Goal: Task Accomplishment & Management: Complete application form

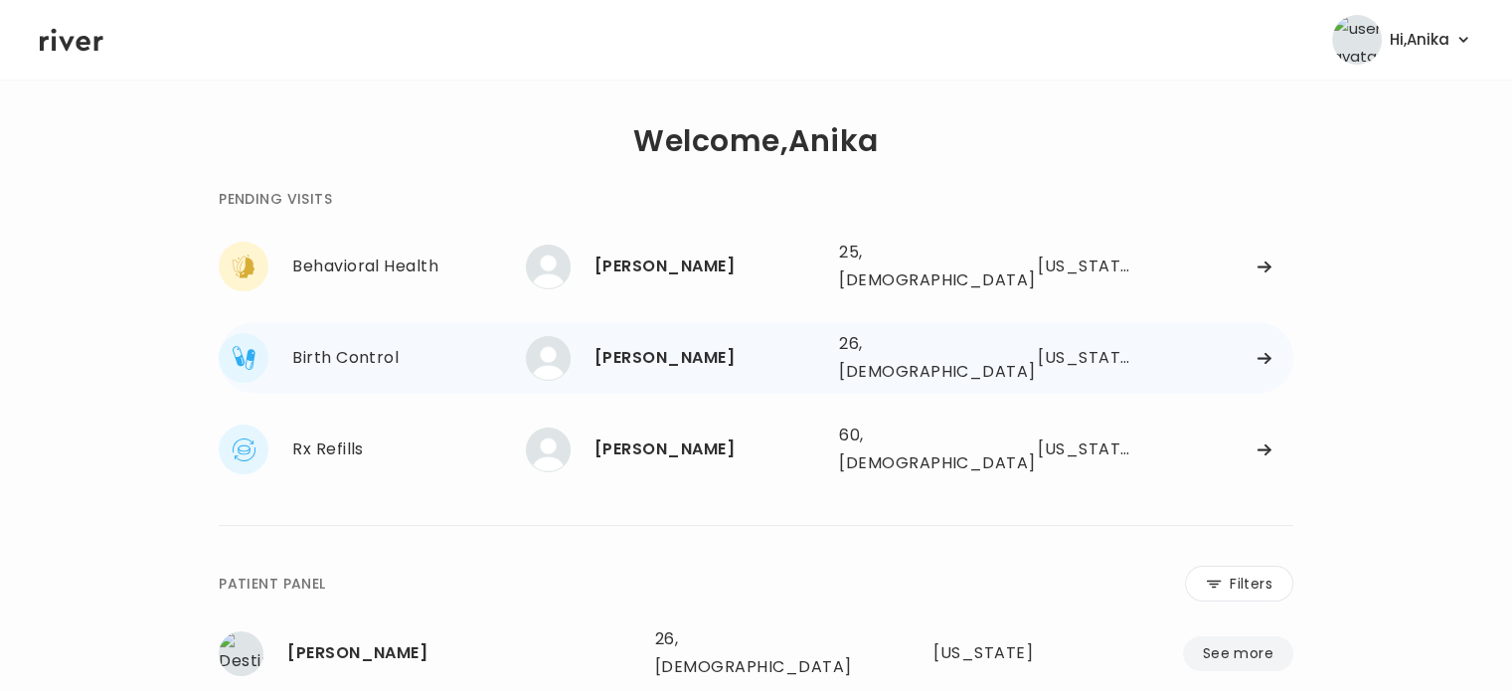
click at [672, 351] on div "[PERSON_NAME]" at bounding box center [709, 358] width 229 height 28
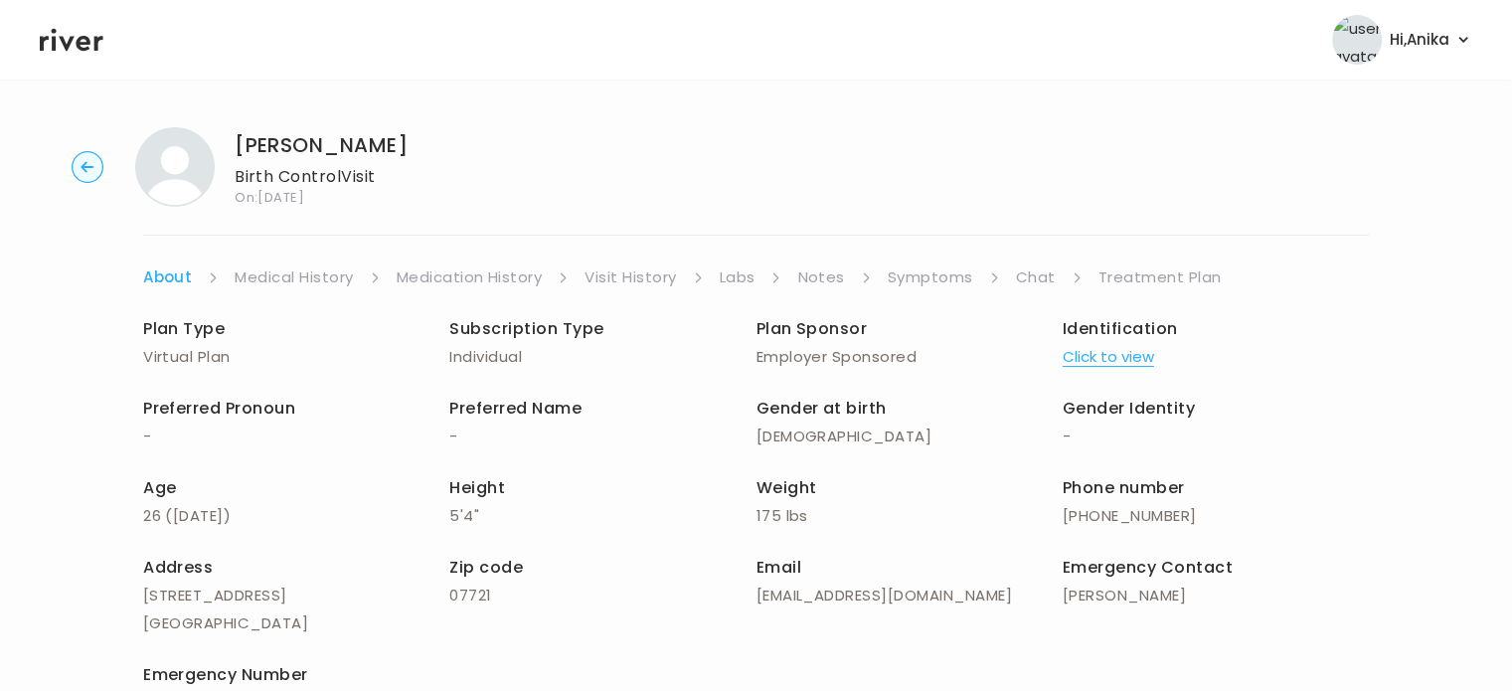
click at [1024, 286] on link "Chat" at bounding box center [1036, 278] width 40 height 28
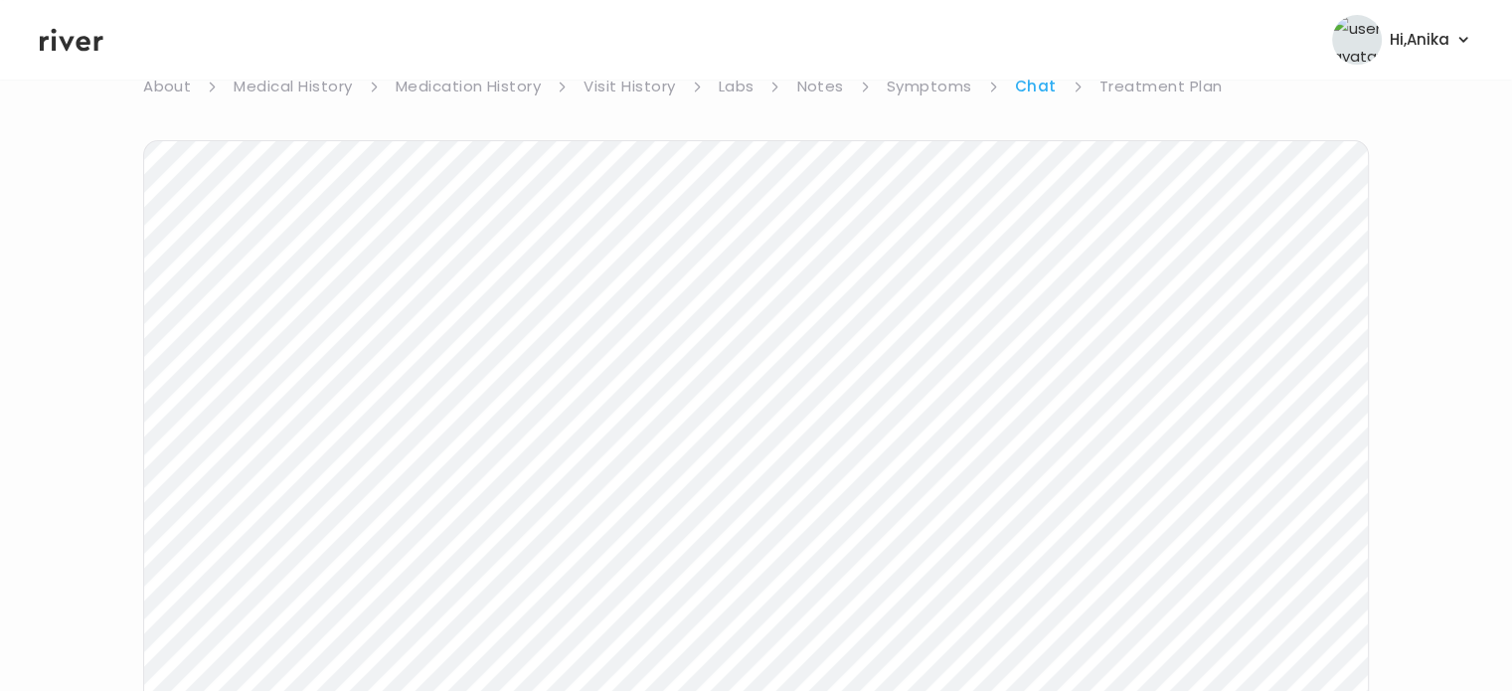
scroll to position [219, 0]
click at [77, 36] on icon at bounding box center [72, 40] width 64 height 30
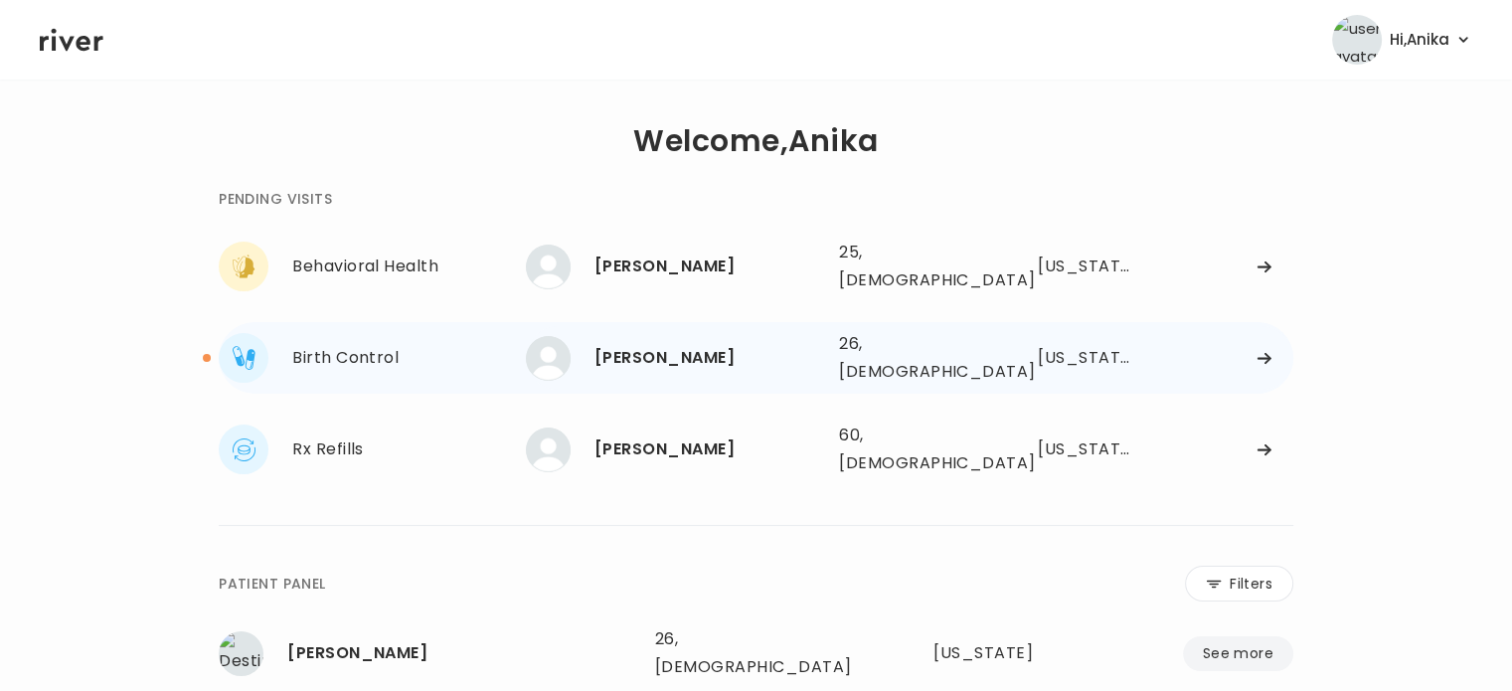
click at [640, 345] on div "HIRA KHAN" at bounding box center [709, 358] width 229 height 28
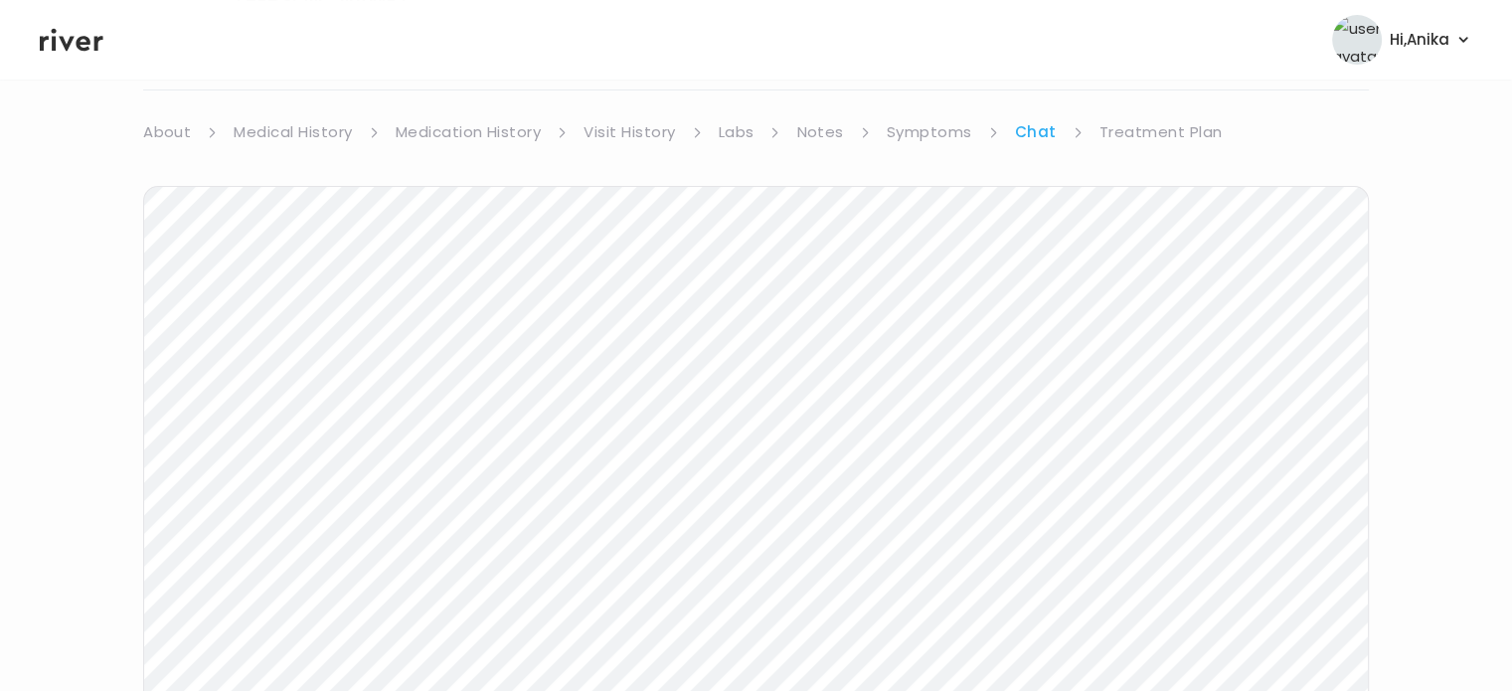
scroll to position [147, 0]
click at [1166, 132] on link "Treatment Plan" at bounding box center [1161, 130] width 123 height 28
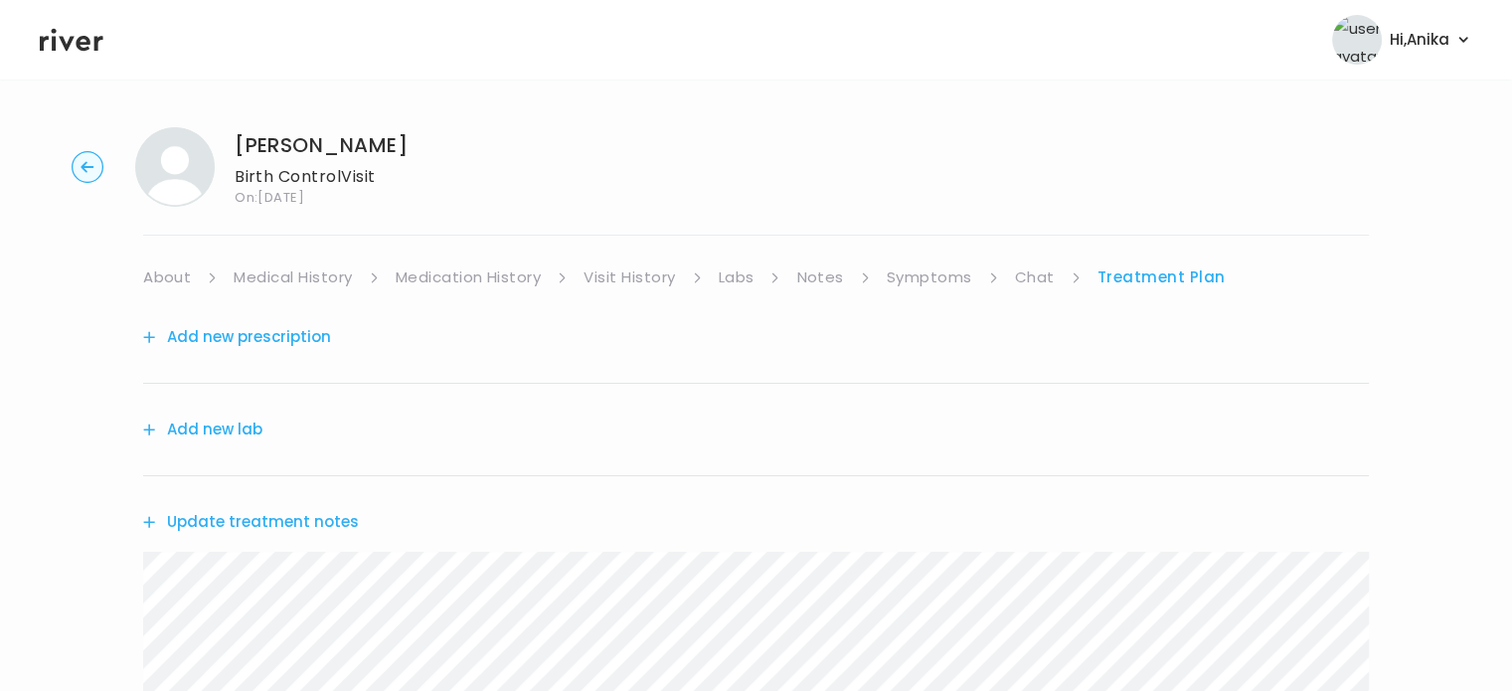
click at [290, 524] on button "Update treatment notes" at bounding box center [251, 522] width 216 height 28
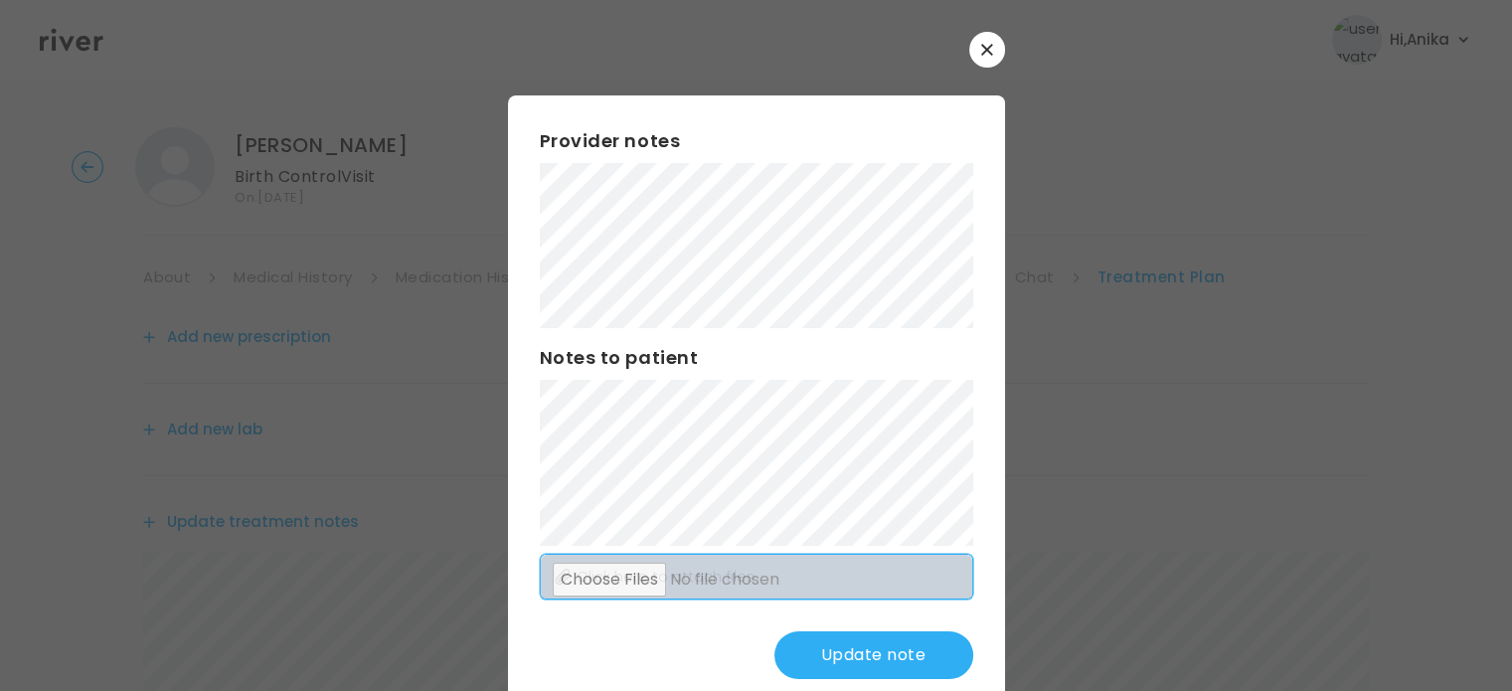
click at [858, 553] on div "Provider notes Notes to patient Click here to attach files Update note" at bounding box center [756, 403] width 497 height 616
click at [843, 664] on button "Update note" at bounding box center [874, 655] width 199 height 48
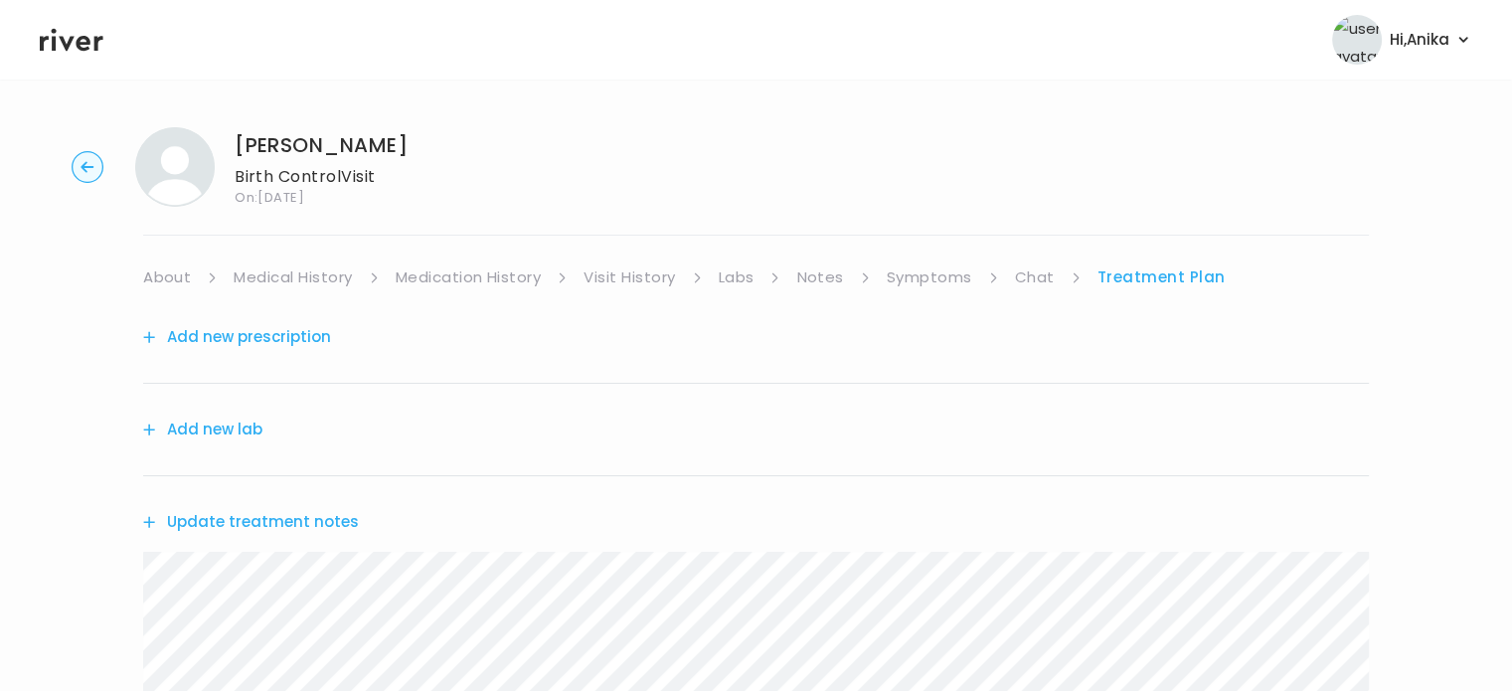
click at [285, 333] on button "Add new prescription" at bounding box center [237, 337] width 188 height 28
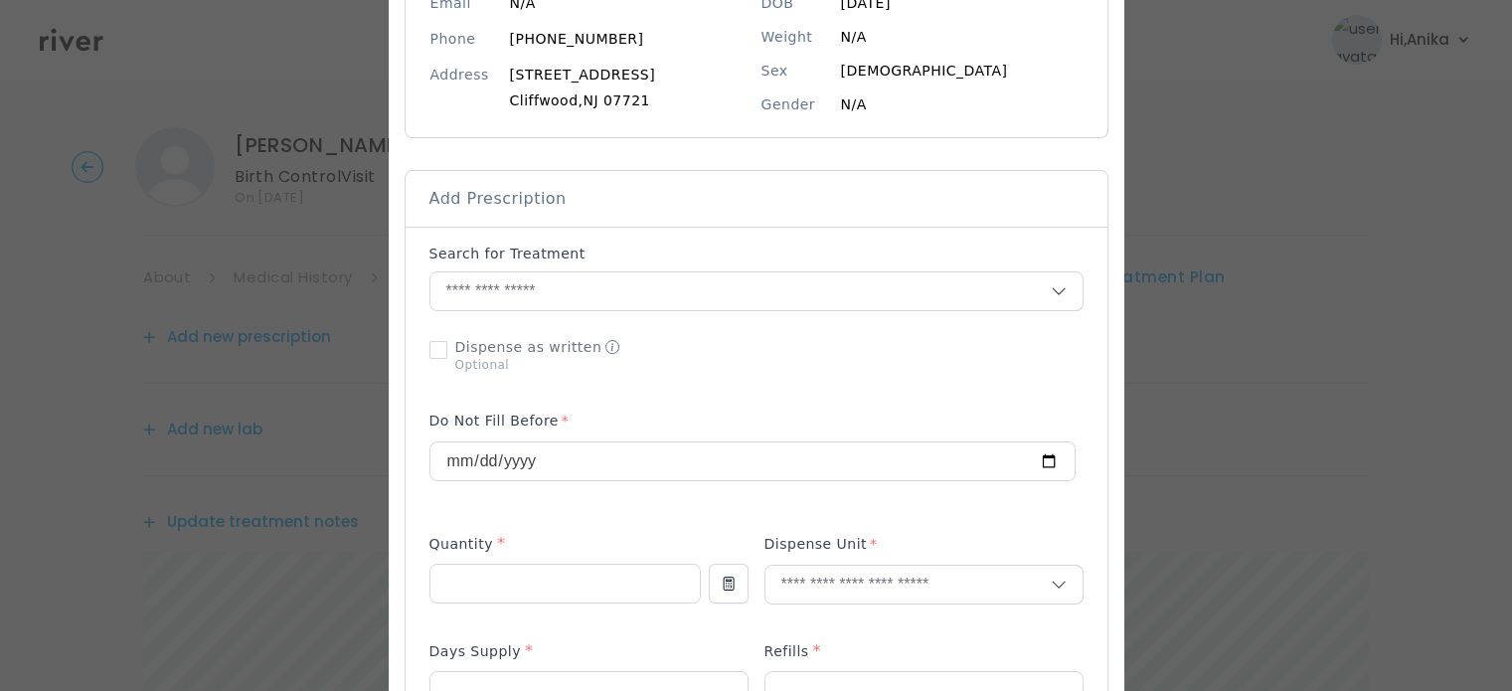
scroll to position [360, 0]
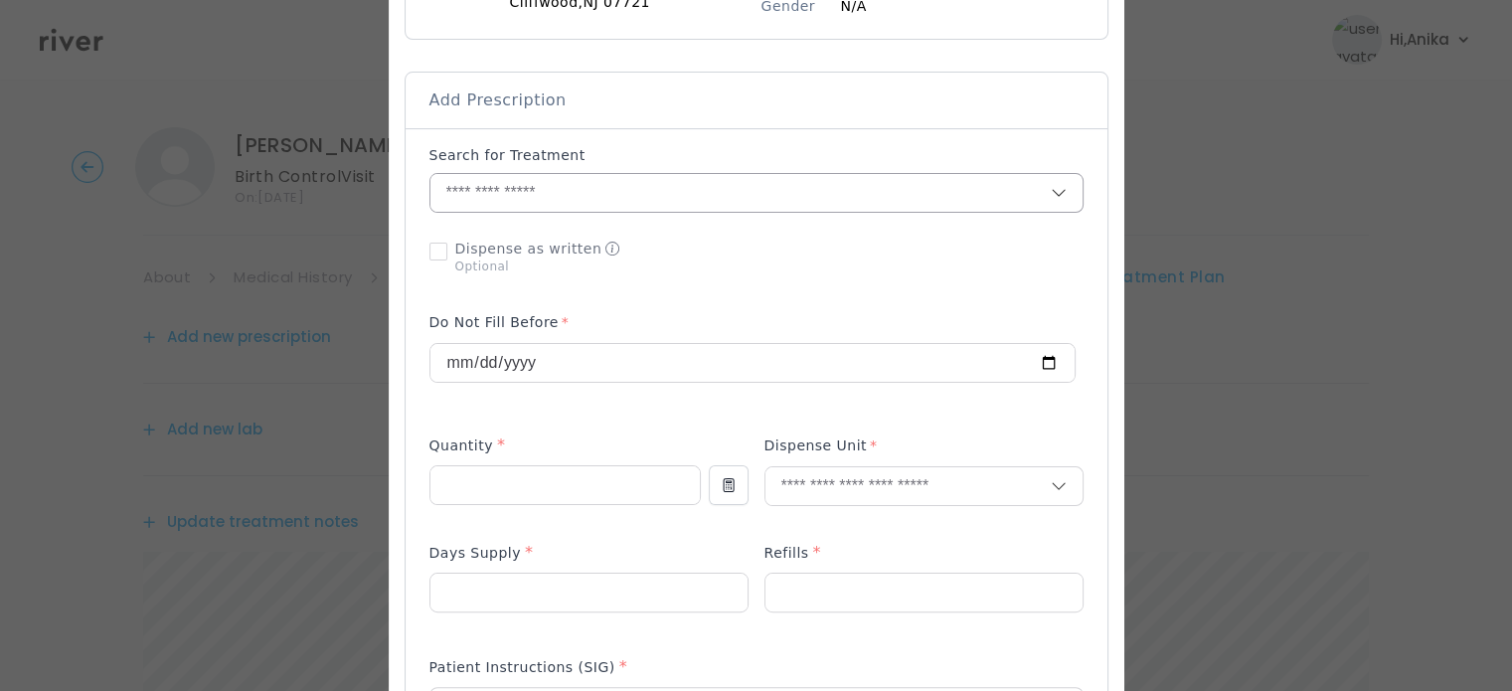
click at [661, 198] on input "text" at bounding box center [741, 193] width 620 height 38
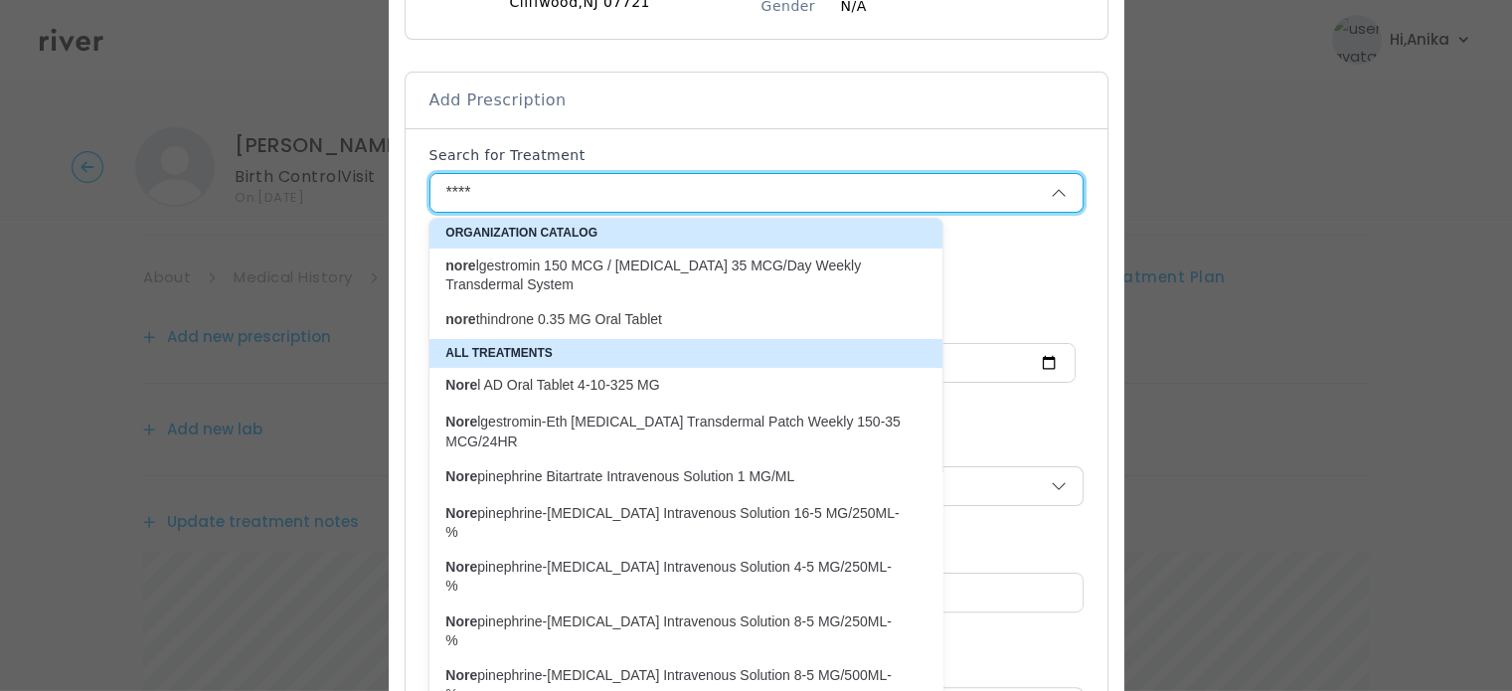
click at [627, 307] on p "nore thindrone 0.35 MG Oral Tablet" at bounding box center [674, 319] width 481 height 27
type input "**********"
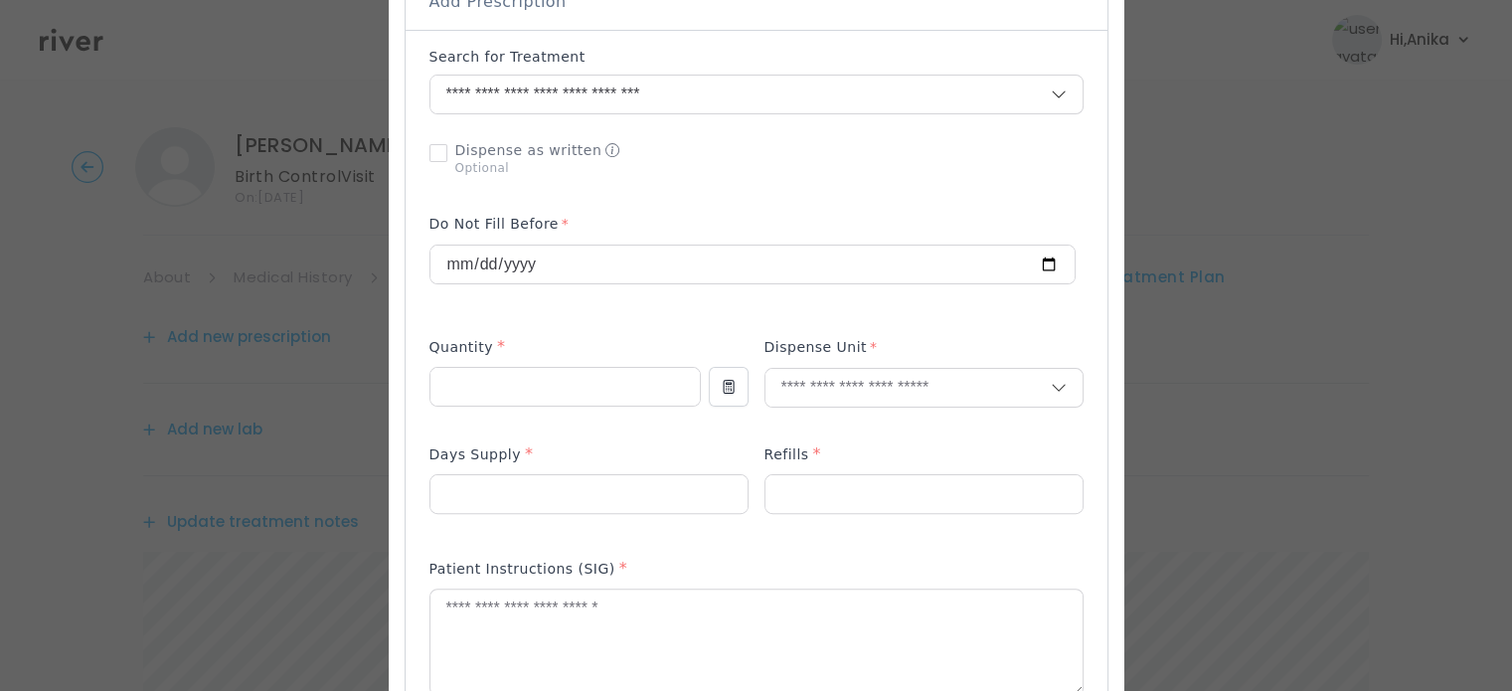
scroll to position [543, 0]
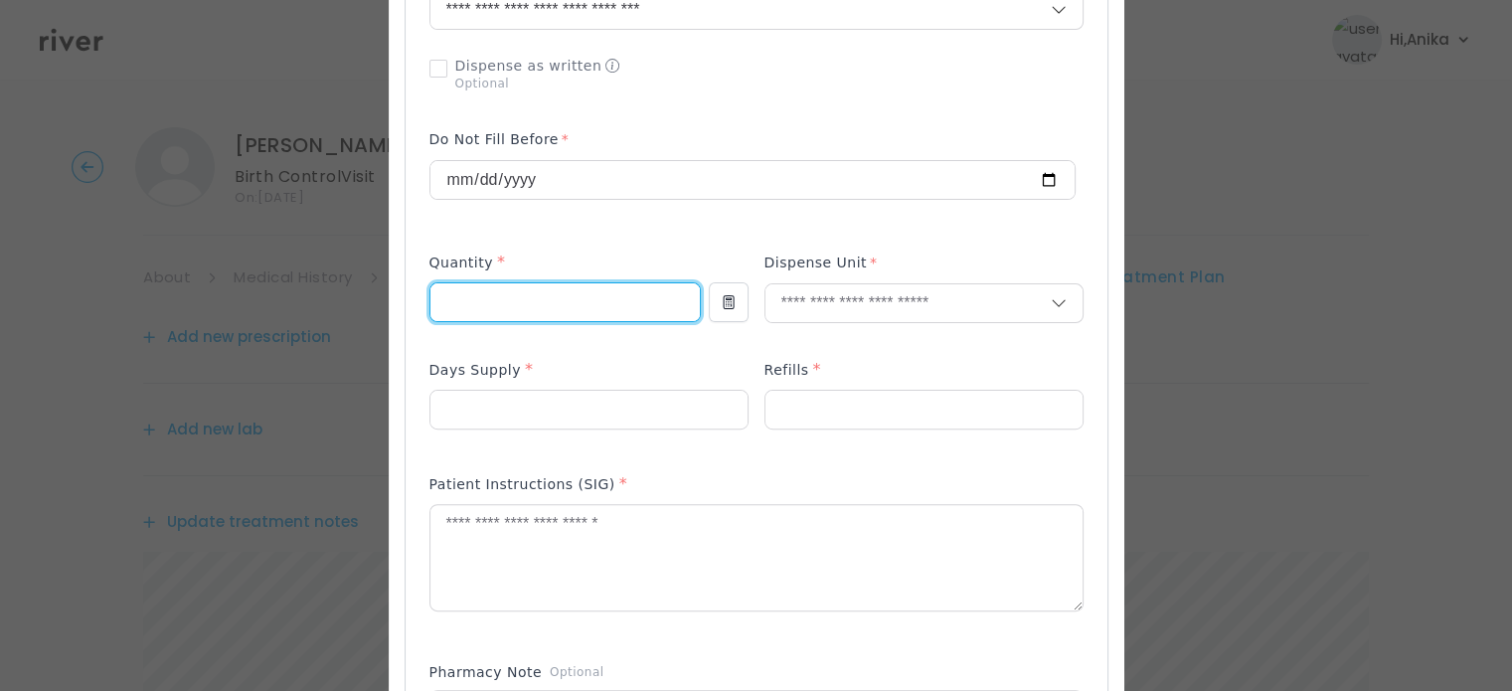
click at [573, 306] on input "number" at bounding box center [565, 302] width 269 height 38
type input "*"
click at [847, 295] on input "text" at bounding box center [908, 303] width 285 height 38
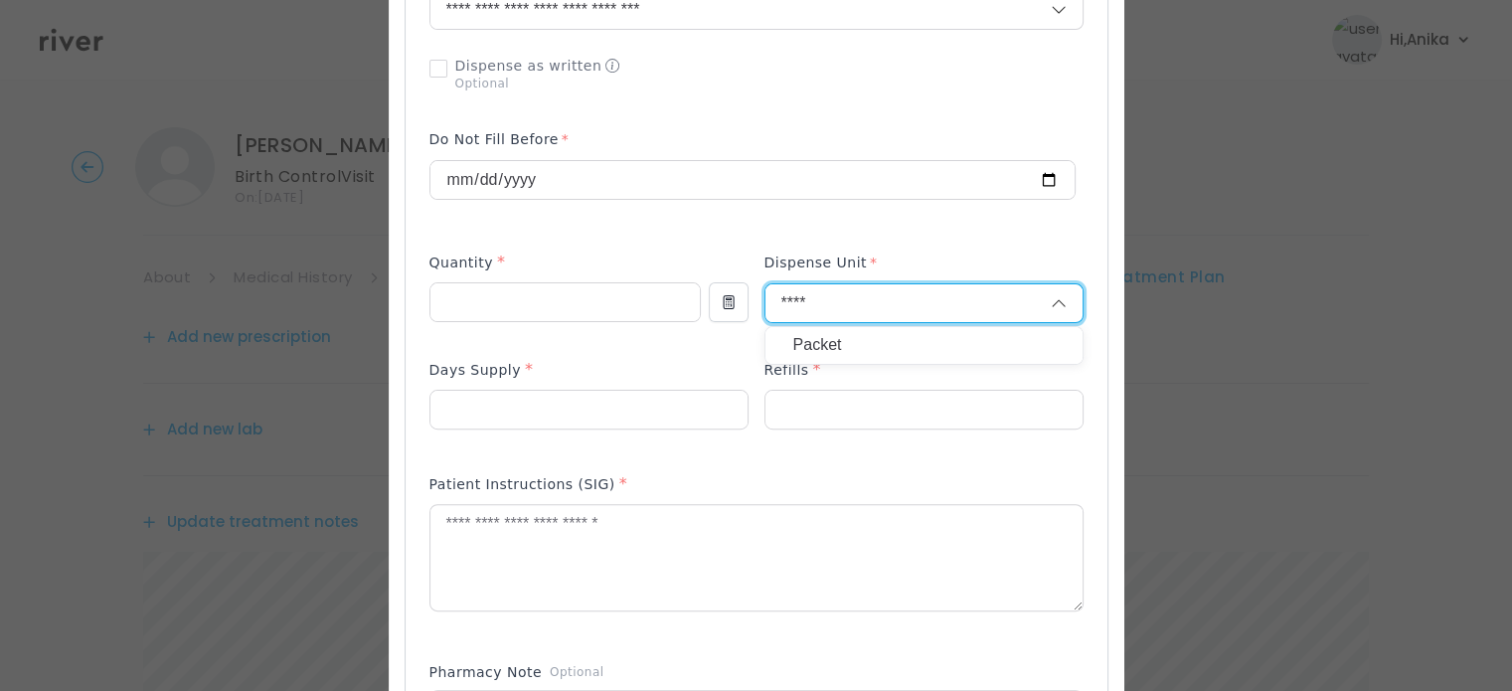
type input "****"
click at [830, 336] on p "Packet" at bounding box center [925, 345] width 262 height 29
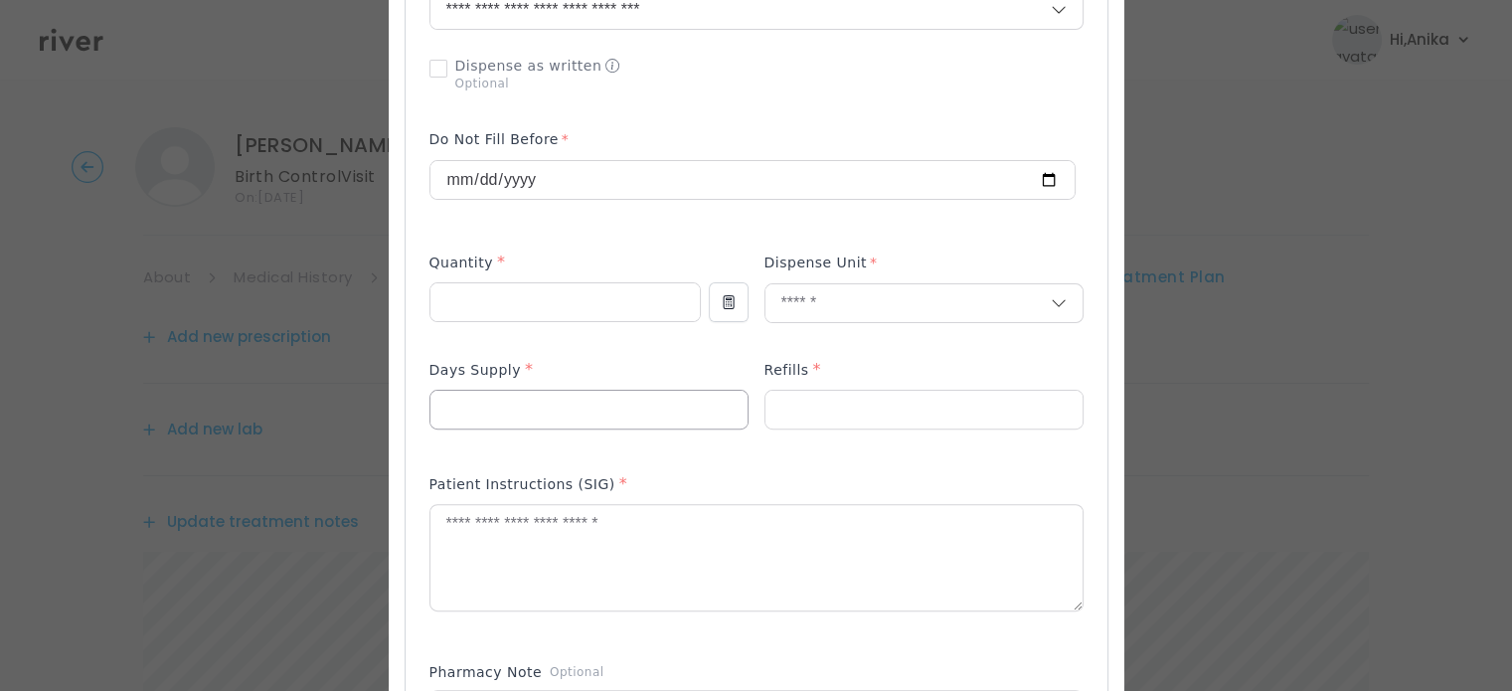
click at [625, 414] on input "number" at bounding box center [589, 410] width 317 height 38
type input "**"
click at [807, 396] on input "number" at bounding box center [924, 410] width 317 height 38
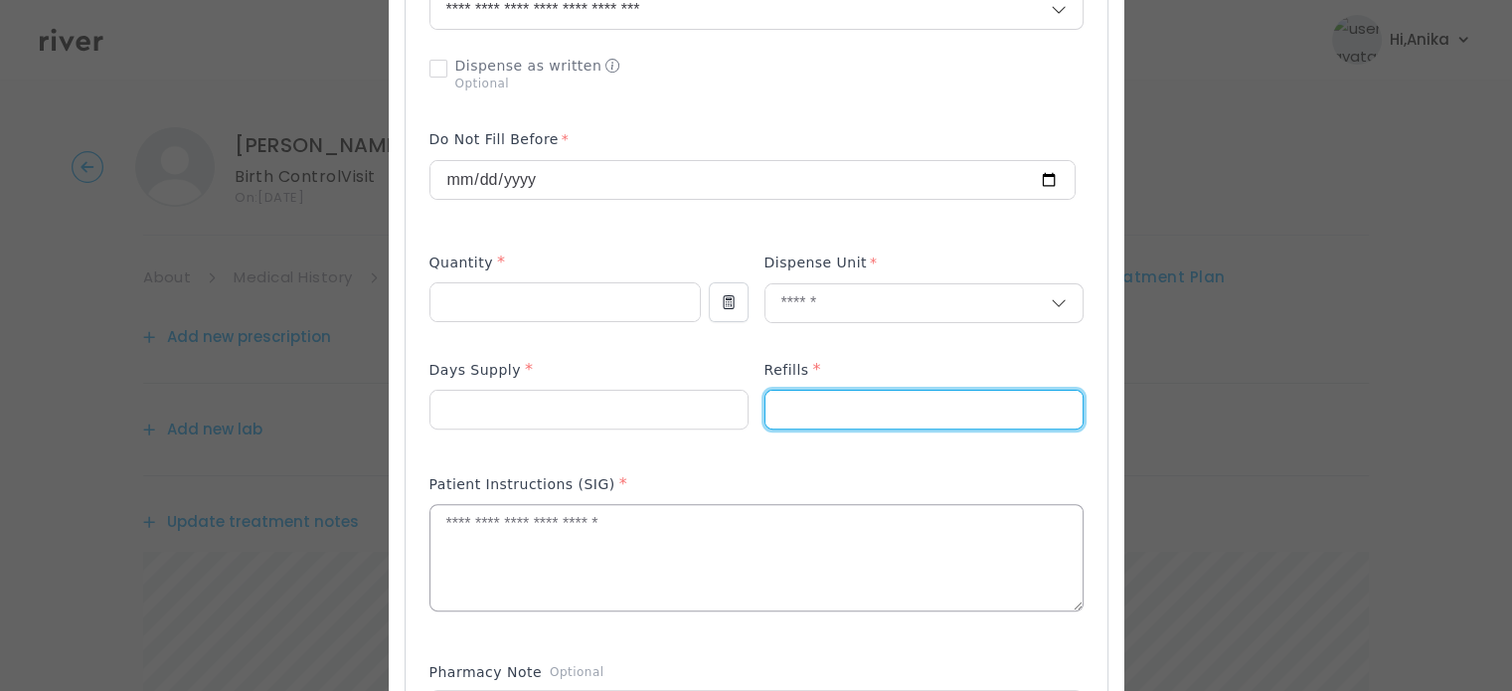
type input "*"
click at [776, 559] on textarea at bounding box center [757, 557] width 652 height 105
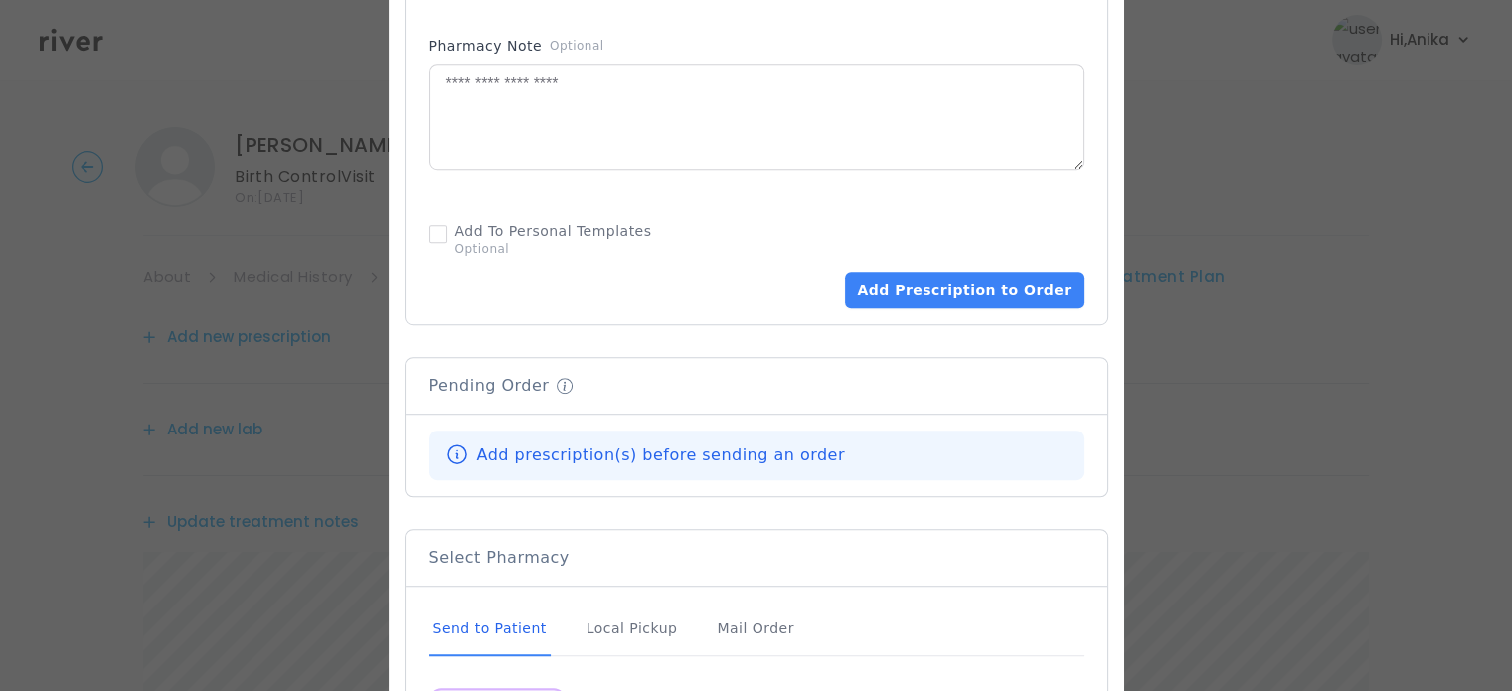
scroll to position [1169, 0]
type textarea "**********"
click at [971, 291] on button "Add Prescription to Order" at bounding box center [964, 290] width 238 height 36
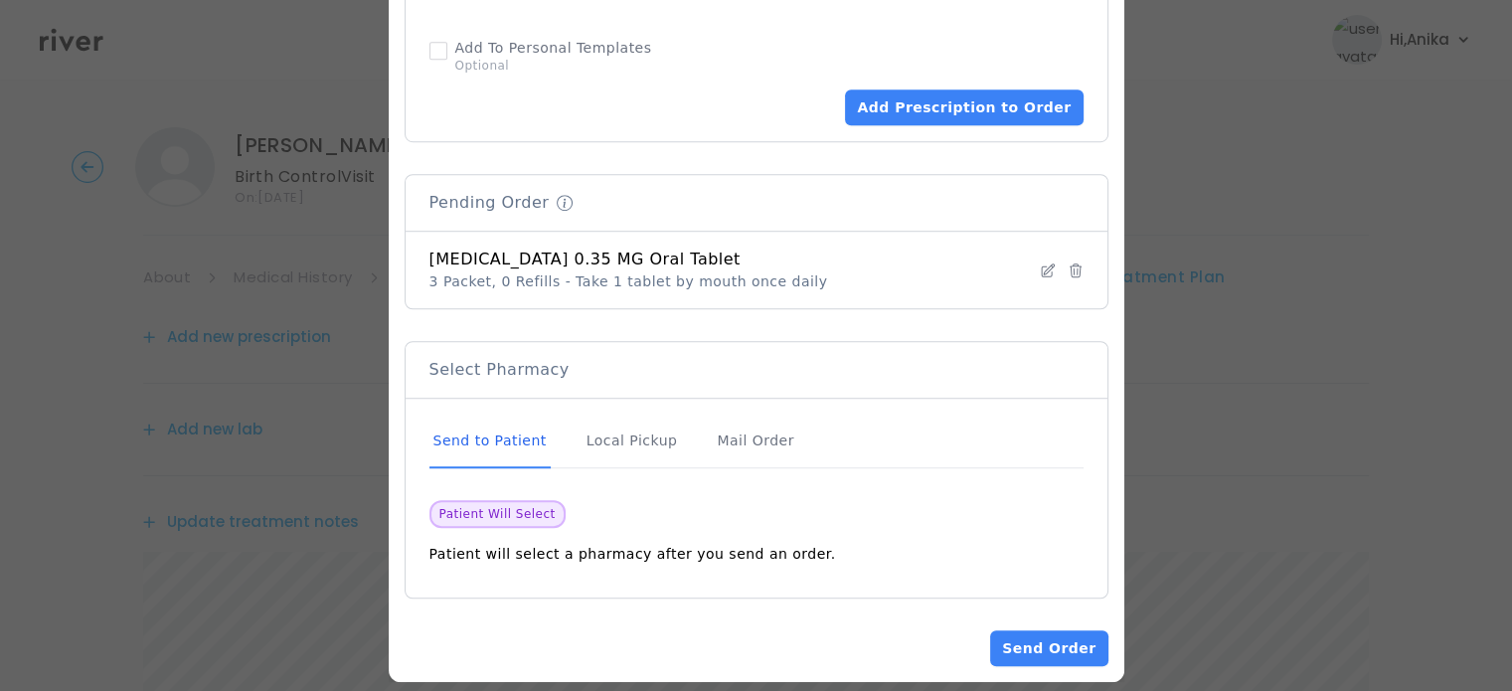
scroll to position [1371, 0]
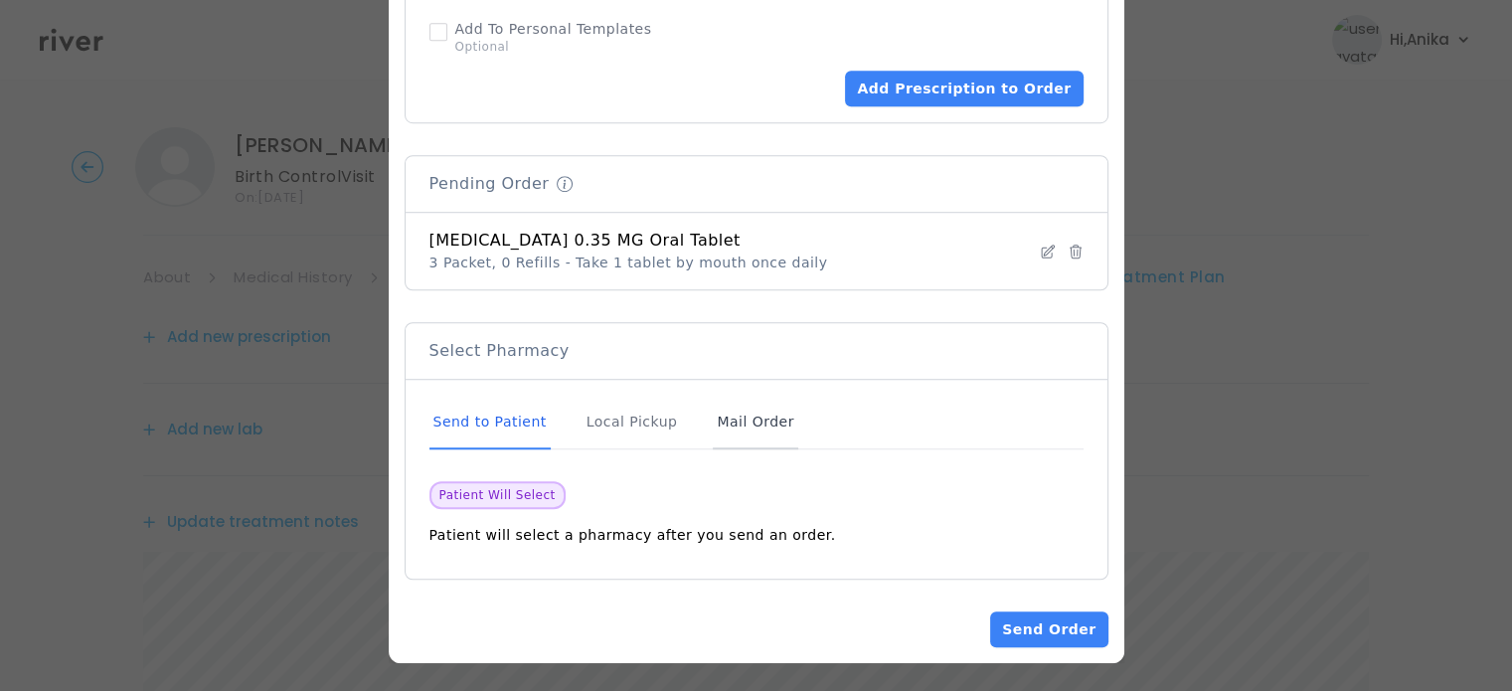
click at [736, 433] on div "Mail Order" at bounding box center [755, 423] width 85 height 54
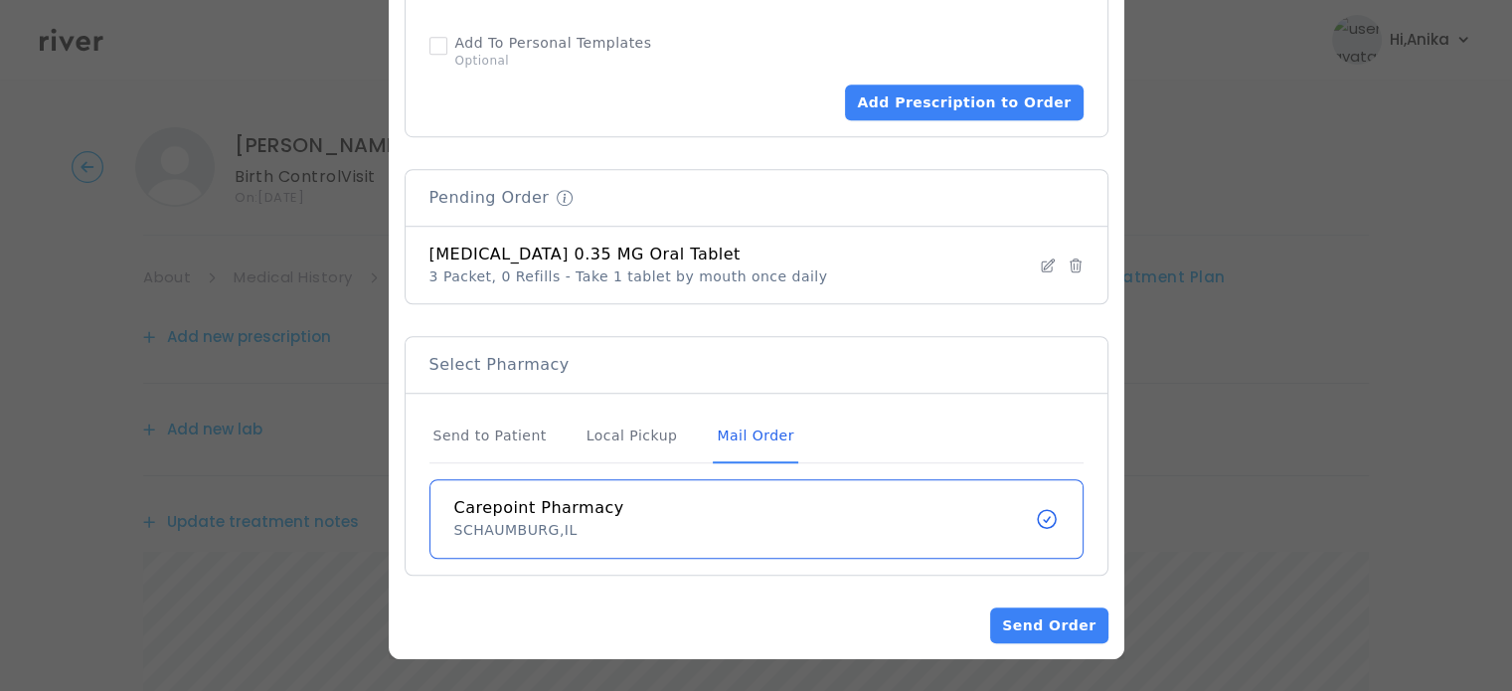
scroll to position [1352, 0]
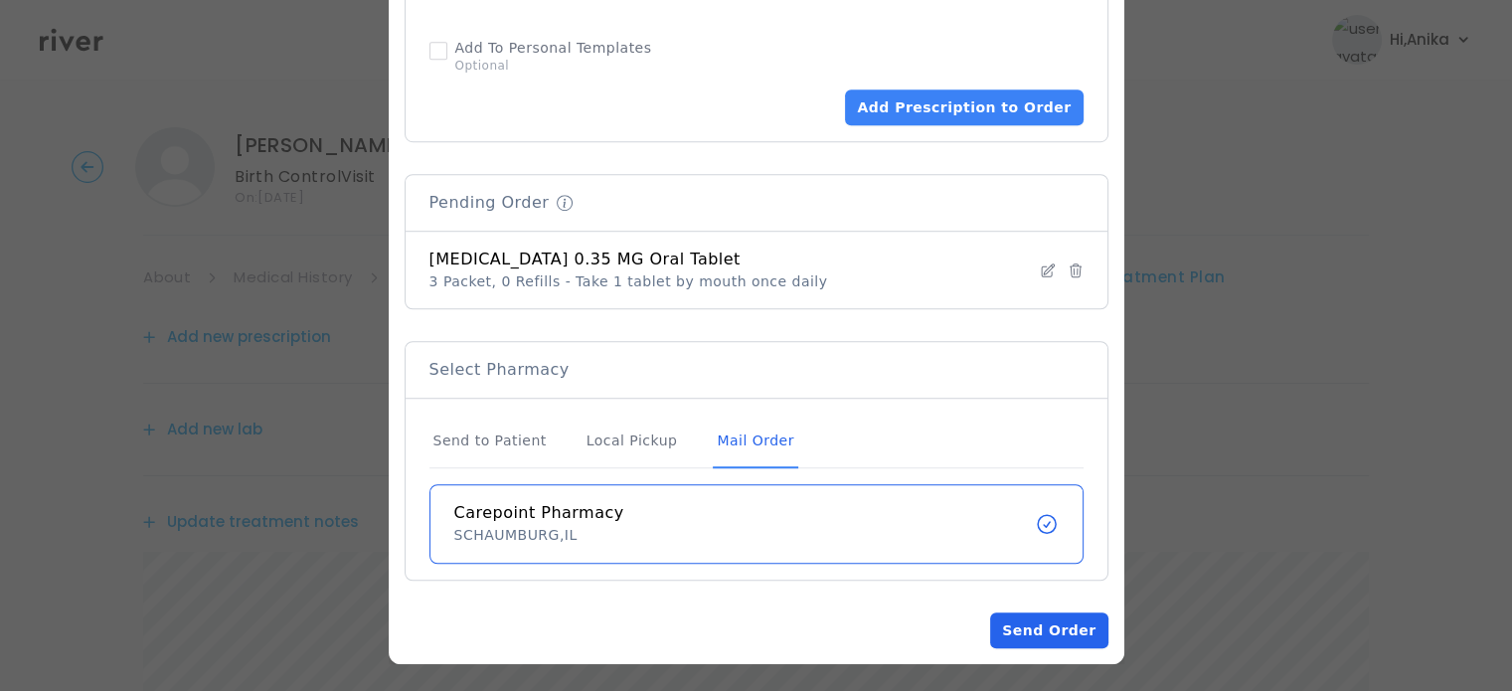
click at [1062, 626] on button "Send Order" at bounding box center [1048, 631] width 117 height 36
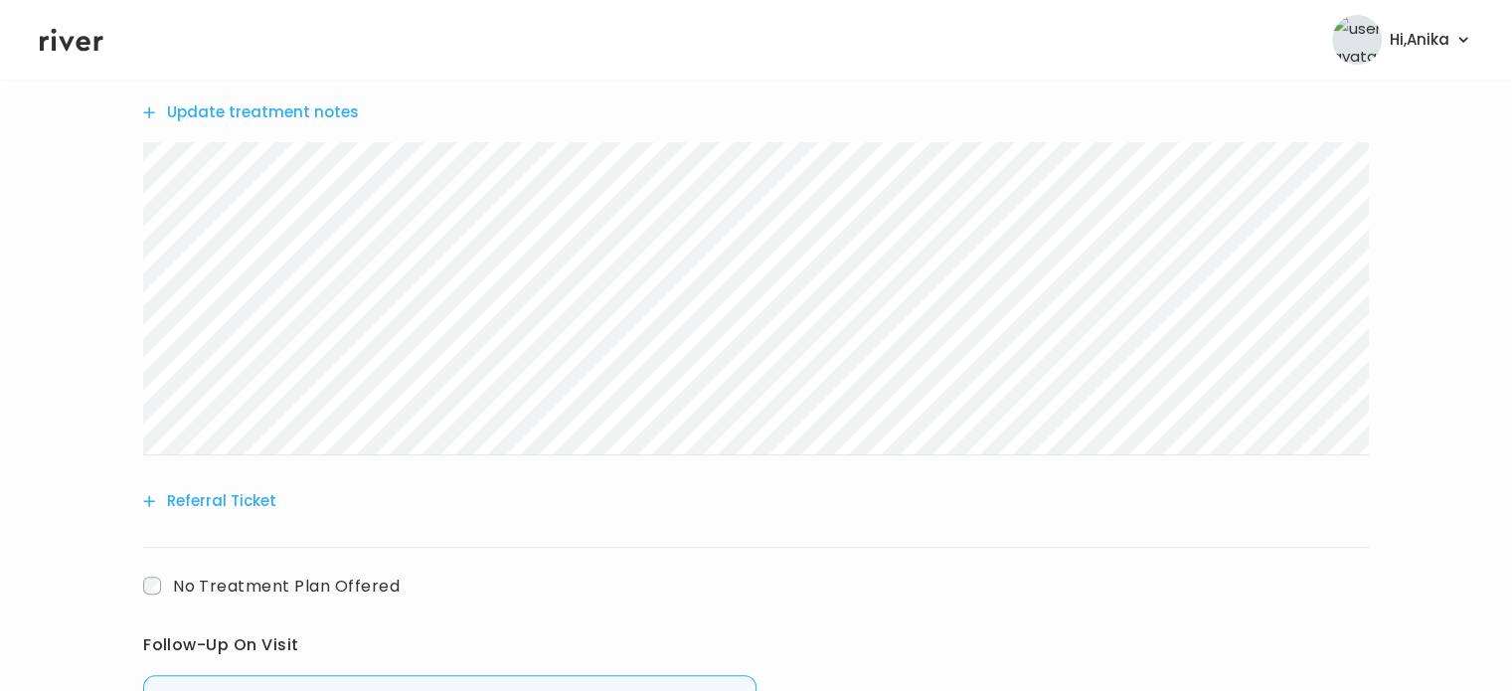
scroll to position [641, 0]
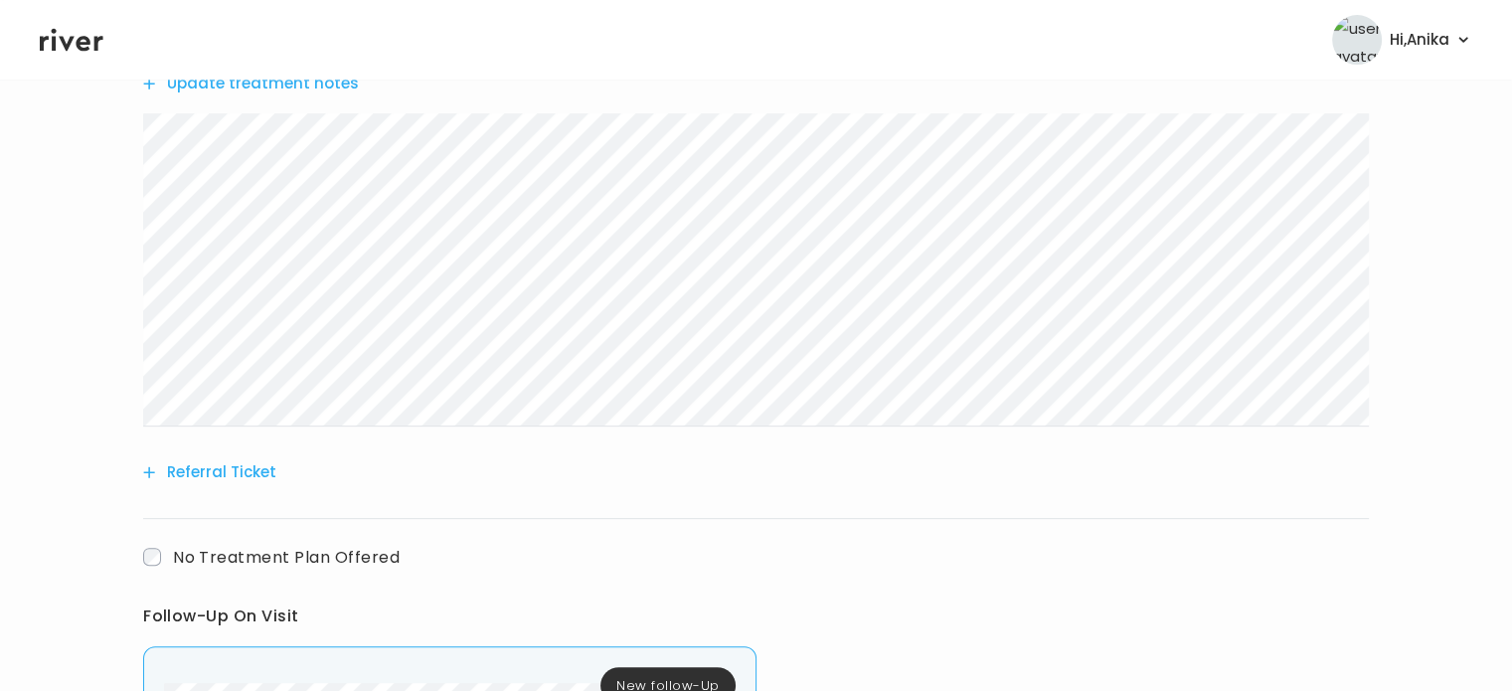
click at [263, 88] on button "Update treatment notes" at bounding box center [251, 84] width 216 height 28
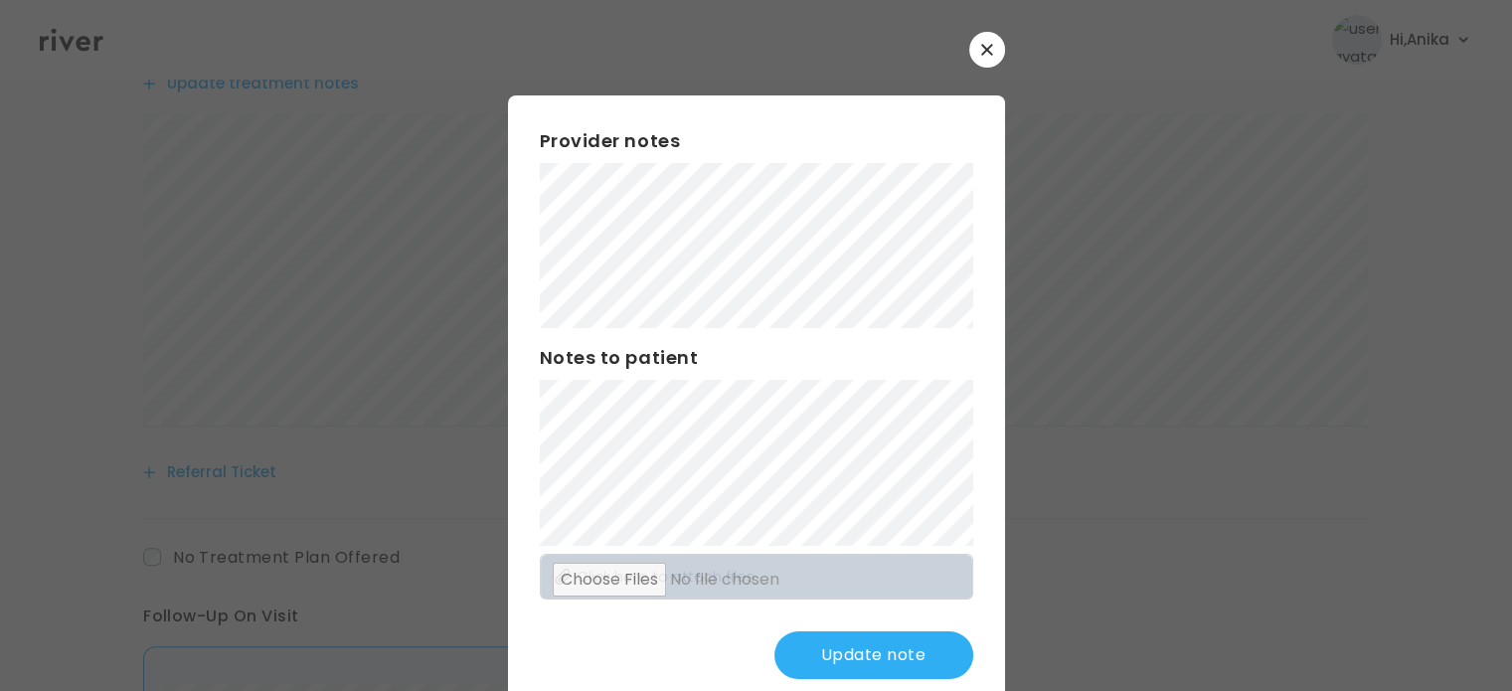
click at [826, 654] on button "Update note" at bounding box center [874, 655] width 199 height 48
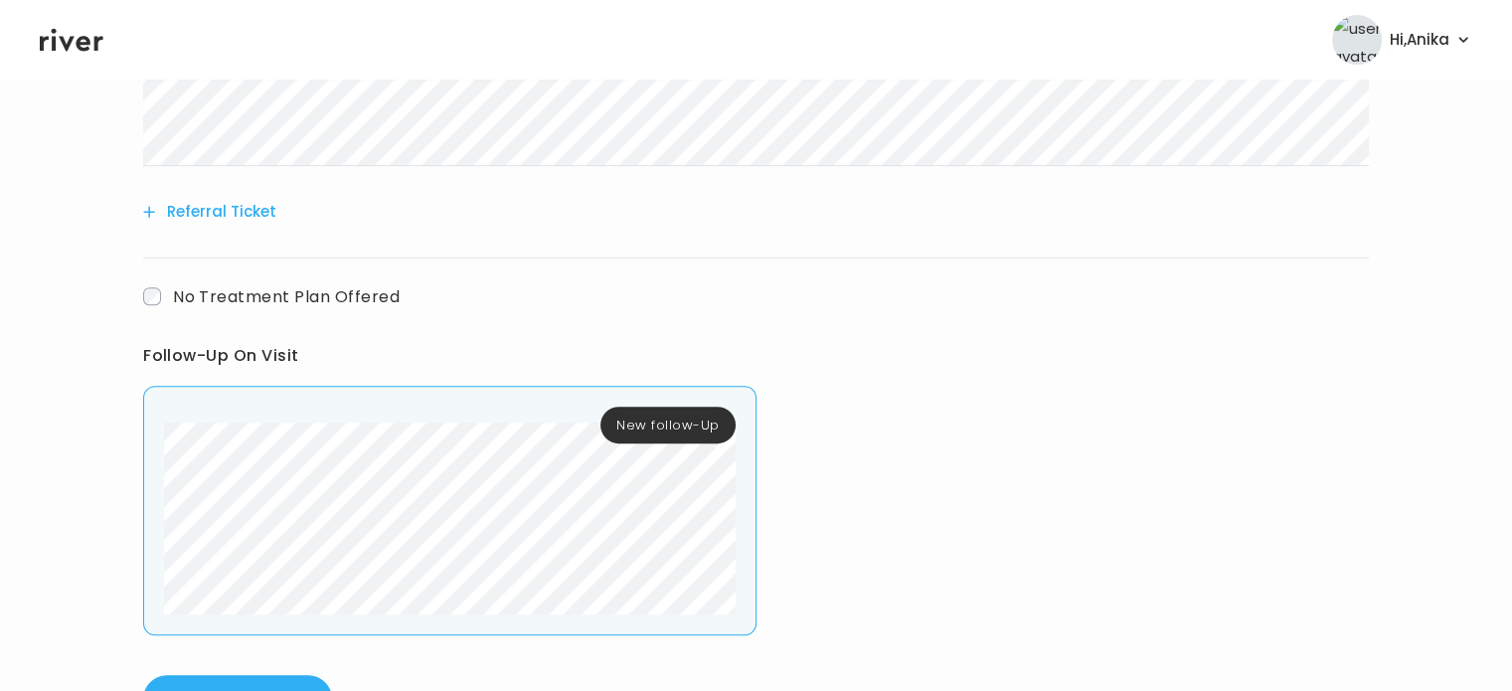
scroll to position [980, 0]
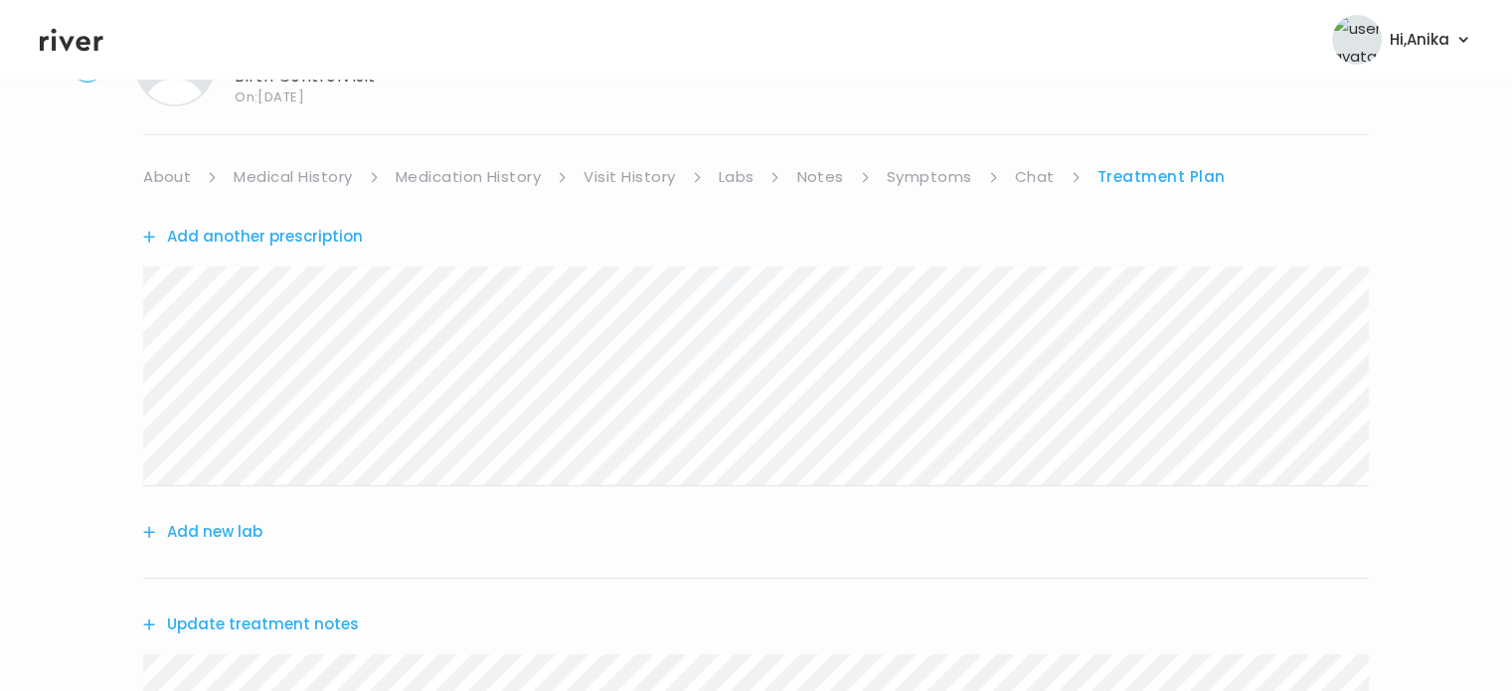
scroll to position [71, 0]
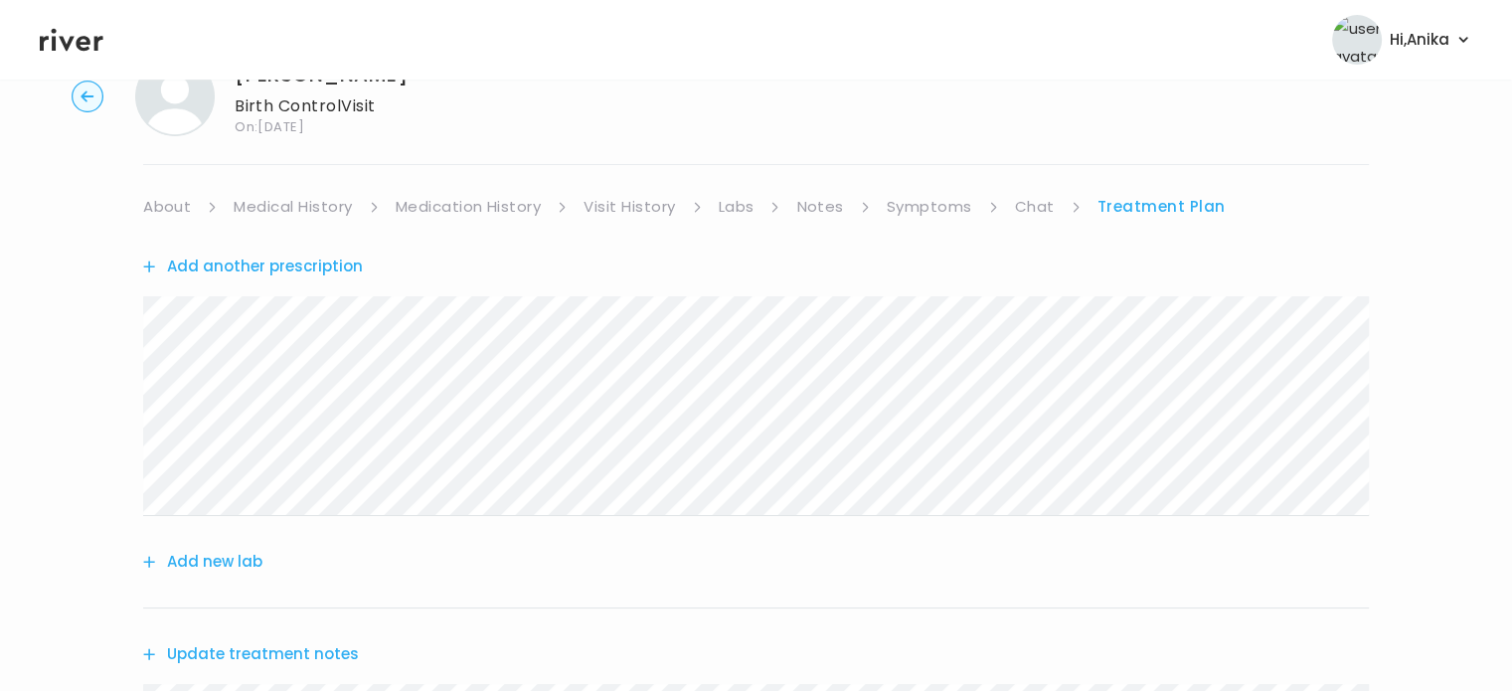
click at [1026, 208] on link "Chat" at bounding box center [1035, 207] width 40 height 28
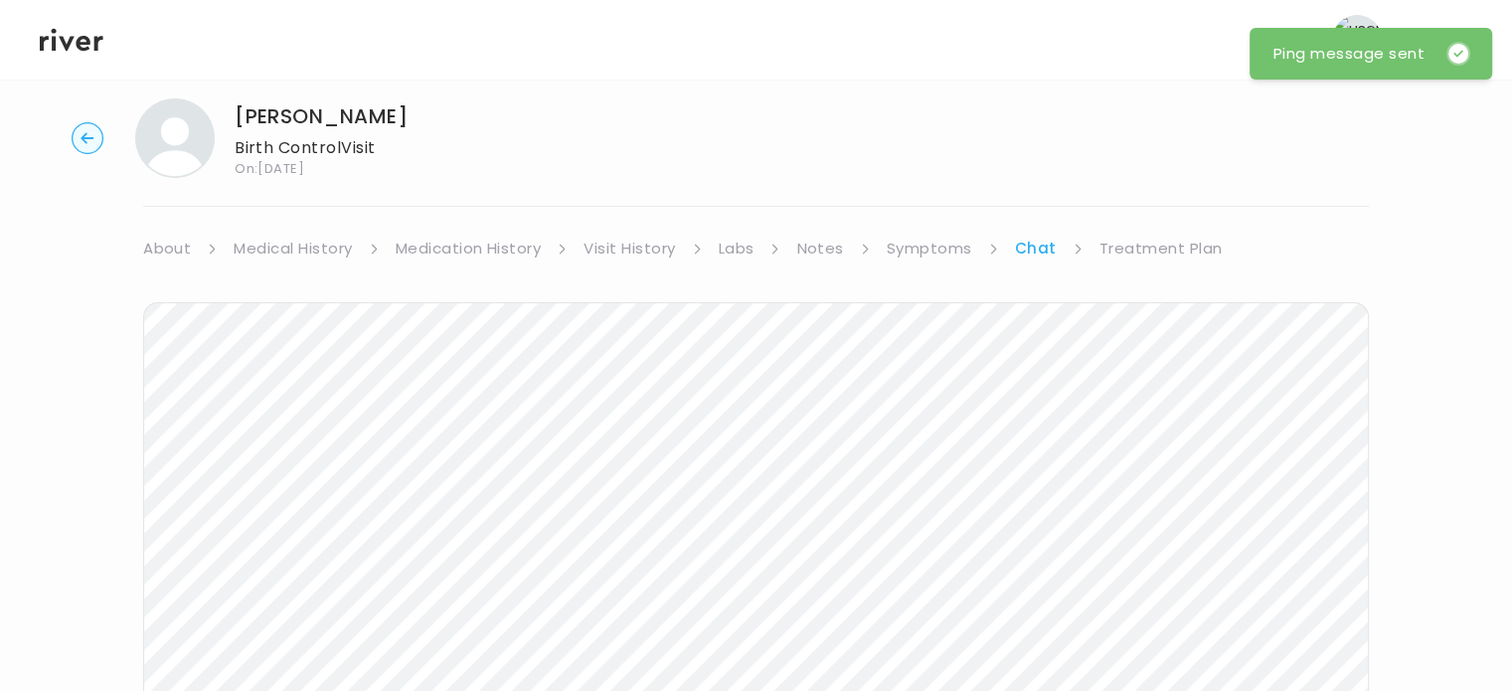
scroll to position [7, 0]
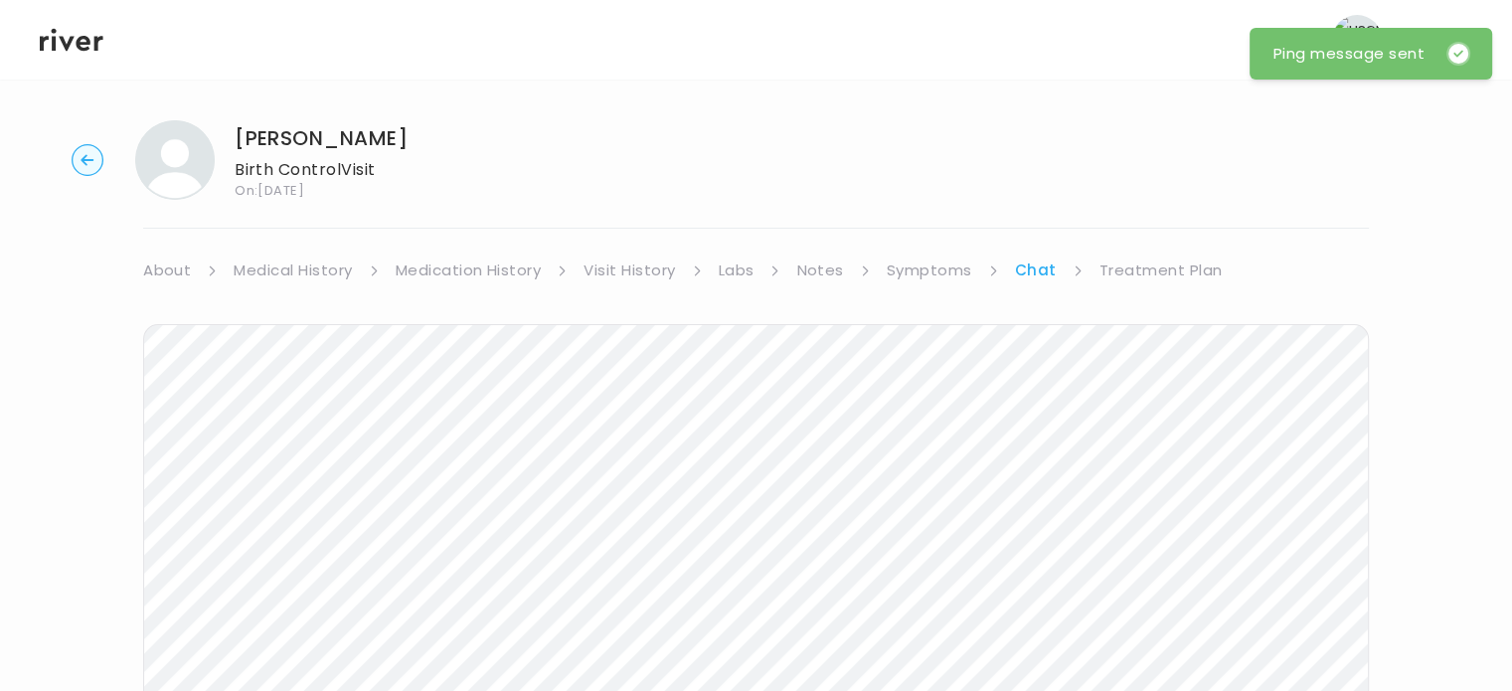
click at [62, 54] on icon at bounding box center [72, 40] width 64 height 30
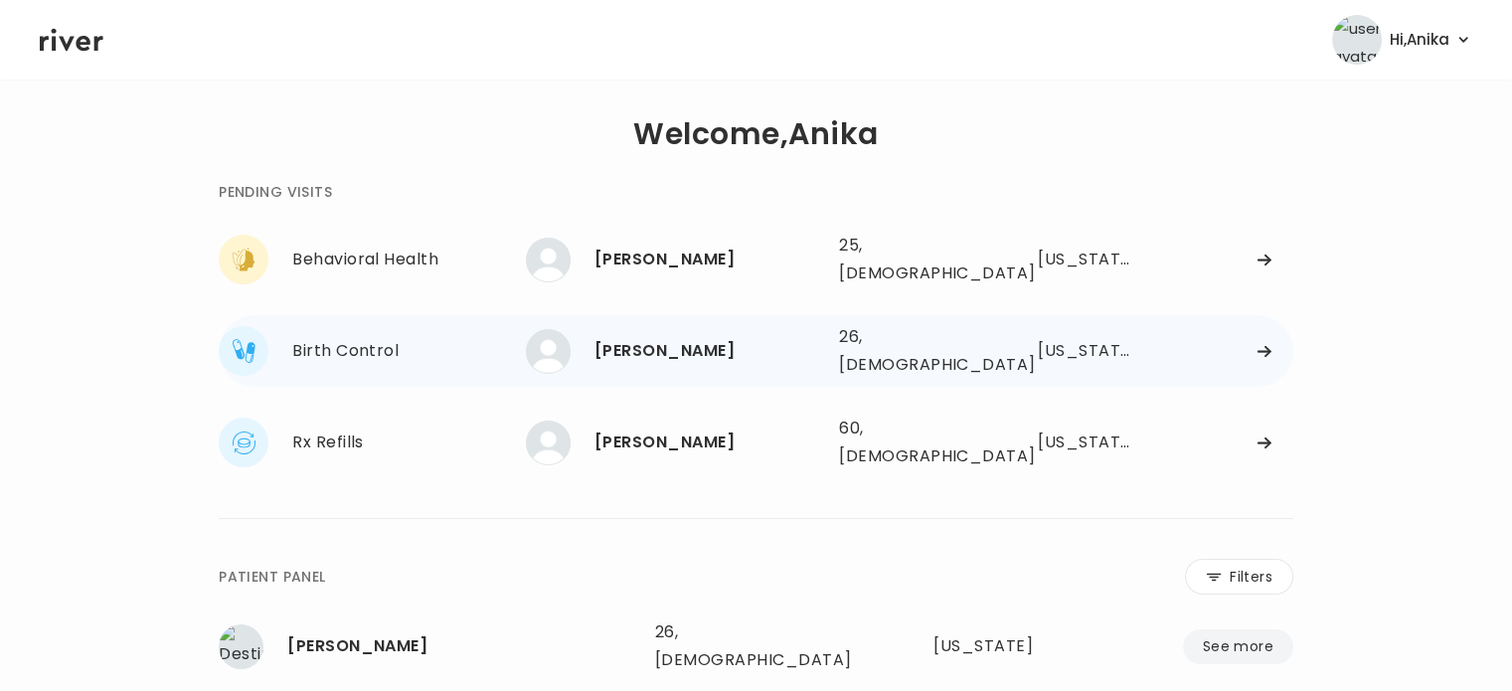
click at [646, 337] on div "HIRA KHAN" at bounding box center [709, 351] width 229 height 28
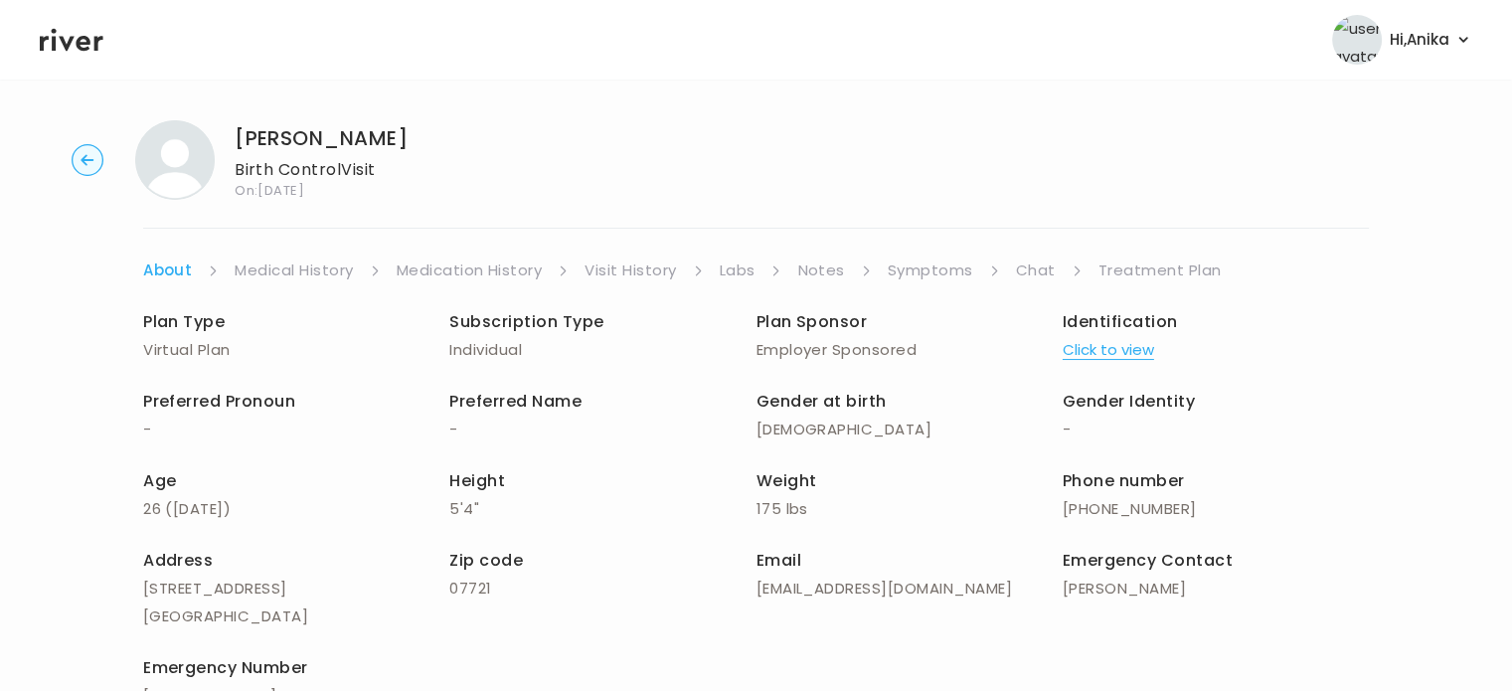
click at [1125, 257] on link "Treatment Plan" at bounding box center [1160, 271] width 123 height 28
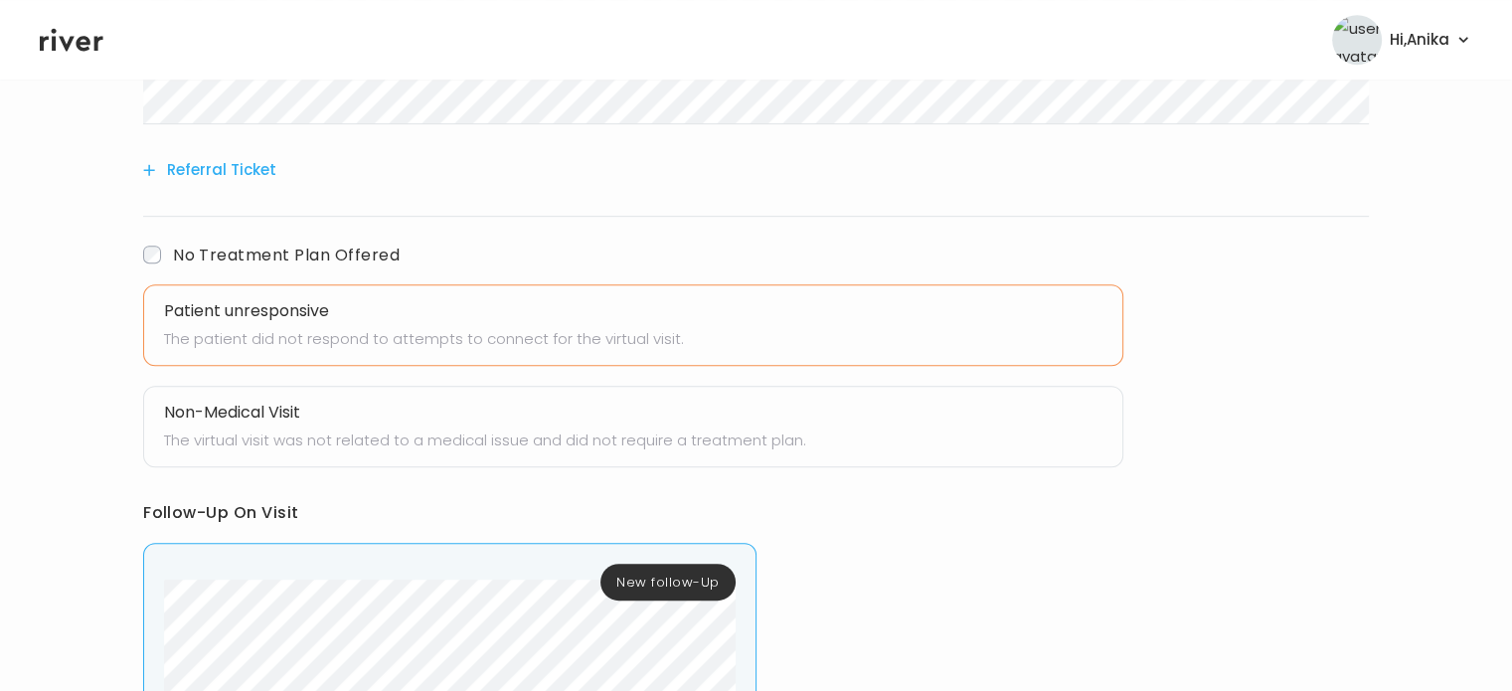
scroll to position [951, 0]
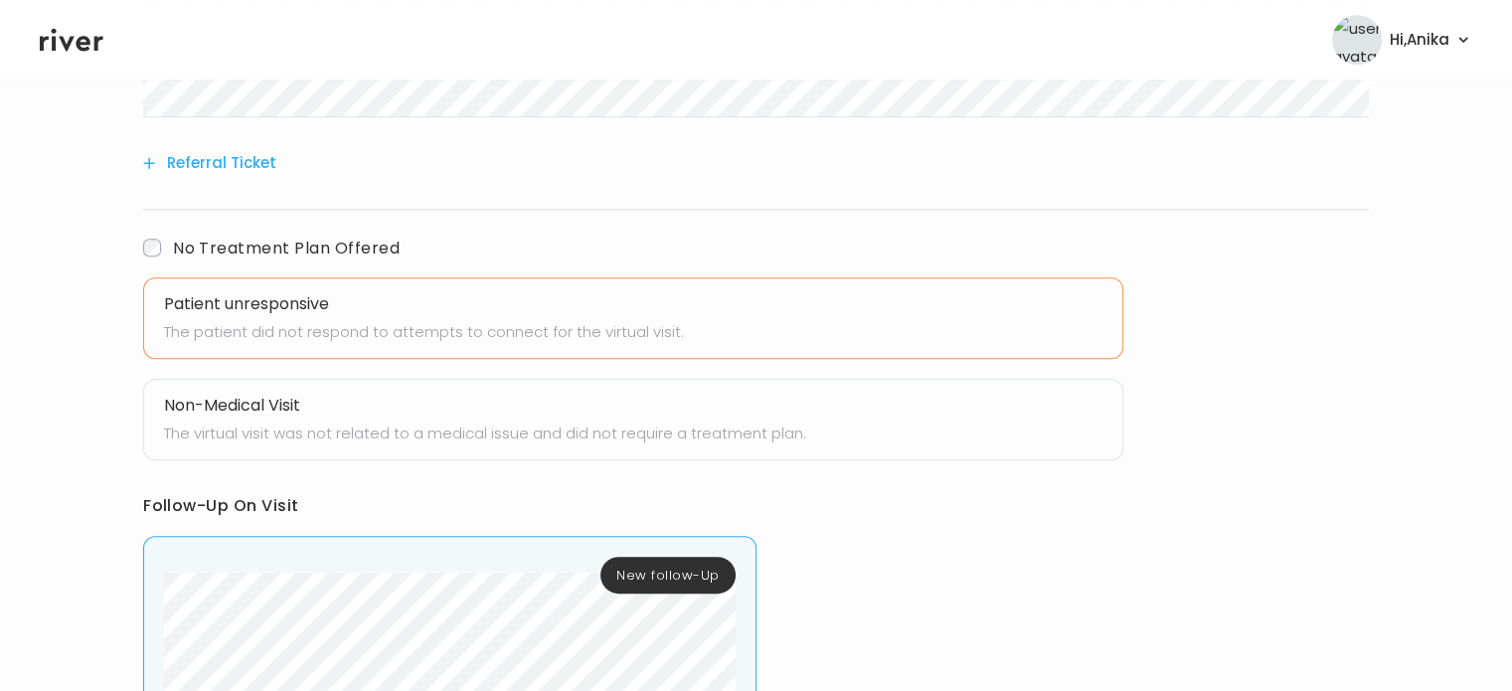
click at [160, 254] on label "No Treatment Plan Offered" at bounding box center [271, 248] width 257 height 29
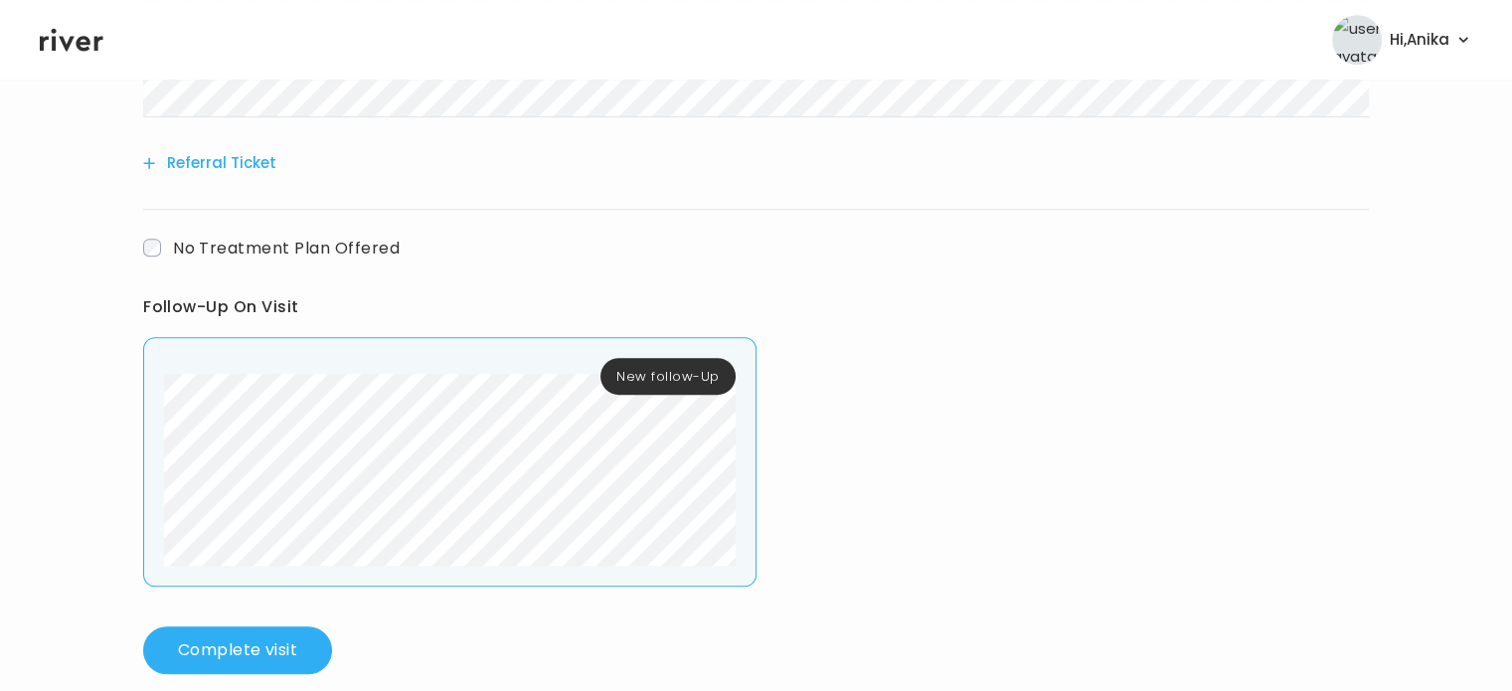
scroll to position [980, 0]
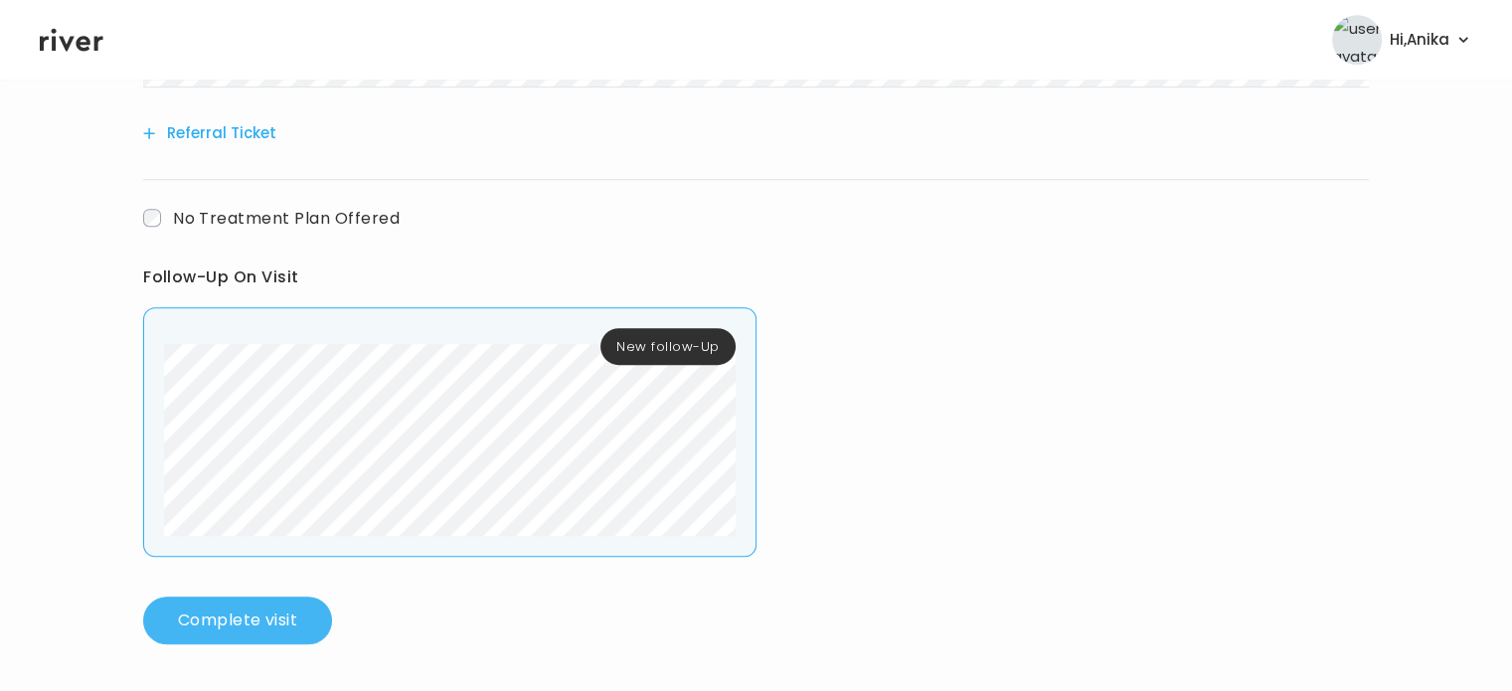
click at [265, 634] on button "Complete visit" at bounding box center [237, 621] width 189 height 48
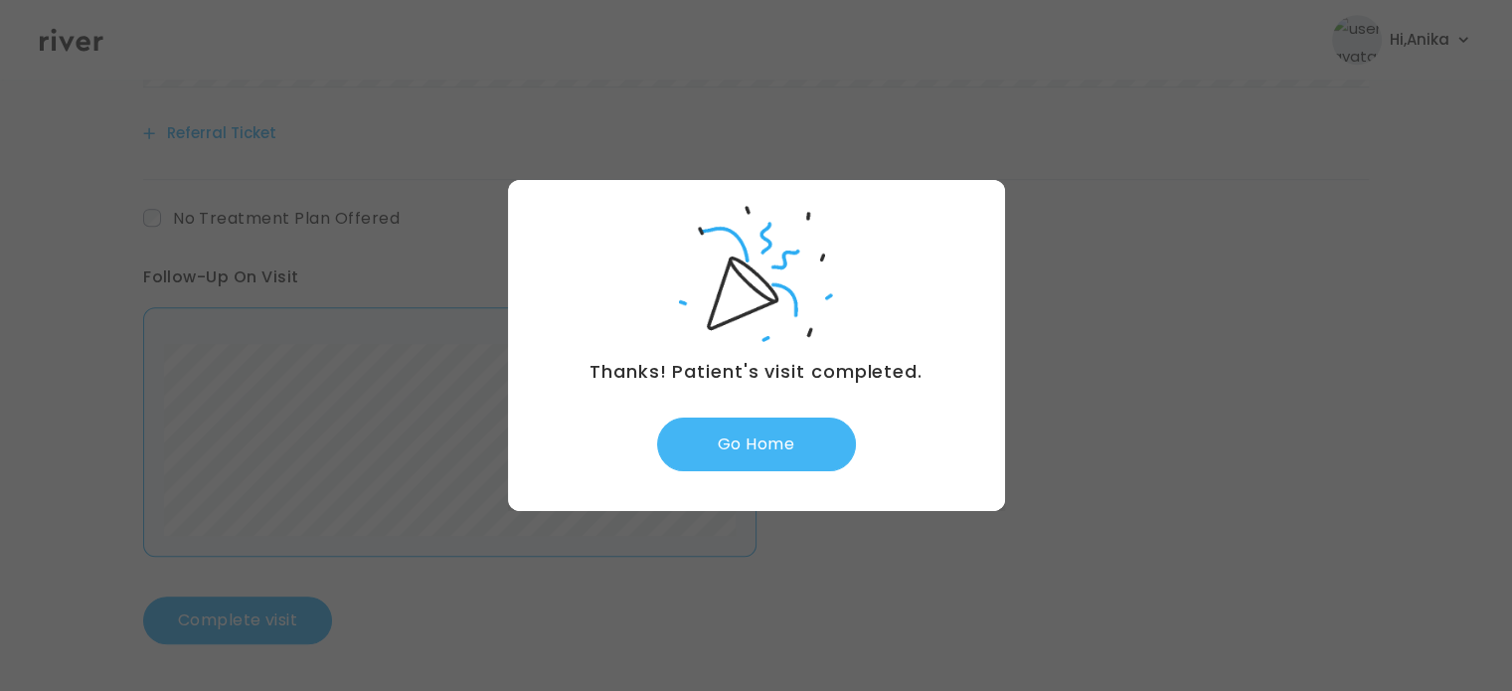
click at [770, 457] on button "Go Home" at bounding box center [756, 445] width 199 height 54
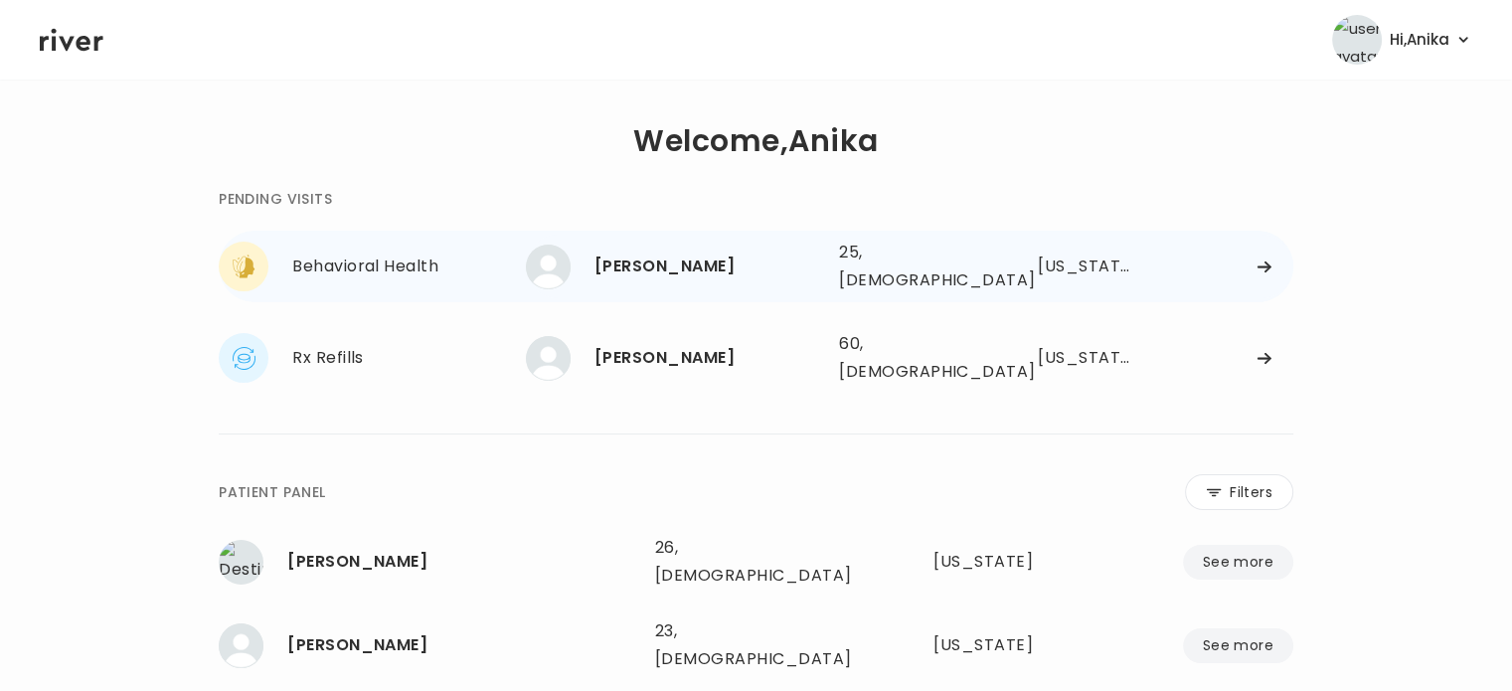
click at [687, 253] on div "[PERSON_NAME]" at bounding box center [709, 267] width 229 height 28
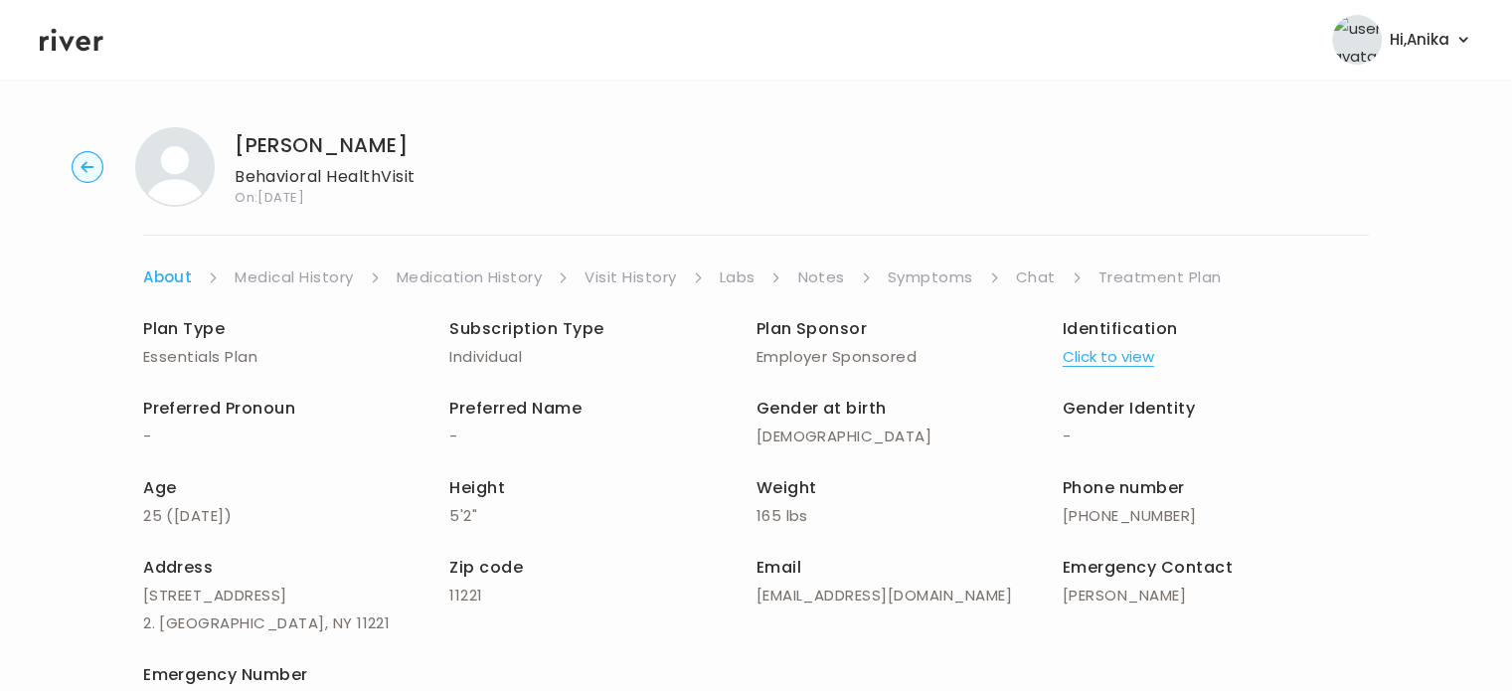
click at [1095, 361] on button "Click to view" at bounding box center [1108, 357] width 91 height 28
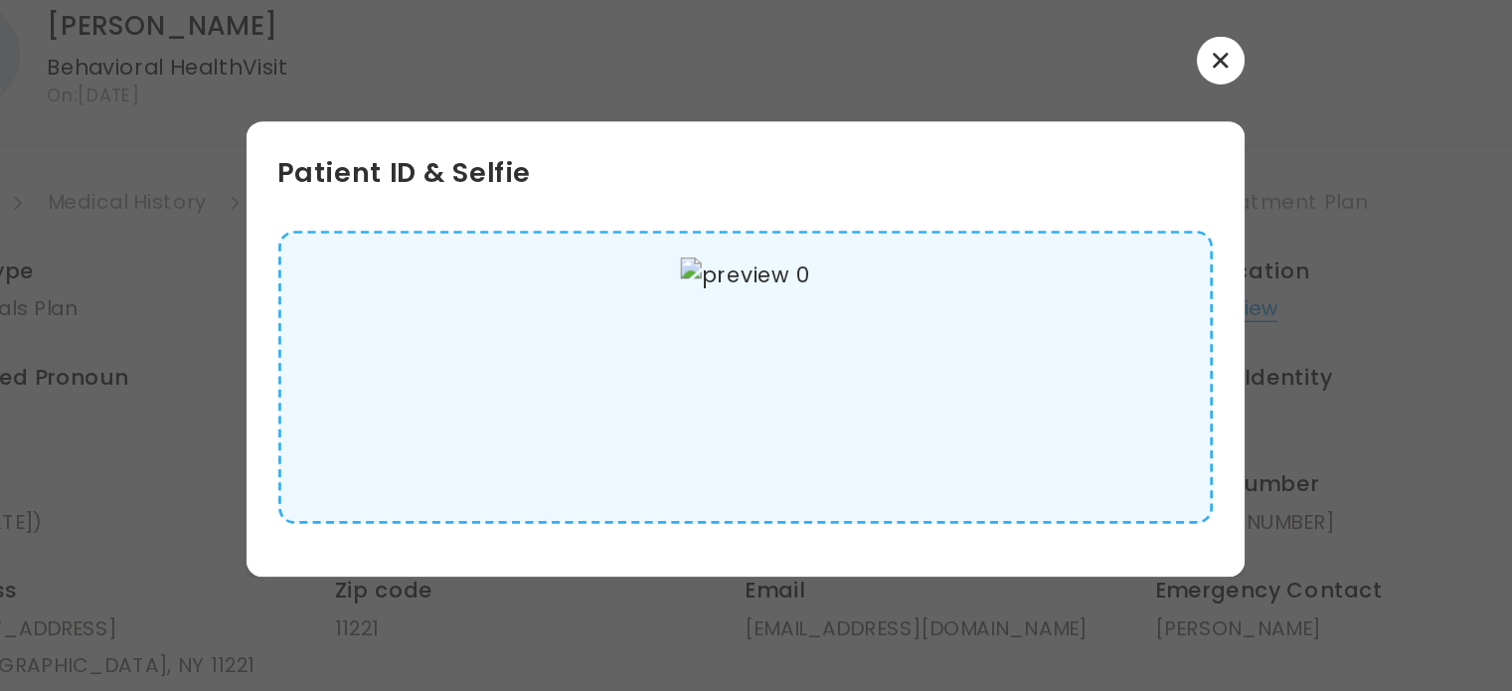
scroll to position [10, 0]
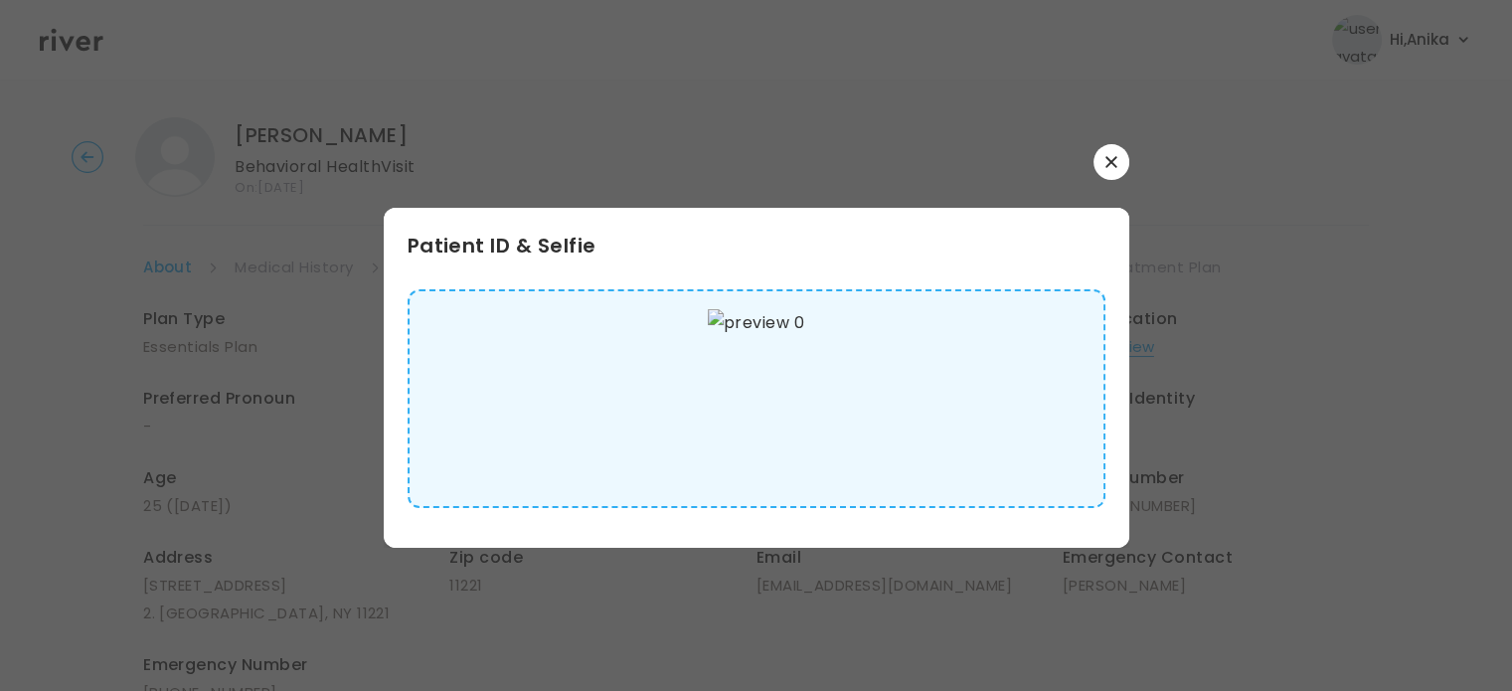
click at [1114, 166] on icon "button" at bounding box center [1112, 162] width 12 height 12
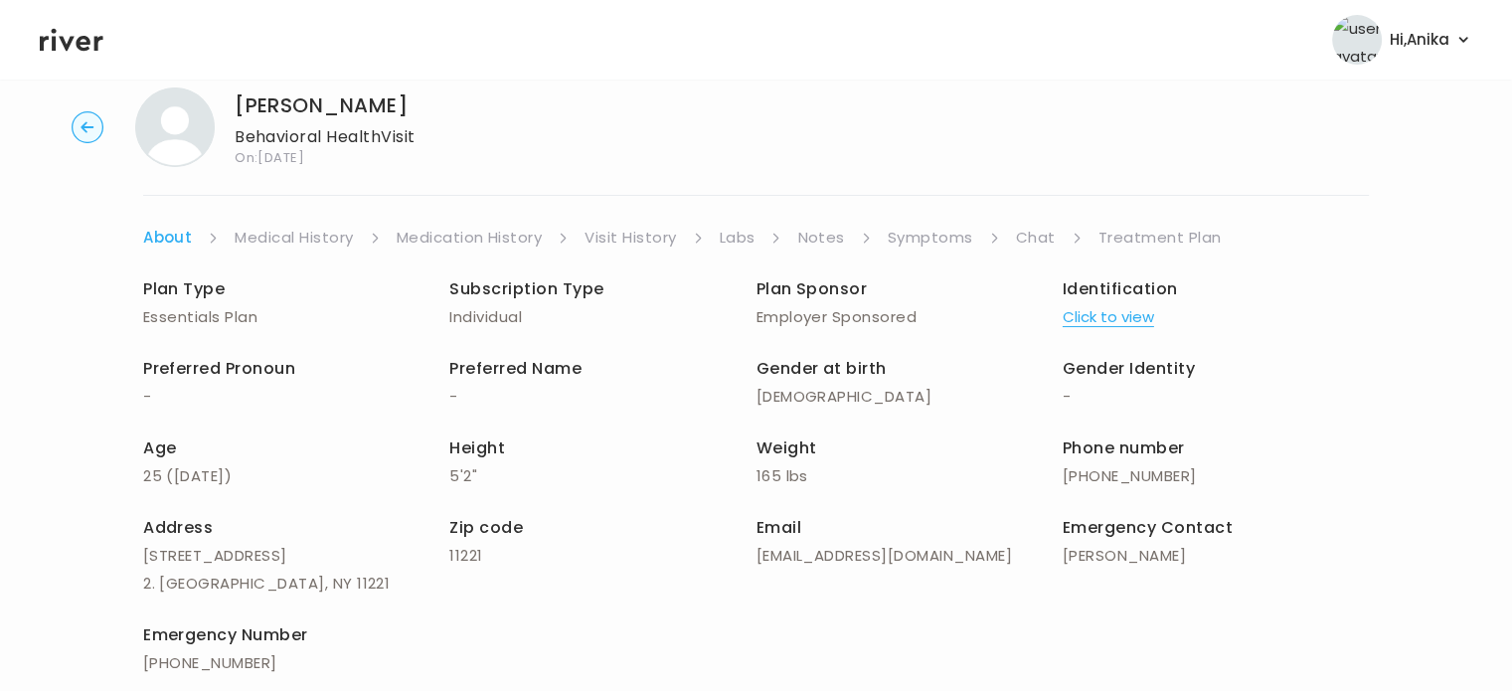
scroll to position [17, 0]
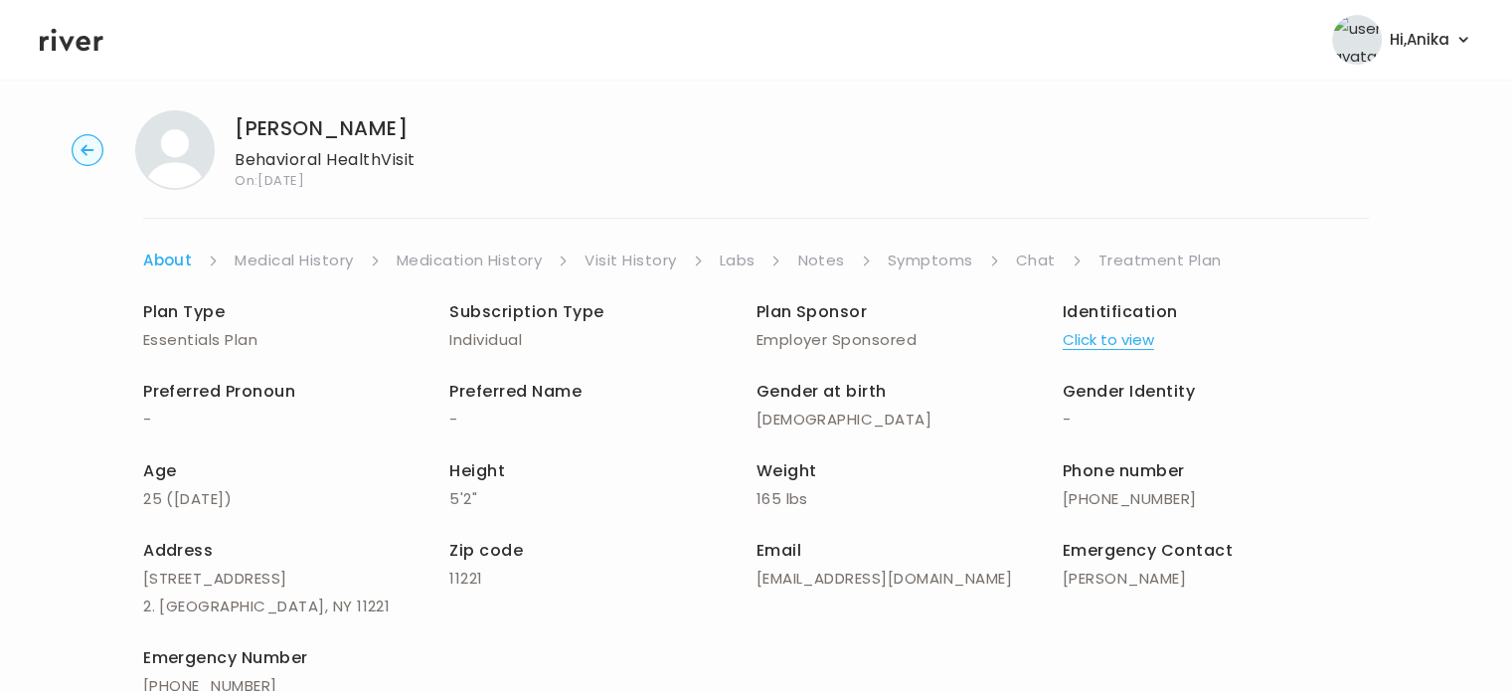
click at [306, 266] on link "Medical History" at bounding box center [294, 261] width 118 height 28
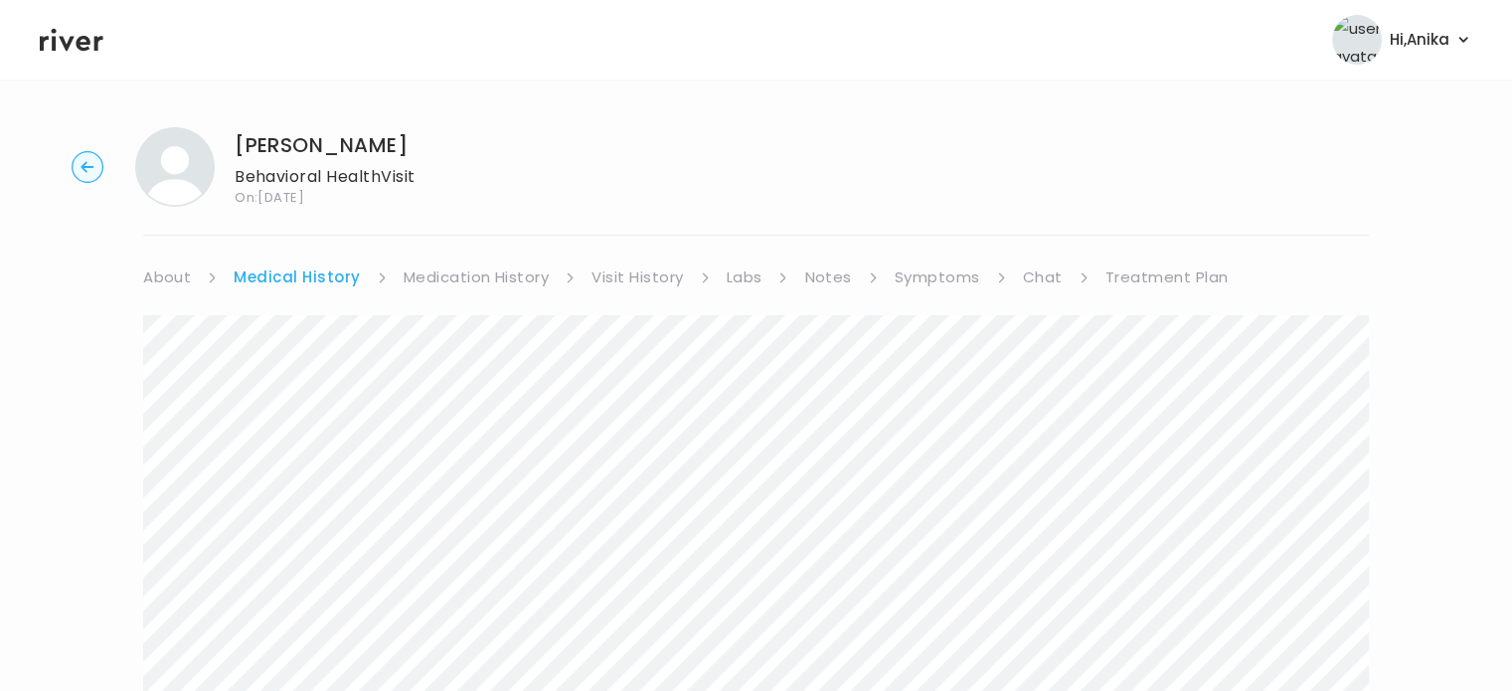
click at [474, 264] on link "Medication History" at bounding box center [477, 278] width 146 height 28
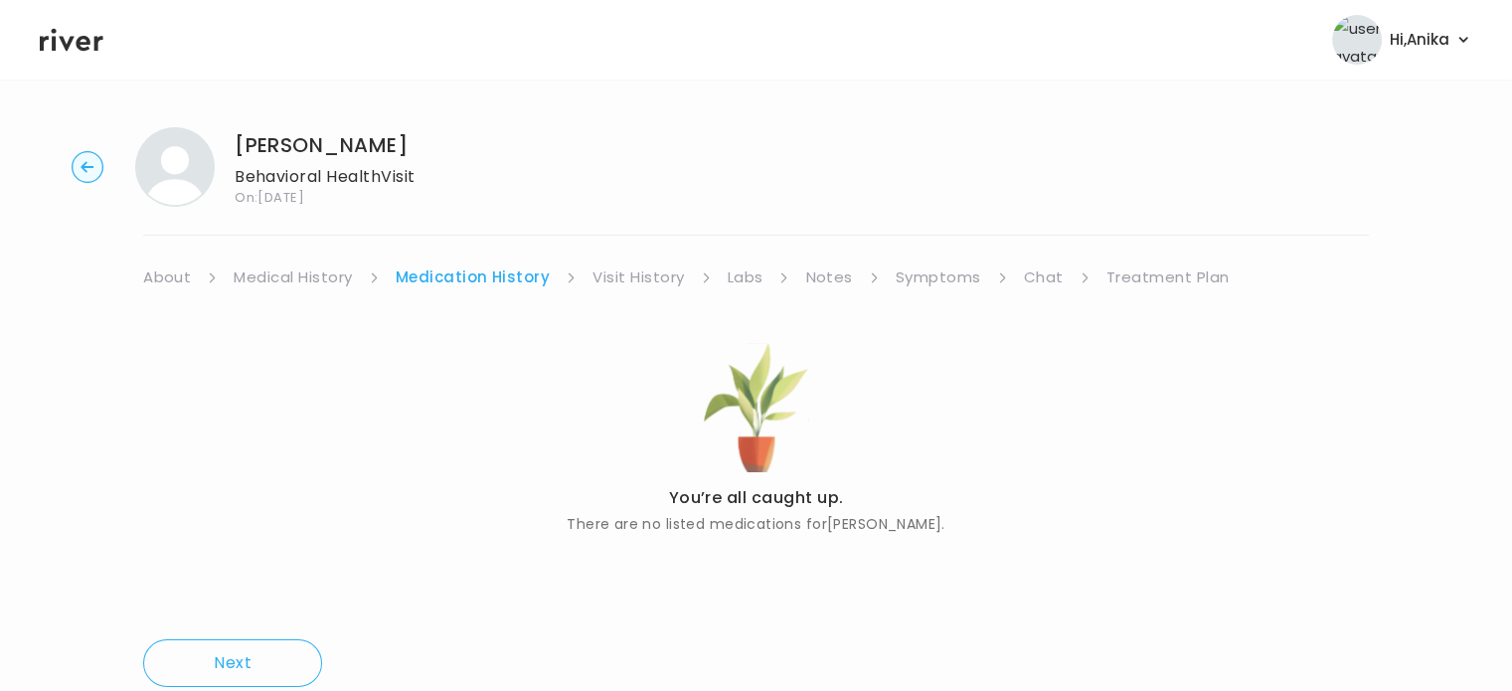
click at [641, 281] on link "Visit History" at bounding box center [638, 278] width 91 height 28
click at [749, 277] on link "Labs" at bounding box center [744, 278] width 36 height 28
click at [827, 275] on link "Notes" at bounding box center [822, 278] width 47 height 28
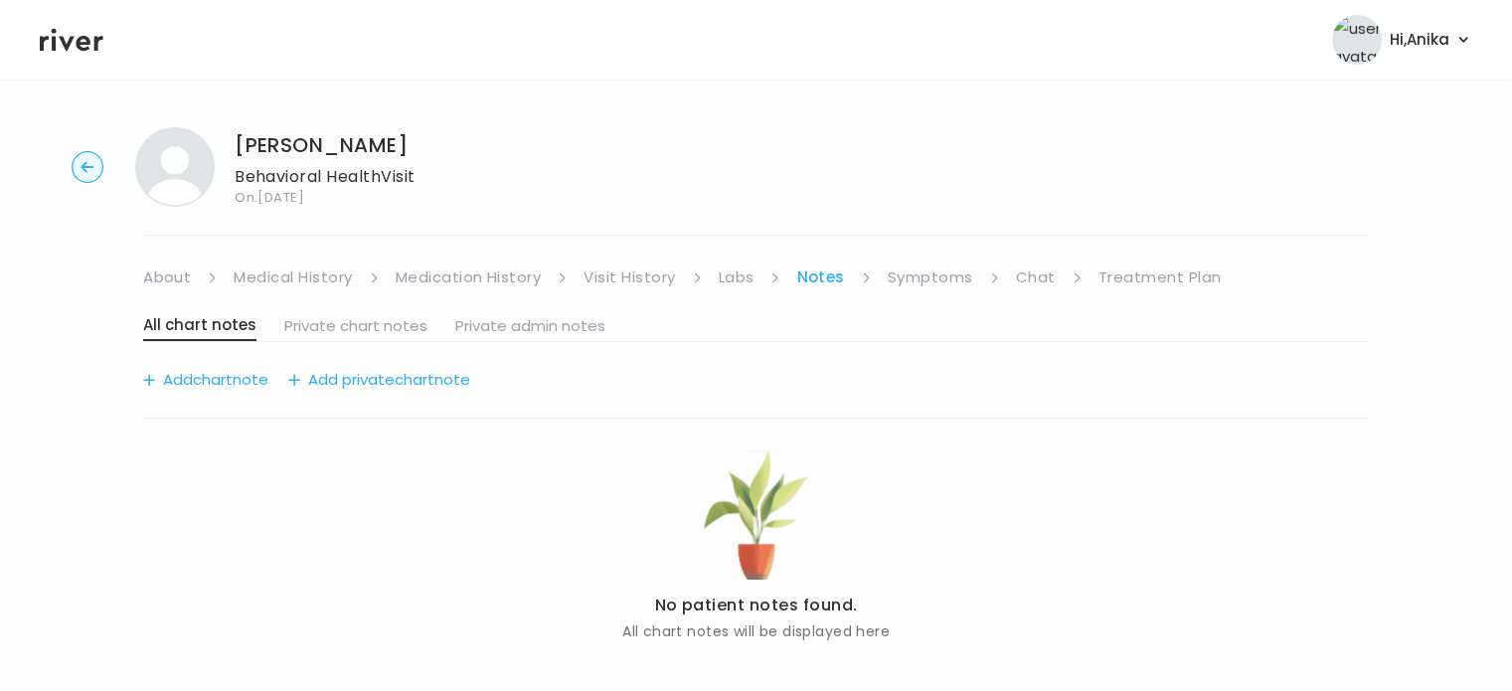
click at [927, 277] on link "Symptoms" at bounding box center [931, 278] width 86 height 28
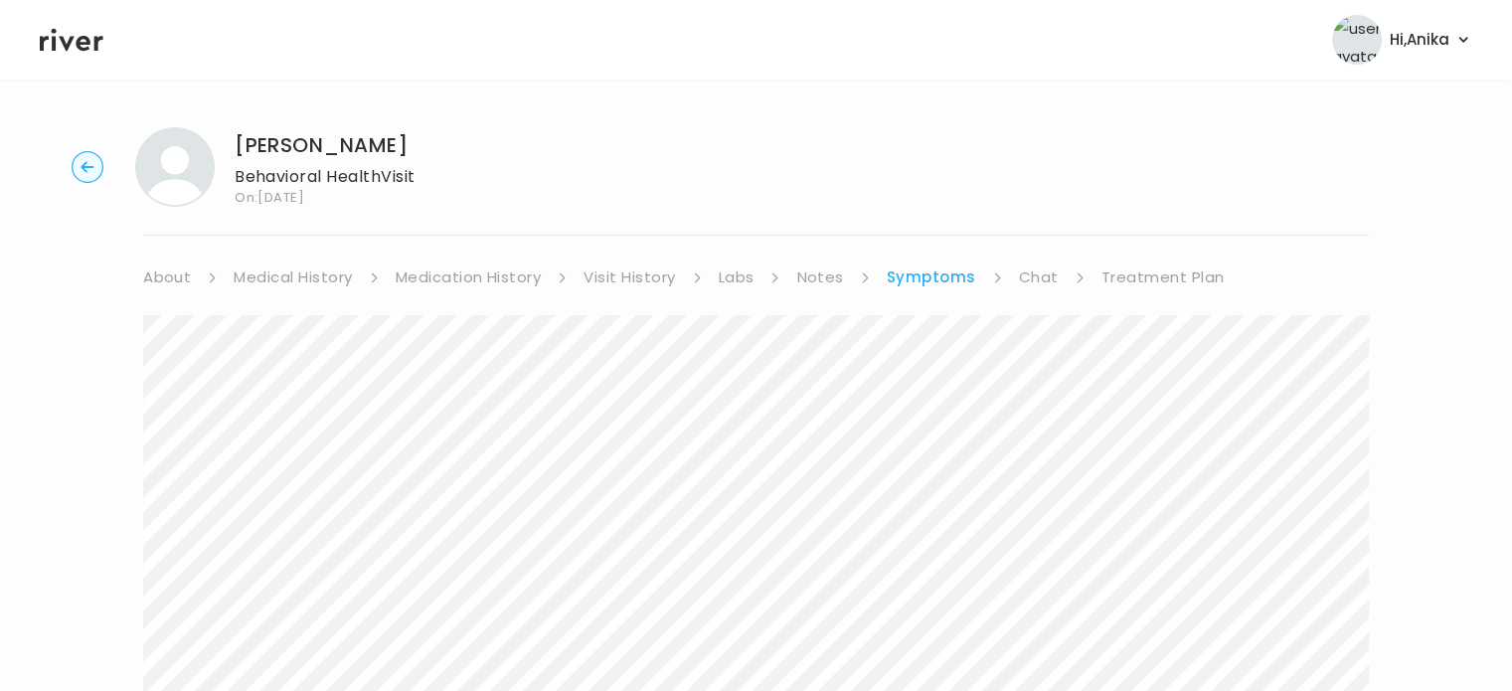
click at [1046, 284] on link "Chat" at bounding box center [1039, 278] width 40 height 28
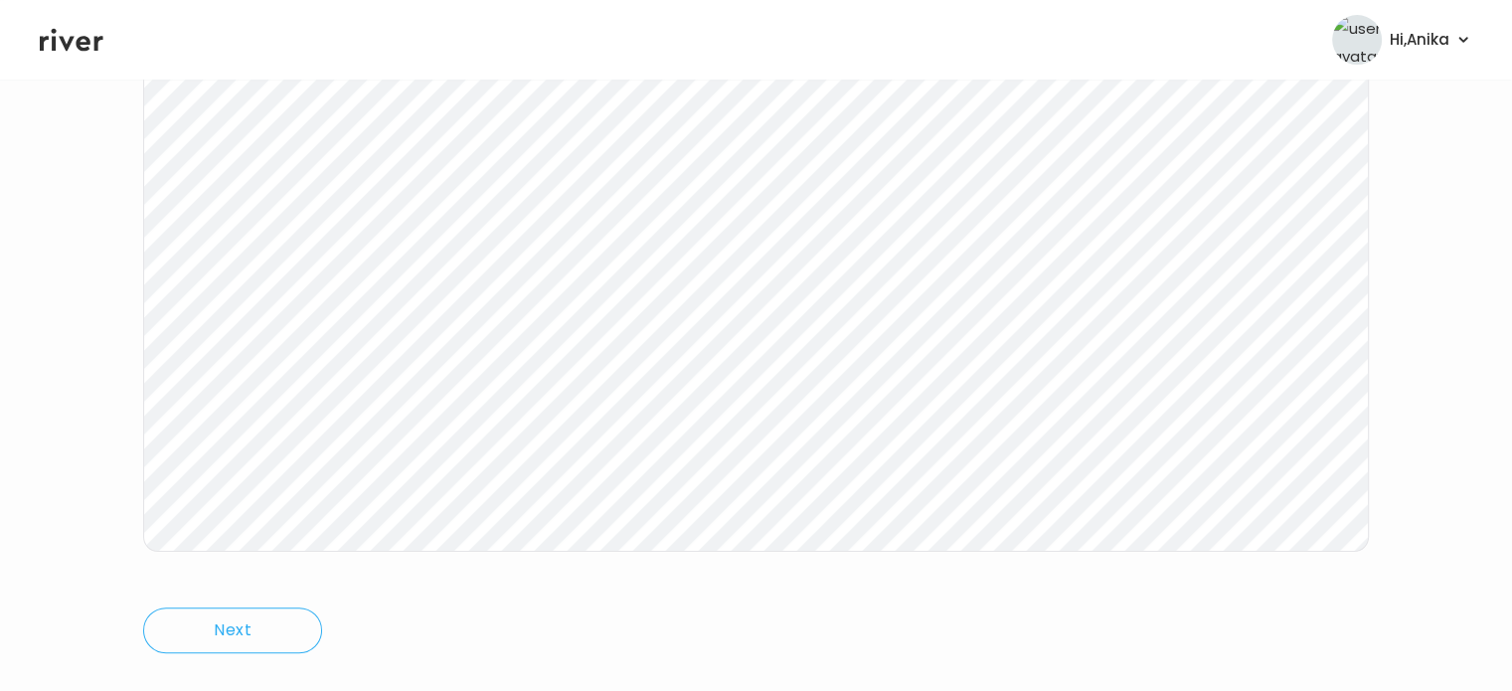
scroll to position [364, 0]
click at [102, 401] on div "Luisa Rivera Behavioral Health Visit On: 25 Sep 2025 About Medical History Medi…" at bounding box center [756, 228] width 1512 height 962
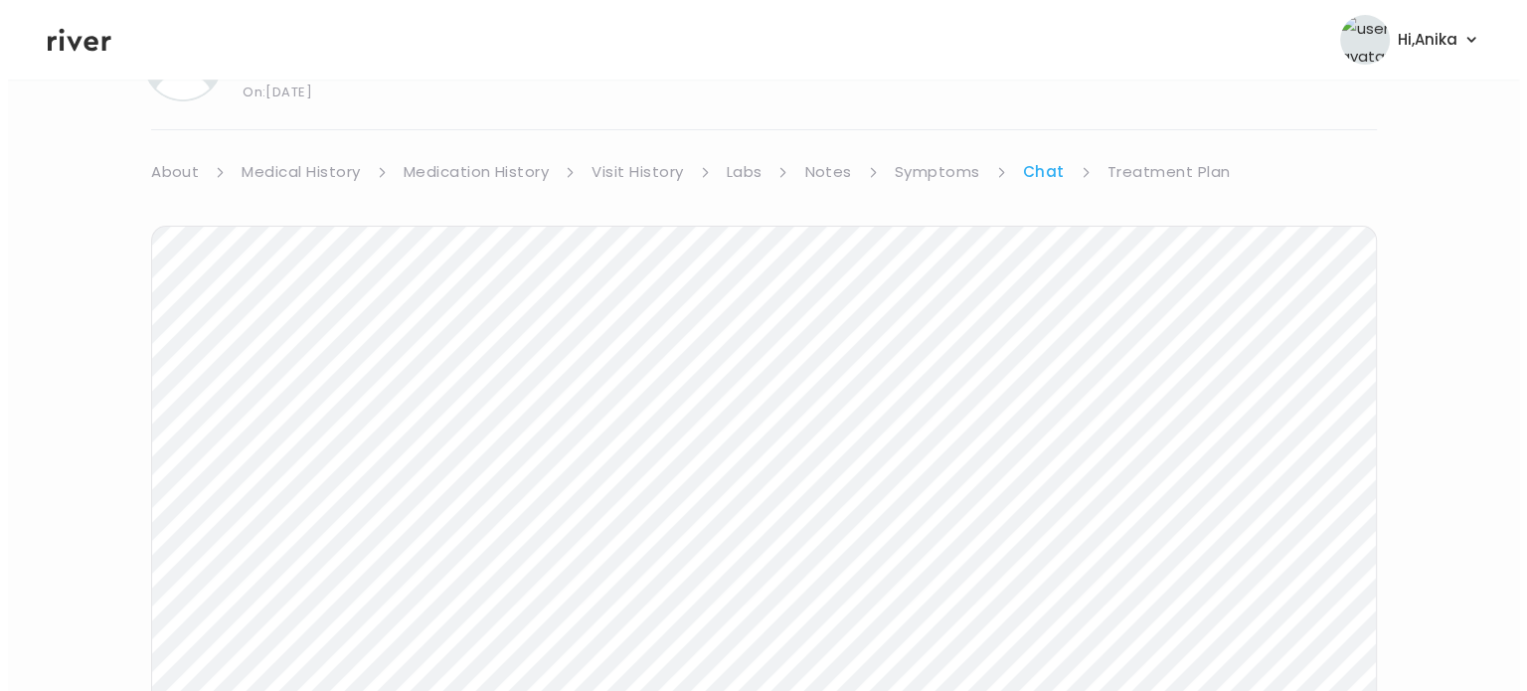
scroll to position [0, 0]
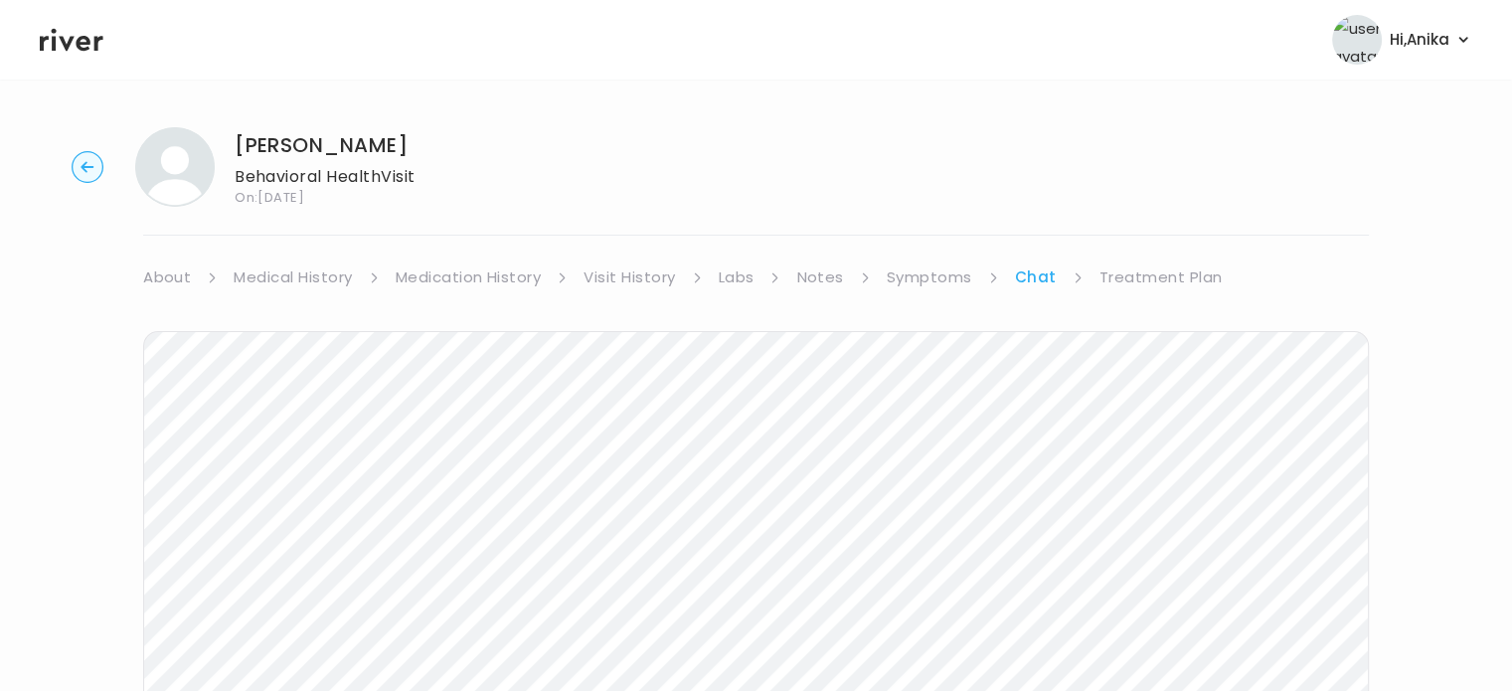
click at [88, 55] on header "Hi, Anika Profile Logout" at bounding box center [756, 40] width 1512 height 80
click at [72, 34] on icon at bounding box center [72, 40] width 64 height 30
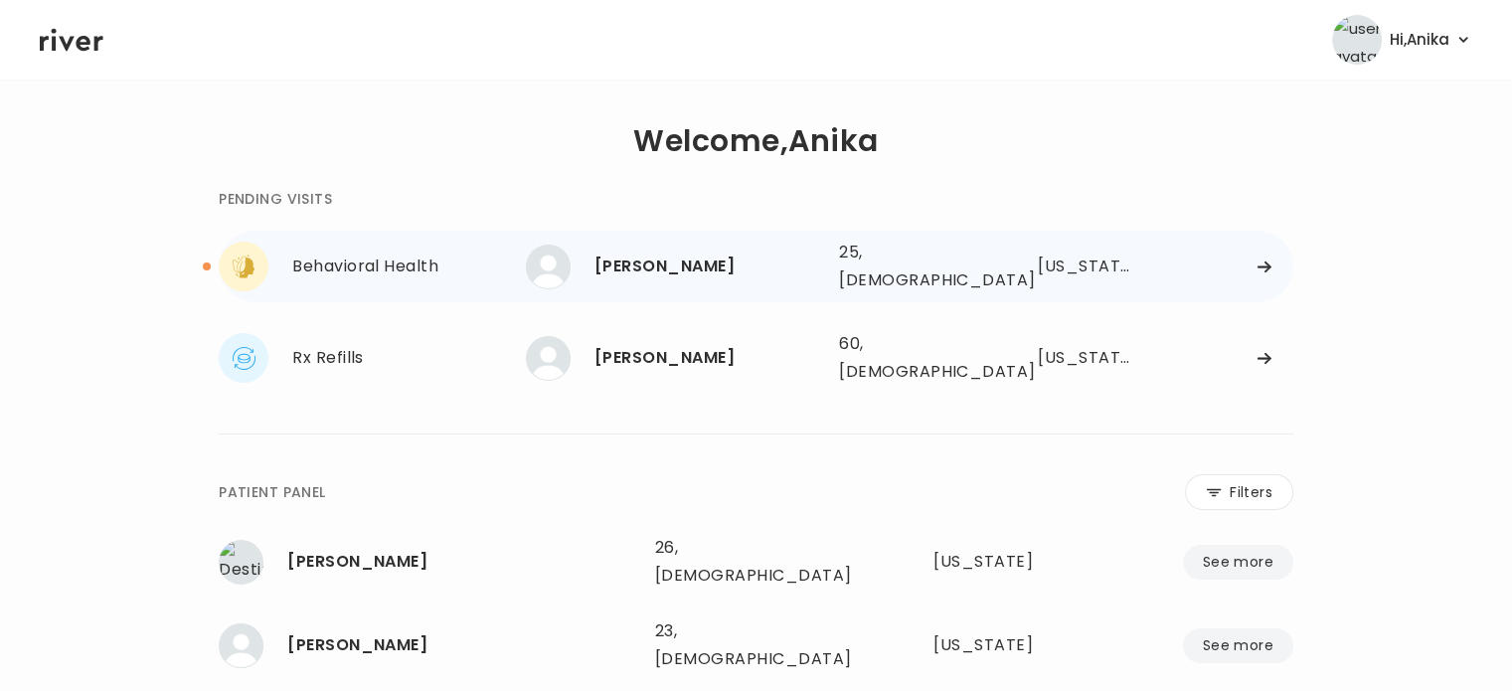
click at [656, 255] on div "Luisa Rivera" at bounding box center [709, 267] width 229 height 28
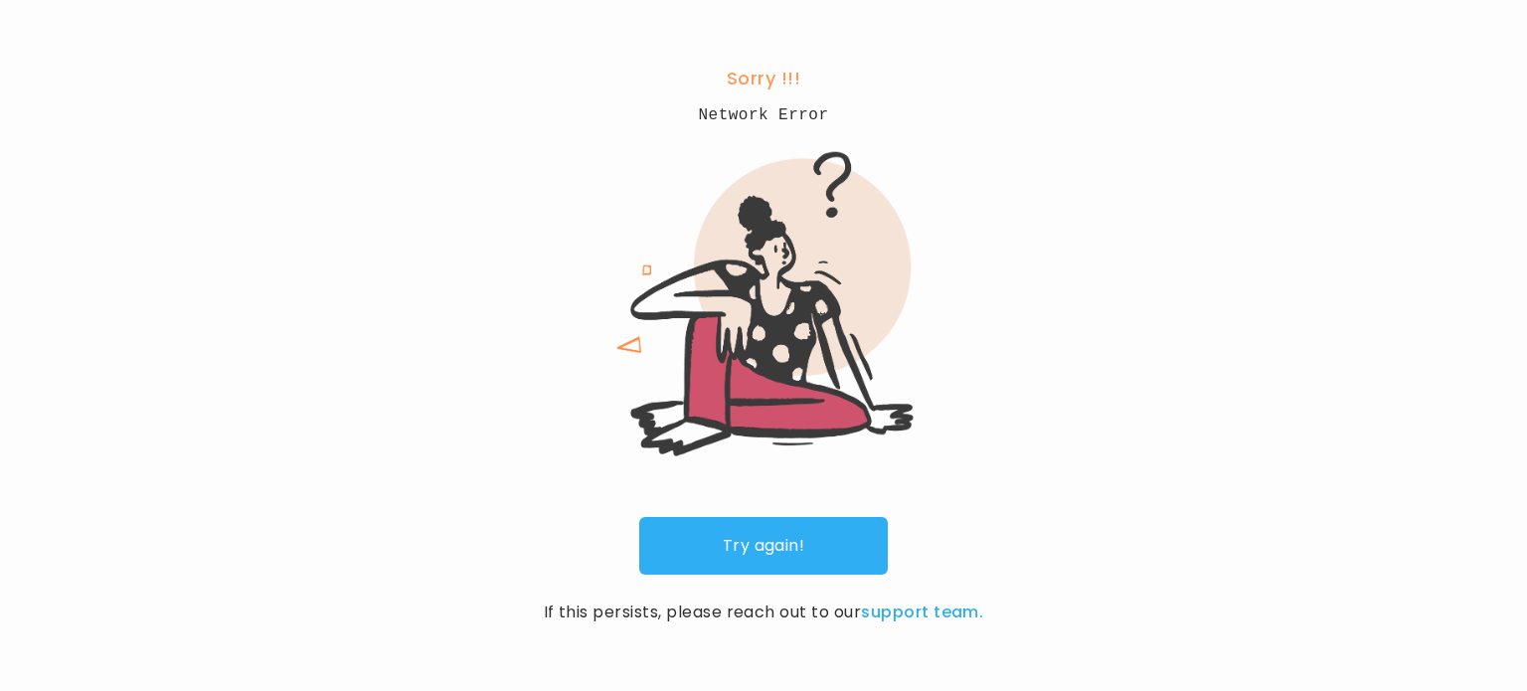
click at [740, 517] on link "Try again!" at bounding box center [763, 546] width 249 height 58
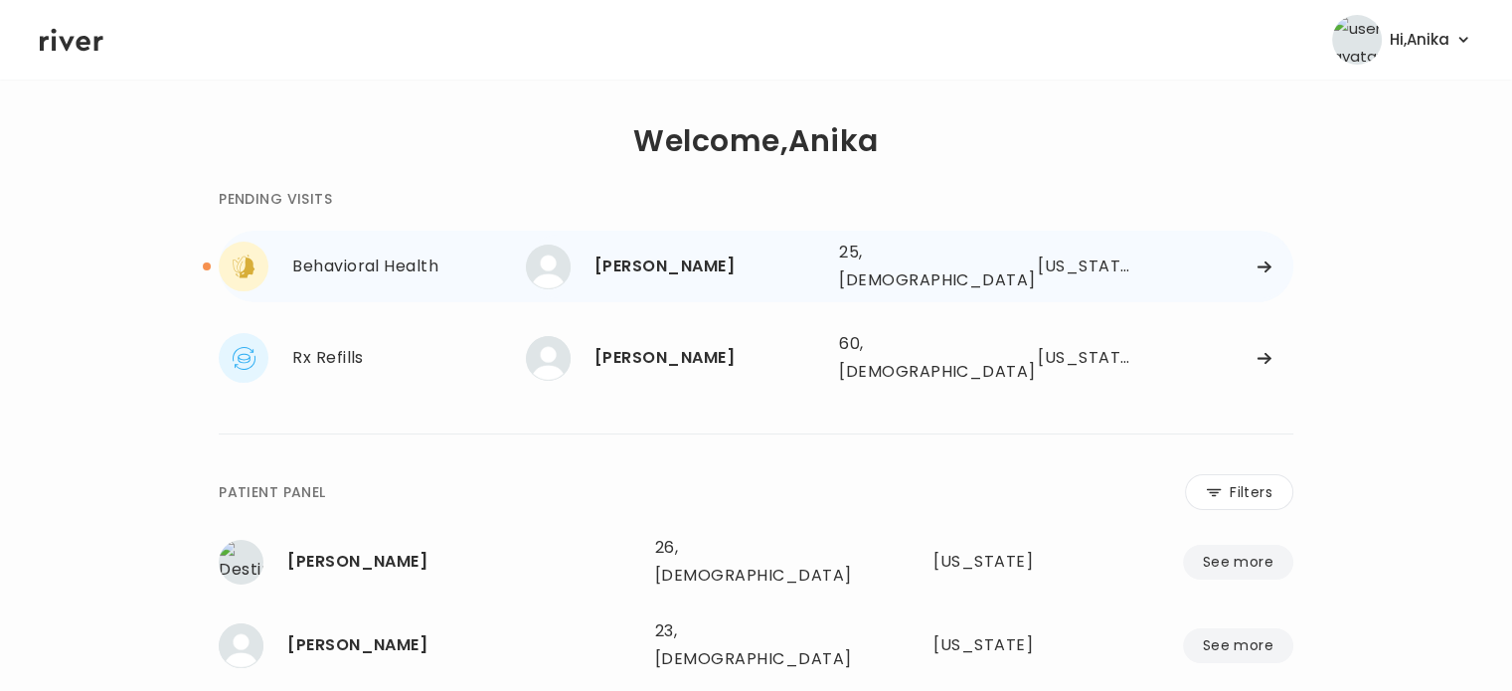
click at [653, 253] on div "[PERSON_NAME]" at bounding box center [709, 267] width 229 height 28
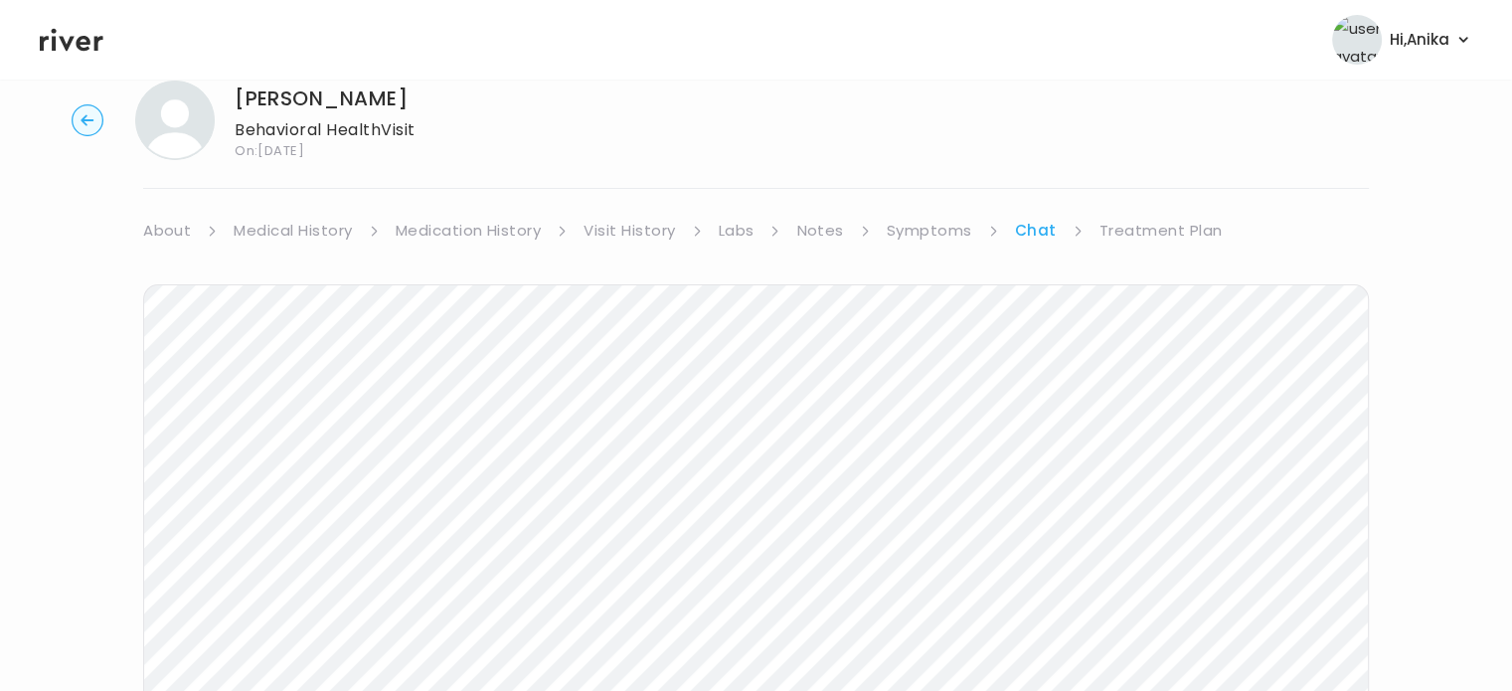
scroll to position [44, 0]
click at [927, 234] on link "Symptoms" at bounding box center [930, 234] width 86 height 28
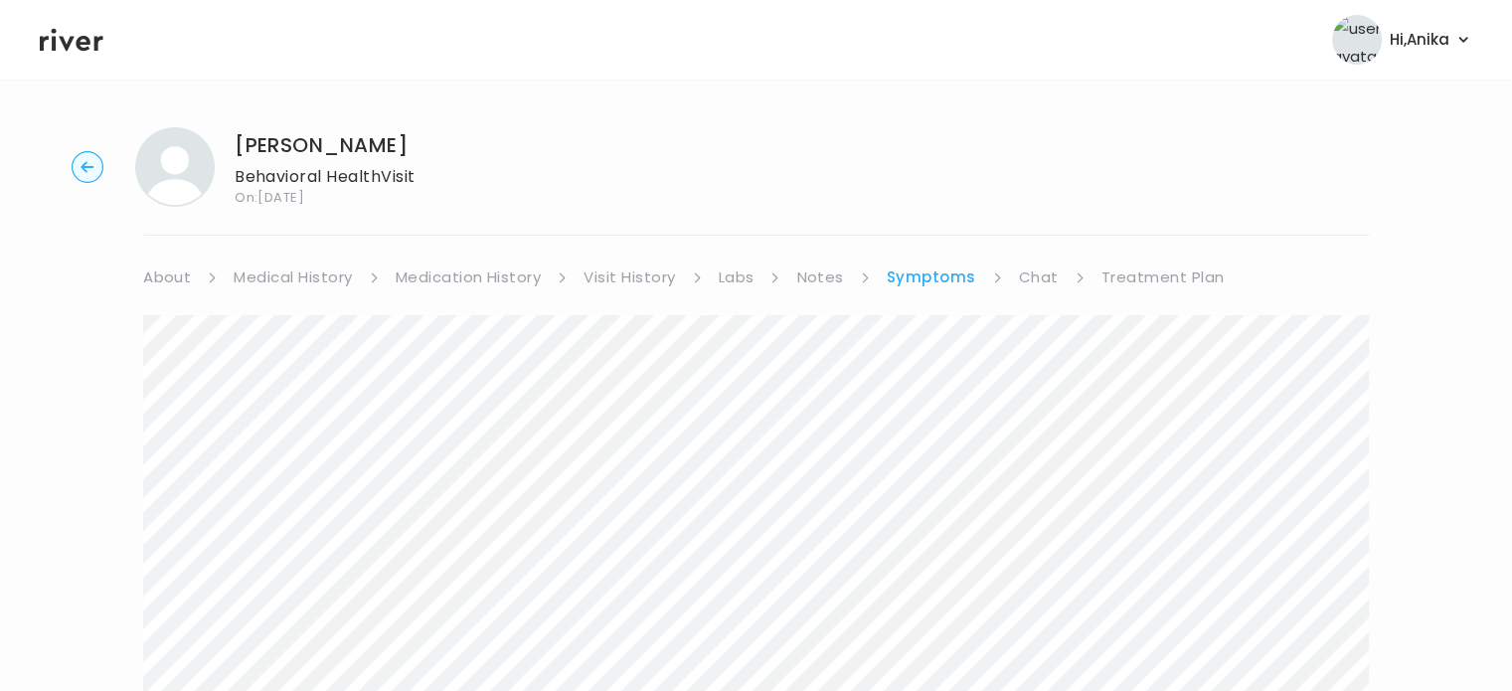
click at [1019, 273] on link "Chat" at bounding box center [1039, 278] width 40 height 28
click at [1142, 277] on link "Treatment Plan" at bounding box center [1161, 278] width 123 height 28
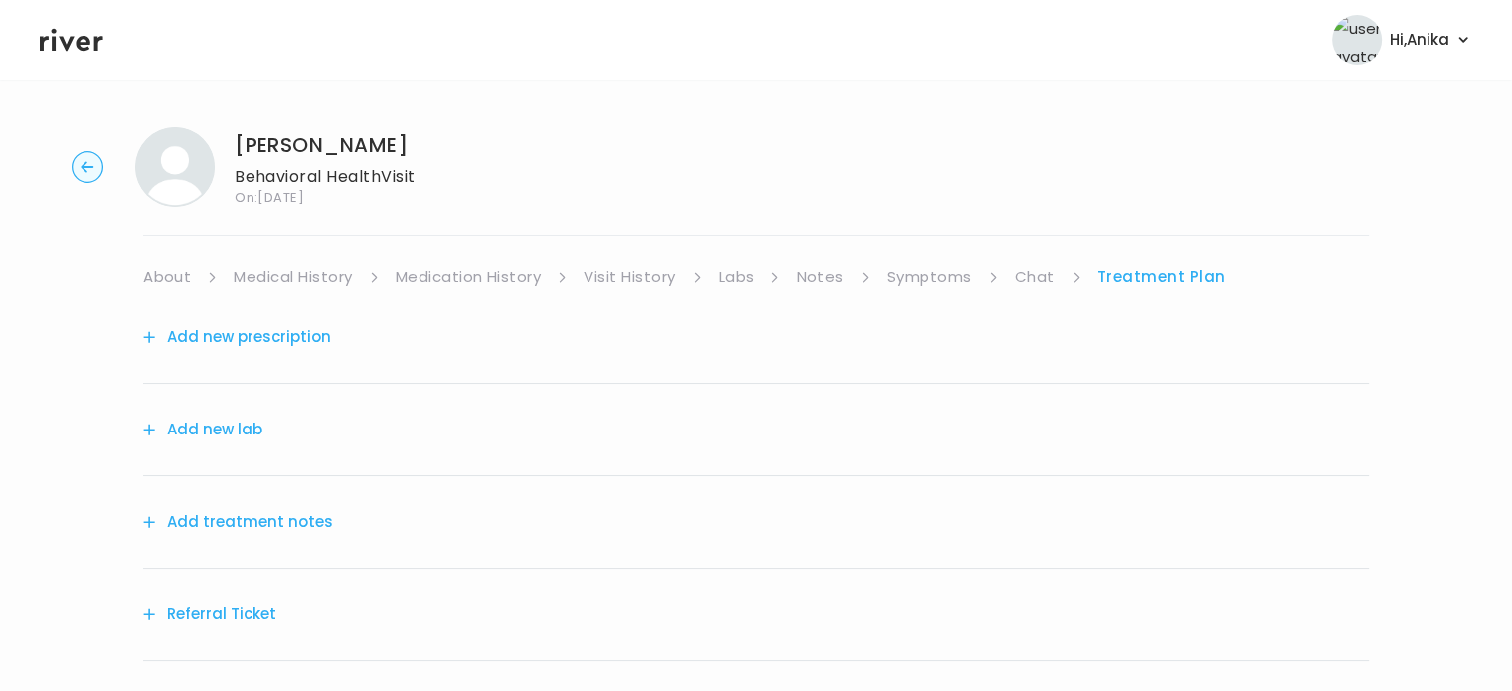
click at [1145, 214] on div "Luisa Rivera Behavioral Health Visit On: 25 Sep 2025 About Medical History Medi…" at bounding box center [756, 464] width 1512 height 706
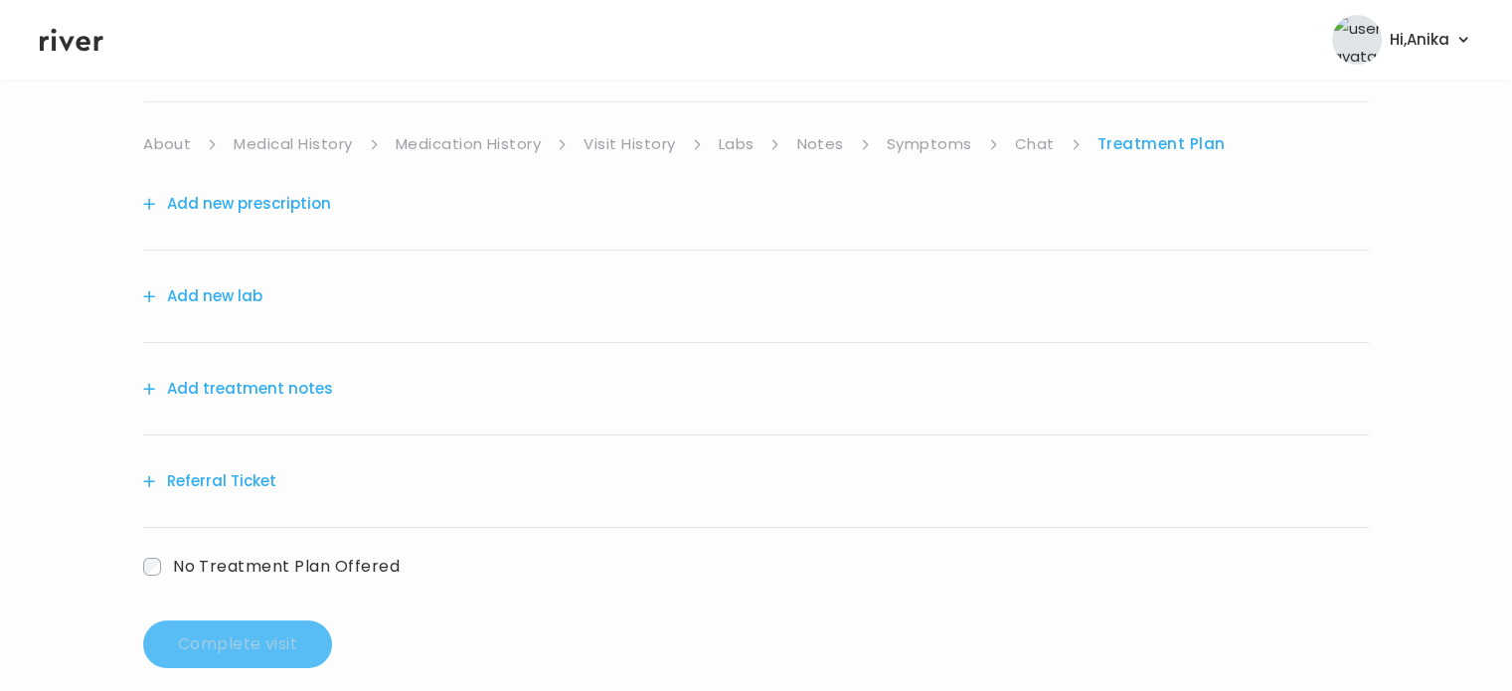
scroll to position [156, 0]
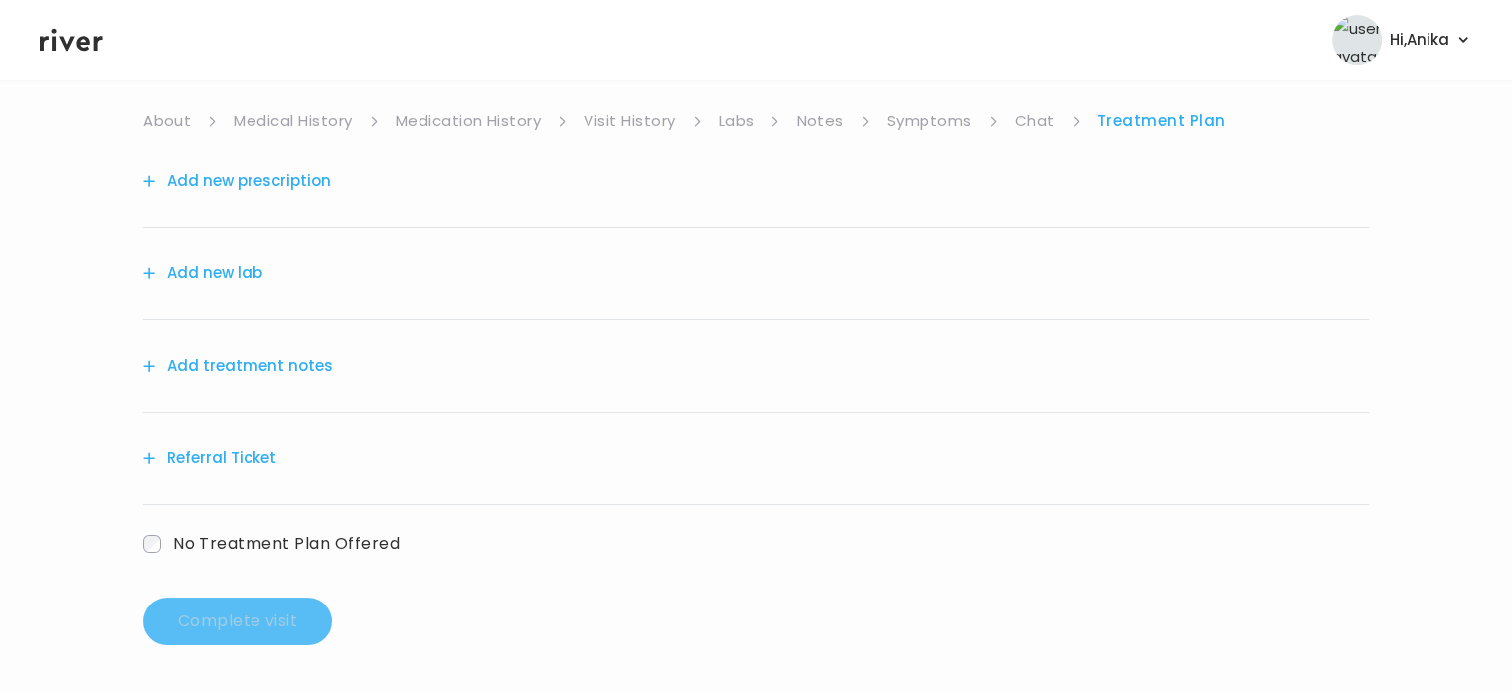
click at [919, 130] on link "Symptoms" at bounding box center [930, 121] width 86 height 28
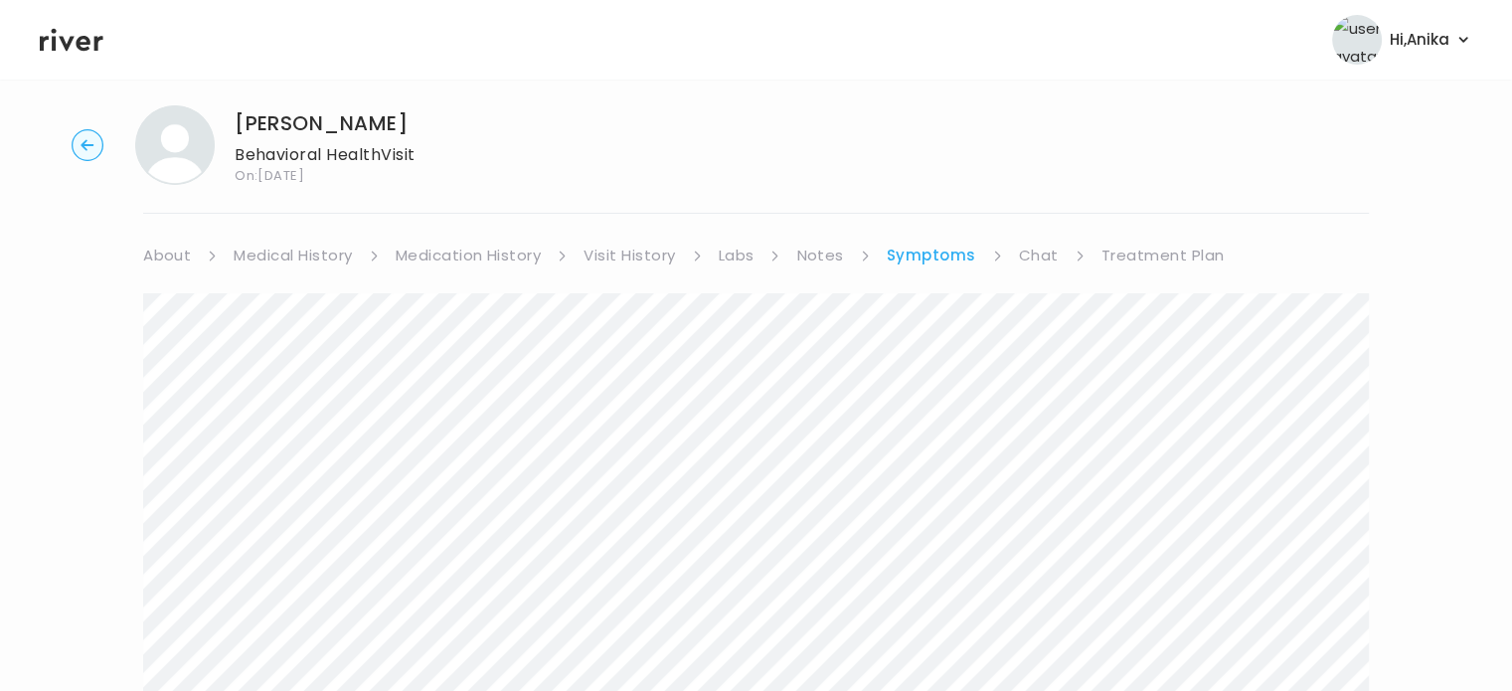
scroll to position [10, 0]
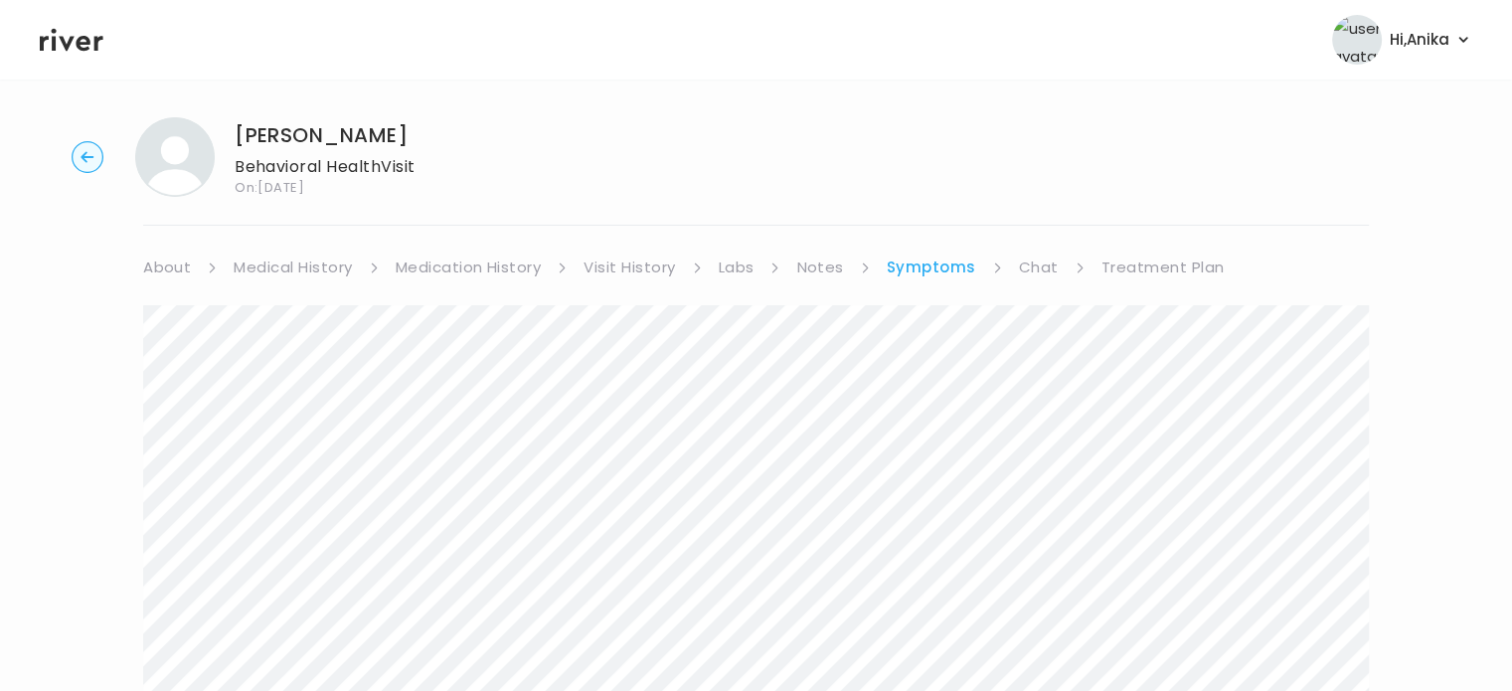
click at [1146, 257] on link "Treatment Plan" at bounding box center [1163, 268] width 123 height 28
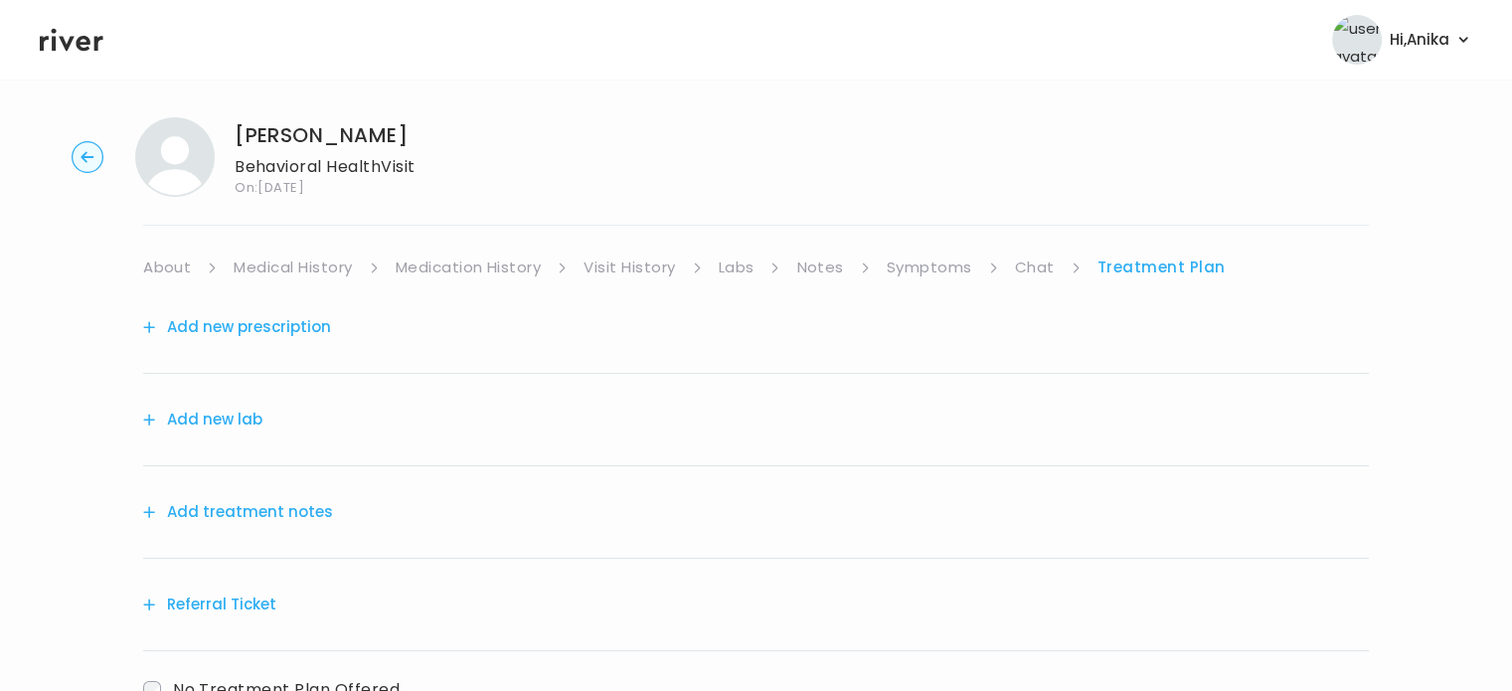
click at [258, 511] on button "Add treatment notes" at bounding box center [238, 512] width 190 height 28
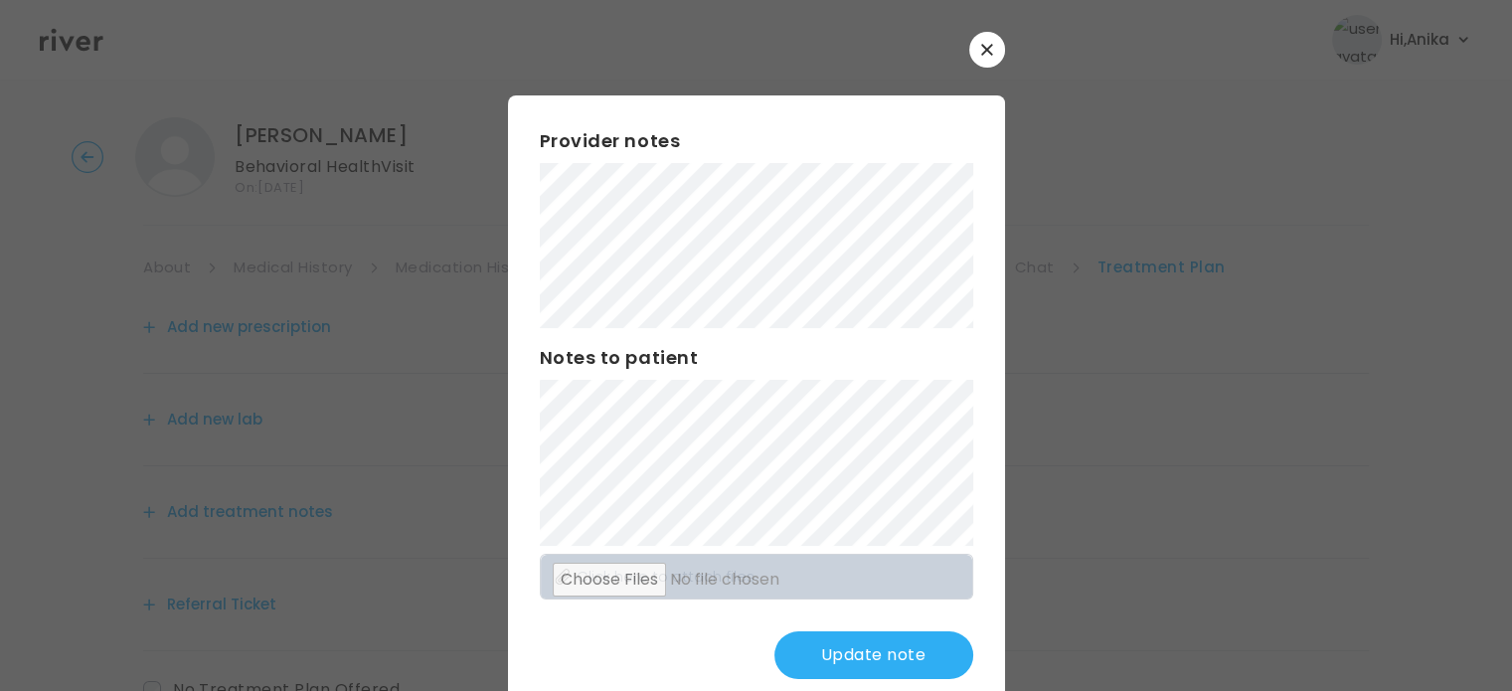
scroll to position [2, 0]
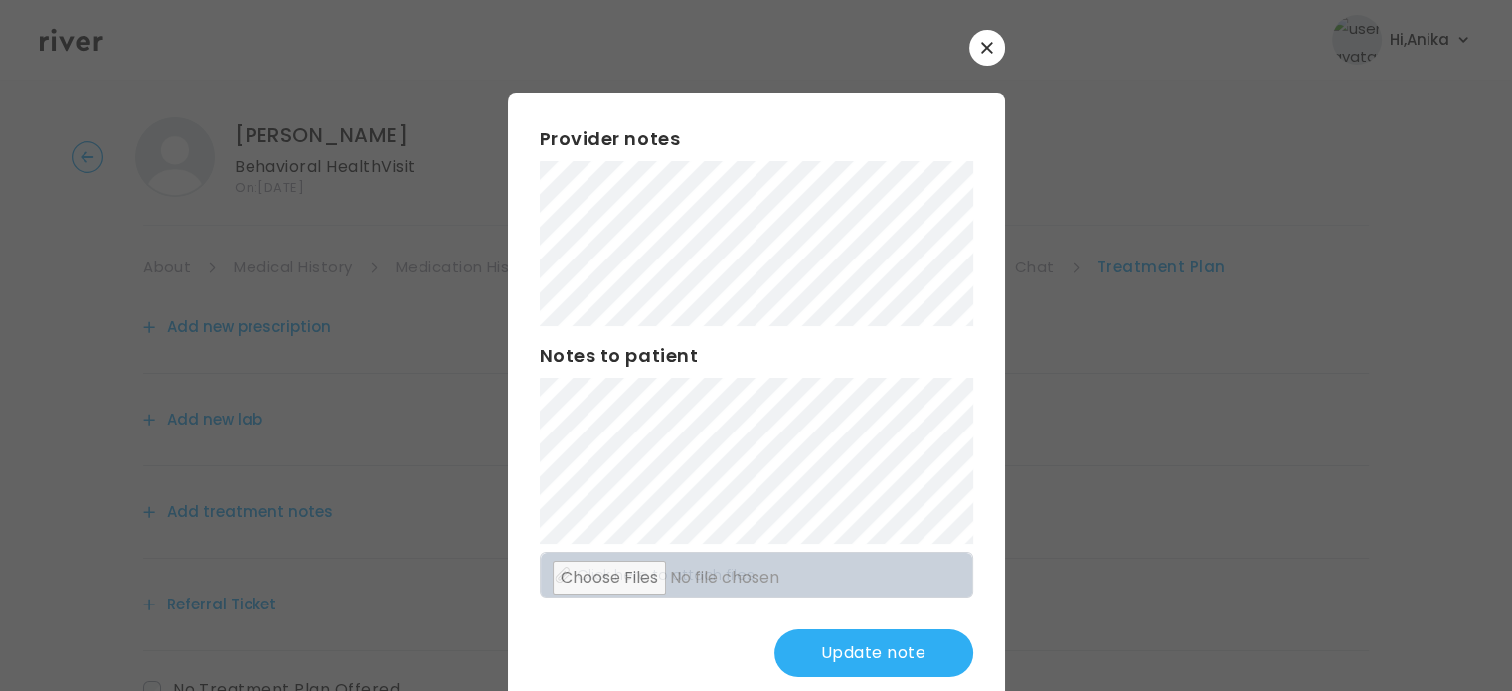
click at [854, 668] on button "Update note" at bounding box center [874, 653] width 199 height 48
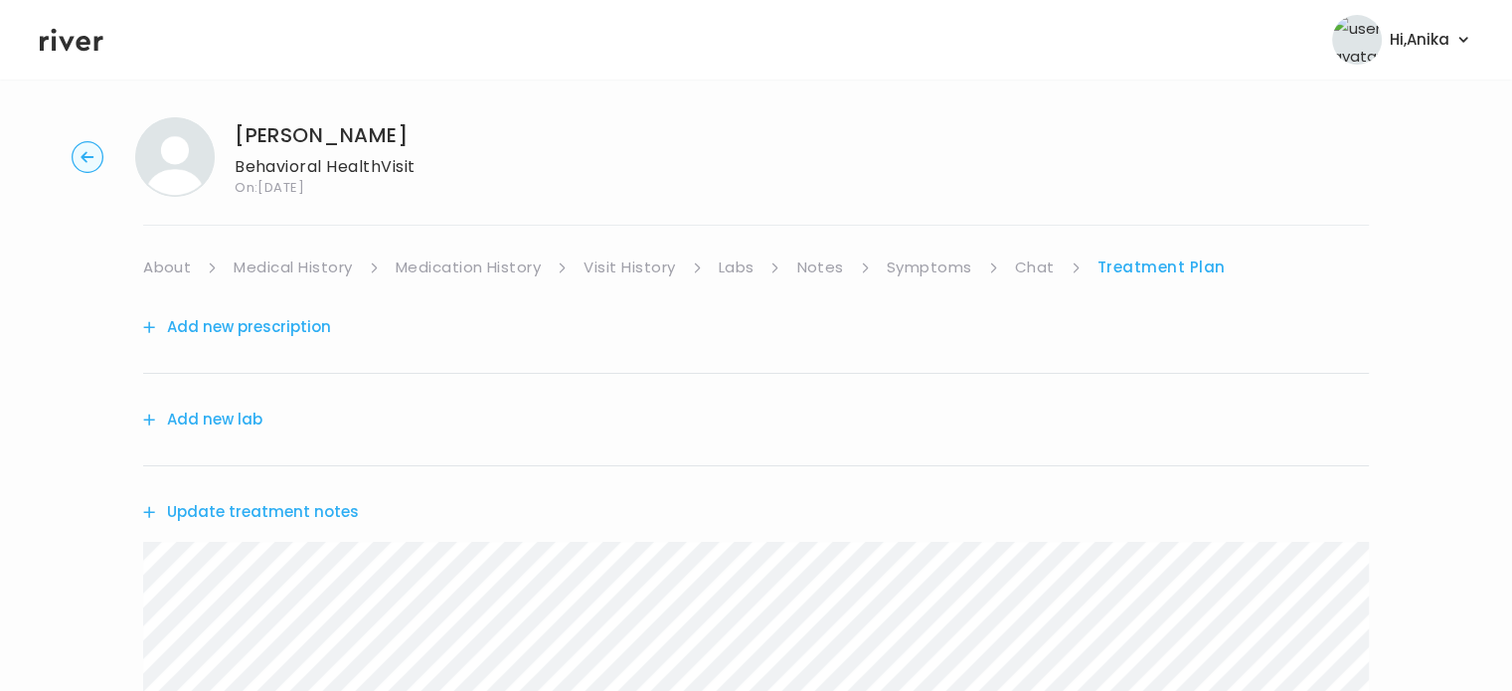
click at [927, 242] on div "Luisa Rivera Behavioral Health Visit On: 25 Sep 2025 About Medical History Medi…" at bounding box center [756, 630] width 1512 height 1058
click at [927, 277] on link "Symptoms" at bounding box center [930, 268] width 86 height 28
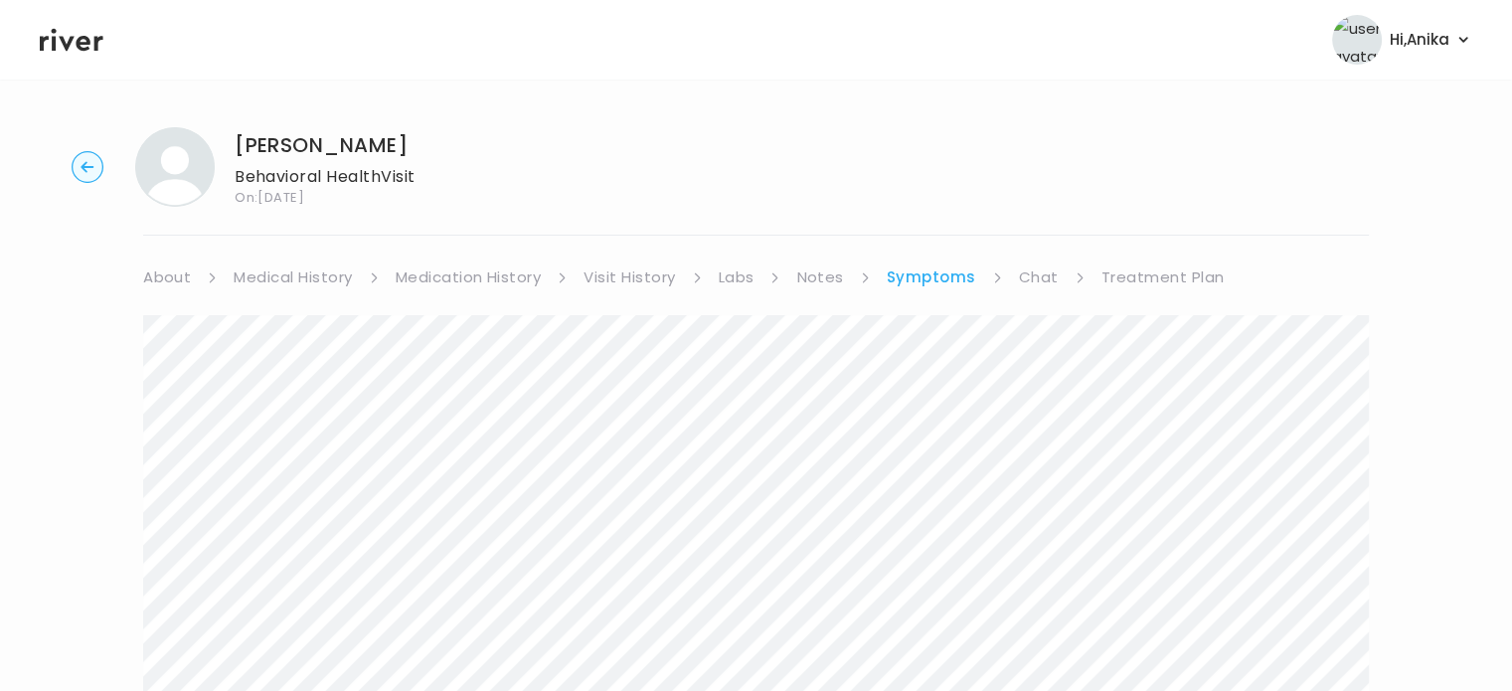
click at [1149, 272] on link "Treatment Plan" at bounding box center [1163, 278] width 123 height 28
click at [298, 525] on button "Update treatment notes" at bounding box center [251, 522] width 216 height 28
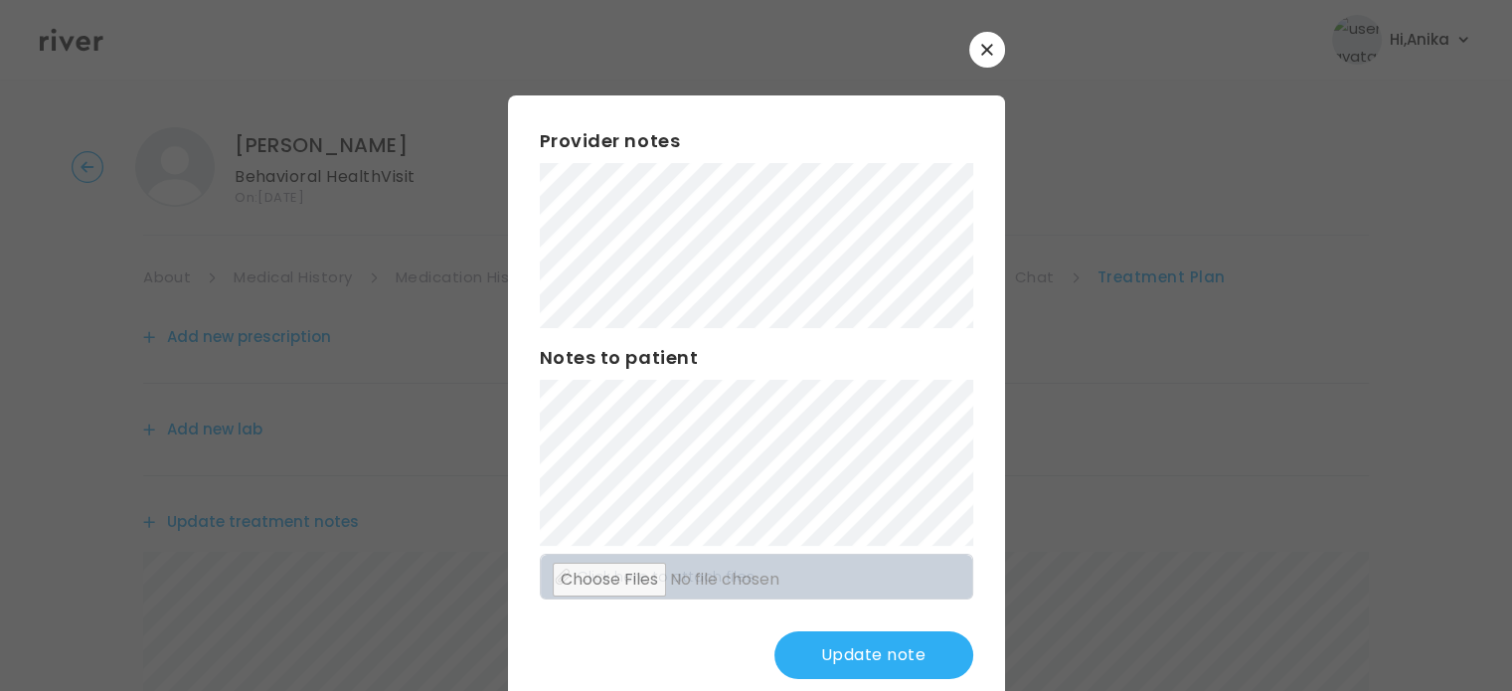
click at [852, 659] on button "Update note" at bounding box center [874, 655] width 199 height 48
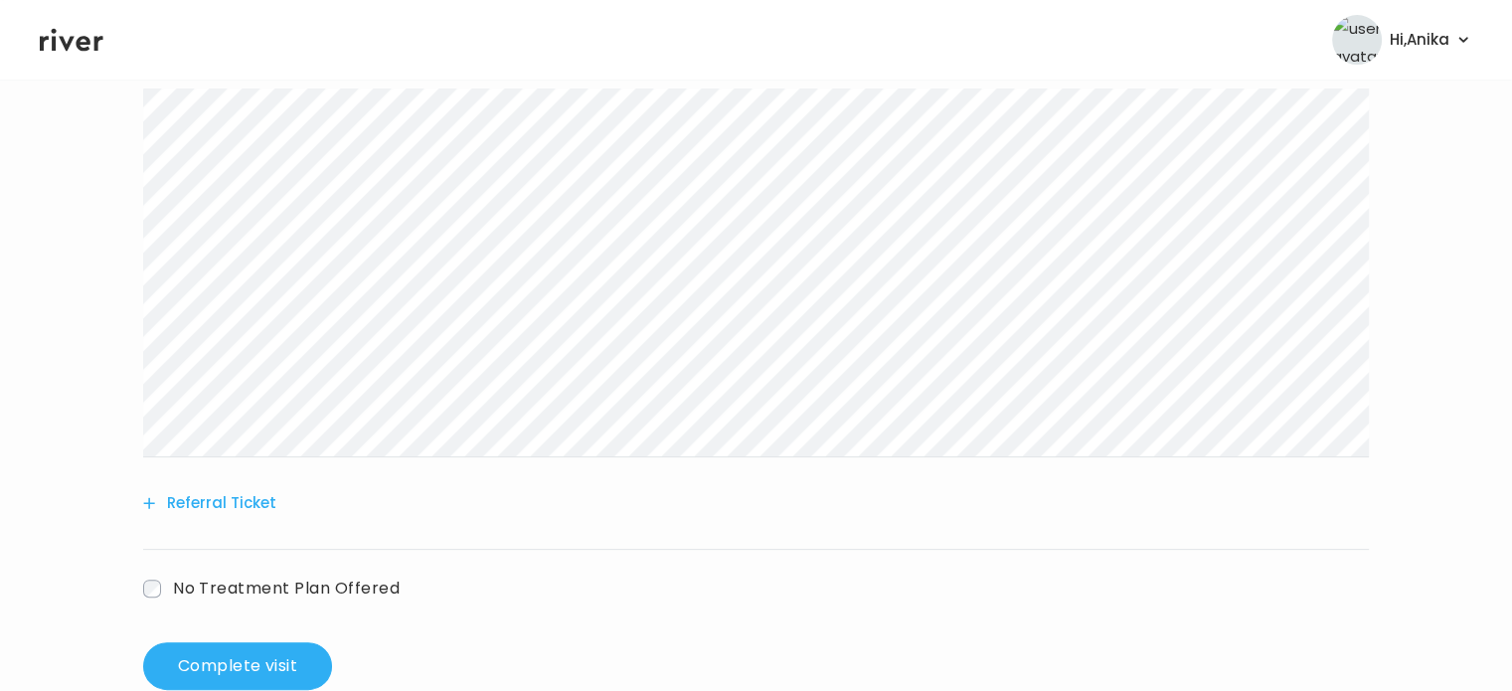
click at [247, 500] on button "Referral Ticket" at bounding box center [209, 503] width 133 height 28
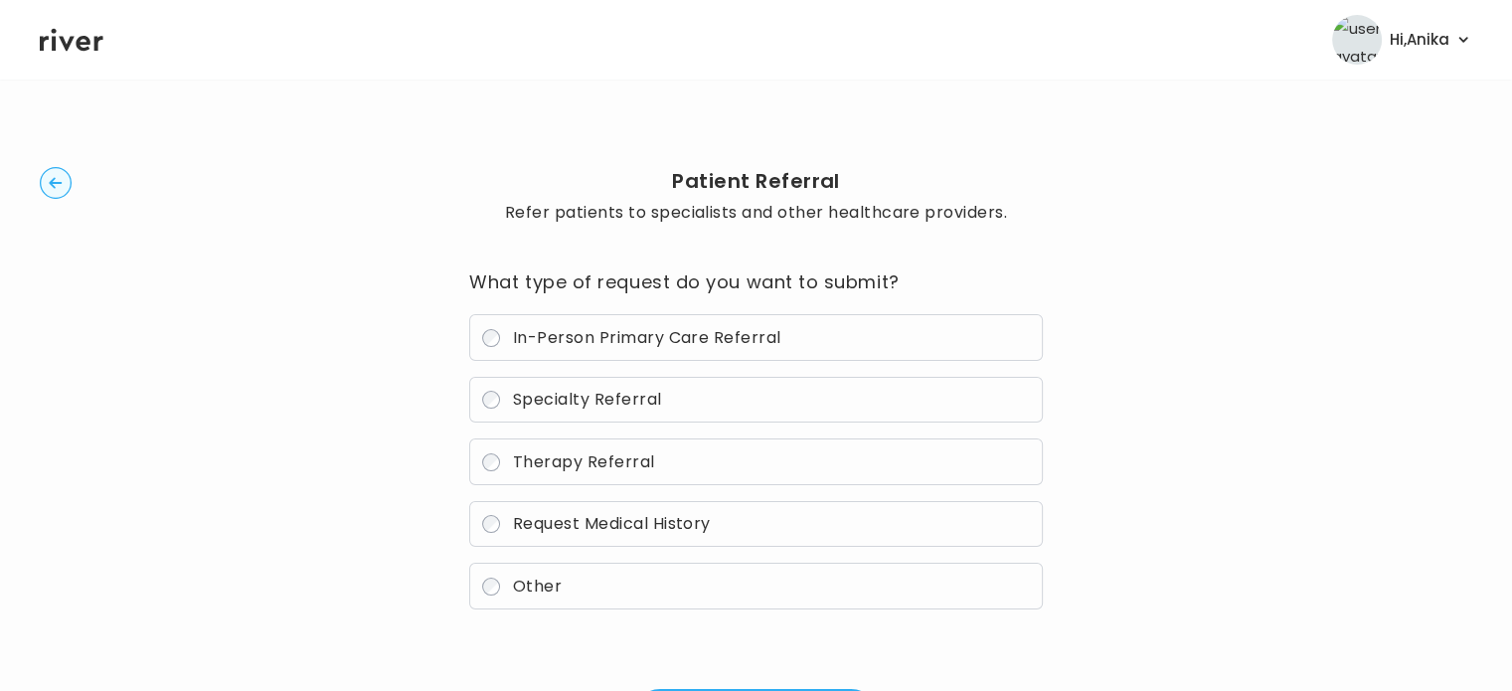
click at [52, 179] on icon "button" at bounding box center [55, 182] width 13 height 11
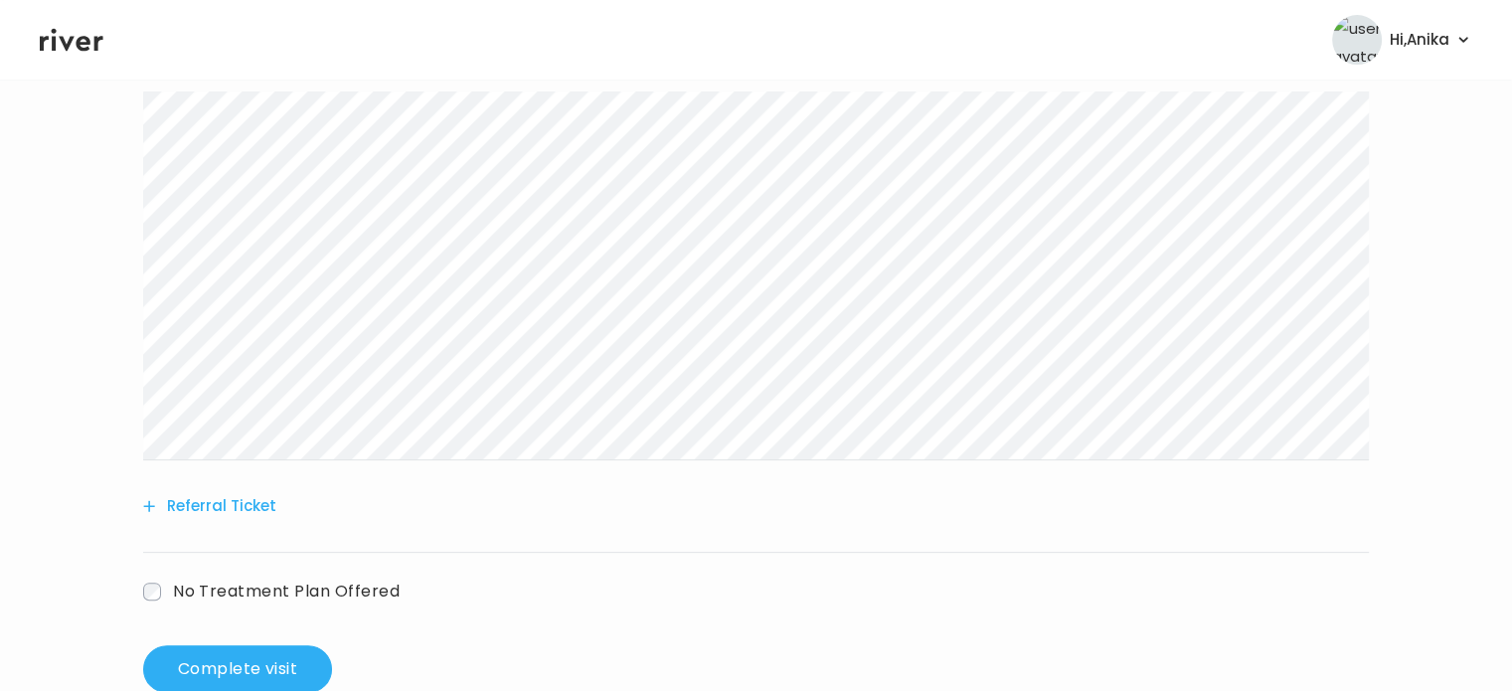
scroll to position [463, 0]
click at [226, 508] on button "Referral Ticket" at bounding box center [209, 503] width 133 height 28
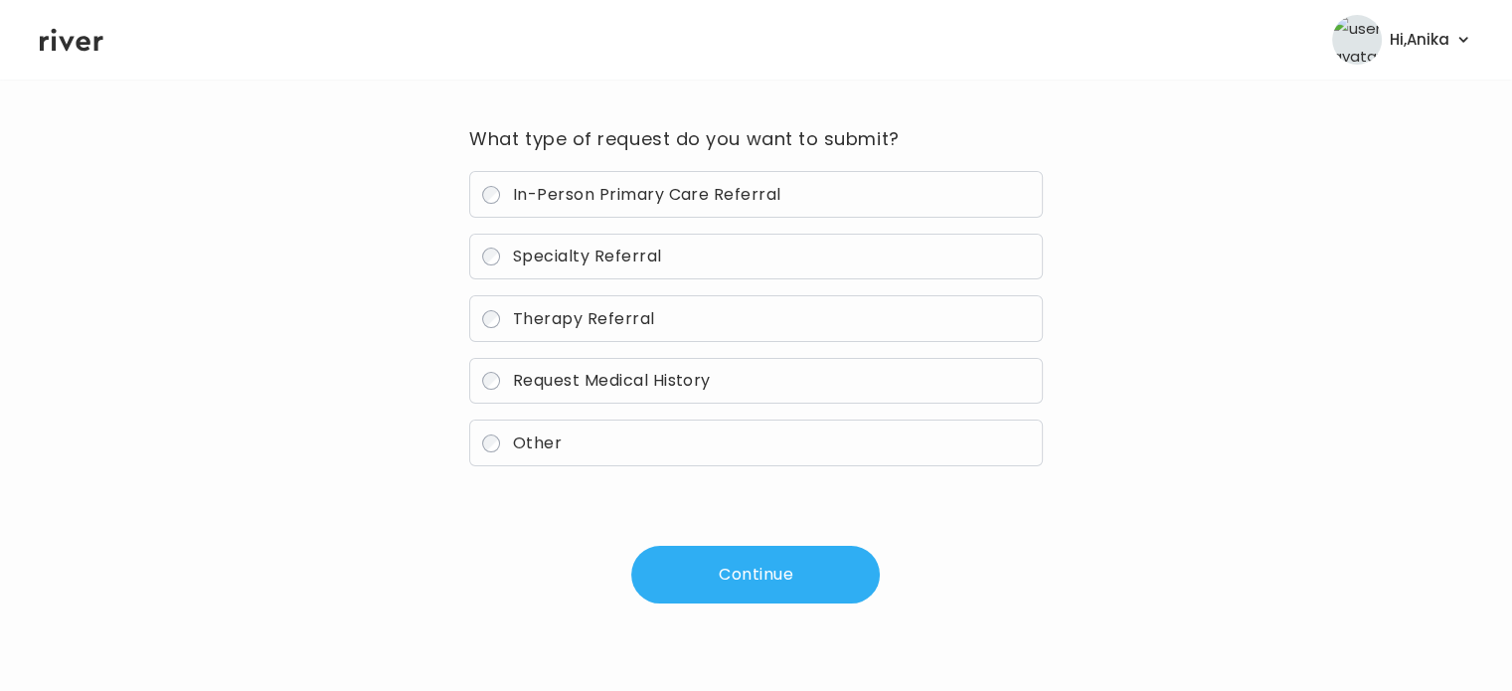
scroll to position [142, 0]
click at [585, 324] on span "Therapy Referral" at bounding box center [584, 319] width 142 height 23
click at [759, 582] on button "Continue" at bounding box center [755, 576] width 249 height 58
click at [747, 568] on button "Continue" at bounding box center [755, 576] width 249 height 58
click at [735, 580] on button "Continue" at bounding box center [755, 576] width 249 height 58
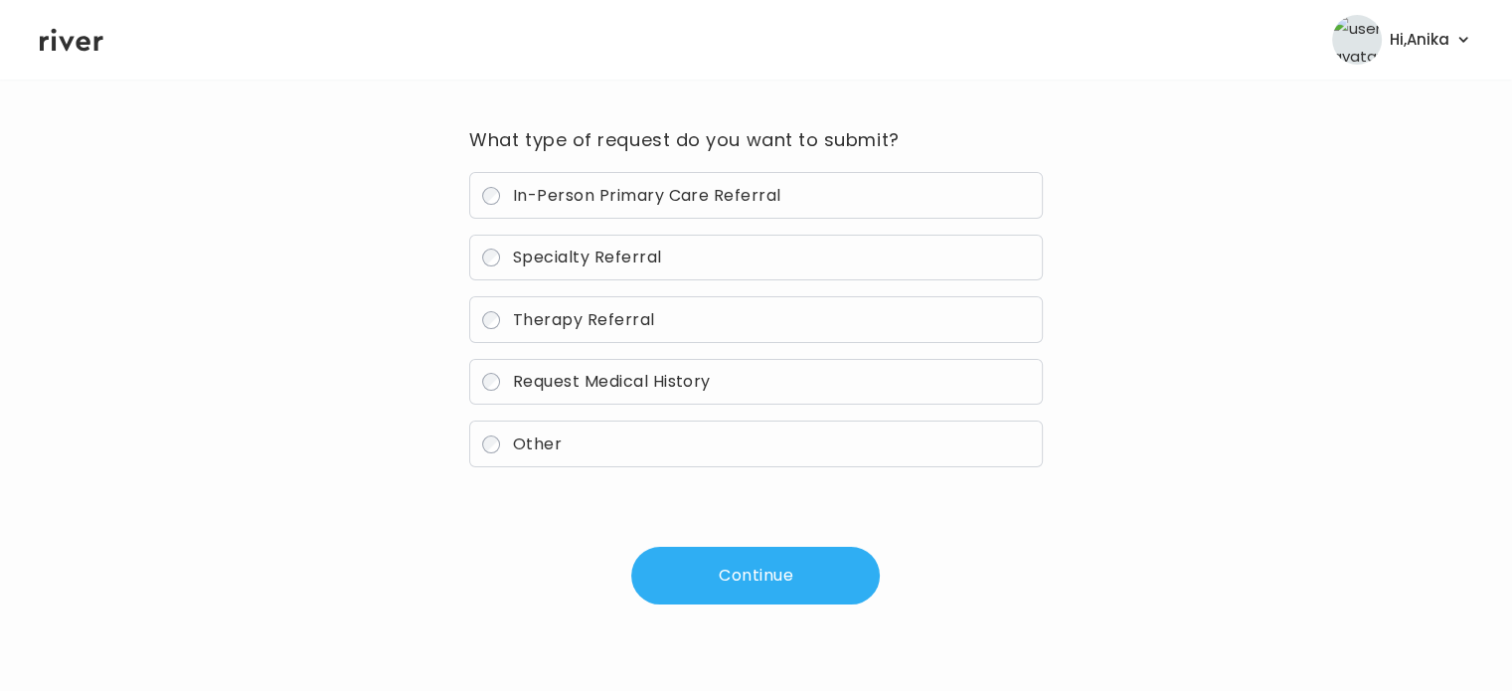
click at [715, 568] on button "Continue" at bounding box center [755, 576] width 249 height 58
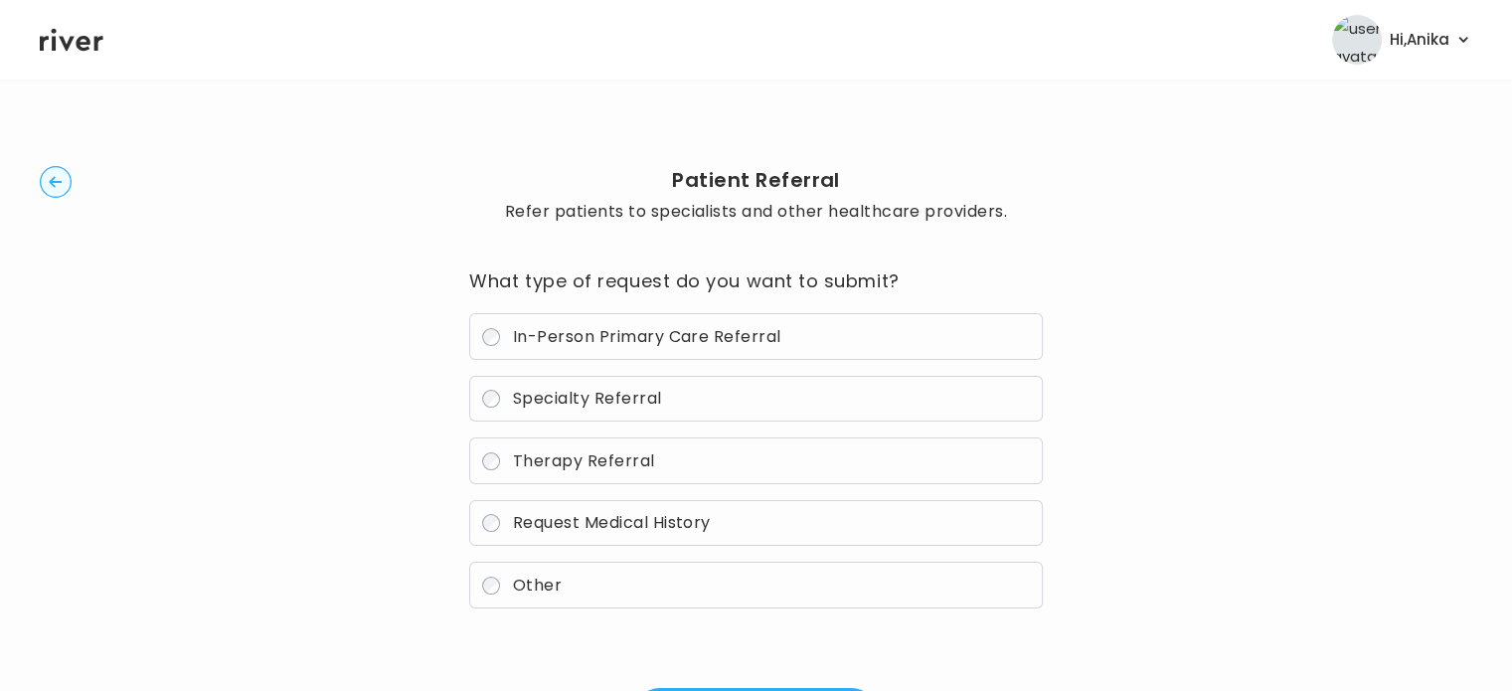
scroll to position [0, 0]
click at [48, 184] on circle "button" at bounding box center [56, 183] width 31 height 31
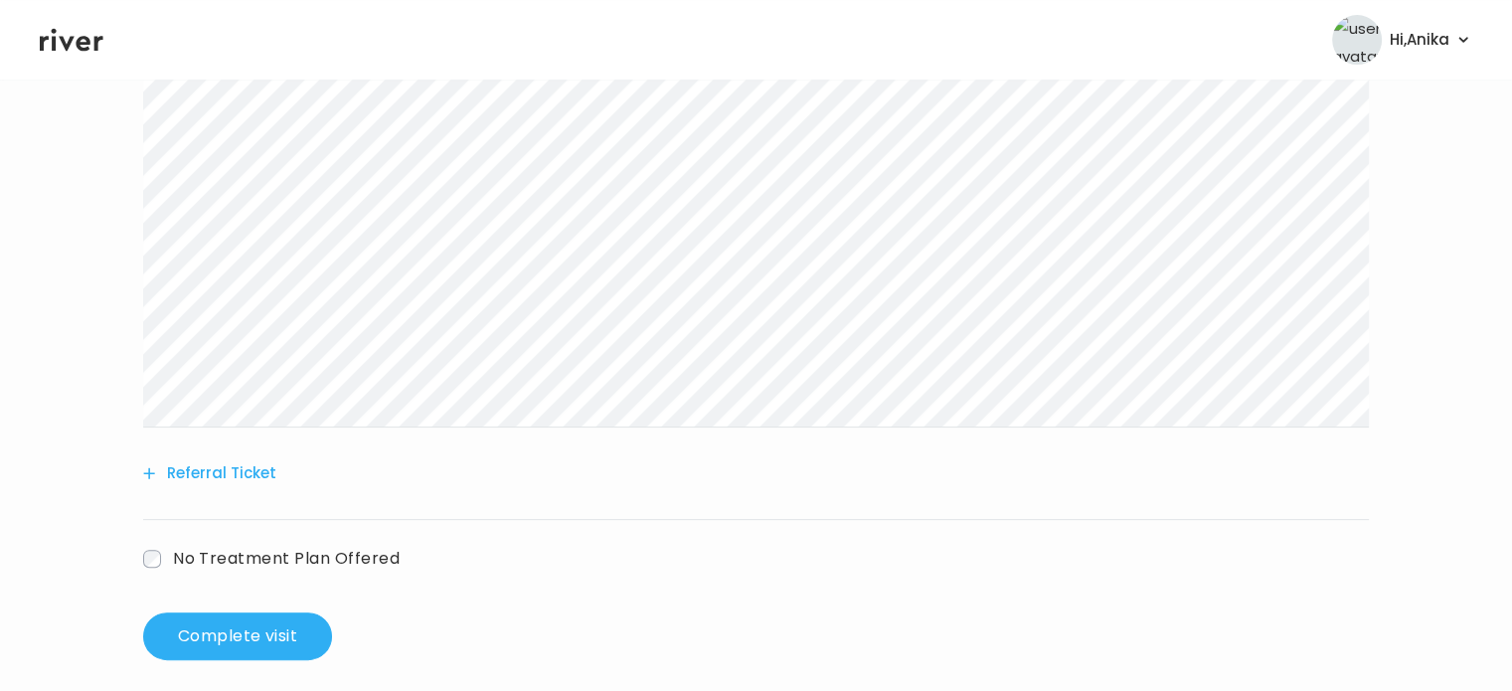
scroll to position [509, 0]
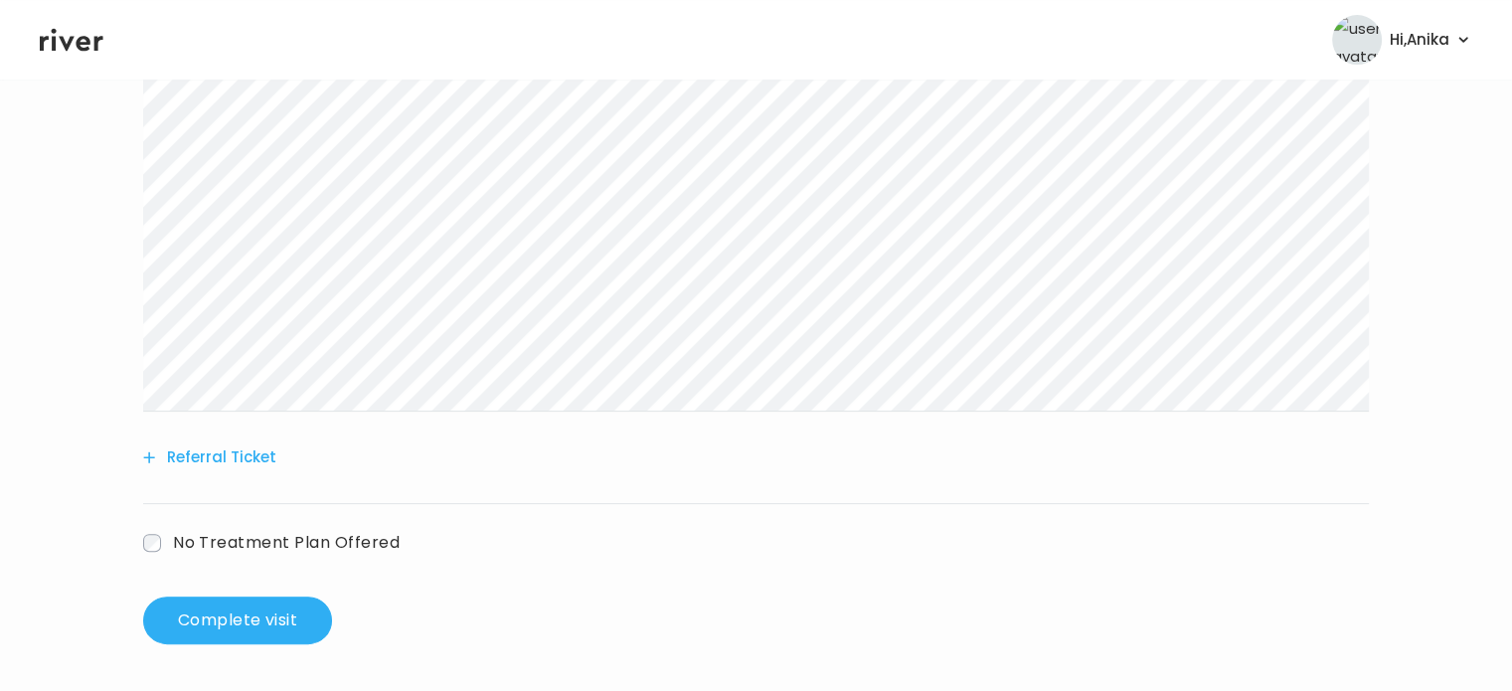
click at [223, 448] on button "Referral Ticket" at bounding box center [209, 457] width 133 height 28
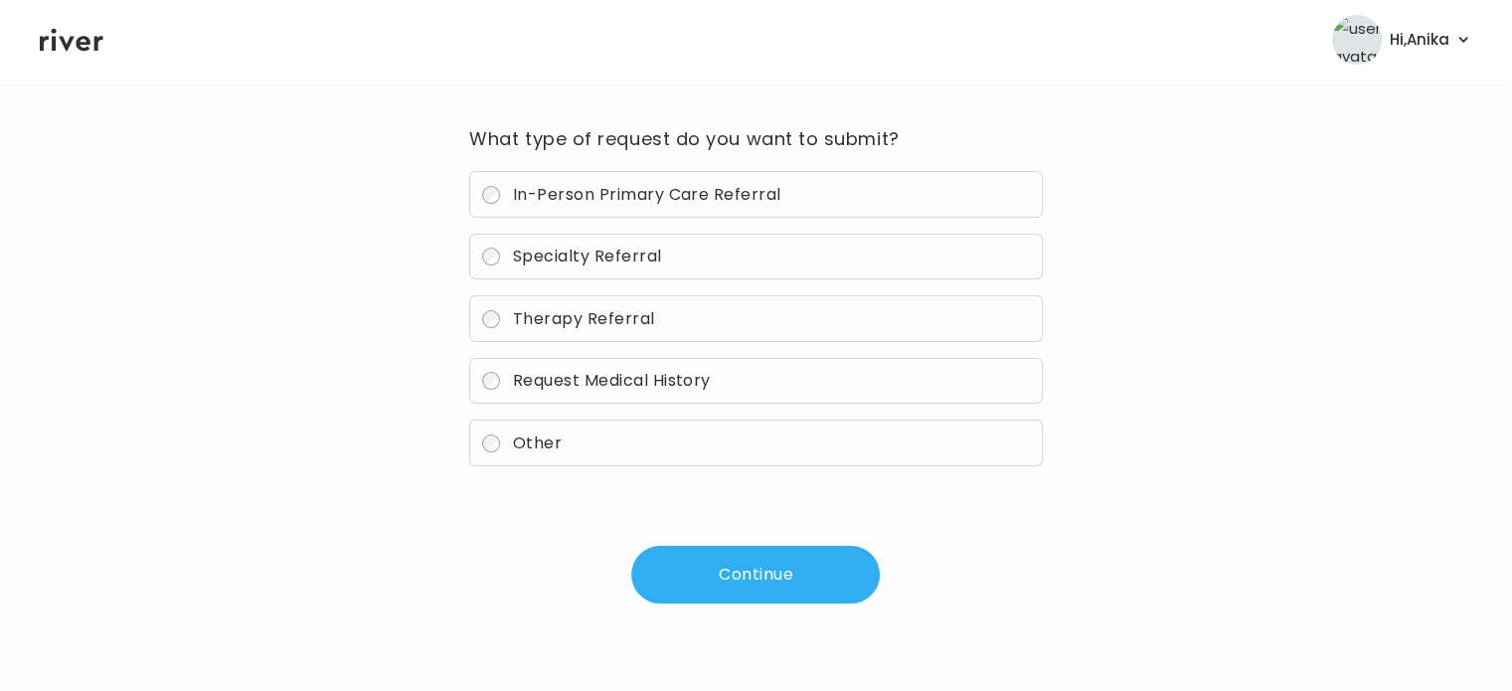
scroll to position [142, 0]
click at [545, 326] on span "Therapy Referral" at bounding box center [584, 319] width 142 height 23
click at [713, 597] on button "Continue" at bounding box center [755, 576] width 249 height 58
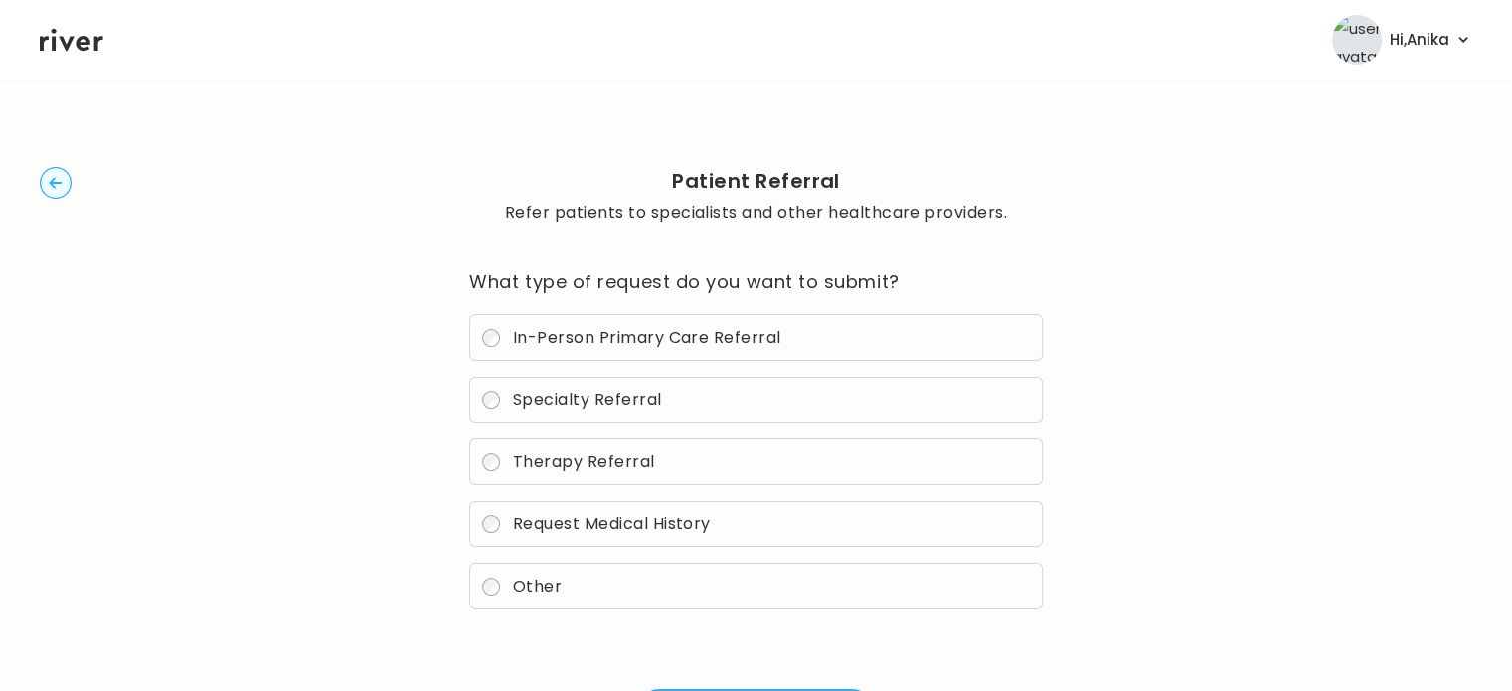
click at [597, 450] on span "Therapy Referral" at bounding box center [584, 461] width 142 height 23
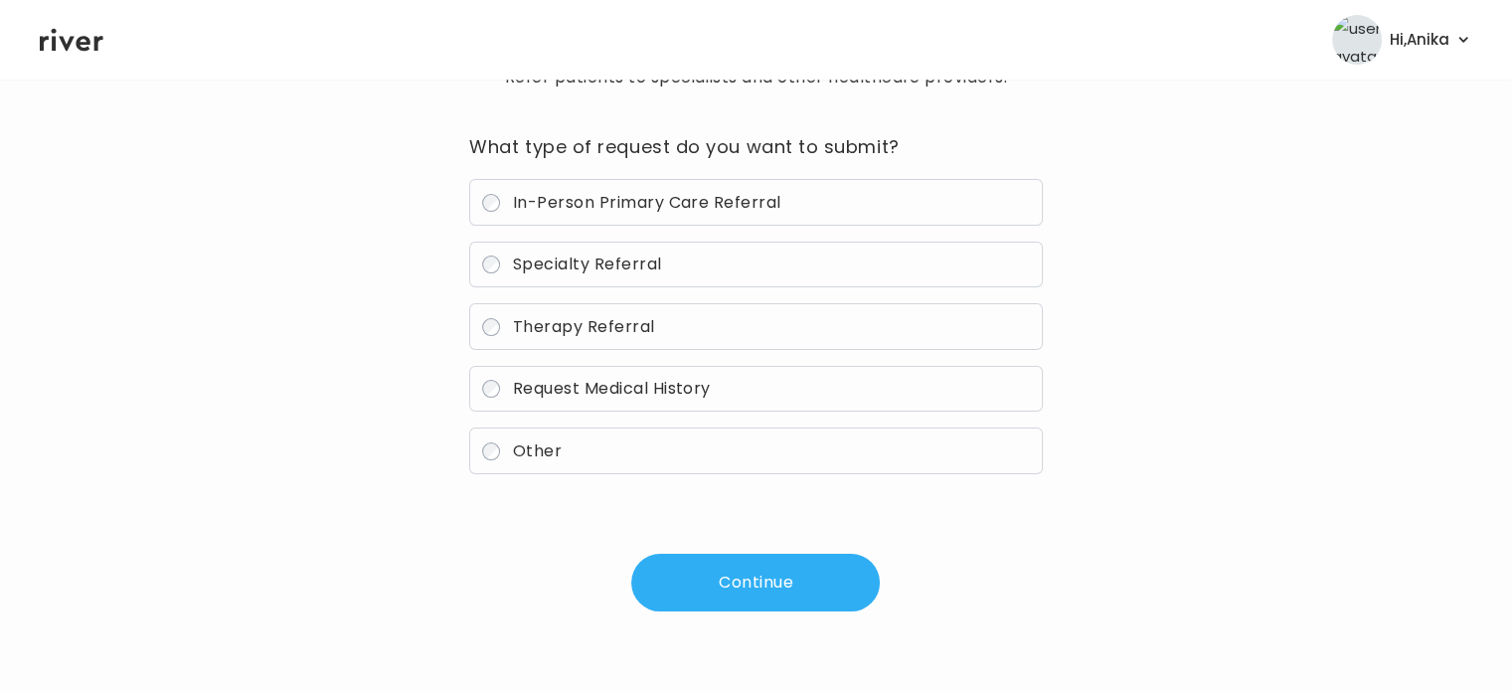
scroll to position [142, 0]
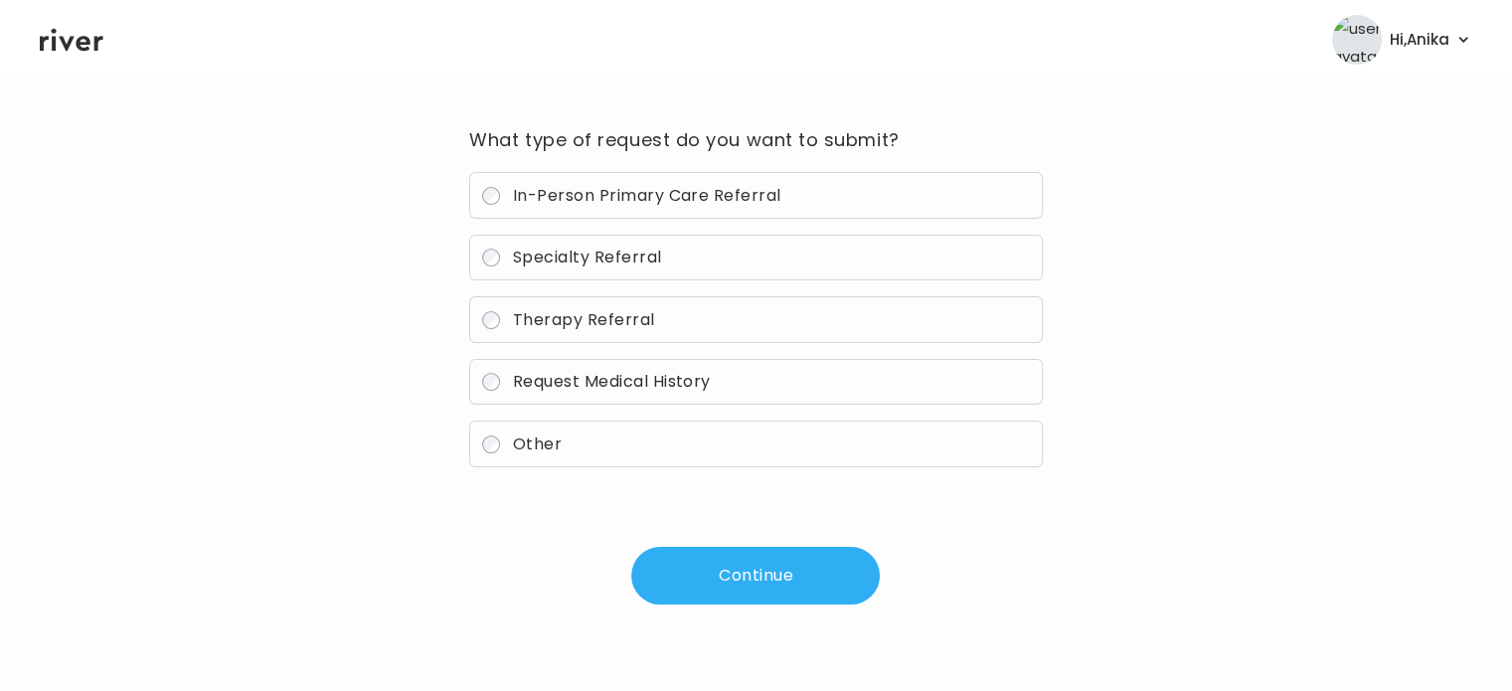
click at [718, 587] on button "Continue" at bounding box center [755, 576] width 249 height 58
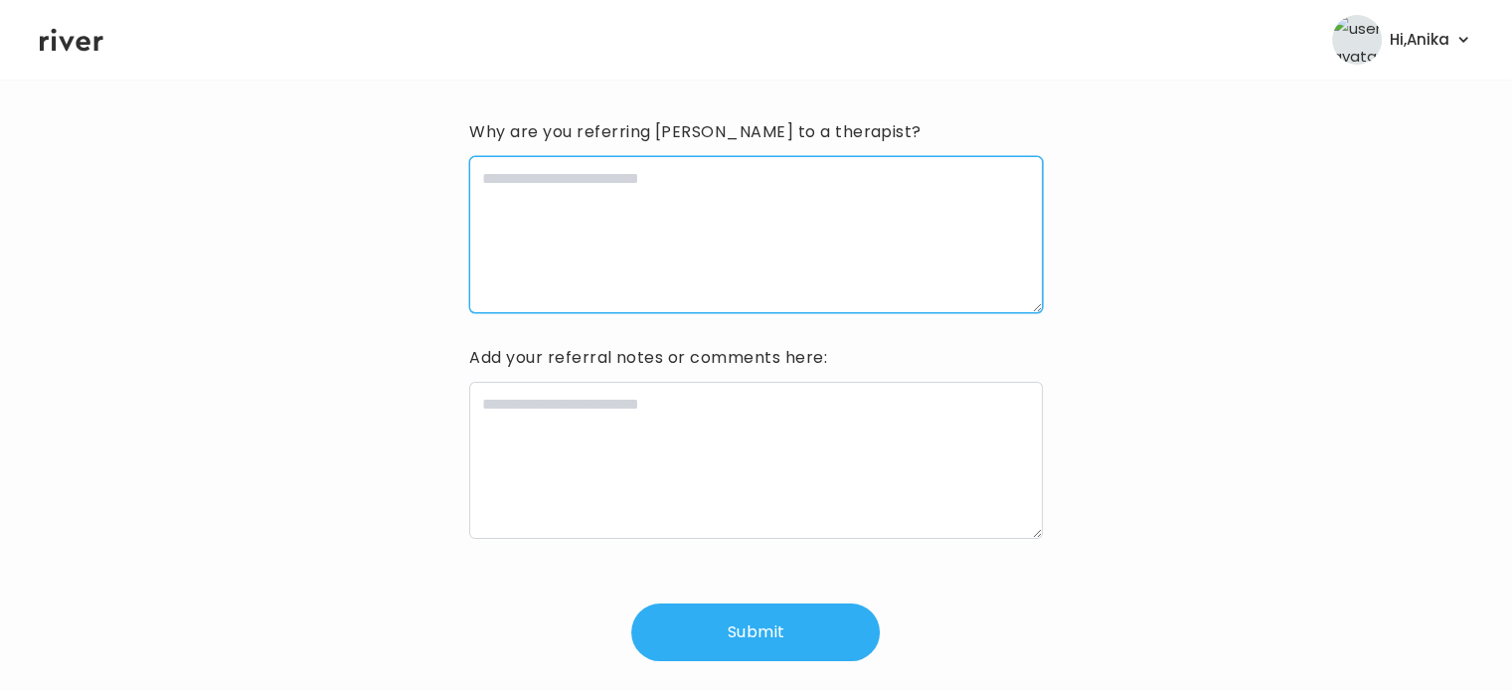
click at [618, 240] on textarea at bounding box center [755, 234] width 573 height 157
paste textarea "**********"
click at [513, 171] on textarea "**********" at bounding box center [755, 234] width 573 height 157
click at [922, 188] on textarea "**********" at bounding box center [755, 234] width 573 height 157
type textarea "**********"
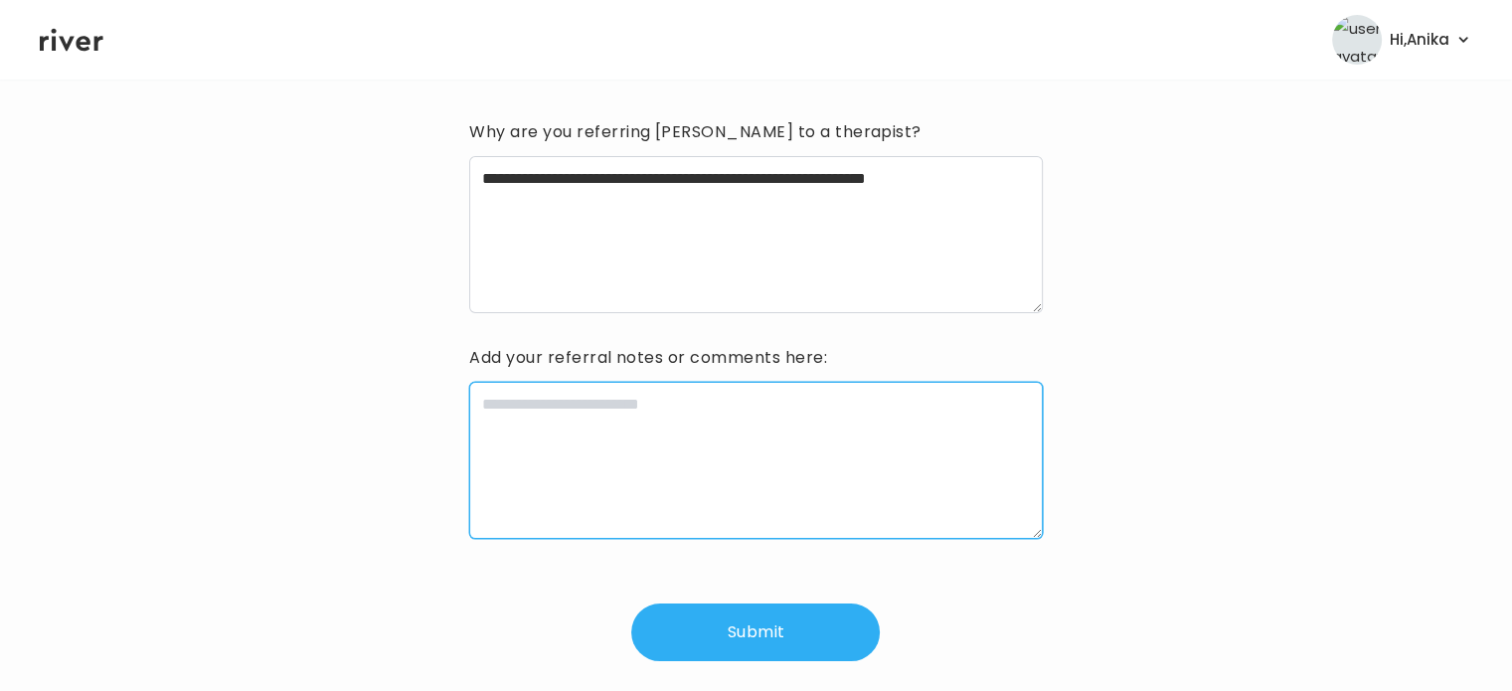
click at [776, 430] on textarea at bounding box center [755, 460] width 573 height 157
type textarea "**********"
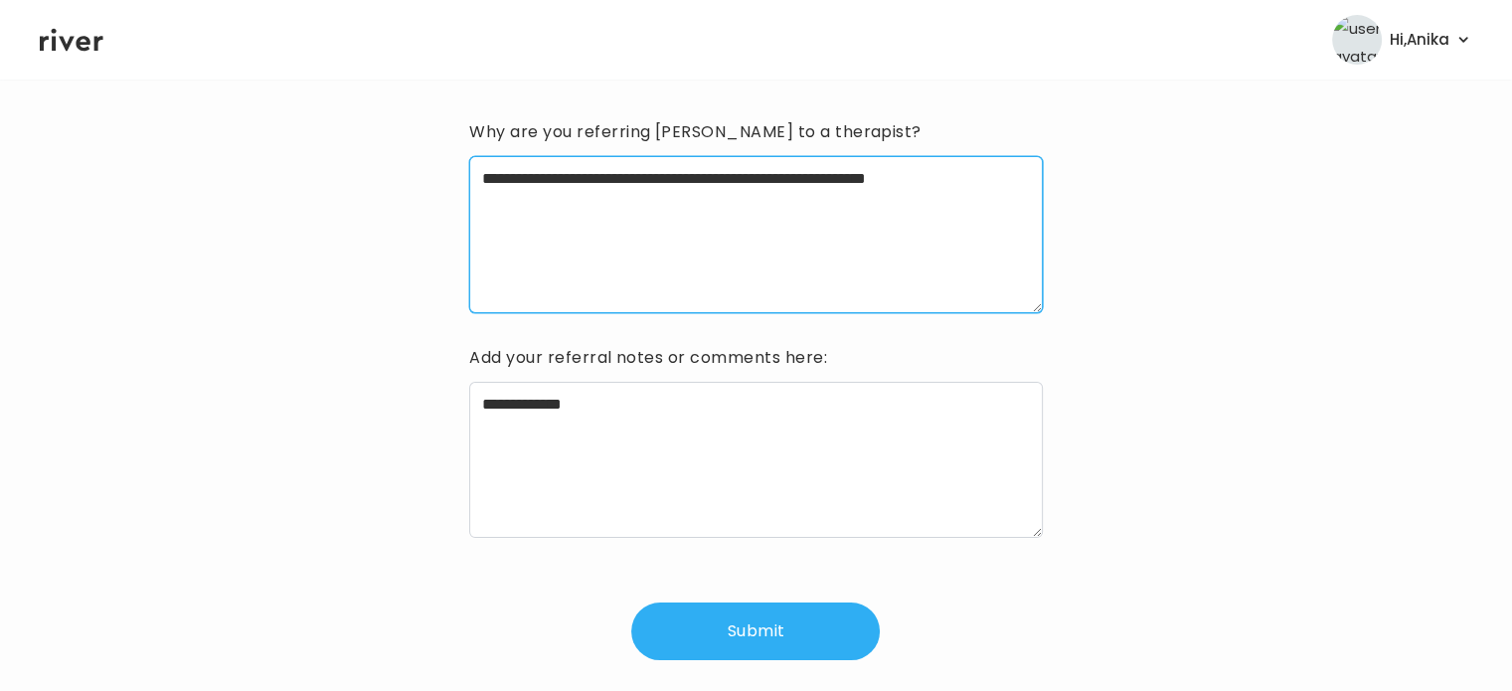
click at [1031, 185] on textarea "**********" at bounding box center [755, 234] width 573 height 157
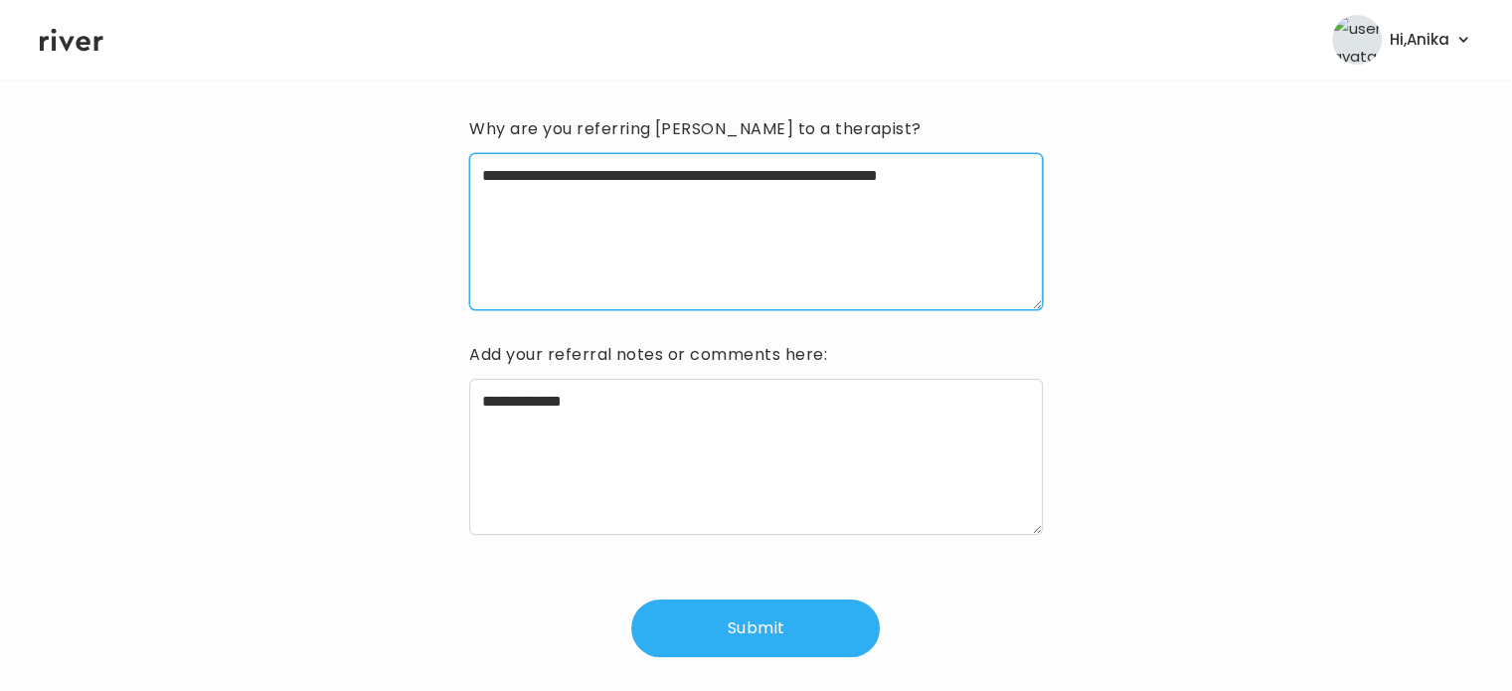
type textarea "**********"
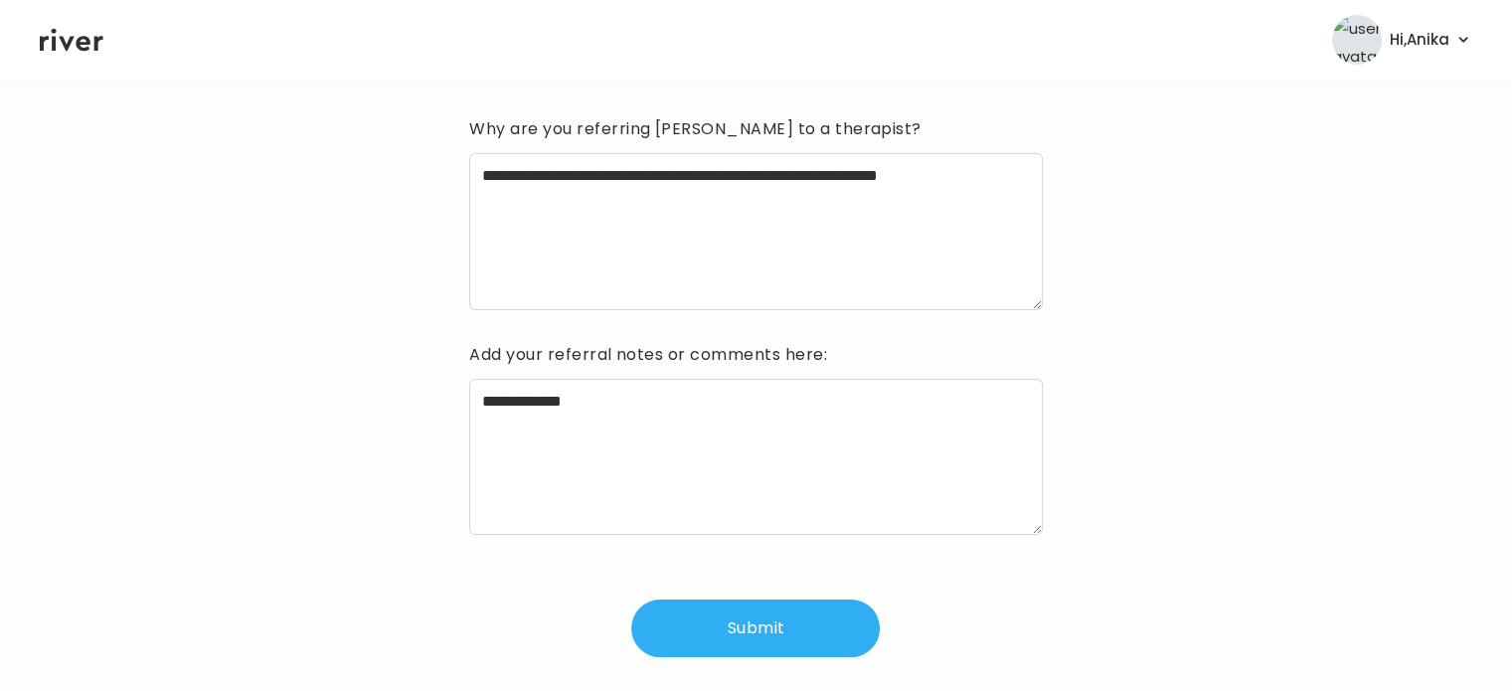
click at [732, 639] on button "Submit" at bounding box center [755, 629] width 249 height 58
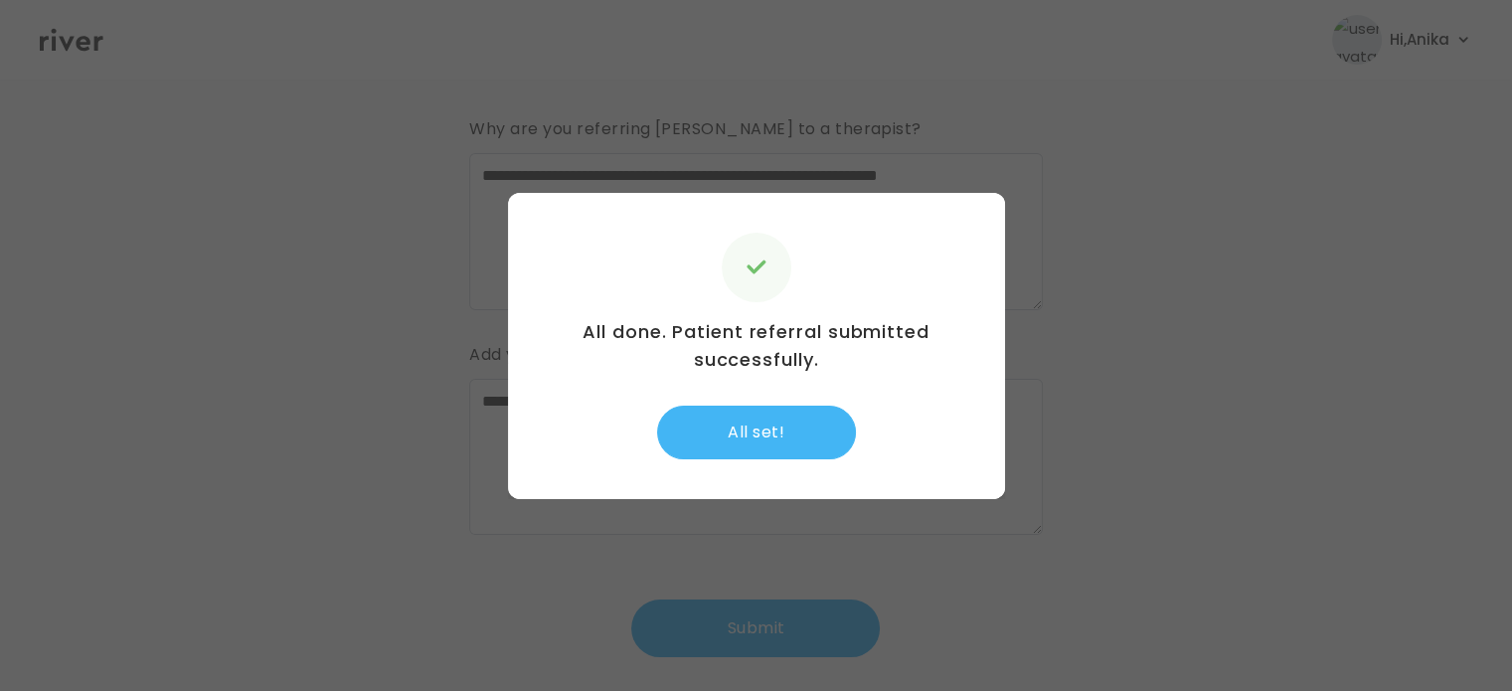
click at [792, 441] on button "All set!" at bounding box center [756, 433] width 199 height 54
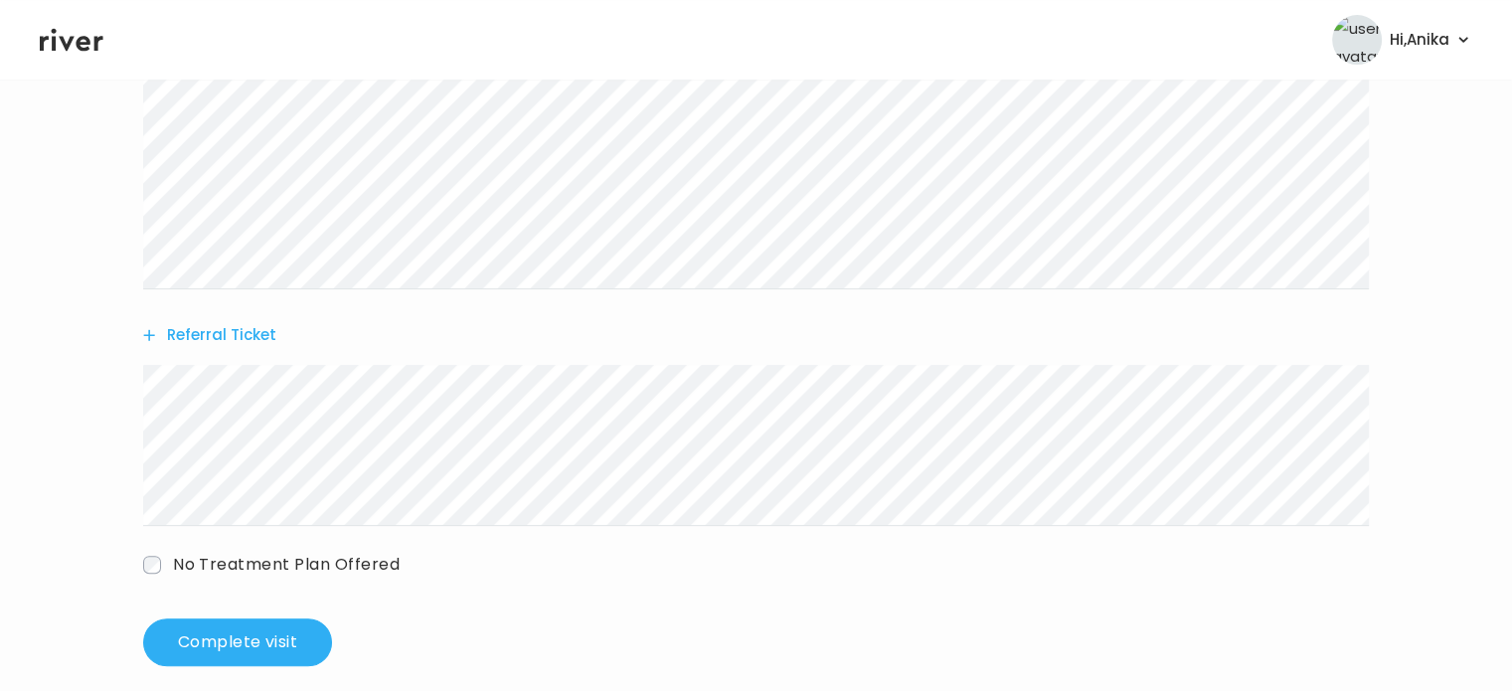
scroll to position [653, 0]
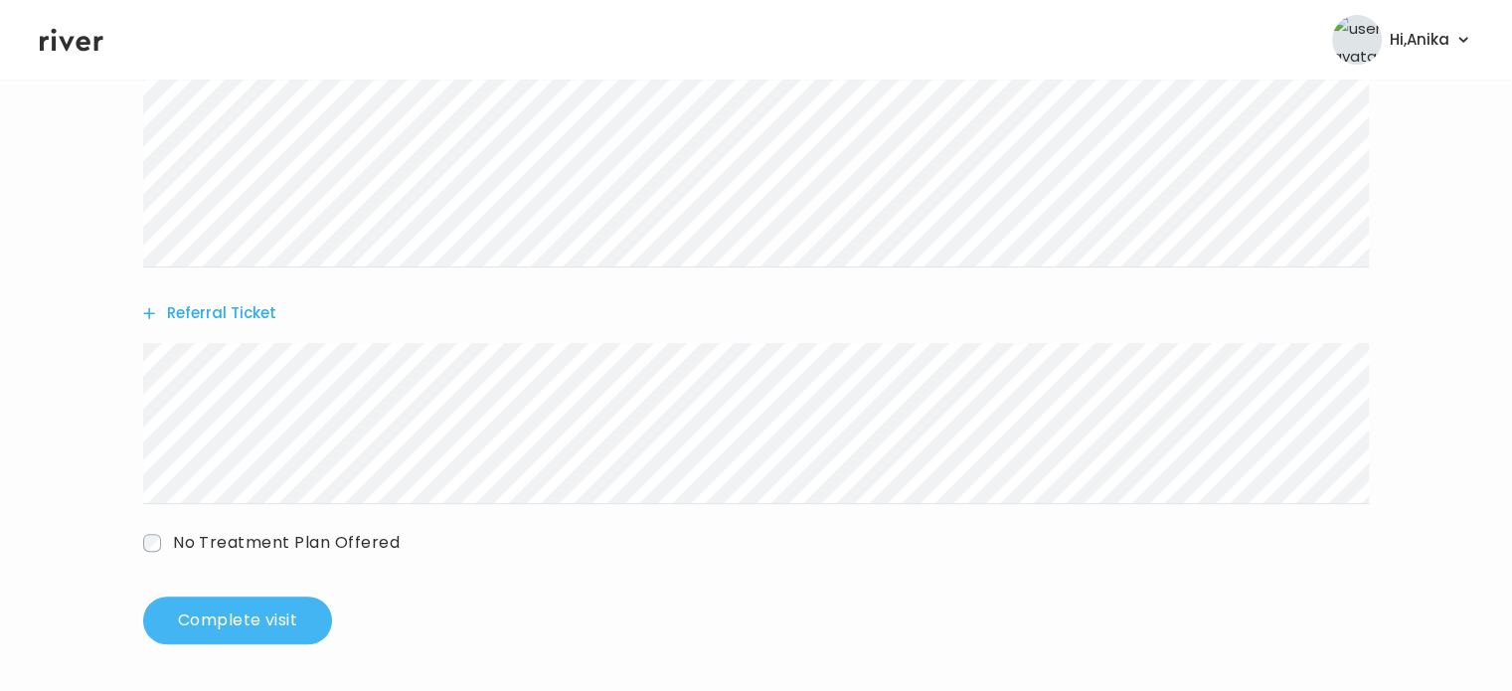
click at [216, 608] on button "Complete visit" at bounding box center [237, 621] width 189 height 48
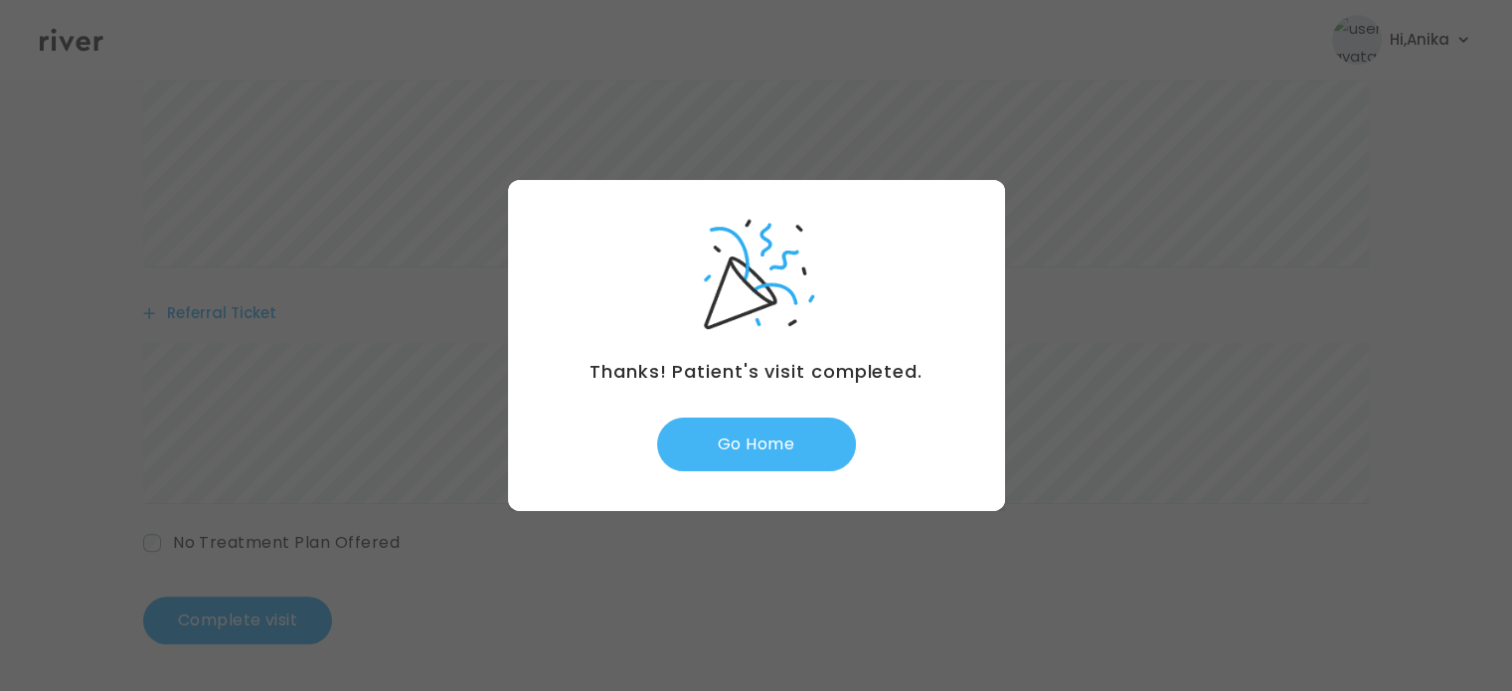
click at [757, 452] on button "Go Home" at bounding box center [756, 445] width 199 height 54
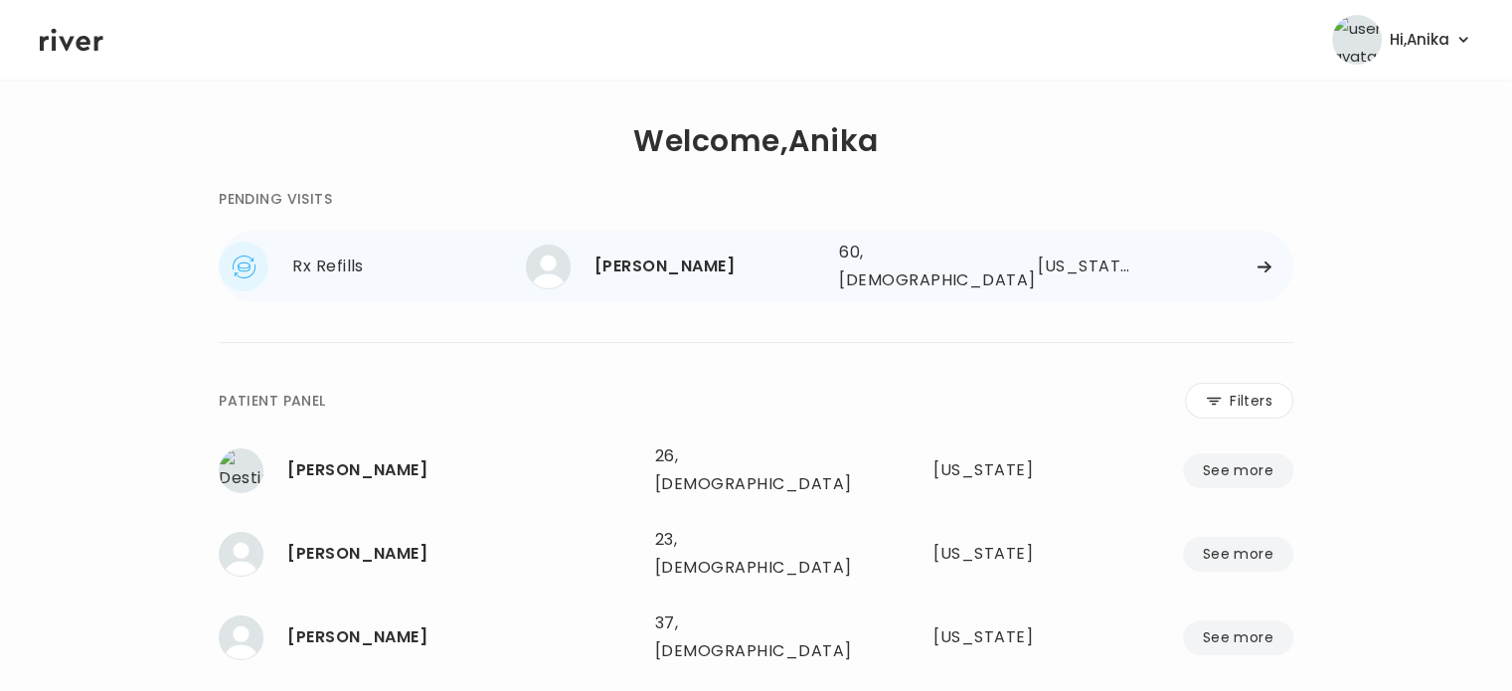
click at [677, 266] on div "[PERSON_NAME]" at bounding box center [709, 267] width 229 height 28
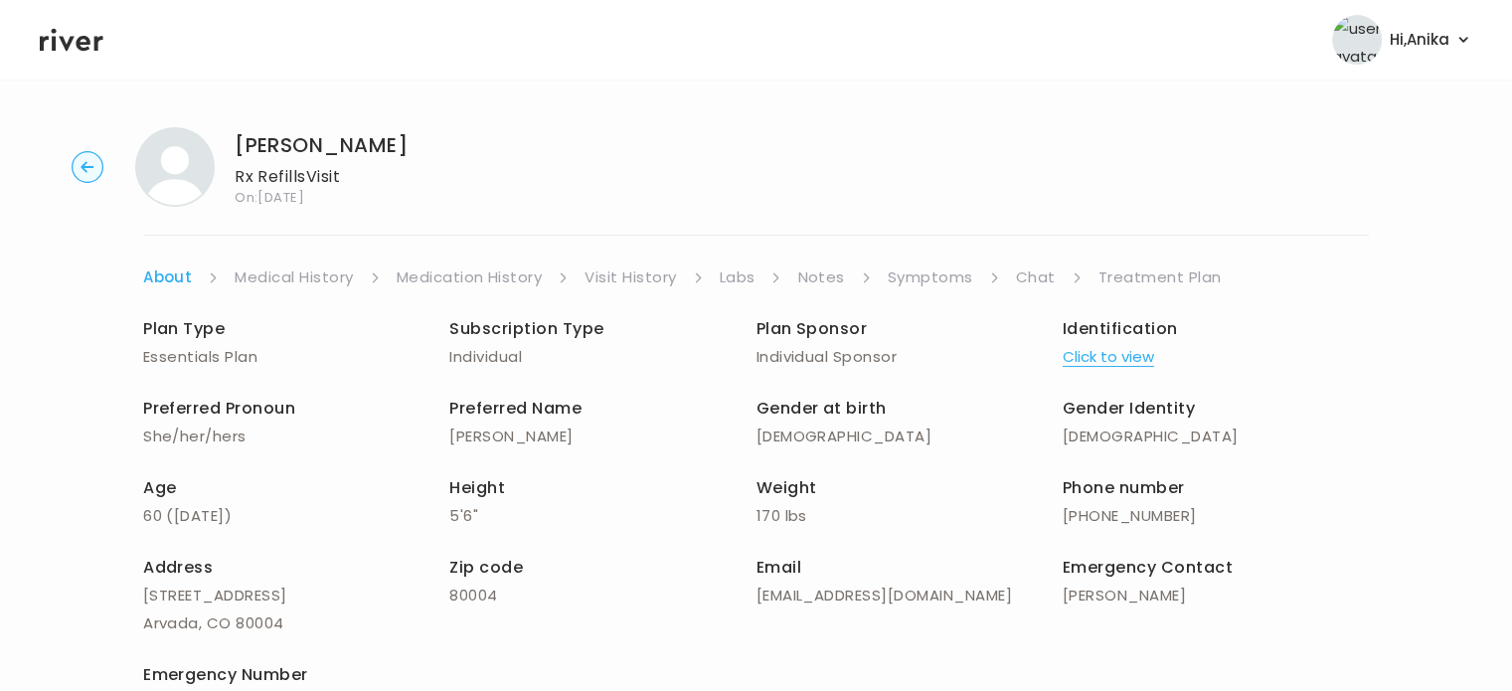
click at [740, 277] on link "Labs" at bounding box center [738, 278] width 36 height 28
click at [954, 270] on link "Symptoms" at bounding box center [931, 278] width 86 height 28
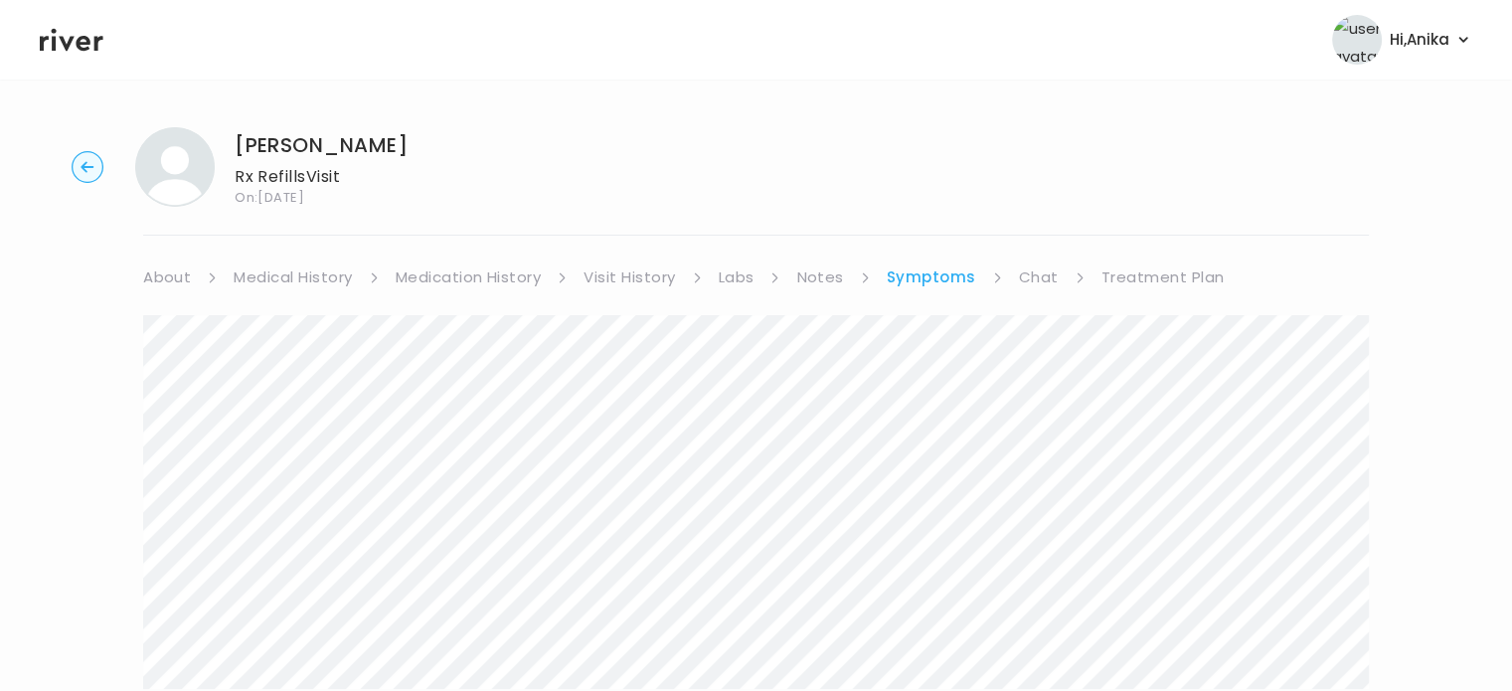
click at [1129, 277] on link "Treatment Plan" at bounding box center [1163, 278] width 123 height 28
click at [460, 283] on link "Medication History" at bounding box center [469, 278] width 146 height 28
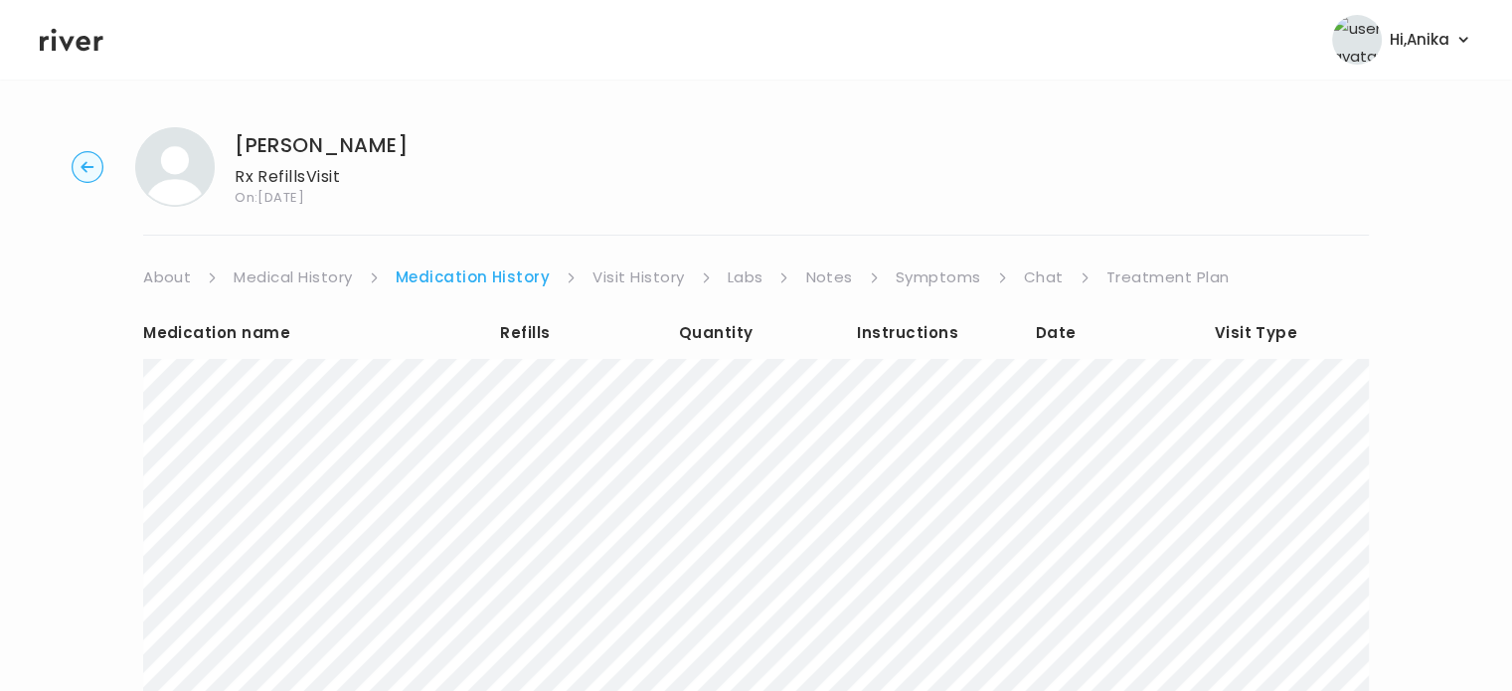
click at [1129, 277] on link "Treatment Plan" at bounding box center [1168, 278] width 123 height 28
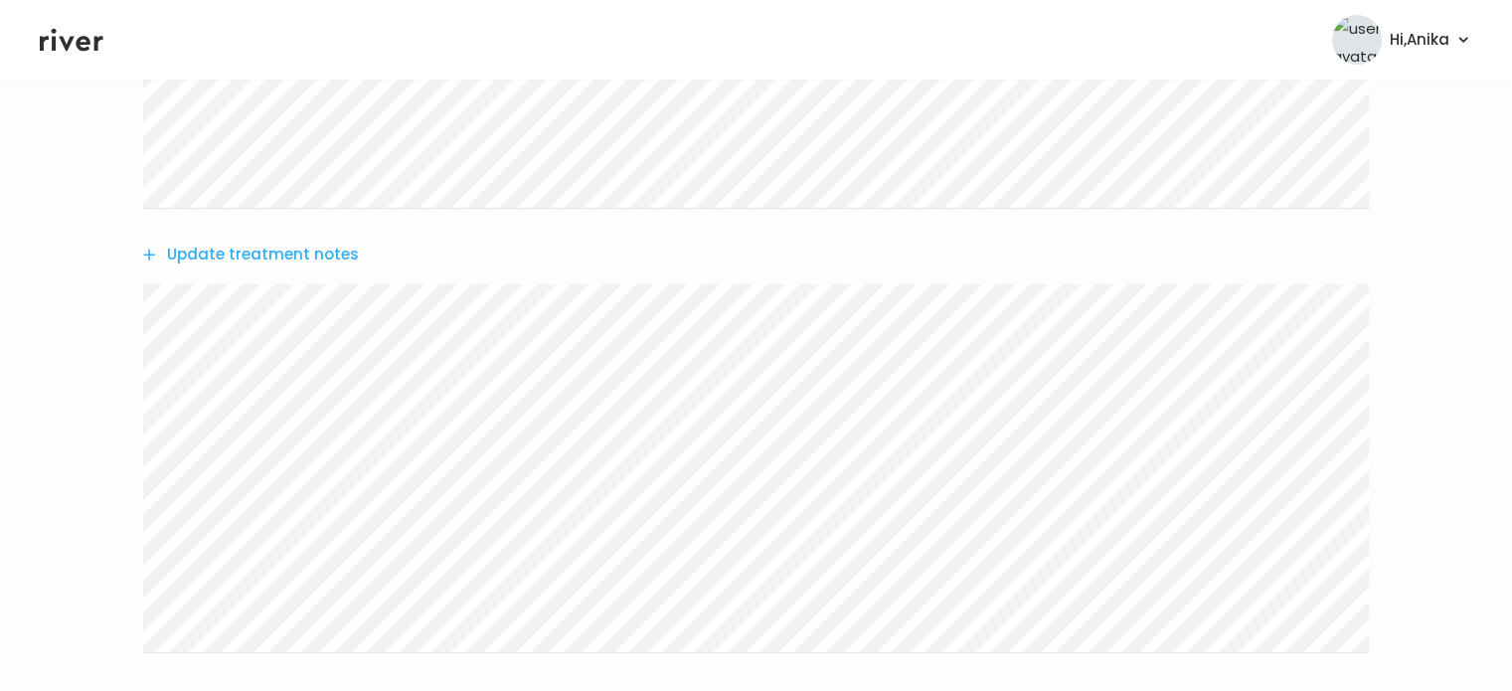
scroll to position [627, 0]
click at [278, 254] on button "Update treatment notes" at bounding box center [251, 252] width 216 height 28
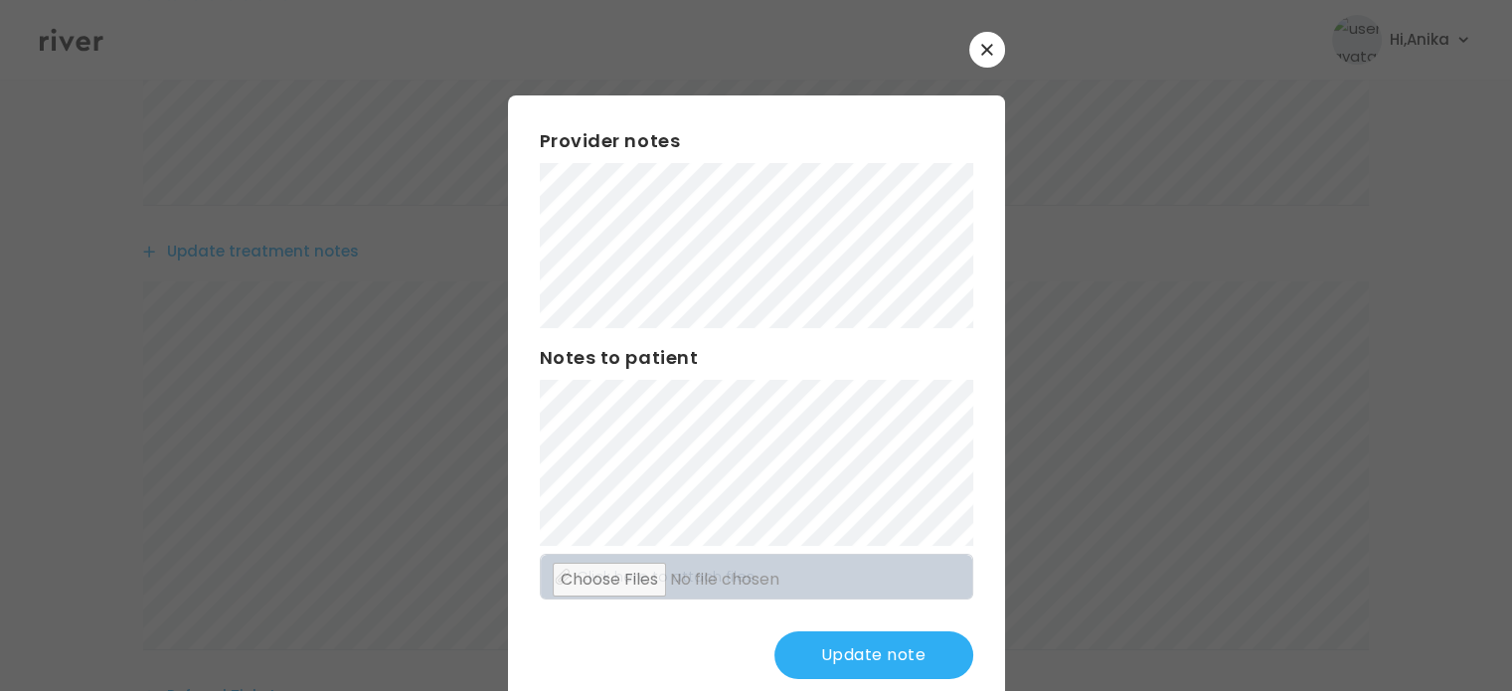
click at [794, 413] on div "Notes to patient" at bounding box center [757, 444] width 434 height 201
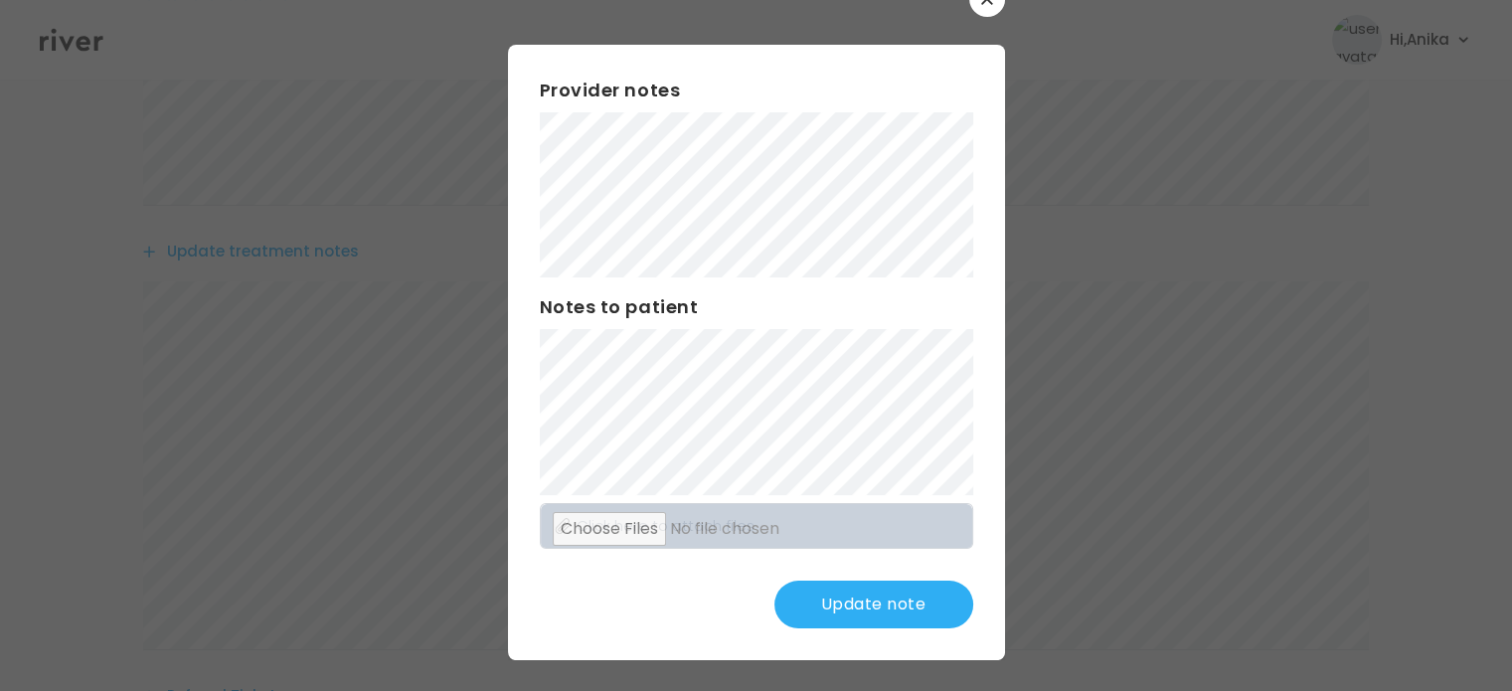
scroll to position [52, 0]
click at [827, 596] on button "Update note" at bounding box center [874, 604] width 199 height 48
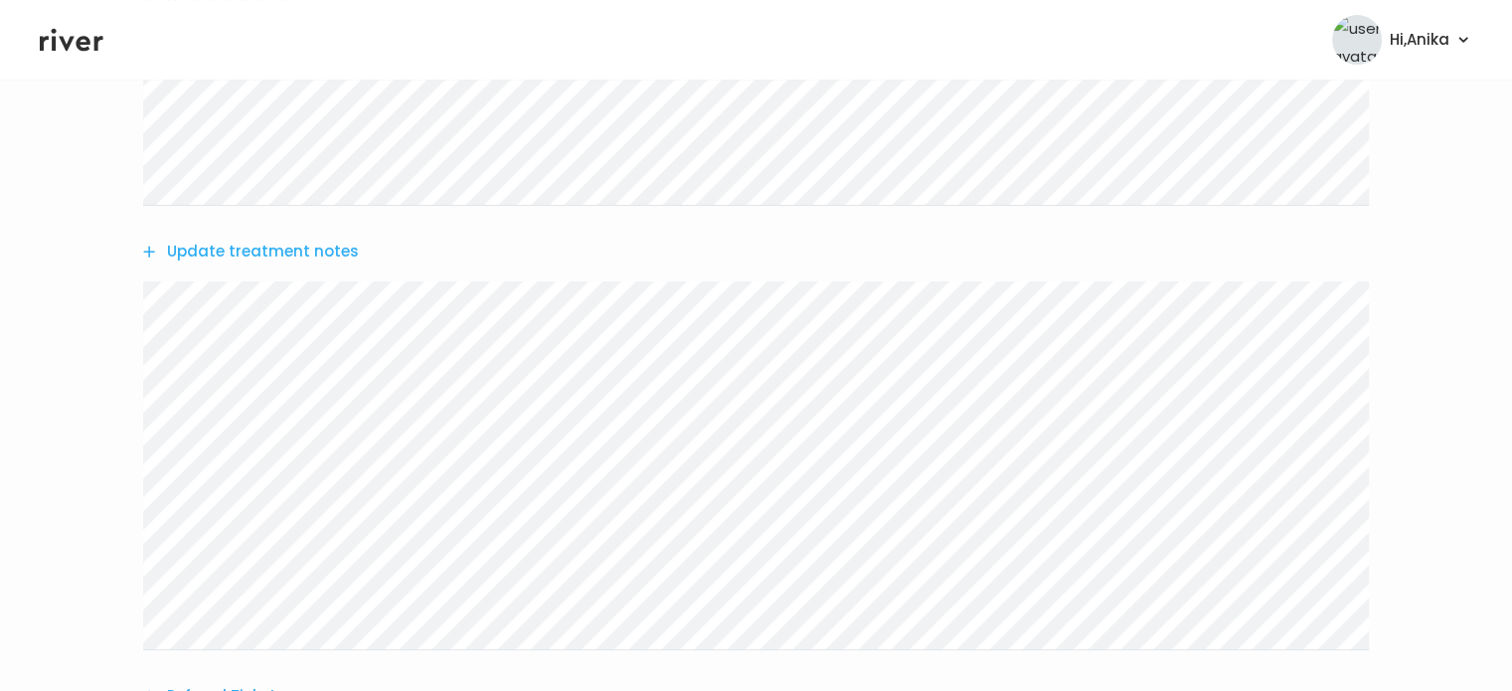
click at [223, 246] on button "Update treatment notes" at bounding box center [251, 252] width 216 height 28
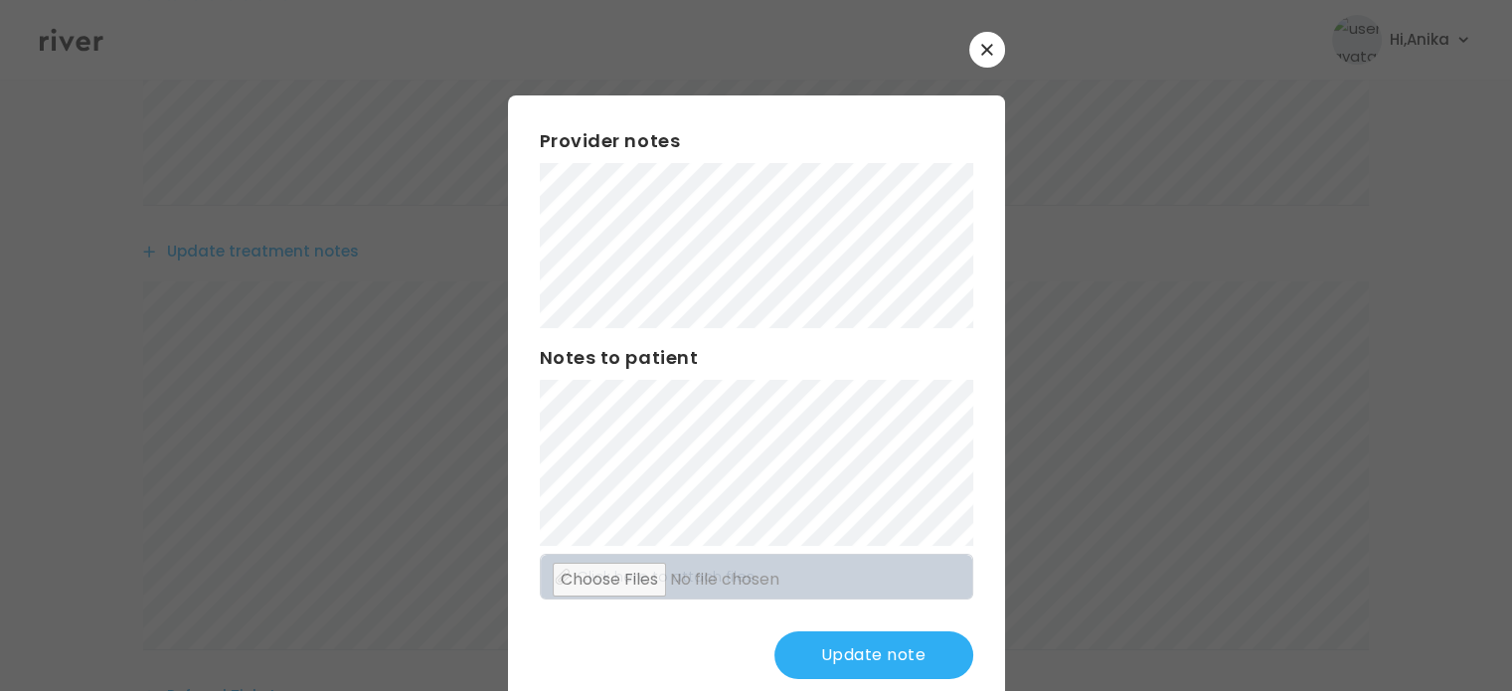
click at [839, 642] on button "Update note" at bounding box center [874, 655] width 199 height 48
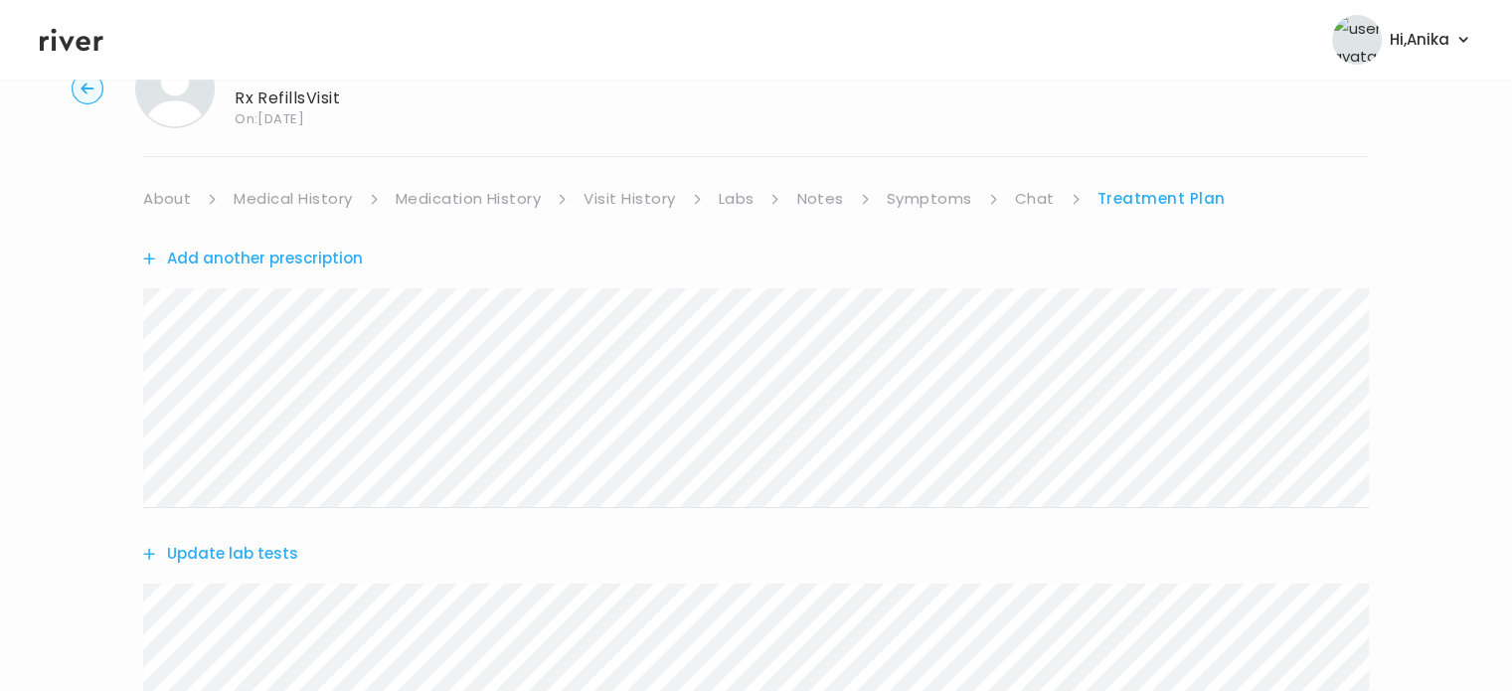
scroll to position [84, 0]
click at [301, 257] on button "Add another prescription" at bounding box center [253, 254] width 220 height 28
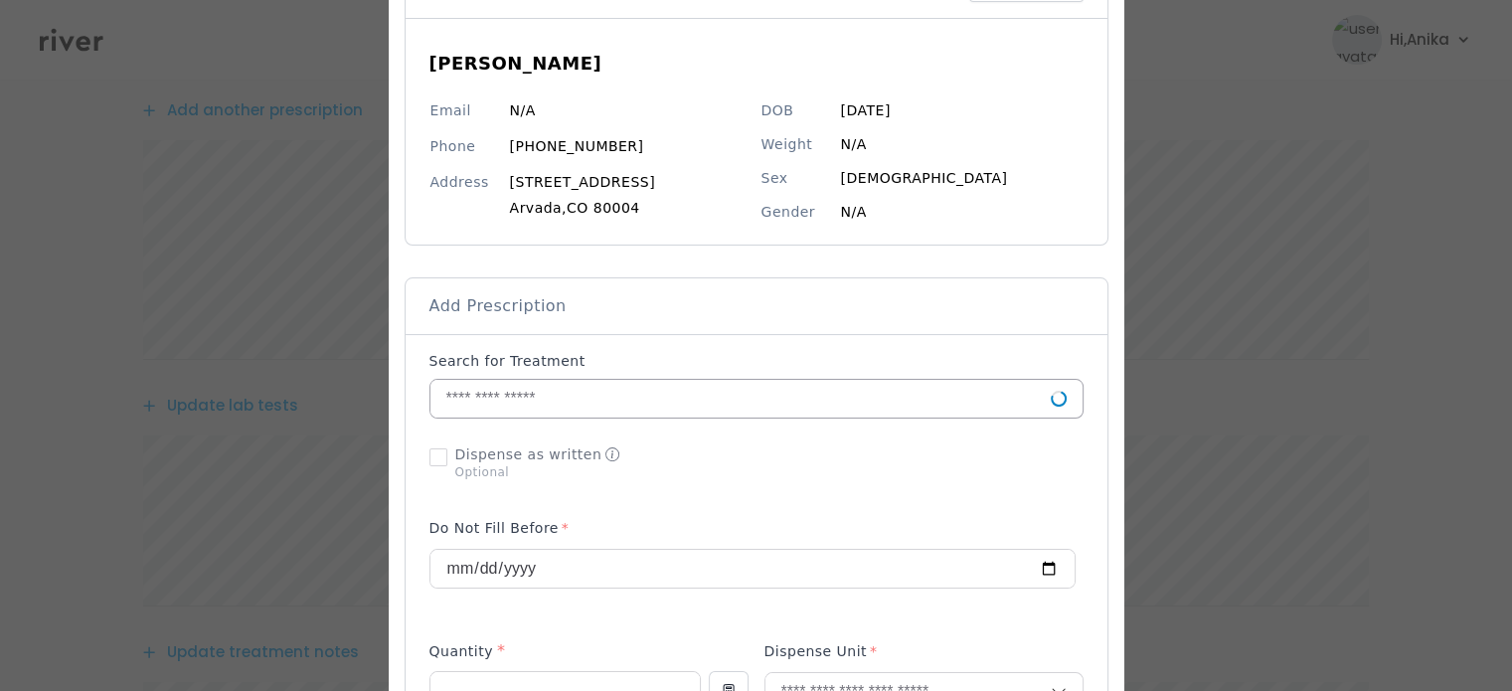
scroll to position [155, 0]
click at [587, 397] on input "text" at bounding box center [741, 398] width 620 height 38
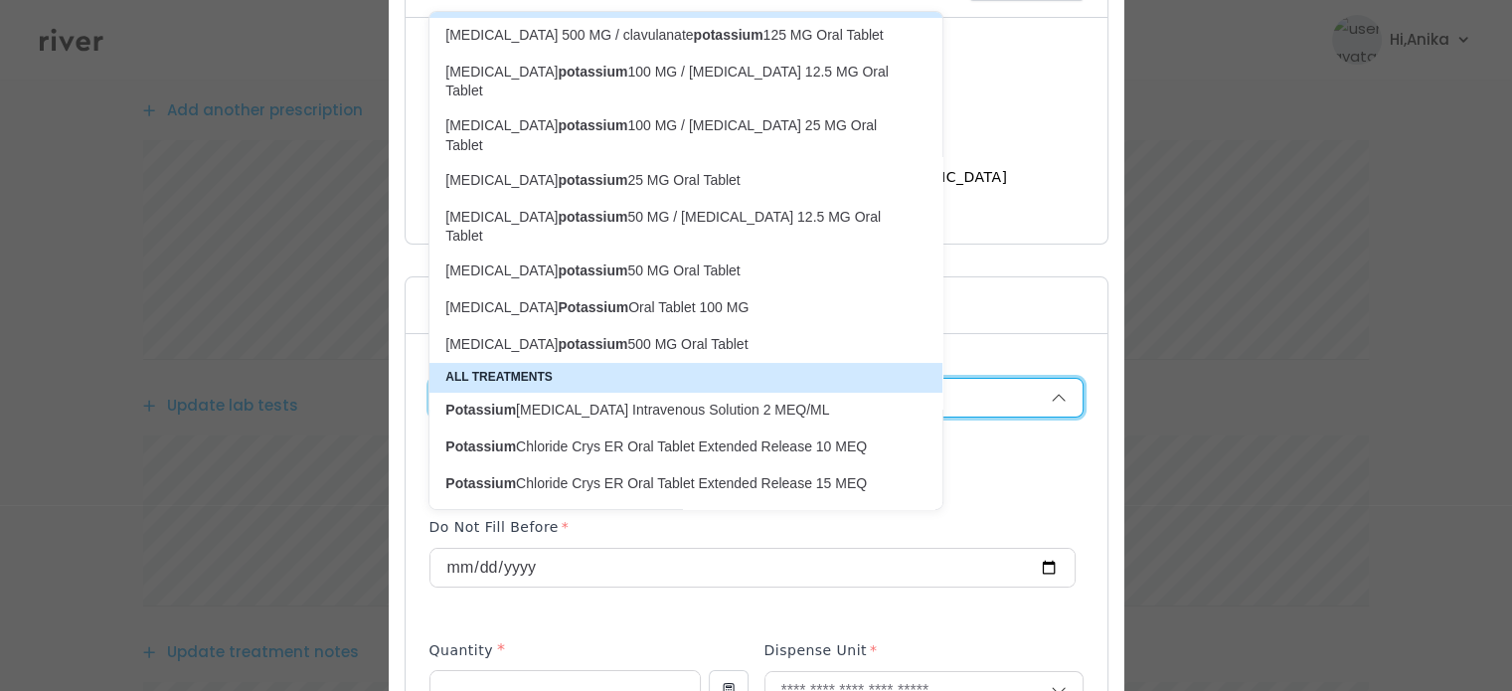
scroll to position [120, 0]
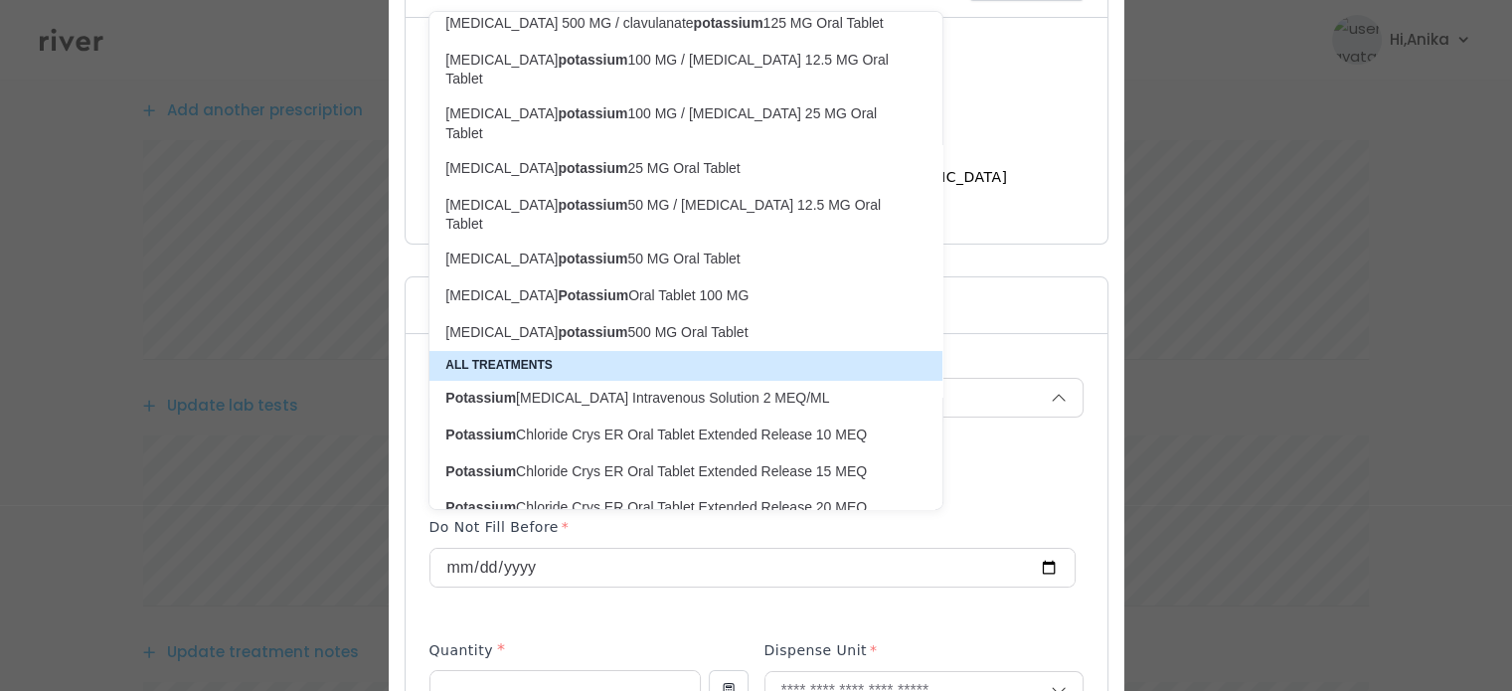
click at [608, 498] on p "[MEDICAL_DATA] Crys ER Oral Tablet Extended Release 20 MEQ" at bounding box center [673, 507] width 457 height 19
type input "**********"
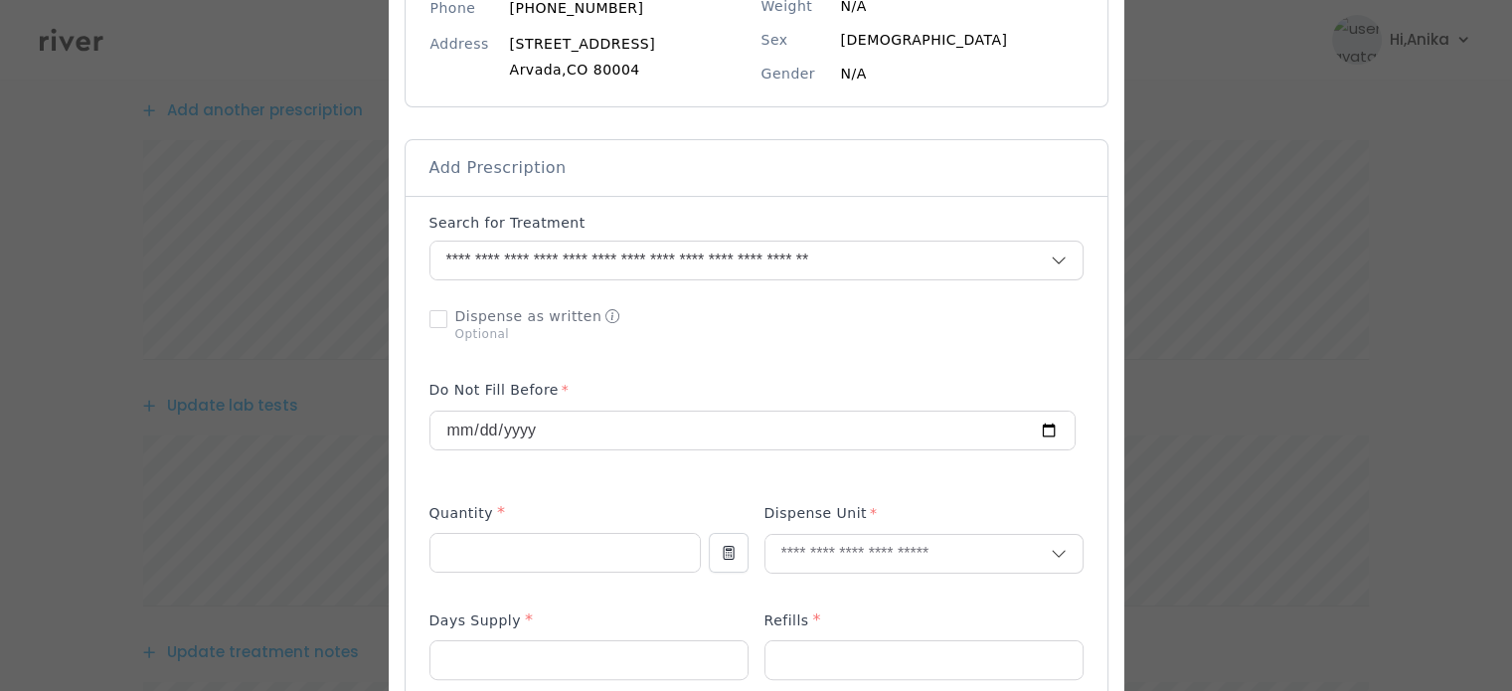
scroll to position [294, 0]
click at [602, 540] on input "number" at bounding box center [565, 551] width 269 height 38
type input "**"
click at [817, 577] on p at bounding box center [924, 584] width 319 height 21
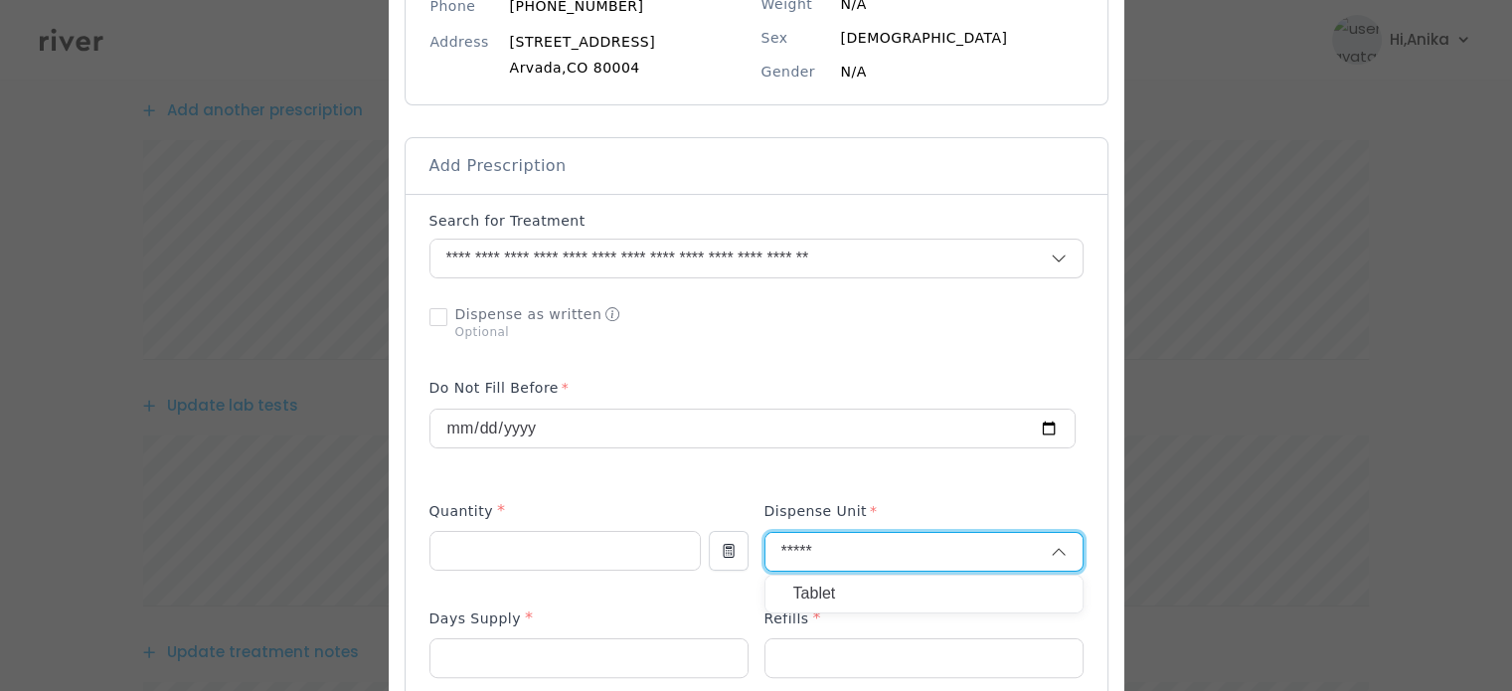
type input "*****"
click at [814, 580] on p "Tablet" at bounding box center [925, 594] width 262 height 29
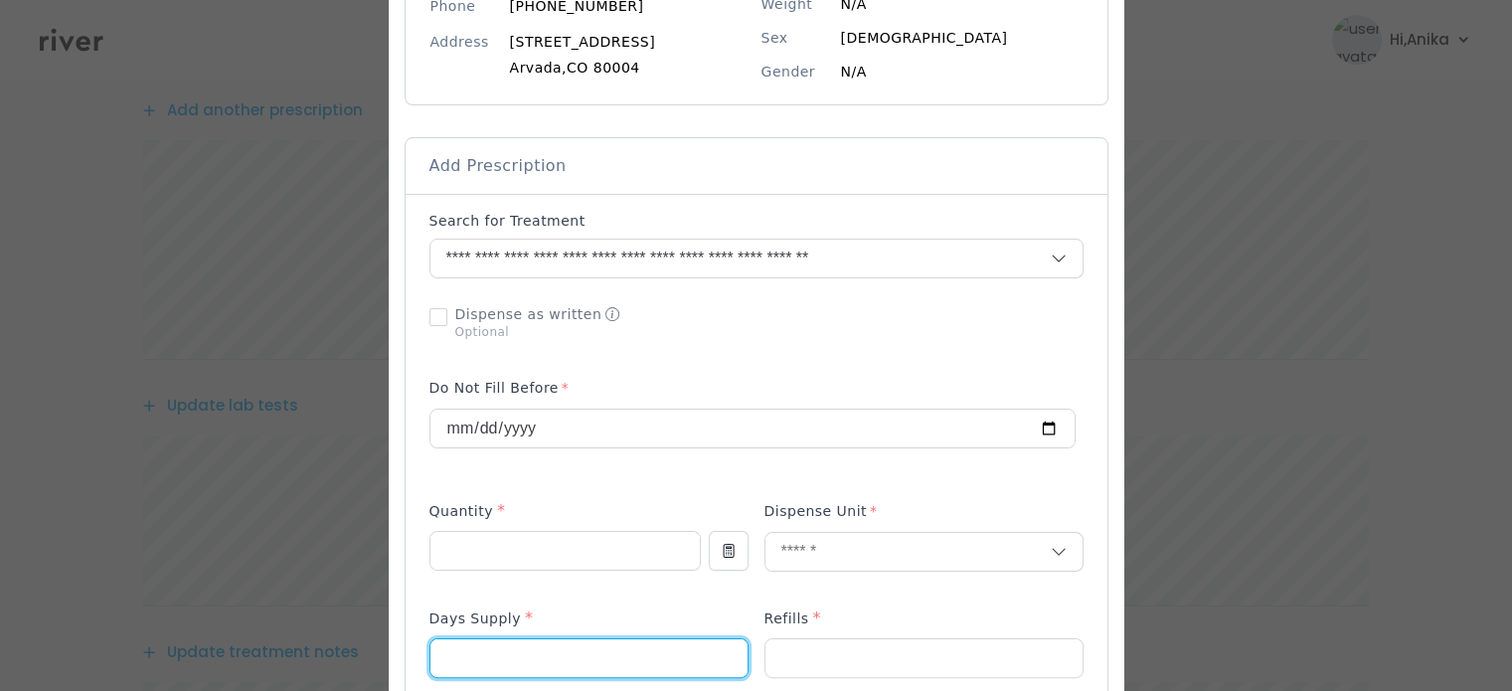
click at [512, 648] on input "number" at bounding box center [589, 658] width 317 height 38
type input "**"
click at [826, 662] on input "number" at bounding box center [924, 658] width 317 height 38
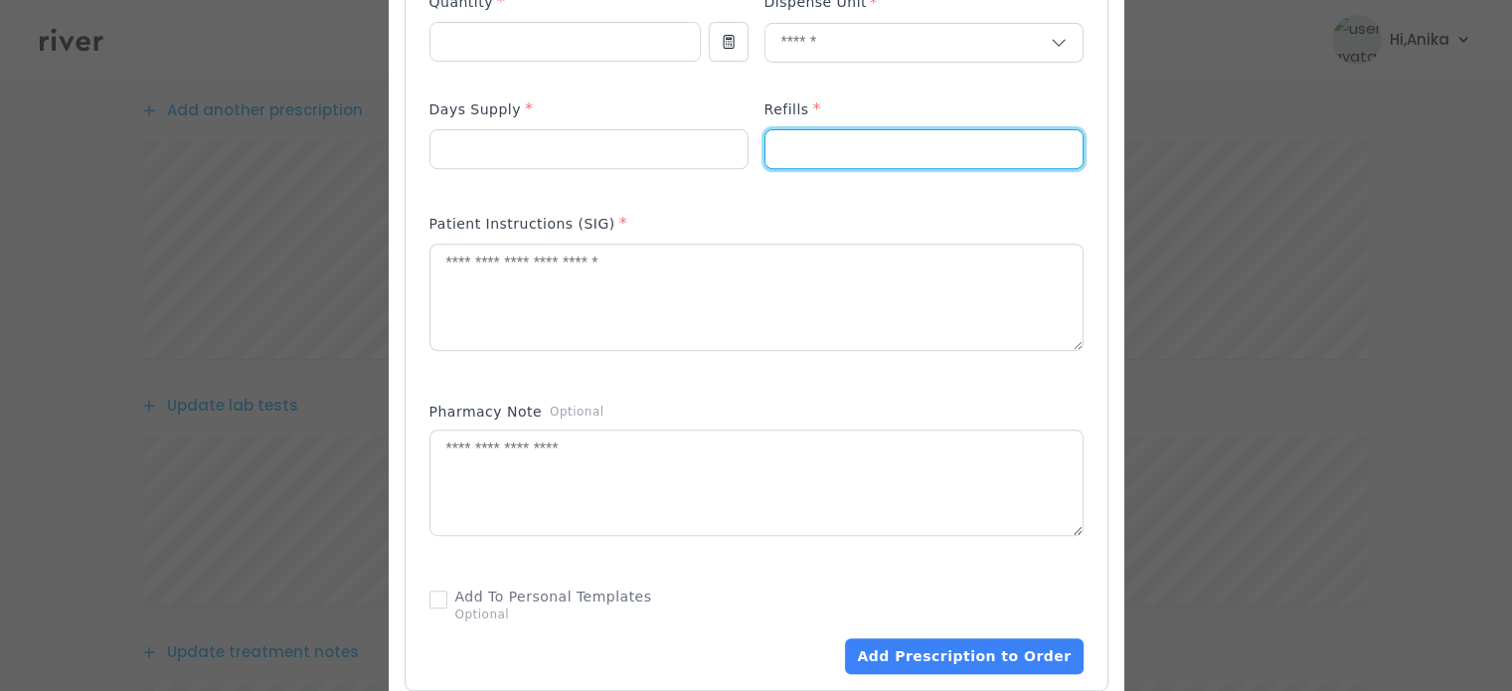
scroll to position [810, 0]
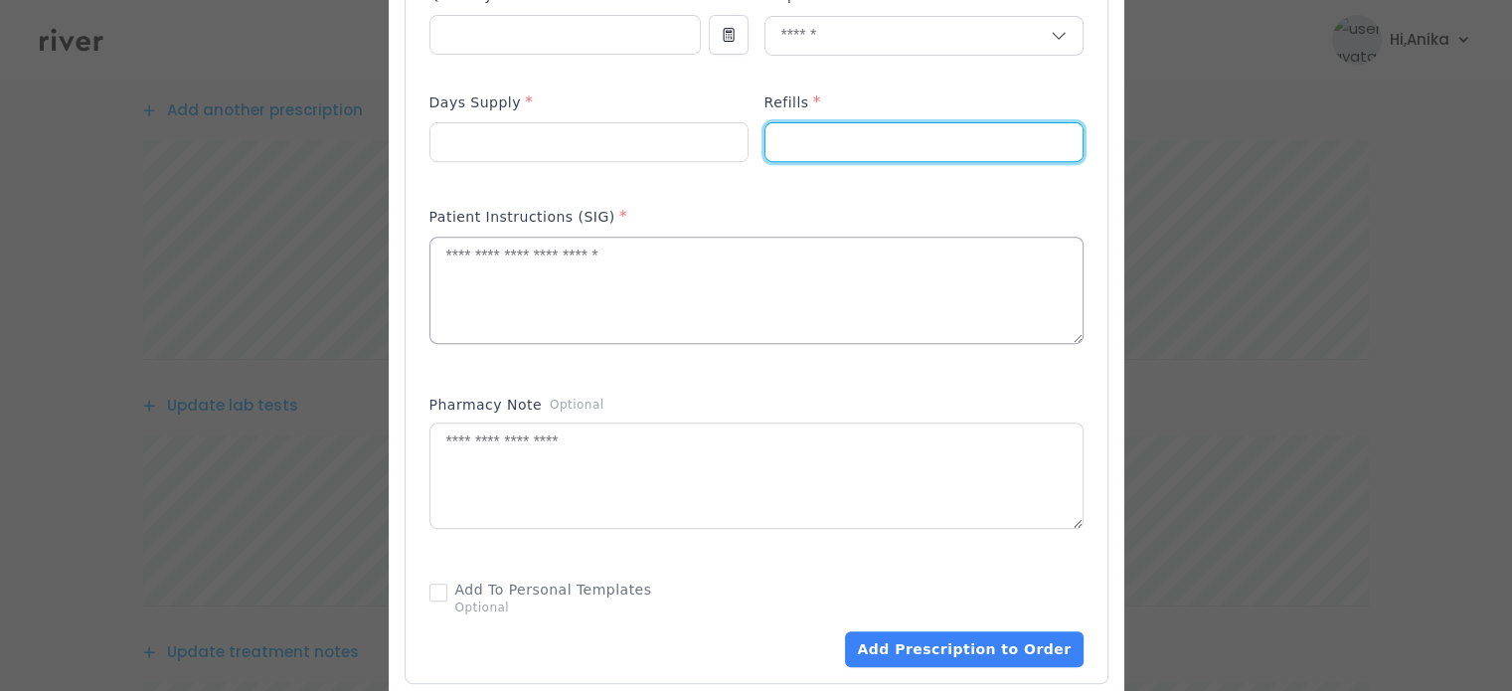
type input "*"
click at [636, 281] on textarea at bounding box center [757, 290] width 652 height 105
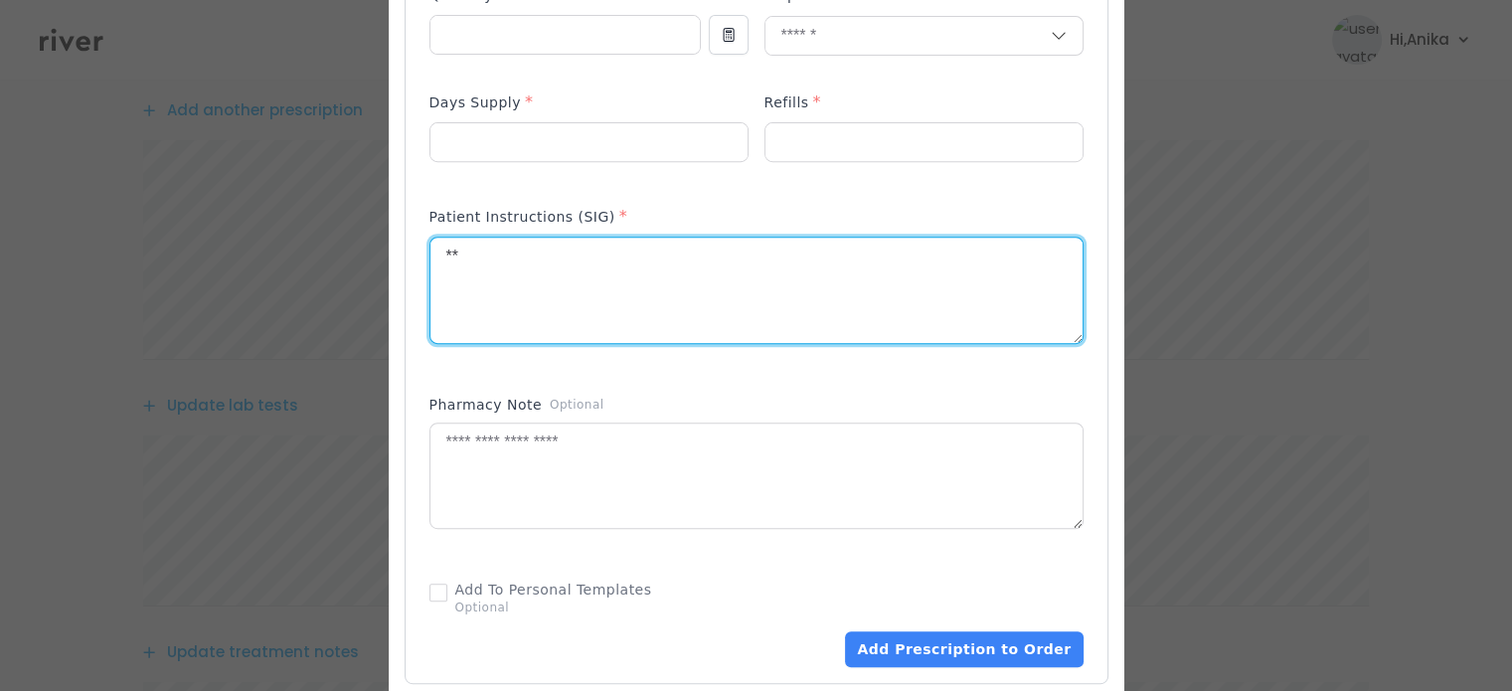
type textarea "*"
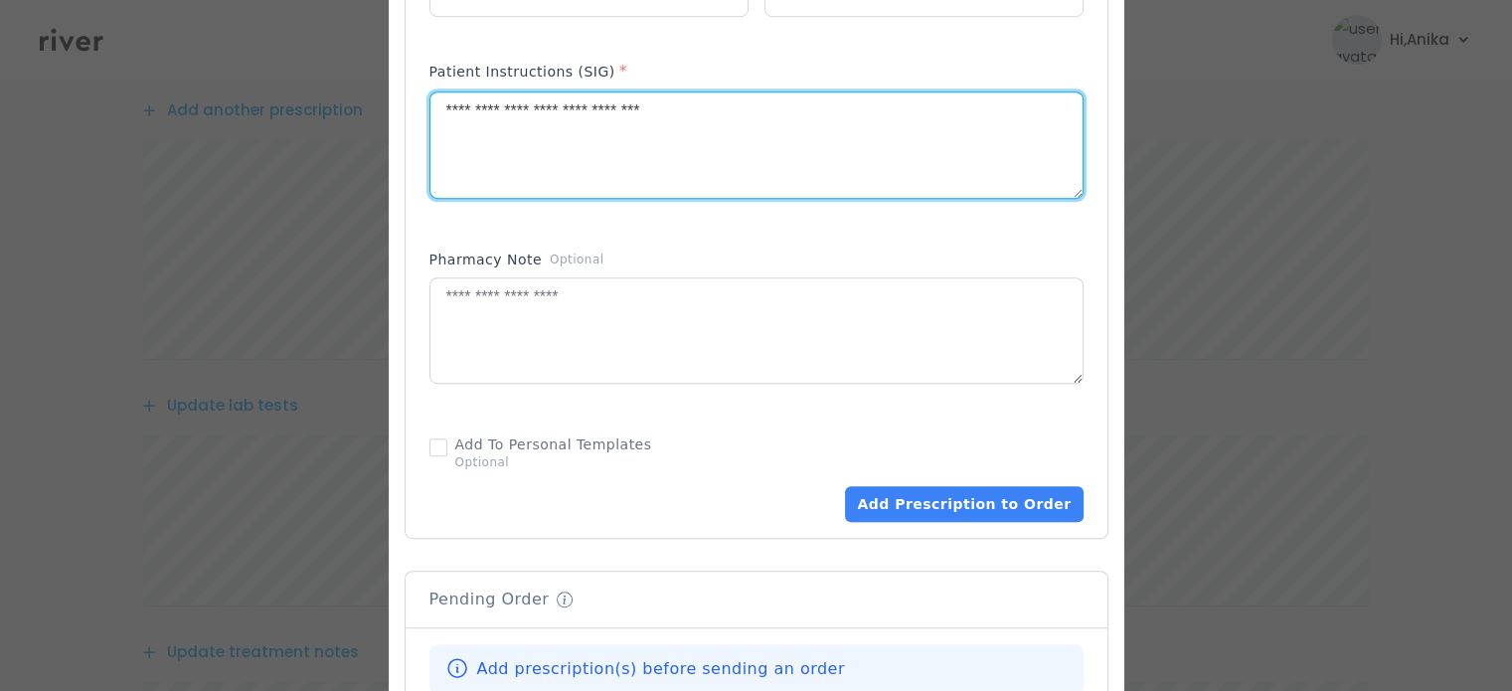
scroll to position [971, 0]
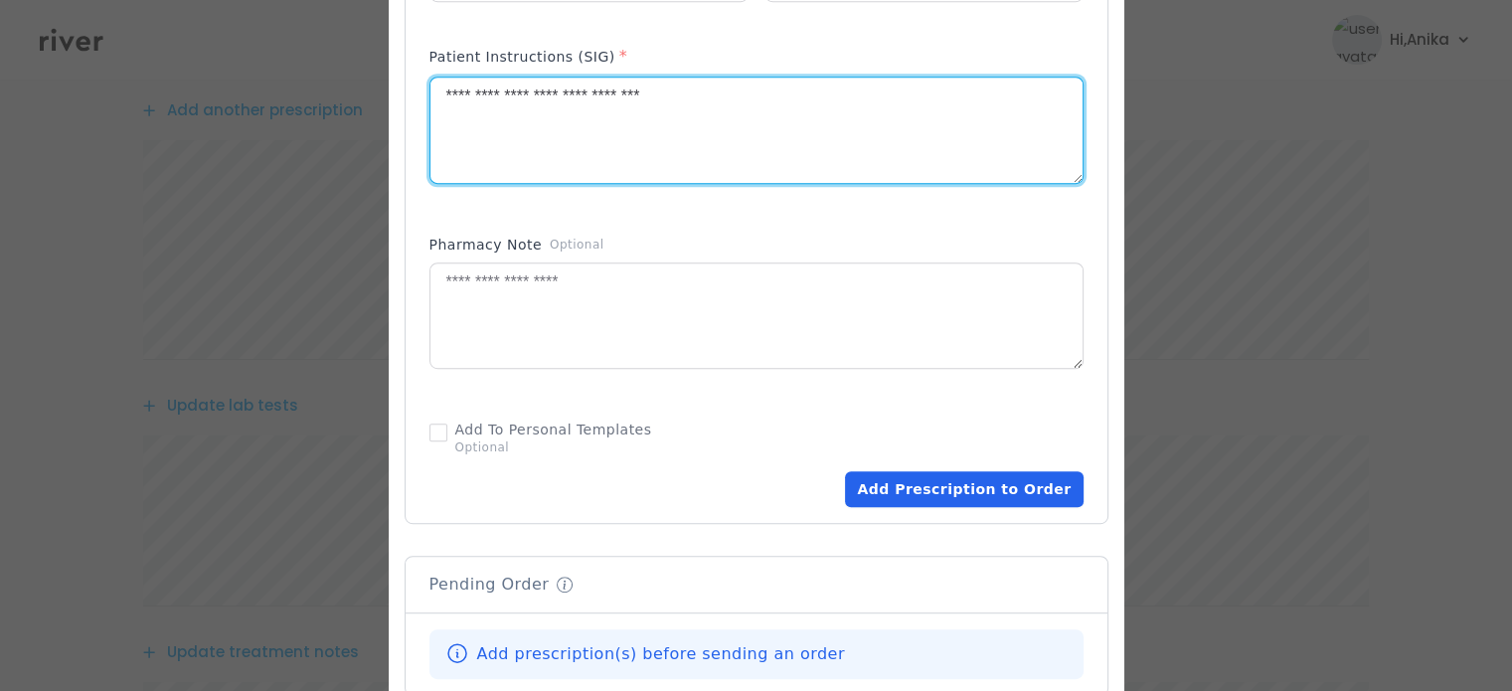
type textarea "**********"
click at [935, 479] on button "Add Prescription to Order" at bounding box center [964, 489] width 238 height 36
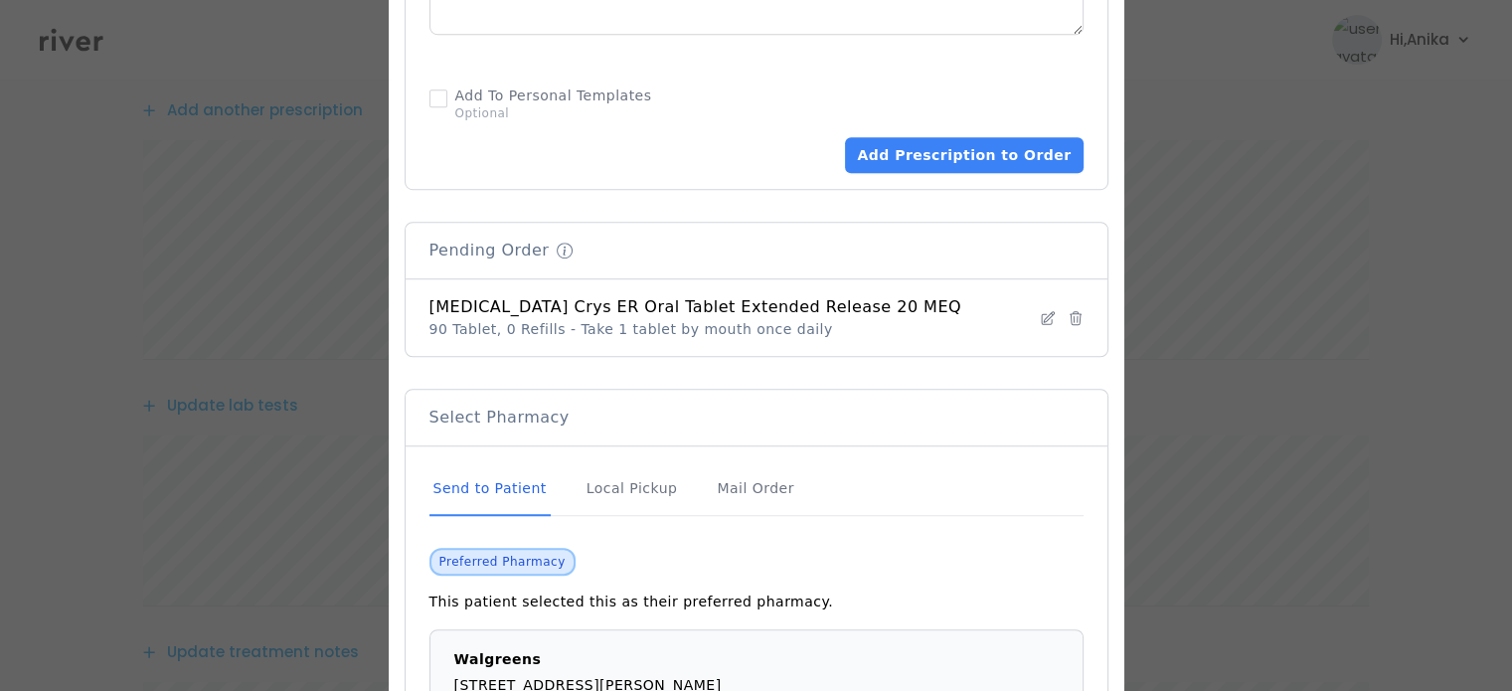
scroll to position [1456, 0]
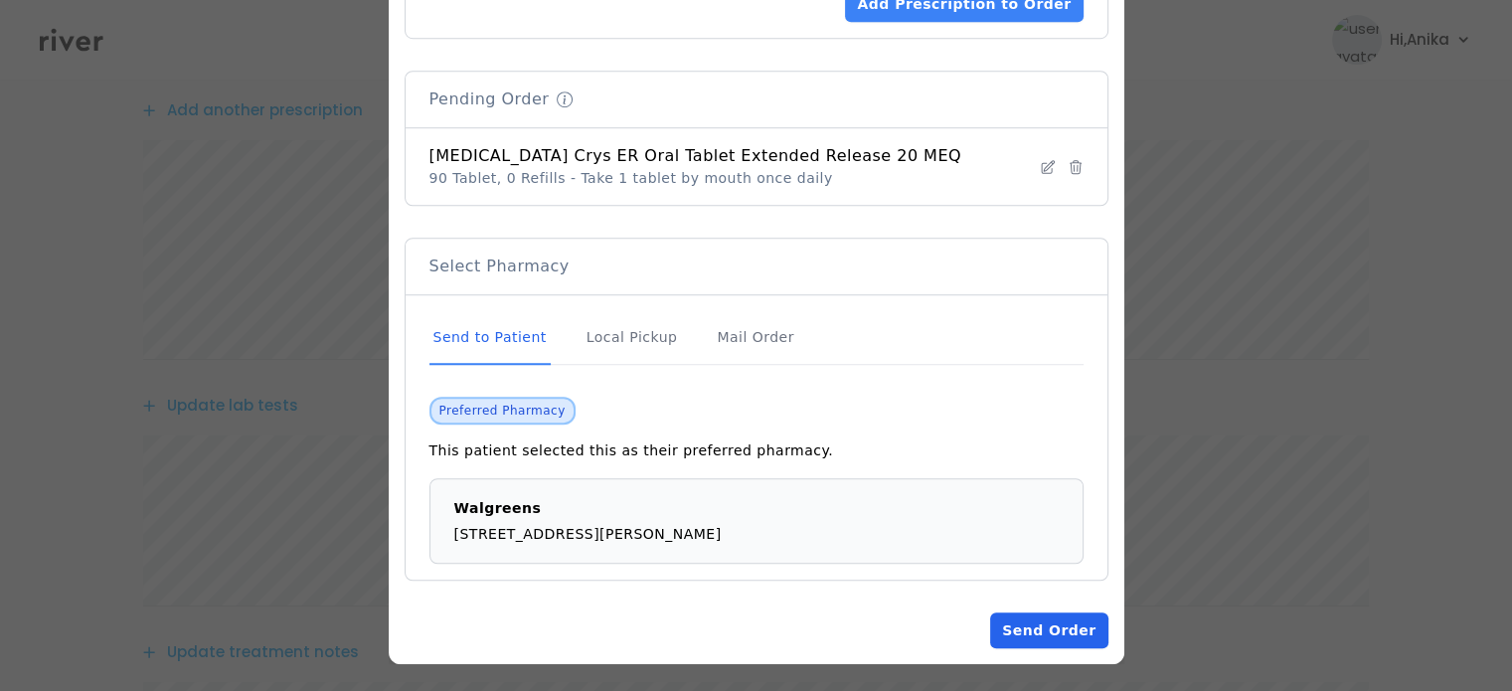
click at [1054, 638] on button "Send Order" at bounding box center [1048, 631] width 117 height 36
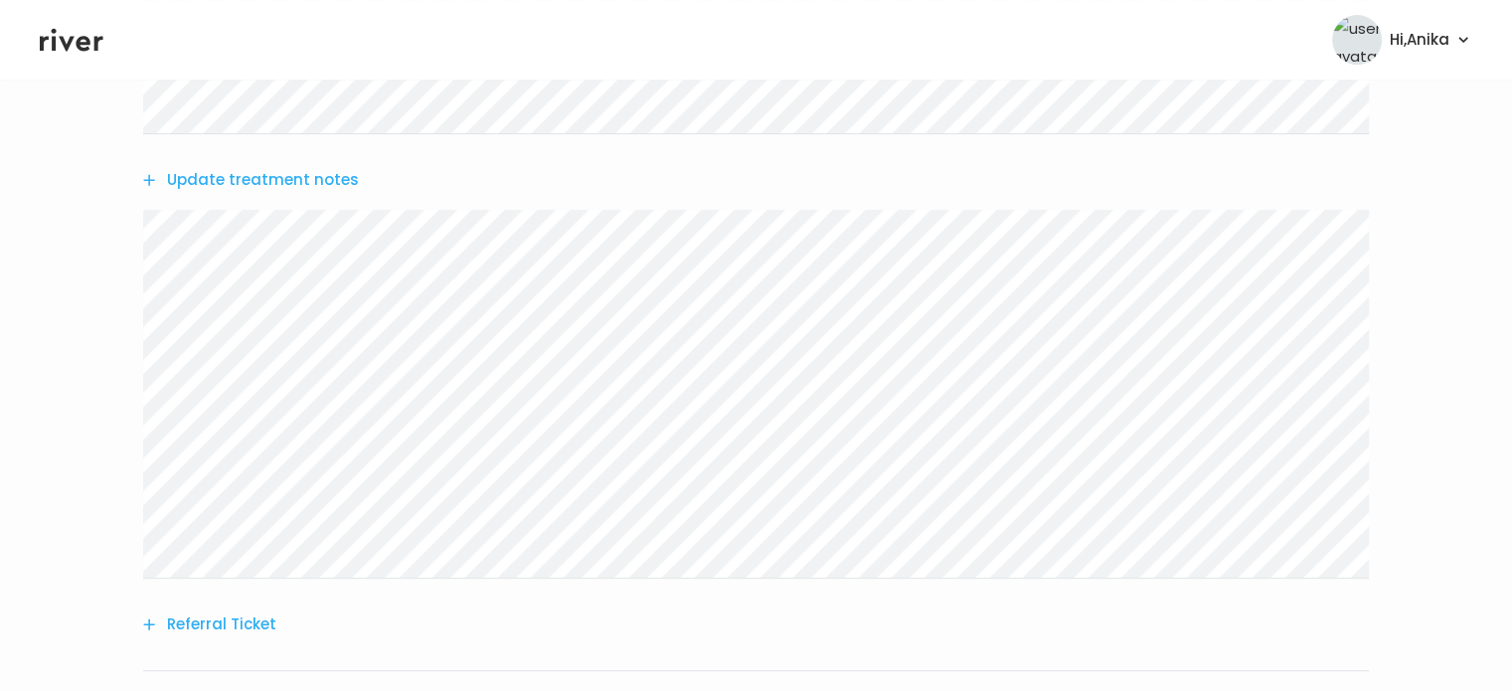
scroll to position [1094, 0]
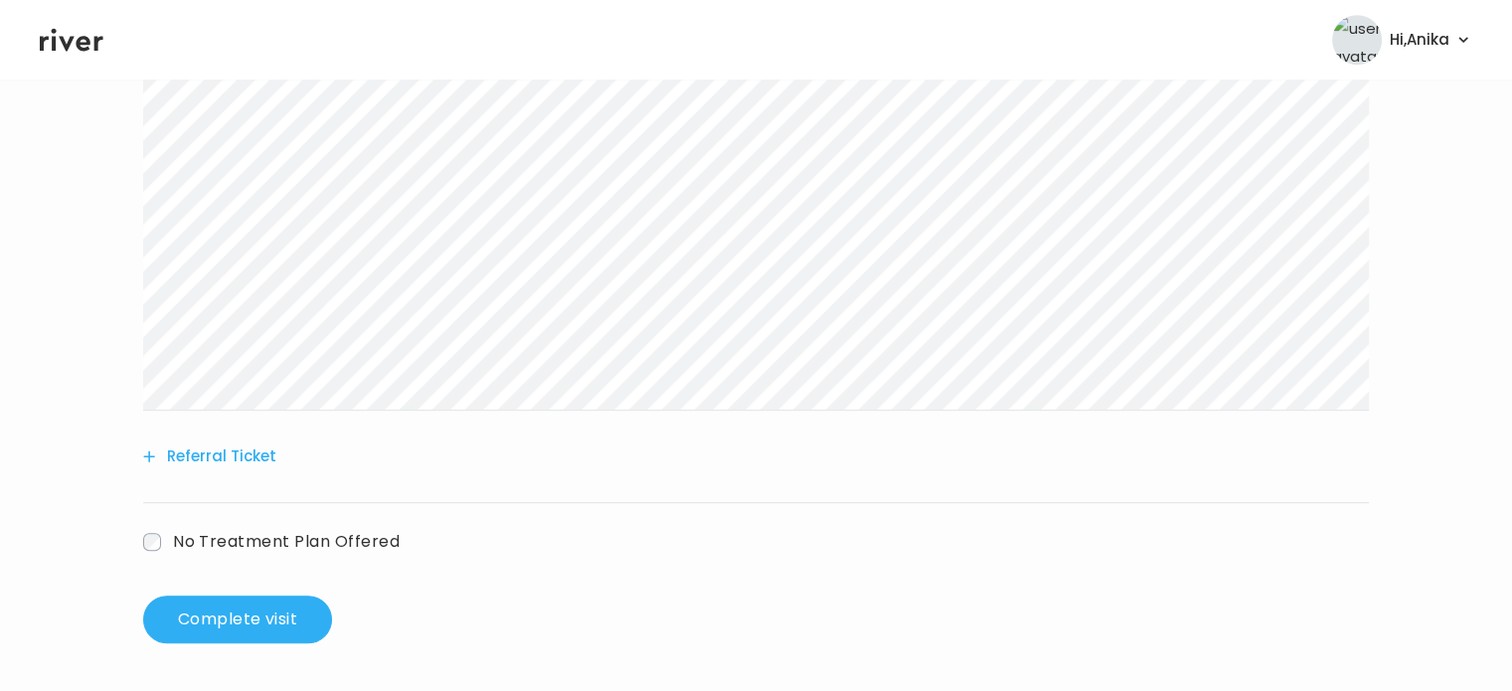
click at [237, 462] on button "Referral Ticket" at bounding box center [209, 456] width 133 height 28
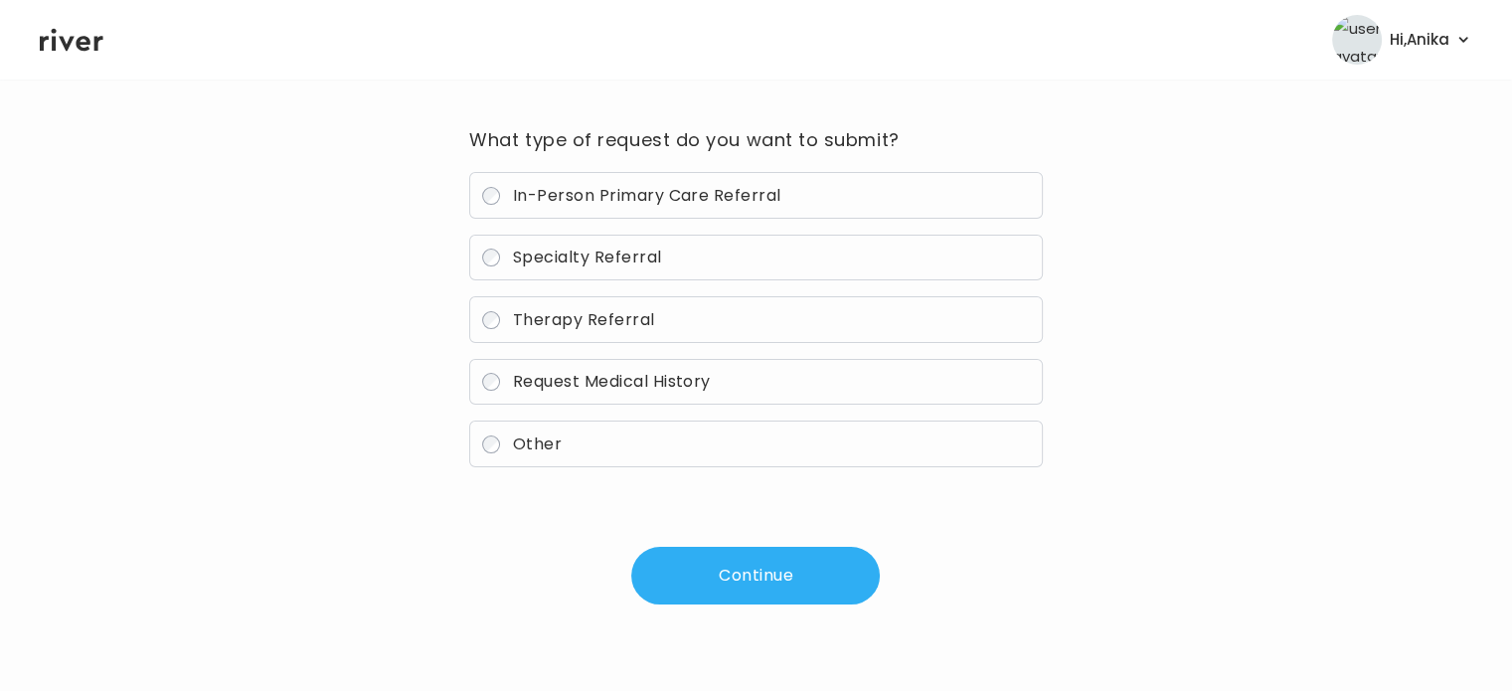
click at [624, 205] on span "In-Person Primary Care Referral" at bounding box center [647, 195] width 268 height 23
click at [735, 572] on button "Continue" at bounding box center [755, 576] width 249 height 58
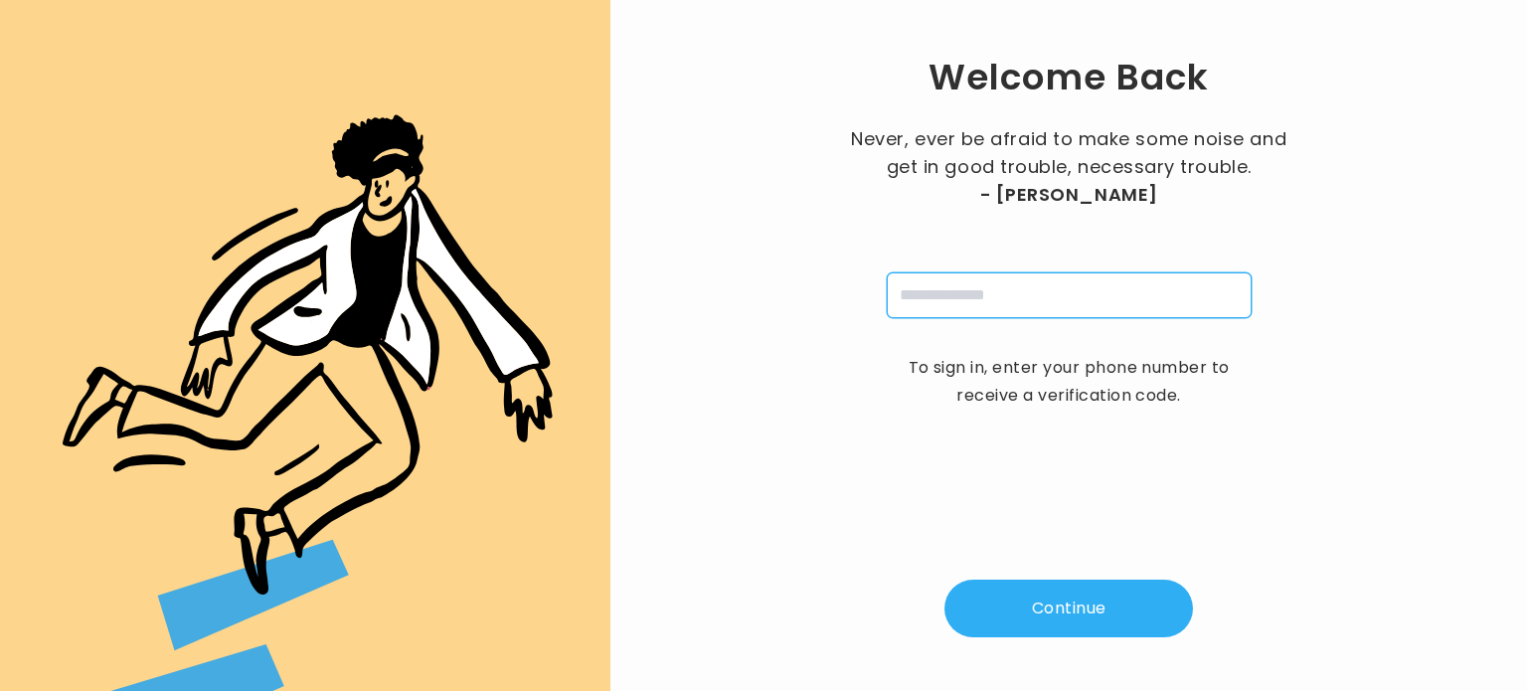
click at [994, 285] on input "tel" at bounding box center [1069, 295] width 365 height 46
type input "**********"
click at [1048, 624] on button "Continue" at bounding box center [1069, 609] width 249 height 58
type input "*"
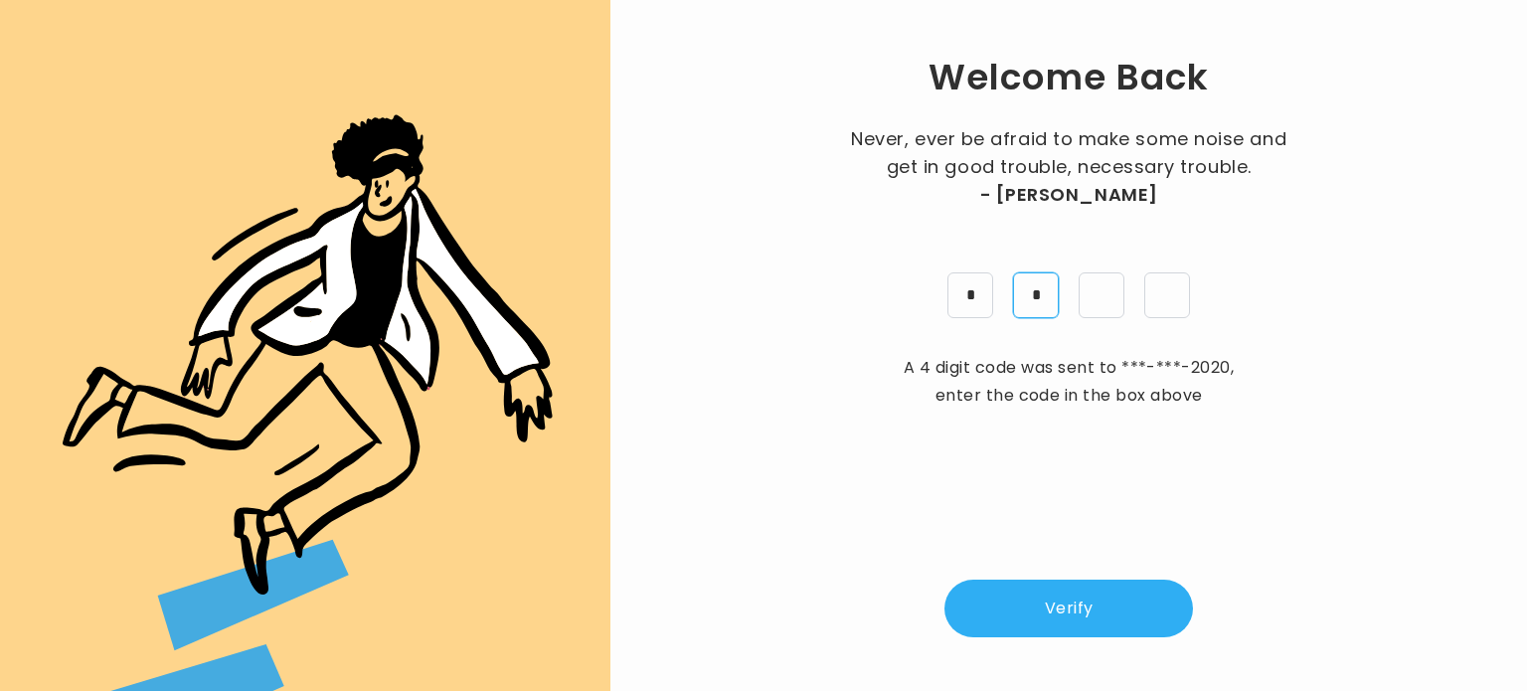
type input "*"
click at [1029, 616] on button "Verify" at bounding box center [1069, 609] width 249 height 58
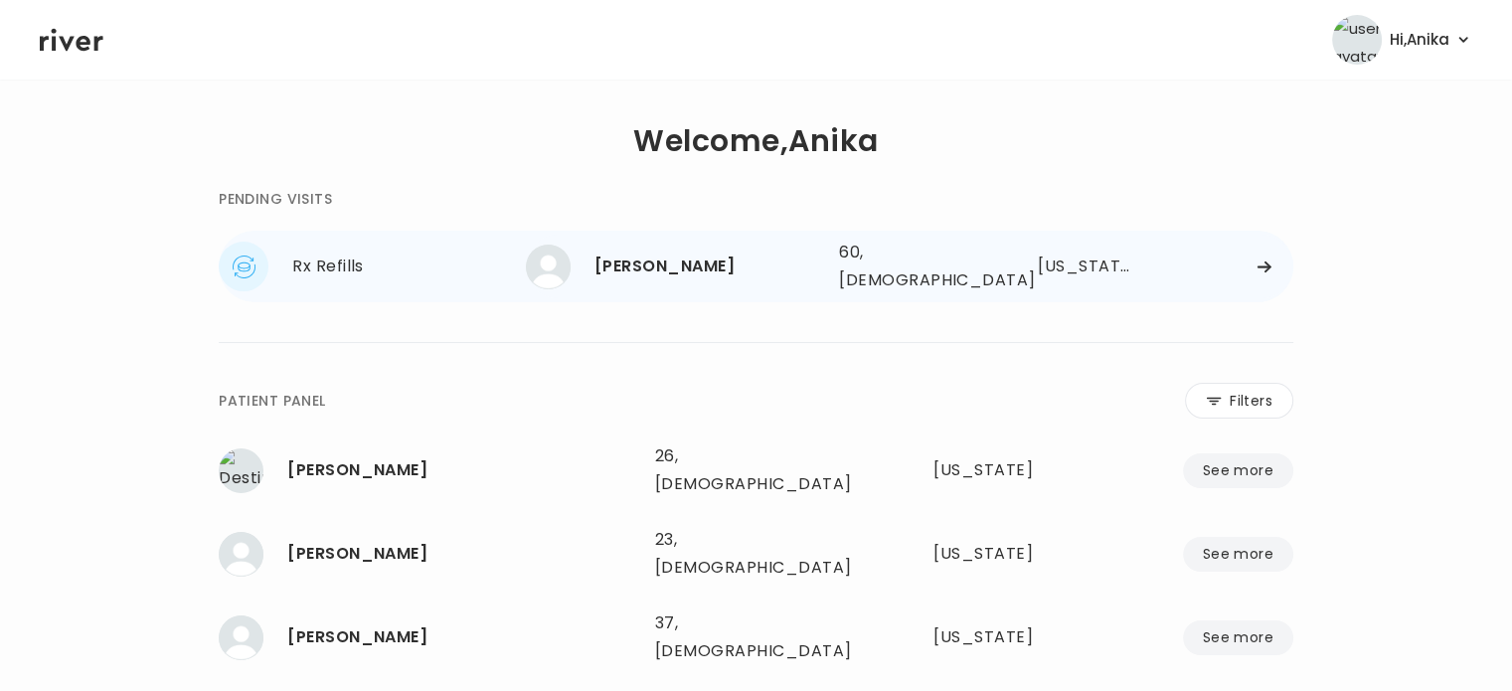
click at [928, 254] on div "60, Female" at bounding box center [909, 267] width 141 height 56
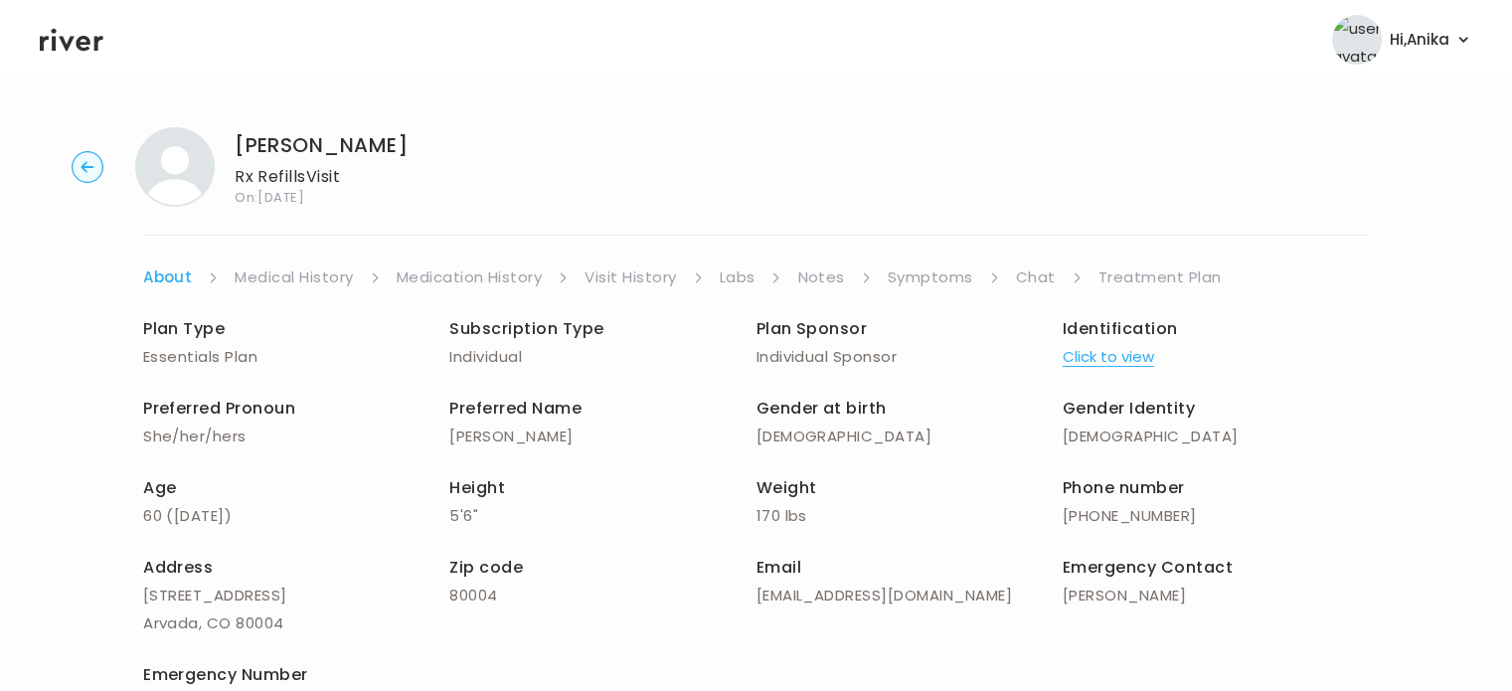
click at [726, 277] on link "Labs" at bounding box center [738, 278] width 36 height 28
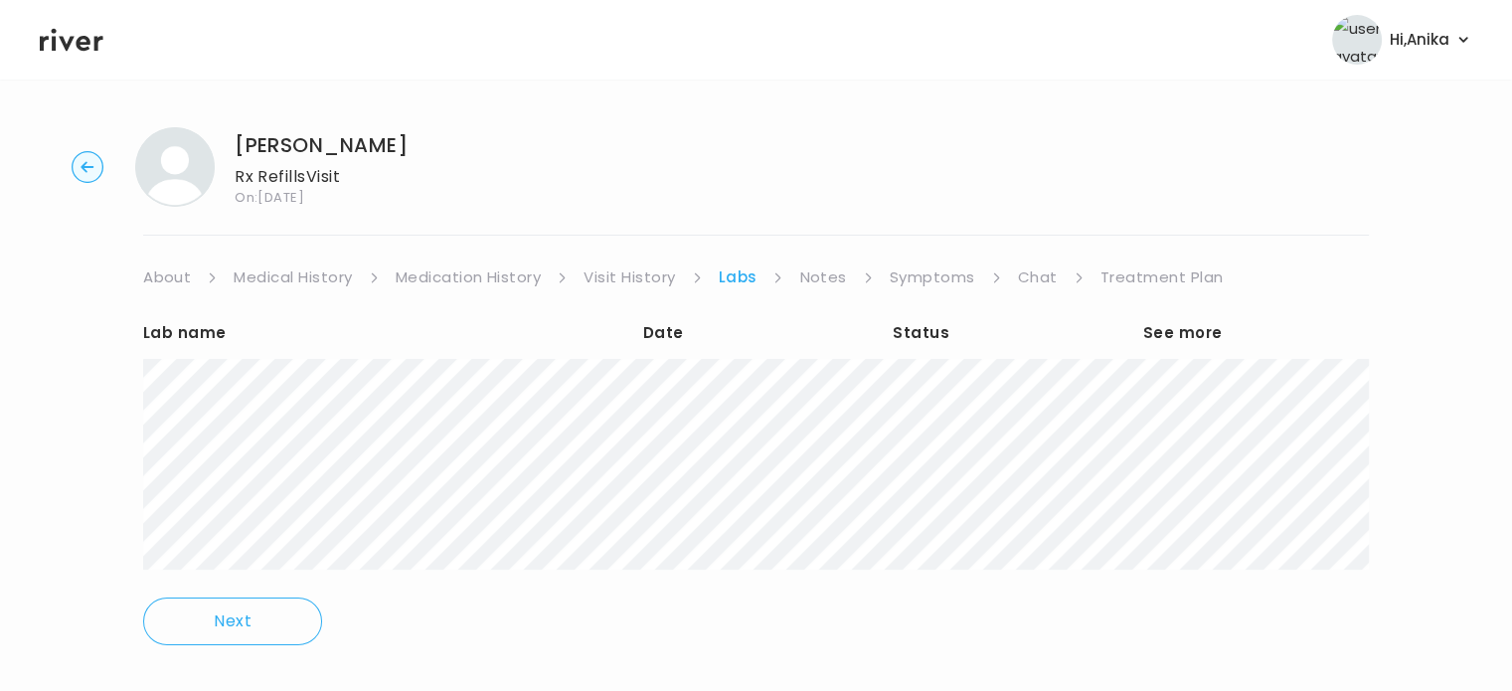
scroll to position [1, 0]
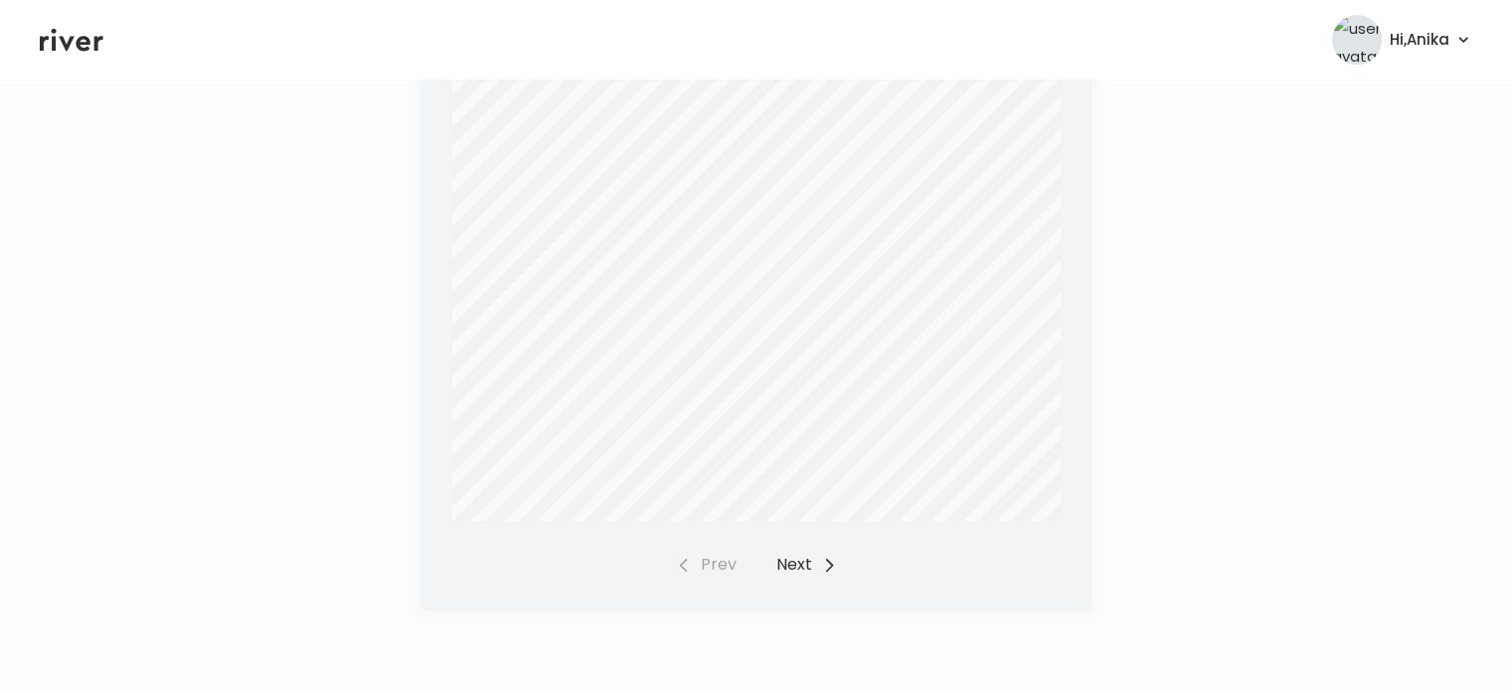
scroll to position [727, 0]
click at [795, 566] on button "Next" at bounding box center [807, 558] width 61 height 28
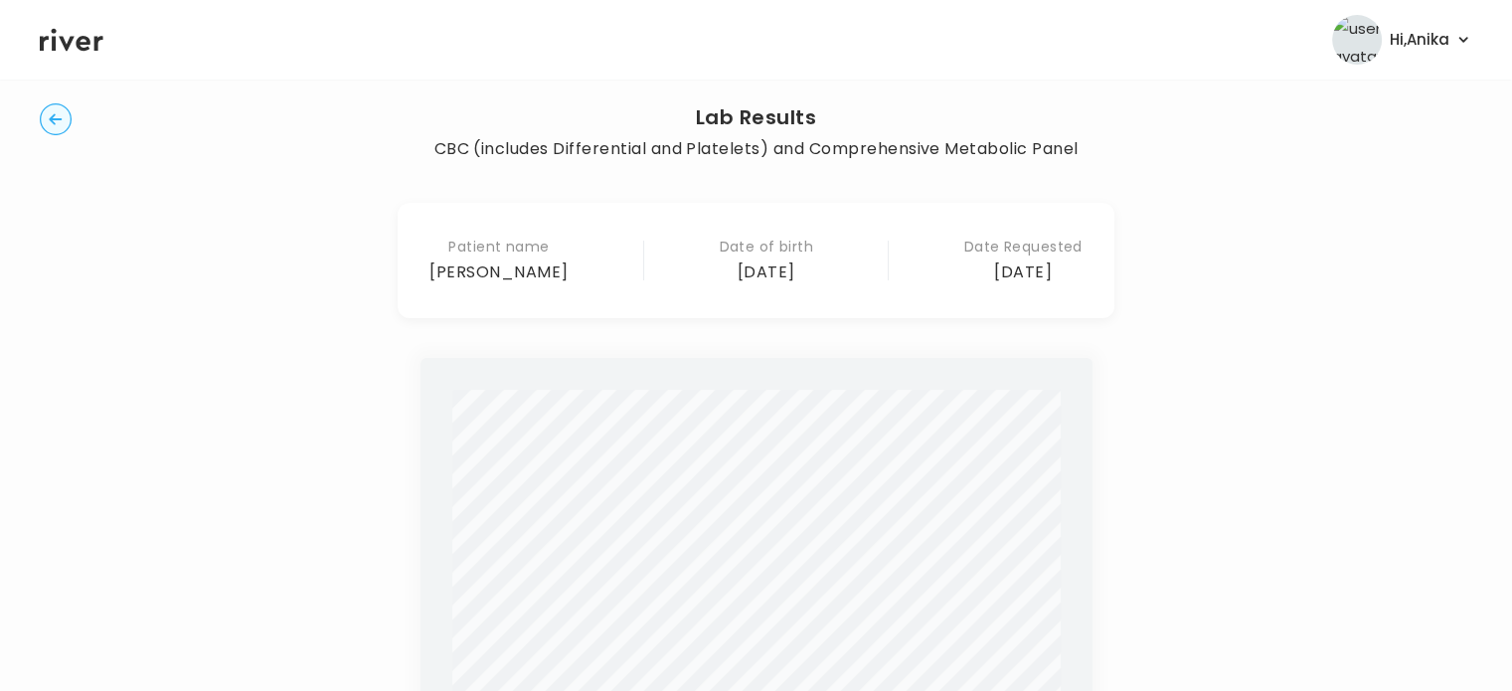
scroll to position [52, 0]
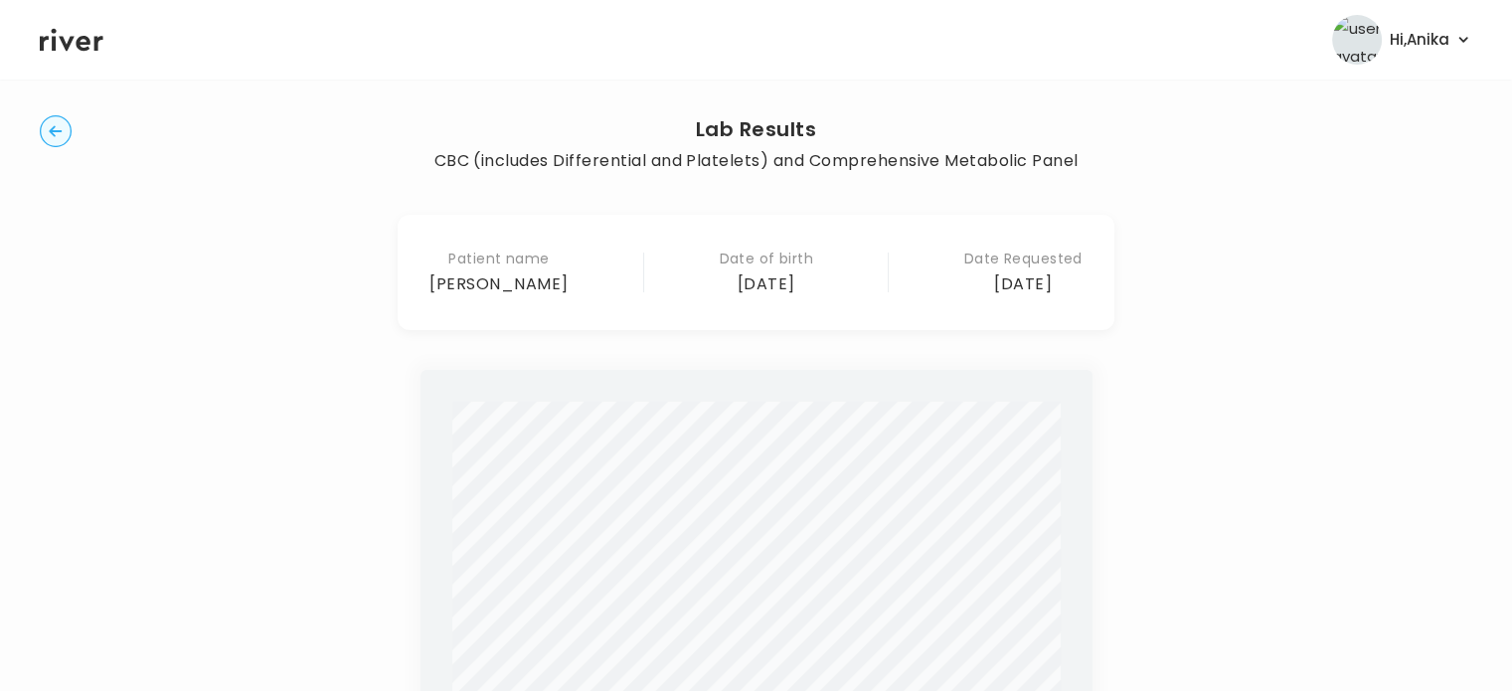
click at [71, 43] on icon at bounding box center [72, 40] width 64 height 23
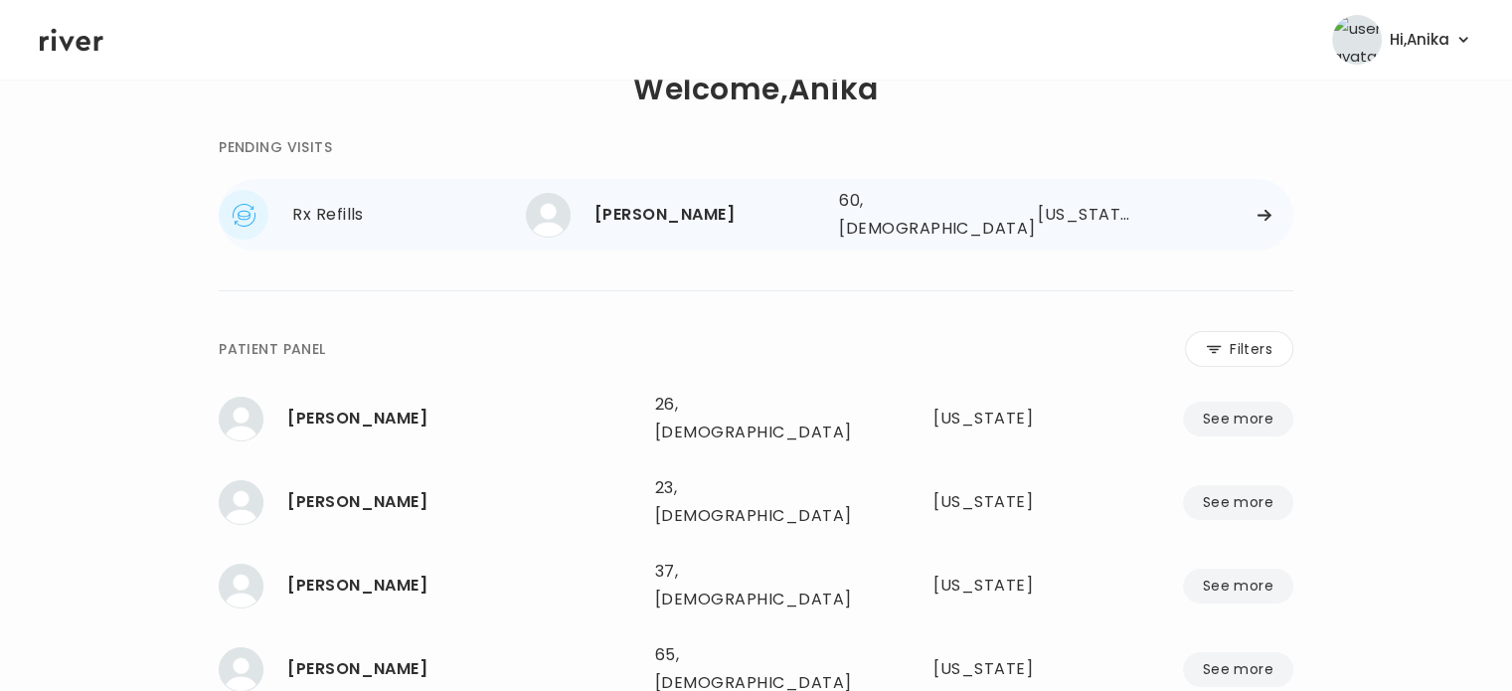
click at [851, 209] on div "60, [DEMOGRAPHIC_DATA]" at bounding box center [909, 215] width 141 height 56
click at [879, 212] on div "60, [DEMOGRAPHIC_DATA]" at bounding box center [909, 215] width 141 height 56
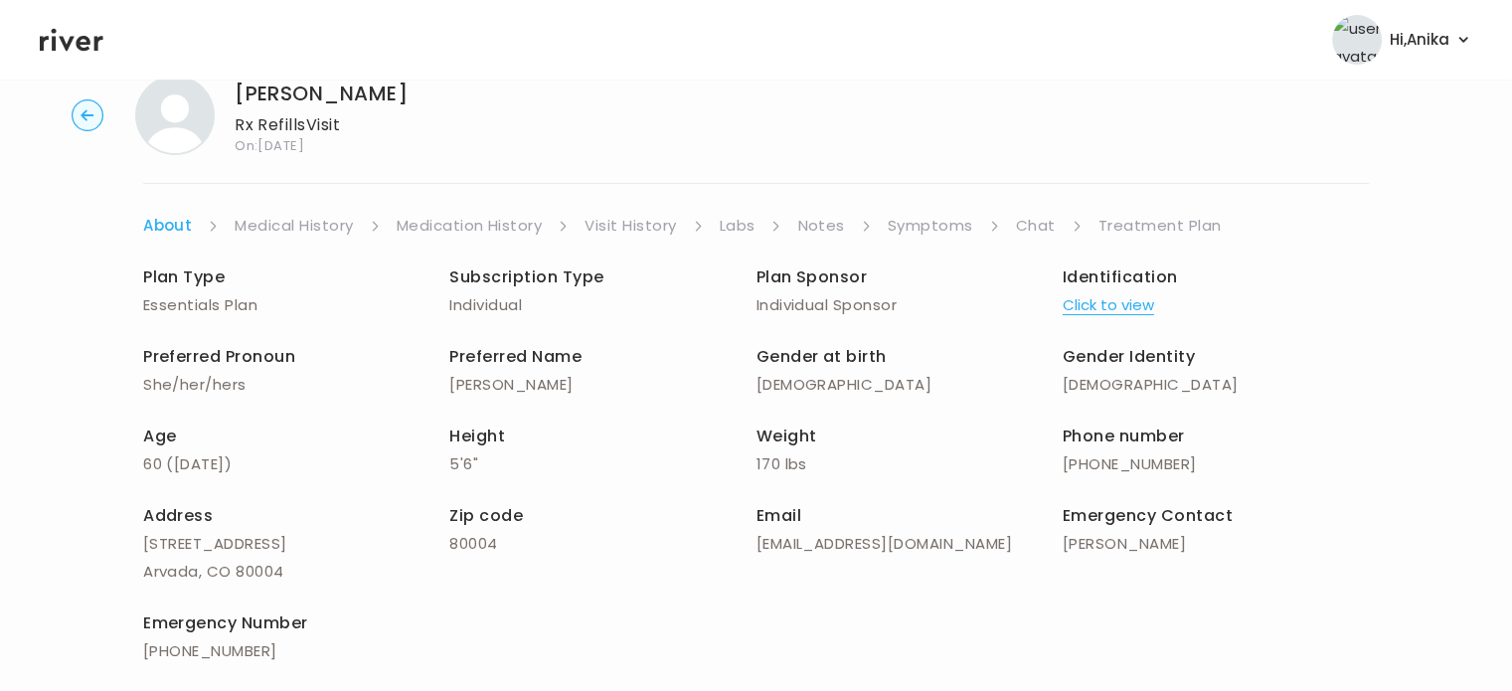
click at [486, 226] on link "Medication History" at bounding box center [470, 226] width 146 height 28
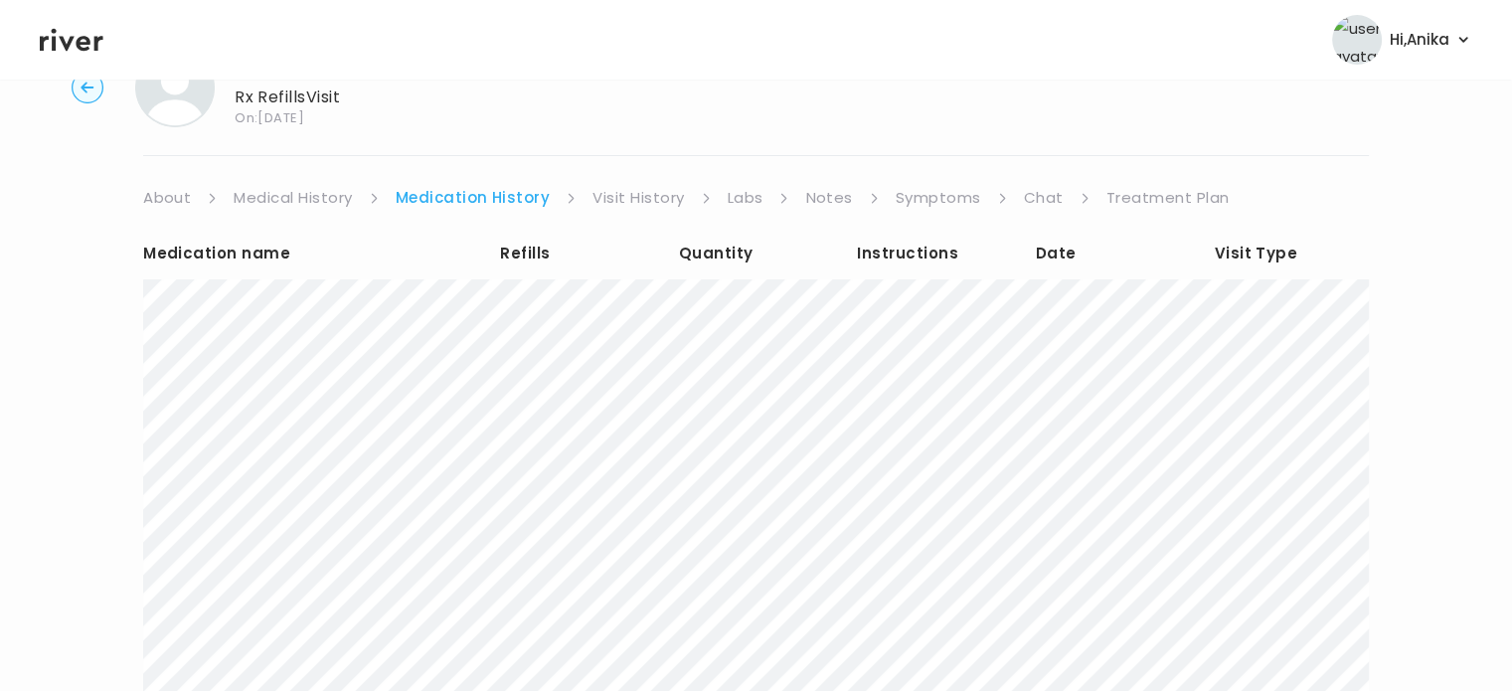
scroll to position [96, 0]
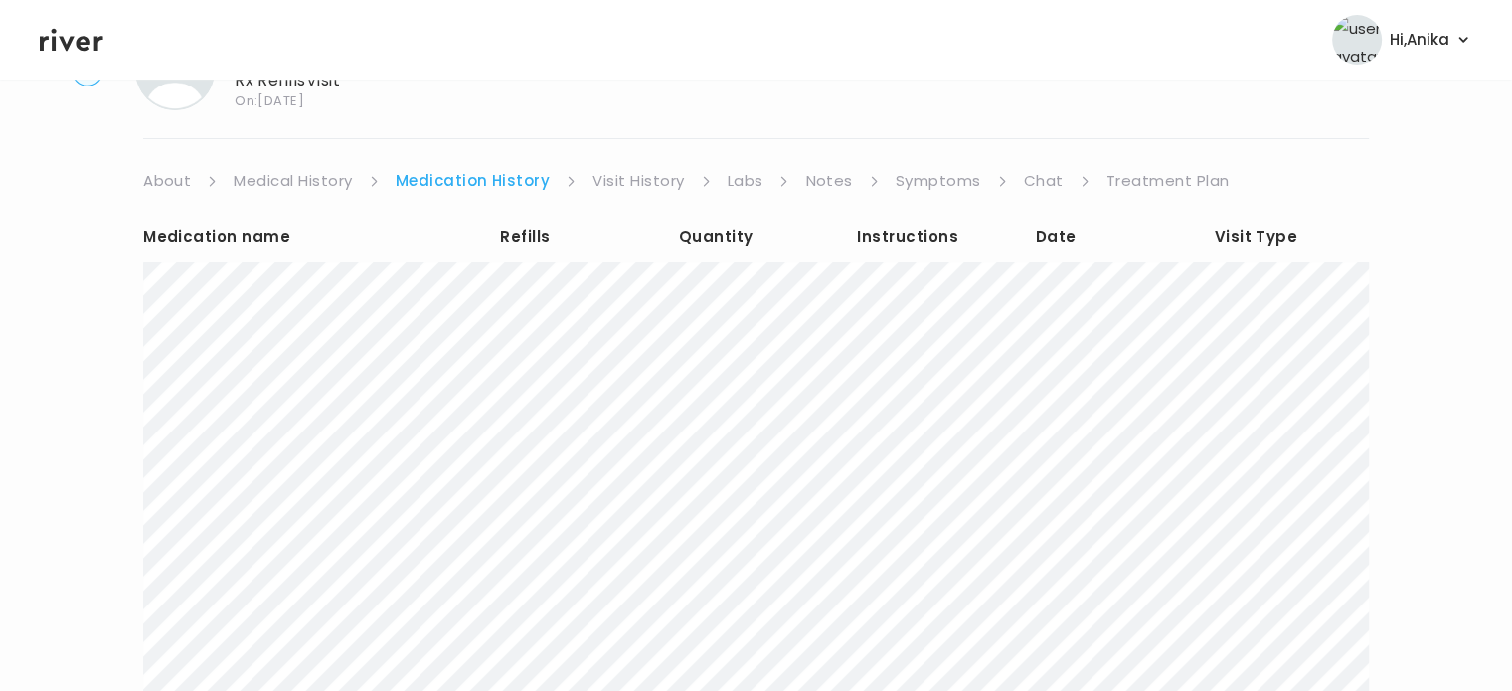
click at [57, 45] on icon at bounding box center [72, 40] width 64 height 30
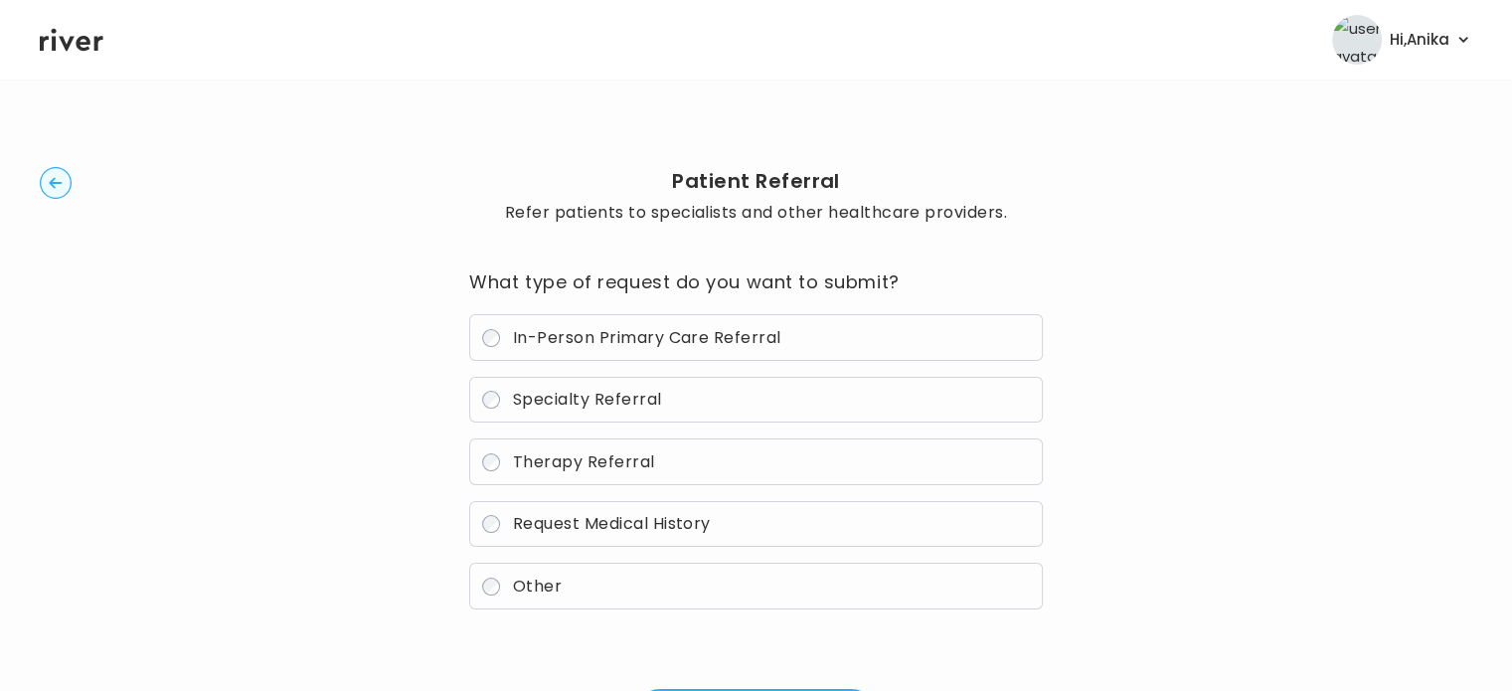
click at [491, 442] on label "Therapy Referral" at bounding box center [755, 462] width 573 height 47
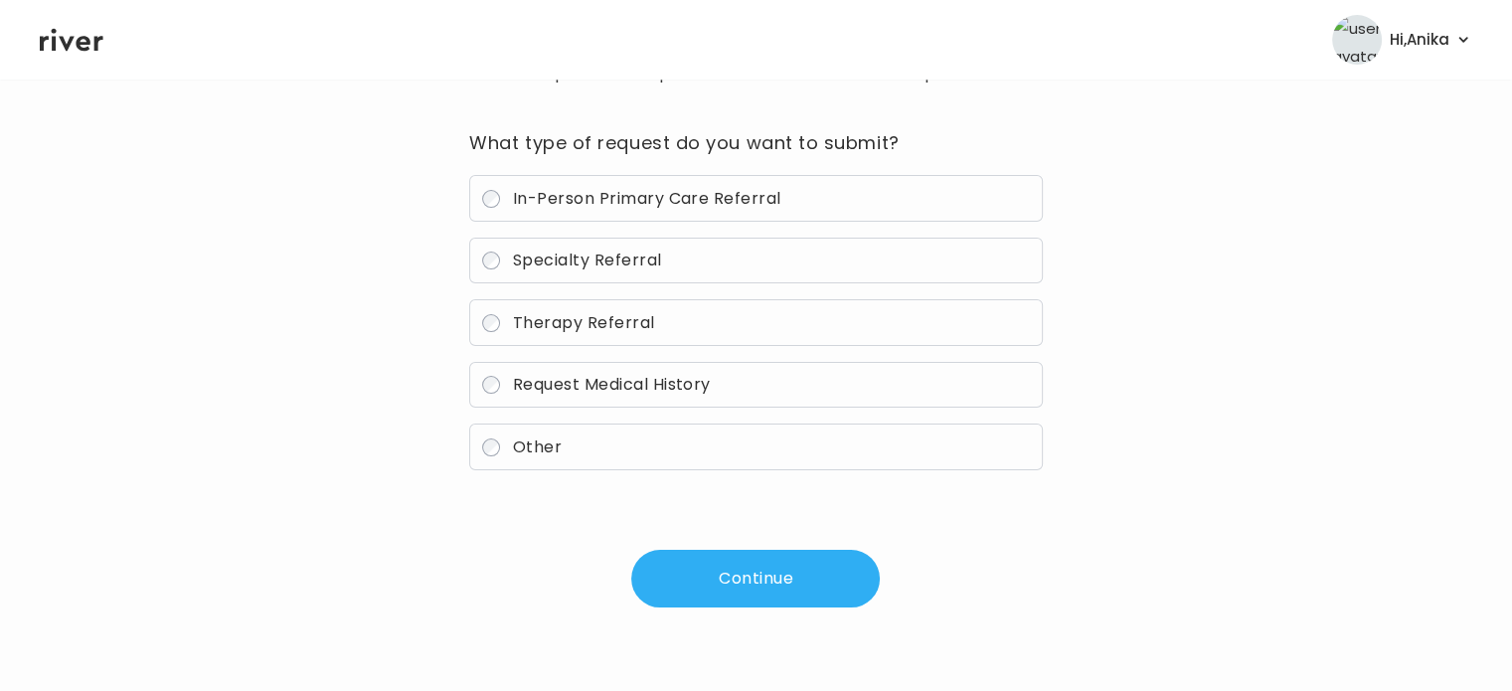
scroll to position [142, 0]
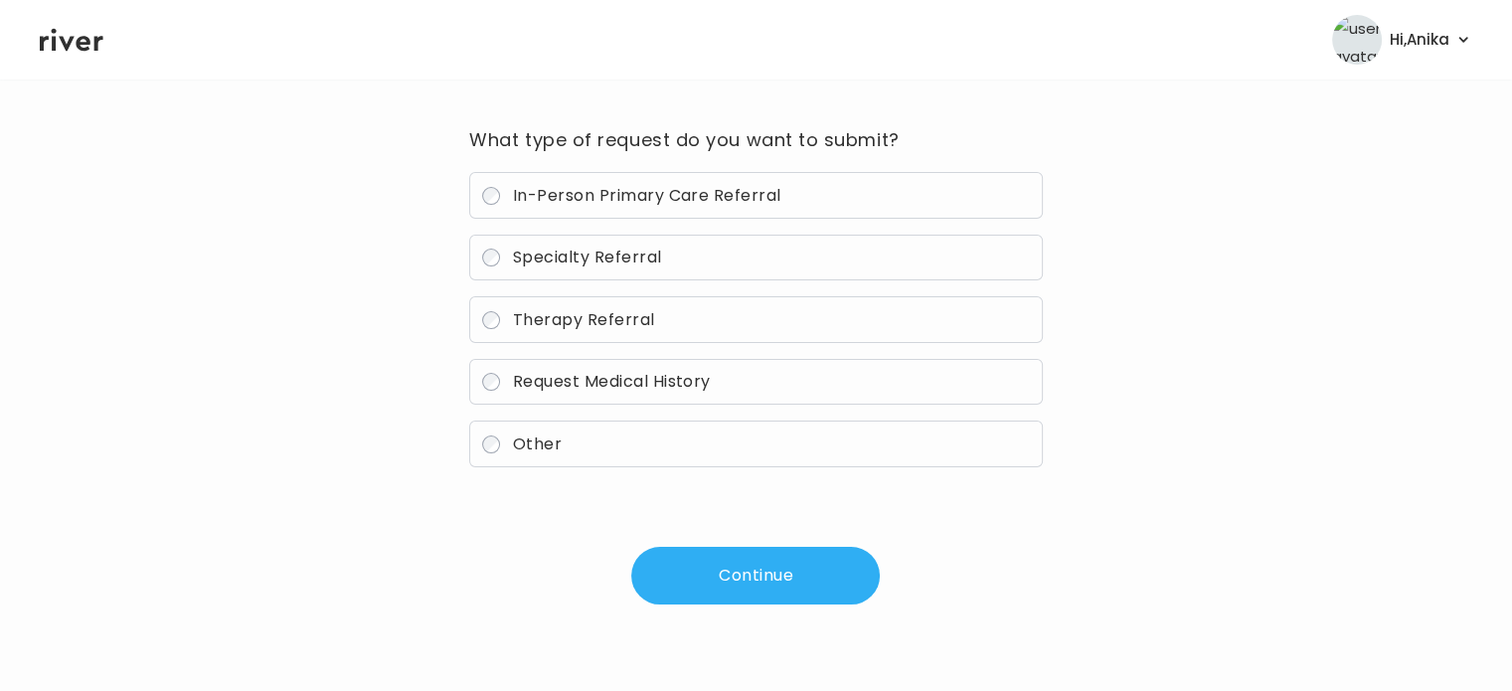
click at [756, 564] on button "Continue" at bounding box center [755, 576] width 249 height 58
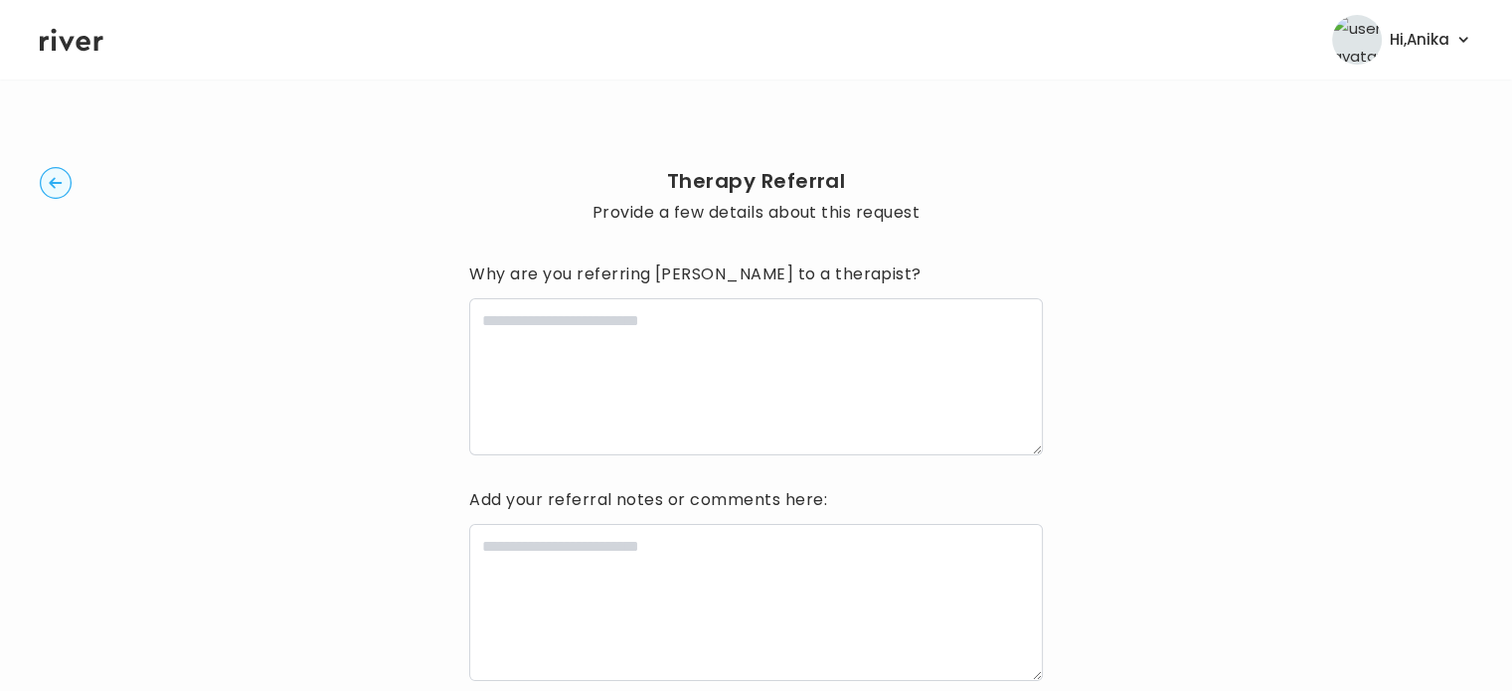
click at [56, 182] on circle "button" at bounding box center [56, 183] width 31 height 31
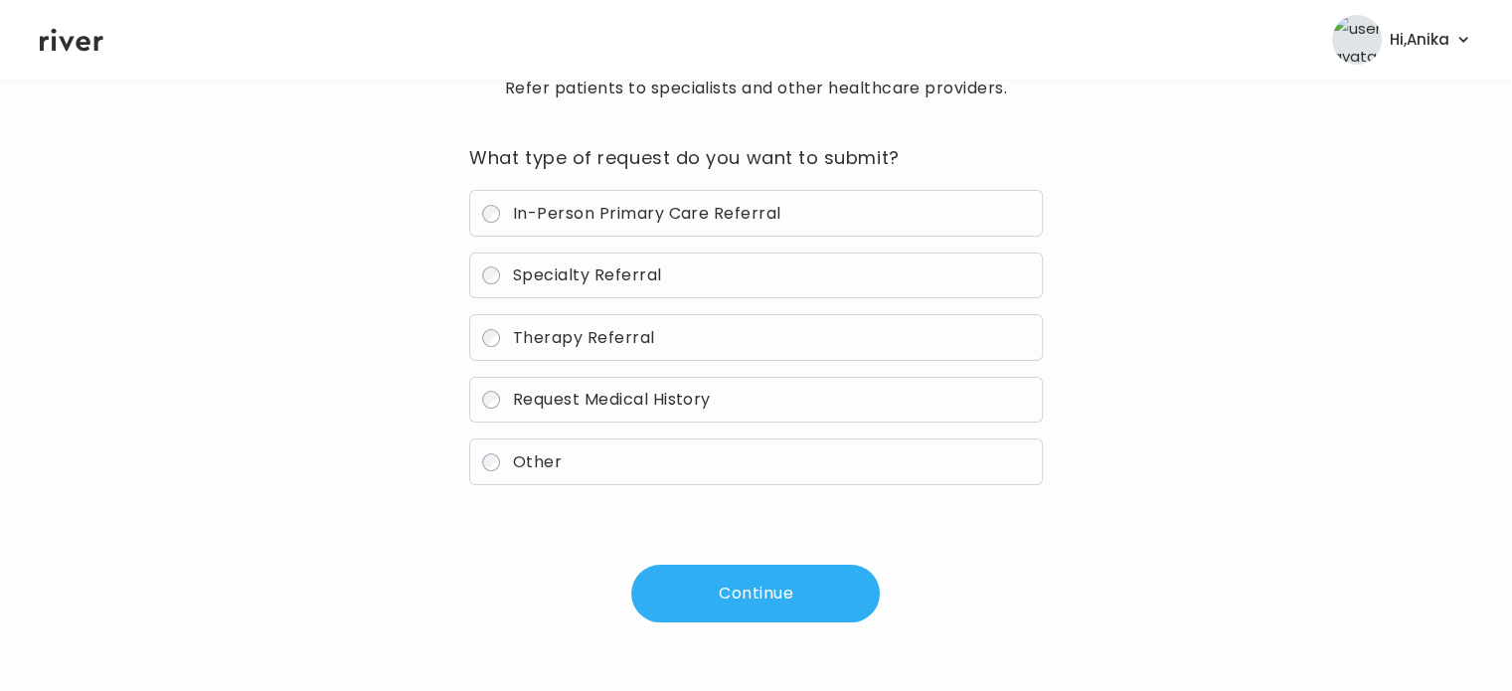
scroll to position [142, 0]
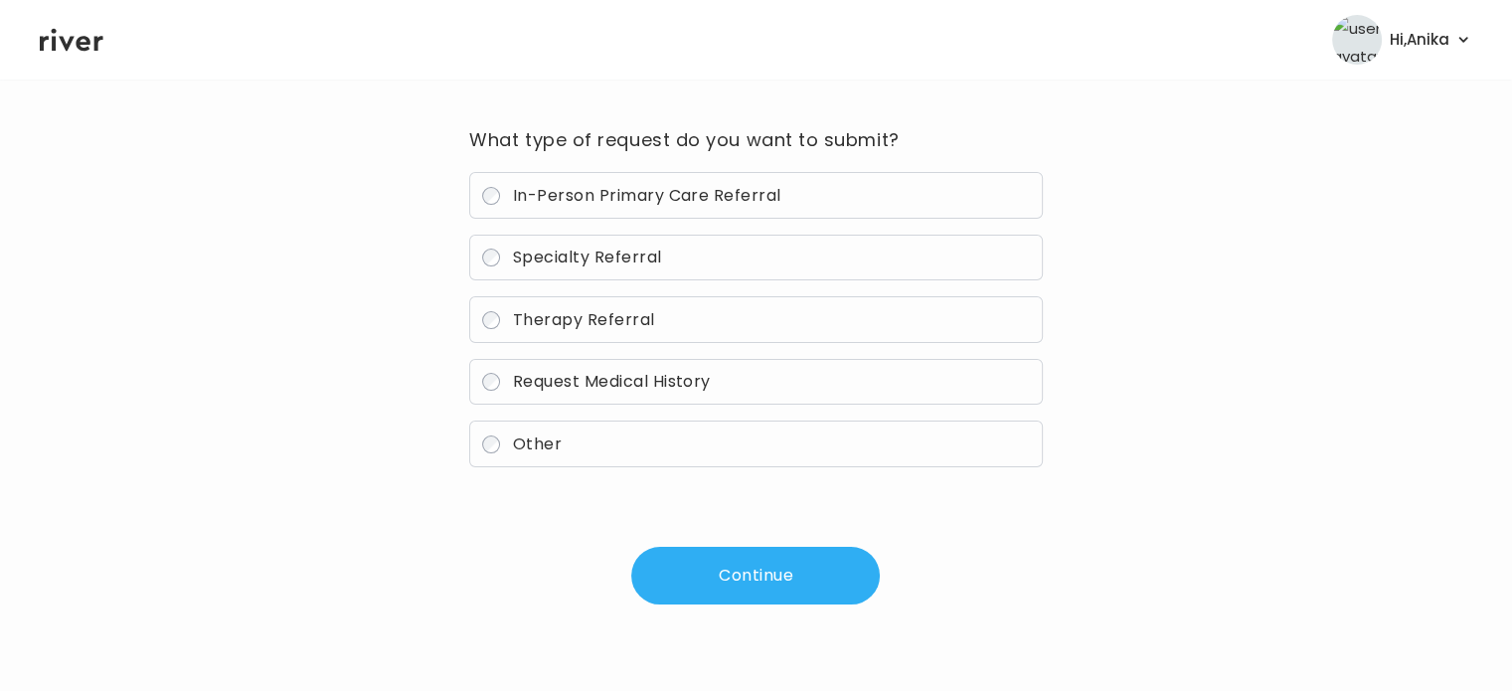
click at [528, 194] on span "In-Person Primary Care Referral" at bounding box center [647, 195] width 268 height 23
click at [730, 583] on button "Continue" at bounding box center [755, 576] width 249 height 58
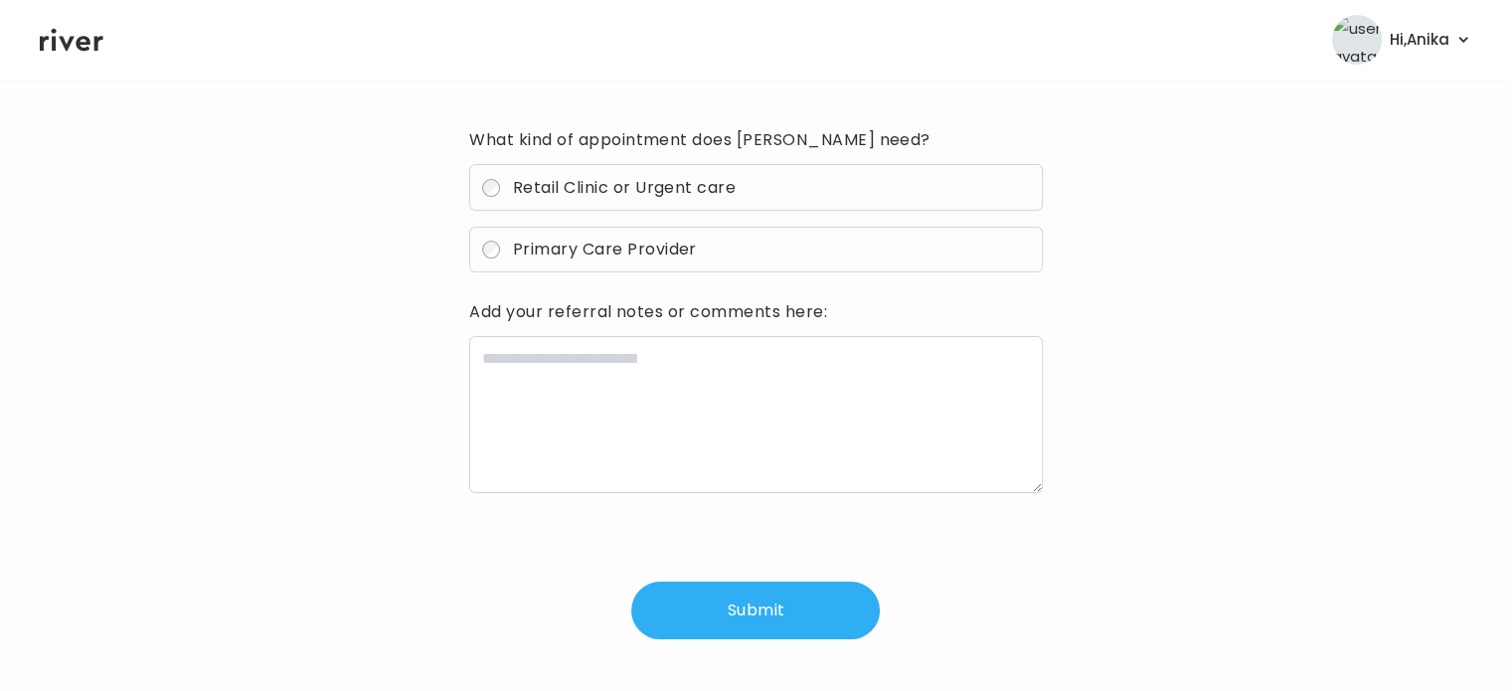
click at [678, 231] on label "Primary Care Provider" at bounding box center [755, 250] width 573 height 47
click at [669, 325] on h3 "Add your referral notes or comments here:" at bounding box center [755, 312] width 573 height 32
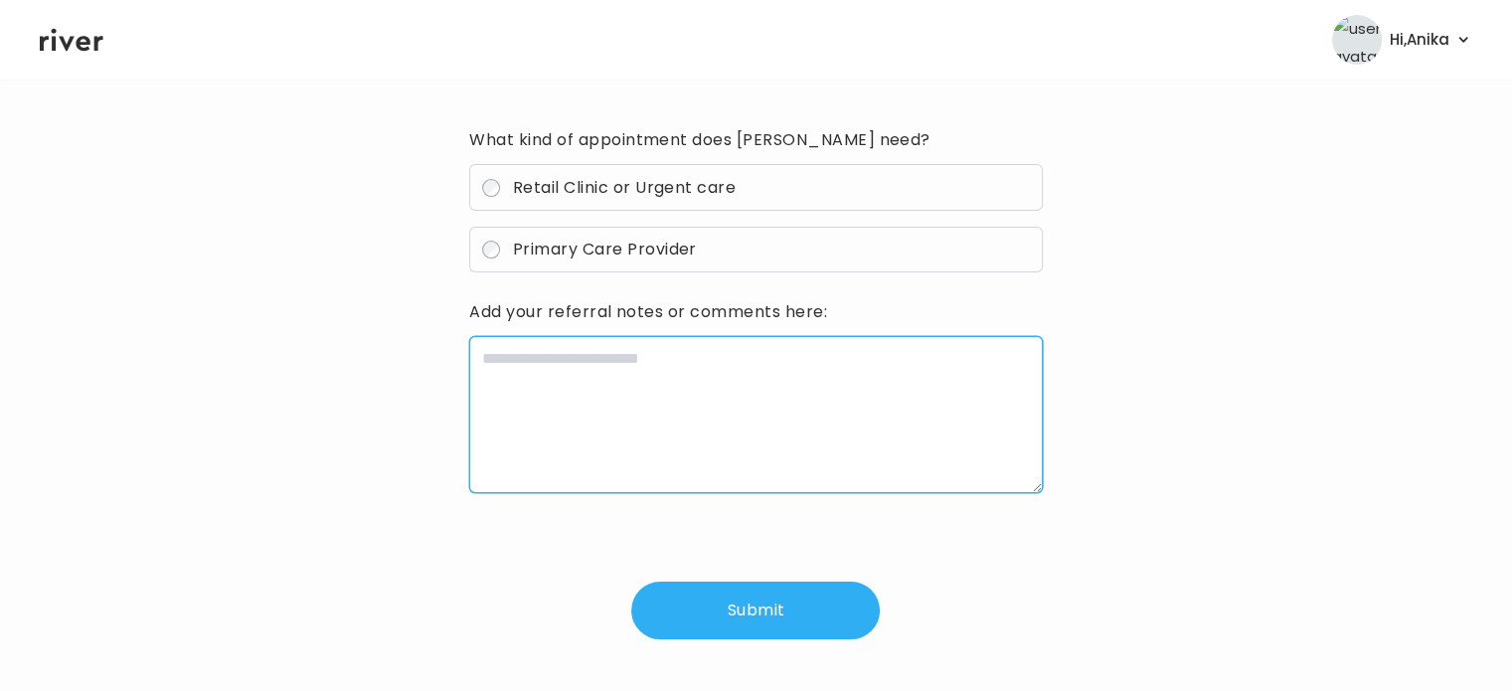
click at [667, 351] on textarea at bounding box center [755, 414] width 573 height 157
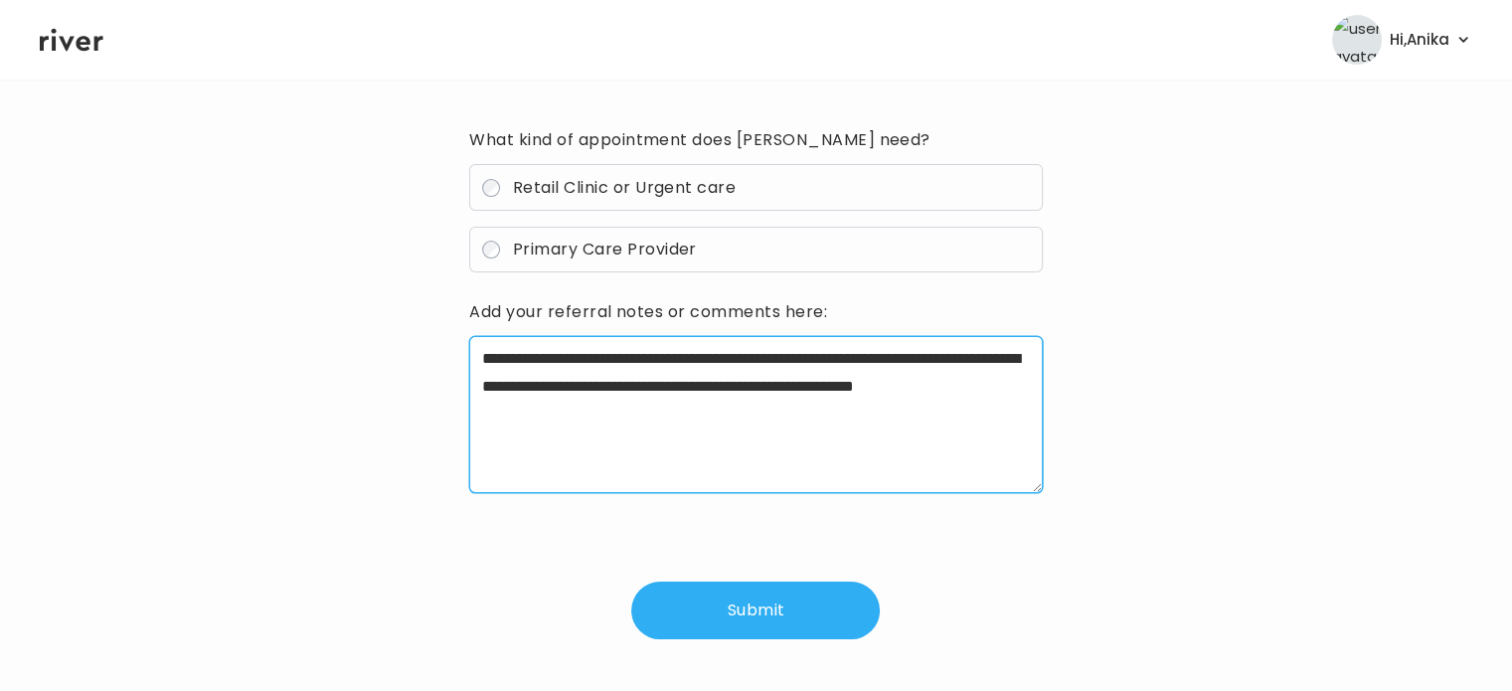
drag, startPoint x: 915, startPoint y: 401, endPoint x: 895, endPoint y: 382, distance: 27.4
type textarea "**********"
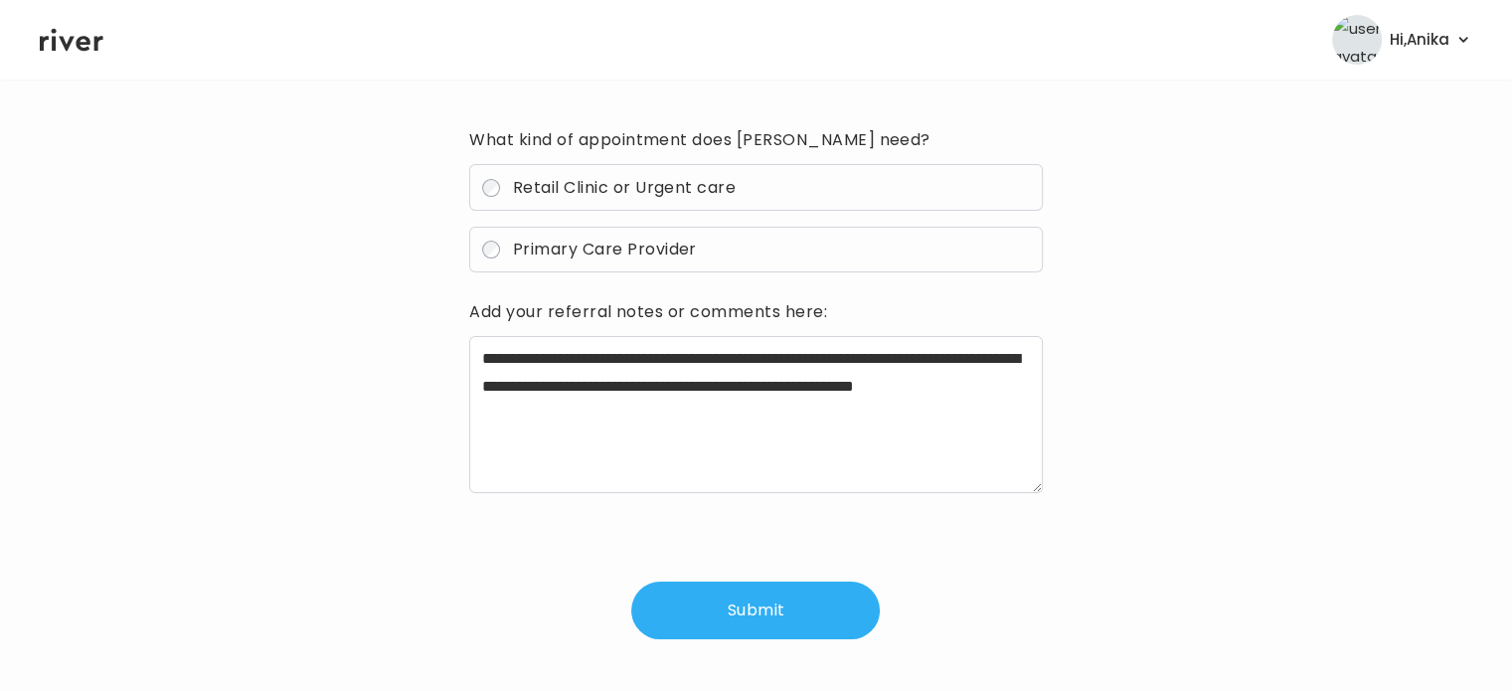
click at [747, 619] on button "Submit" at bounding box center [755, 611] width 249 height 58
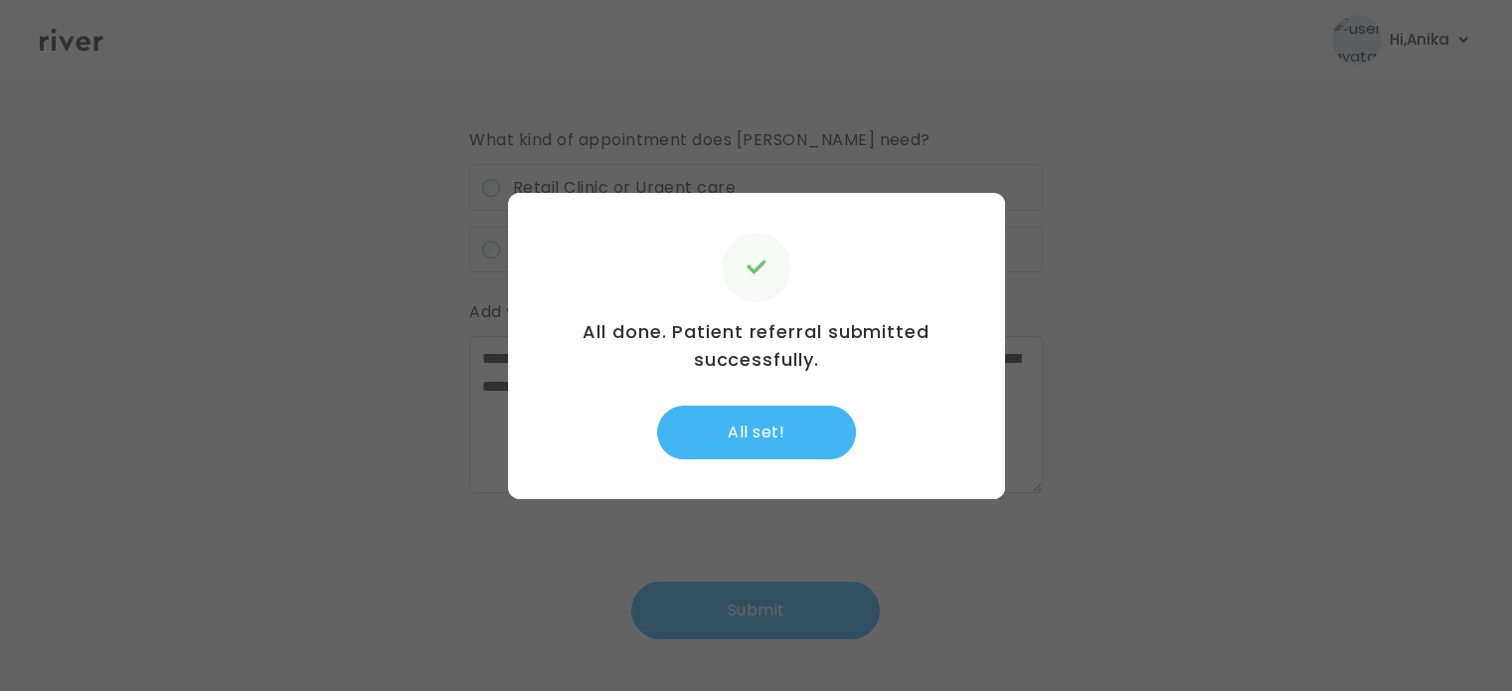
click at [760, 441] on button "All set!" at bounding box center [756, 433] width 199 height 54
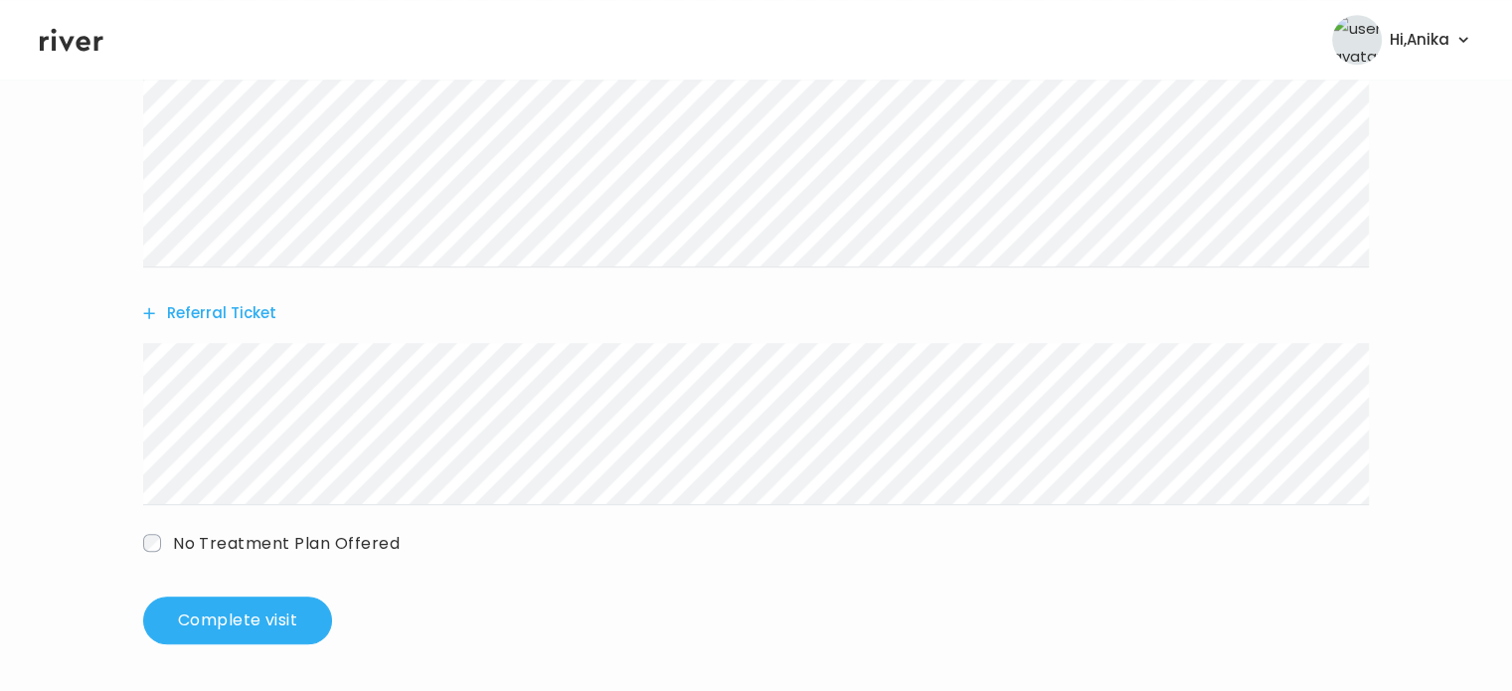
scroll to position [1238, 0]
click at [291, 631] on button "Complete visit" at bounding box center [237, 620] width 189 height 48
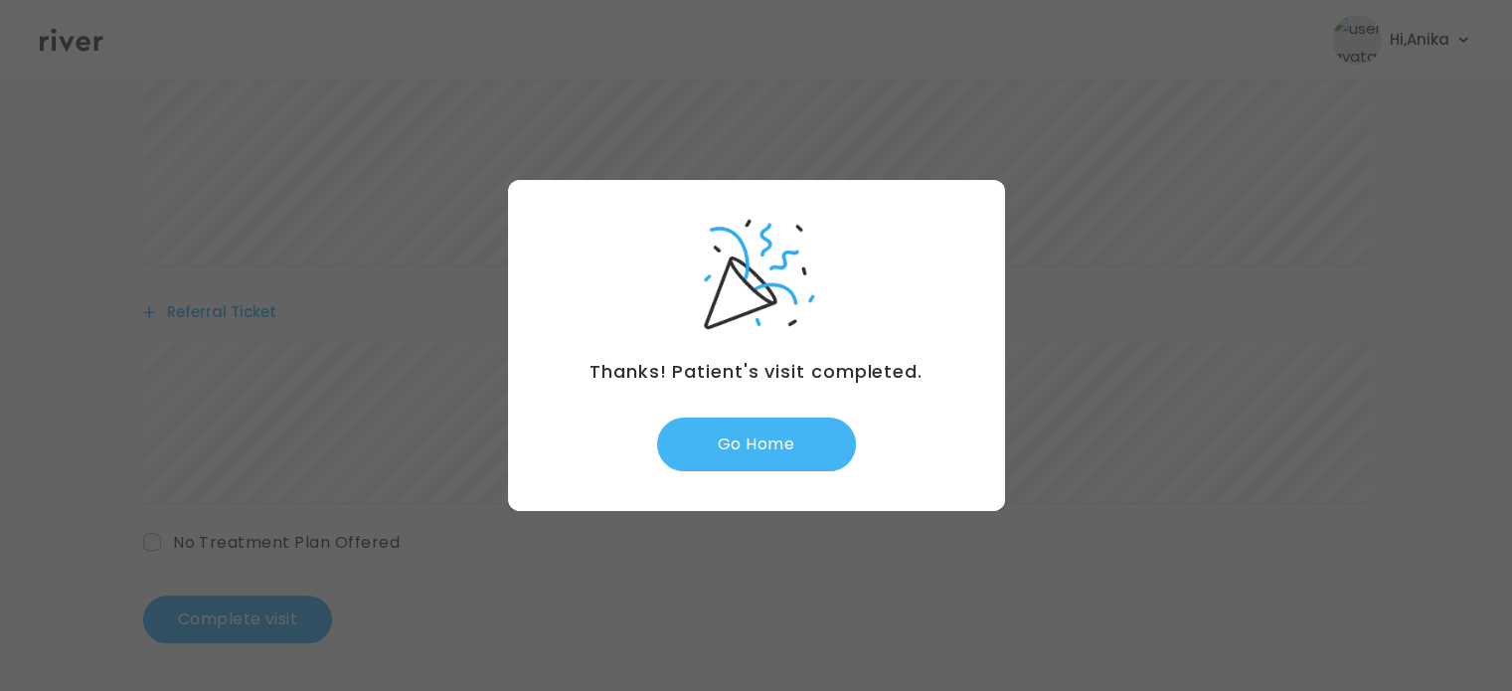
click at [756, 428] on button "Go Home" at bounding box center [756, 445] width 199 height 54
